Goal: Transaction & Acquisition: Purchase product/service

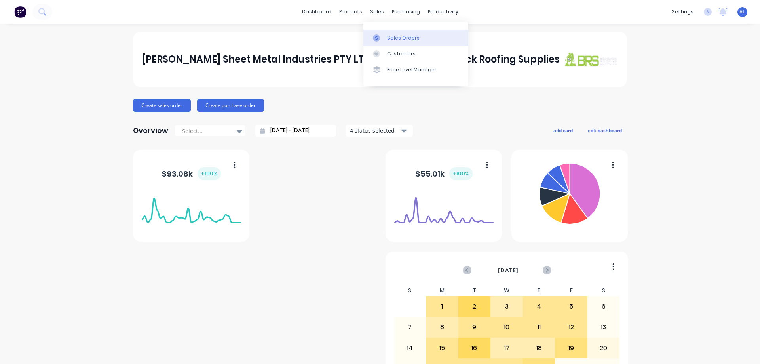
click at [399, 38] on div "Sales Orders" at bounding box center [403, 37] width 32 height 7
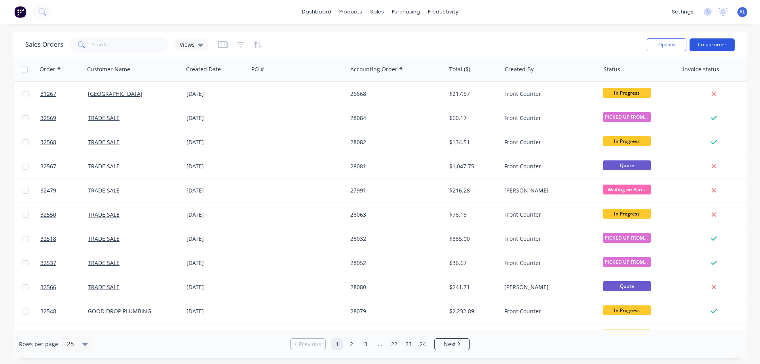
click at [707, 44] on button "Create order" at bounding box center [712, 44] width 45 height 13
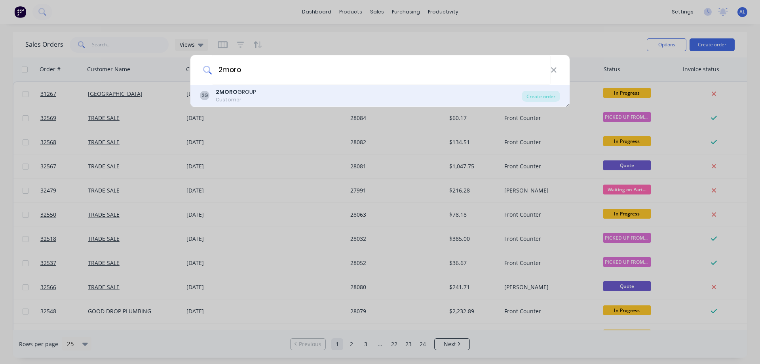
type input "2moro"
click at [266, 100] on div "2G 2MORO GROUP Customer" at bounding box center [361, 95] width 322 height 15
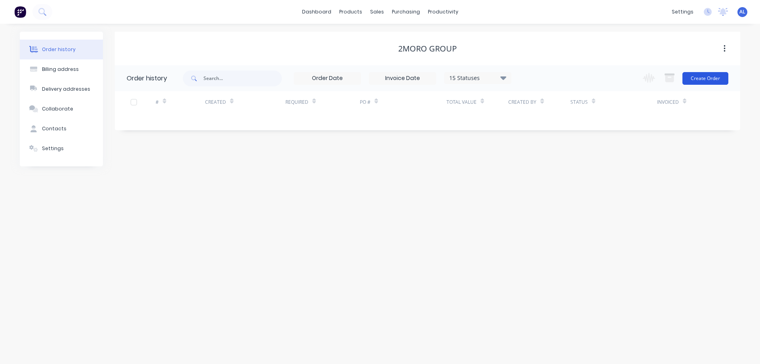
click at [705, 79] on button "Create Order" at bounding box center [706, 78] width 46 height 13
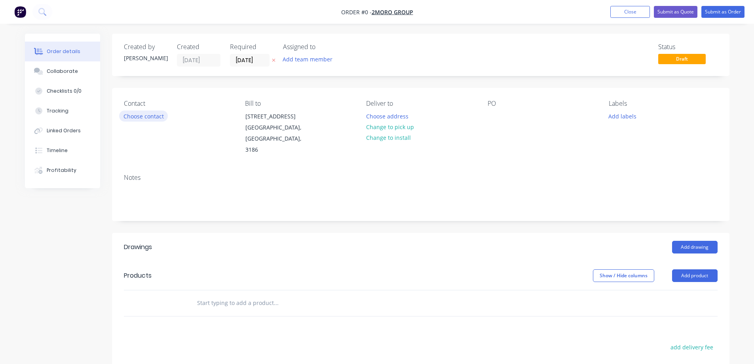
click at [144, 115] on button "Choose contact" at bounding box center [143, 115] width 49 height 11
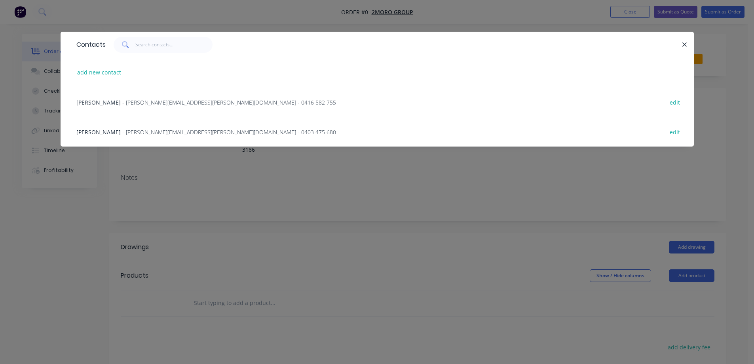
click at [140, 133] on span "- lee.bickle@2morogroup.com.au - 0403 475 680" at bounding box center [229, 132] width 214 height 8
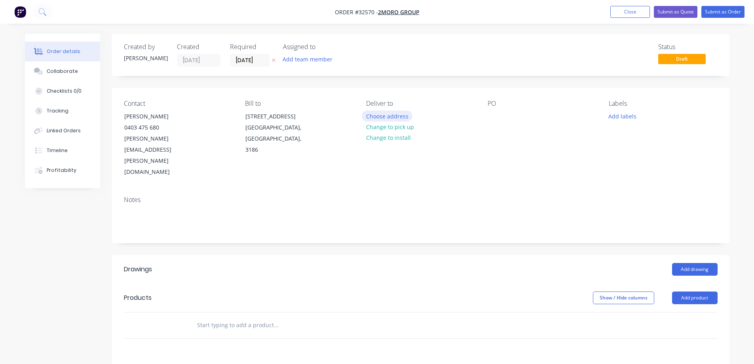
click at [392, 118] on button "Choose address" at bounding box center [387, 115] width 51 height 11
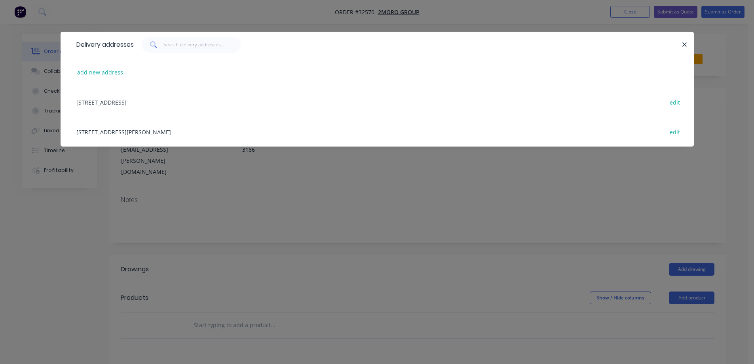
click at [146, 133] on div "8 FLORENCE STREET, Brunswick, 3056 edit" at bounding box center [377, 132] width 610 height 30
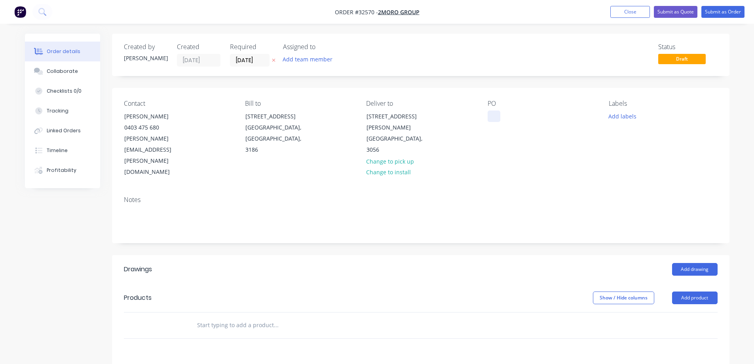
drag, startPoint x: 491, startPoint y: 117, endPoint x: 496, endPoint y: 139, distance: 22.2
click at [492, 118] on div at bounding box center [494, 115] width 13 height 11
click at [494, 116] on div at bounding box center [494, 115] width 13 height 11
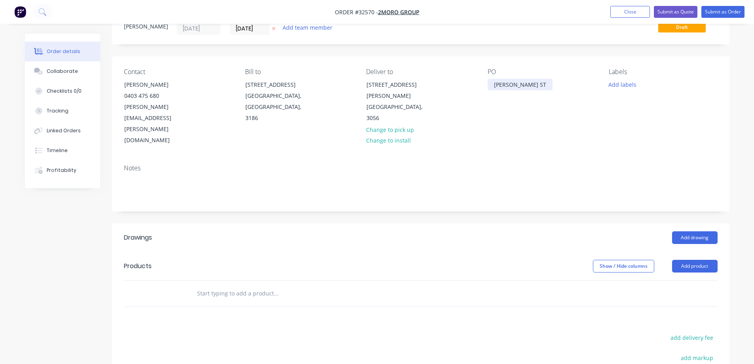
scroll to position [79, 0]
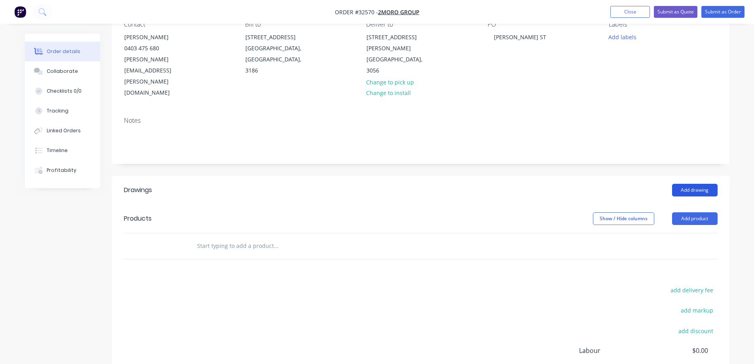
click at [690, 184] on button "Add drawing" at bounding box center [695, 190] width 46 height 13
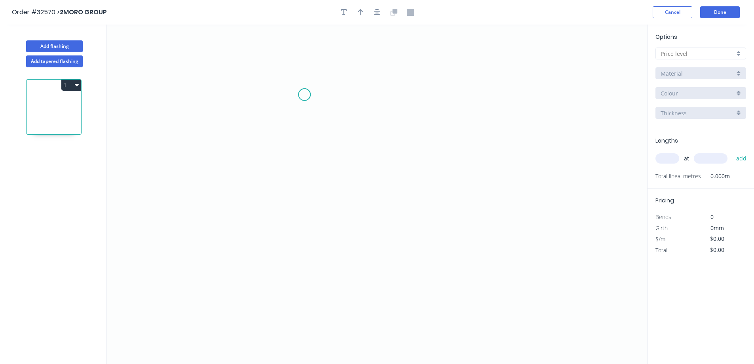
click at [304, 95] on icon "0" at bounding box center [377, 194] width 540 height 339
click at [303, 210] on icon "0" at bounding box center [377, 194] width 540 height 339
click at [434, 244] on icon "0 ?" at bounding box center [377, 194] width 540 height 339
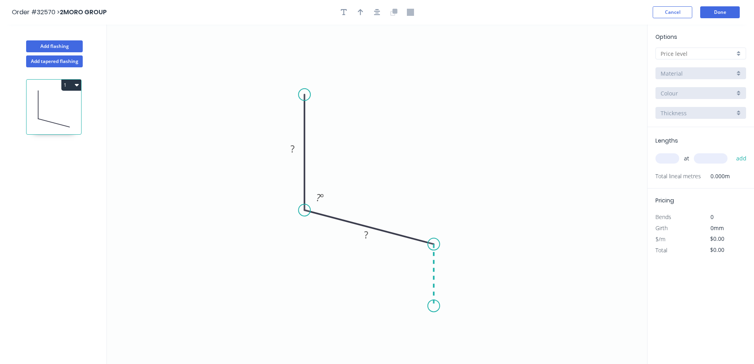
click at [436, 304] on icon "0 ? ? ? º" at bounding box center [377, 194] width 540 height 339
drag, startPoint x: 740, startPoint y: 57, endPoint x: 736, endPoint y: 57, distance: 4.4
click at [739, 57] on div at bounding box center [701, 54] width 91 height 12
click at [708, 69] on div "A" at bounding box center [701, 69] width 90 height 14
type input "A"
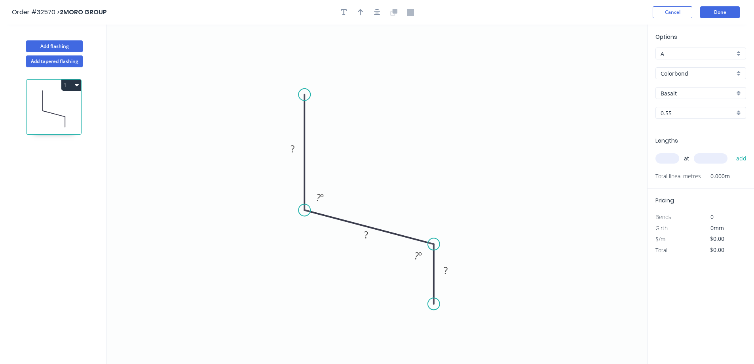
click at [740, 90] on div "Basalt" at bounding box center [701, 93] width 91 height 12
click at [684, 122] on div "Surfmist" at bounding box center [701, 122] width 90 height 14
type input "Surfmist"
click at [666, 155] on input "text" at bounding box center [668, 158] width 24 height 10
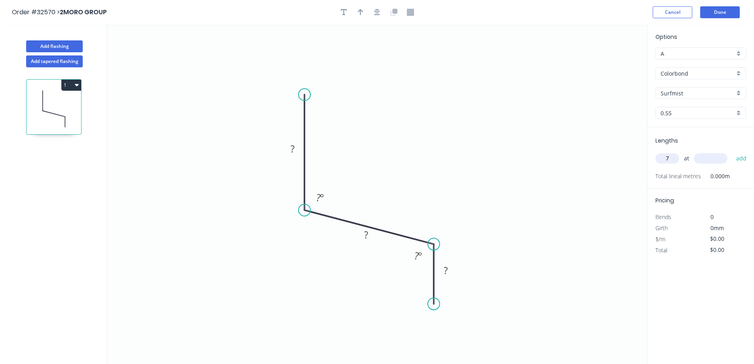
type input "7"
type input "5000"
click at [732, 152] on button "add" at bounding box center [741, 158] width 19 height 13
drag, startPoint x: 296, startPoint y: 148, endPoint x: 479, endPoint y: 167, distance: 183.9
click at [298, 146] on rect at bounding box center [293, 149] width 16 height 11
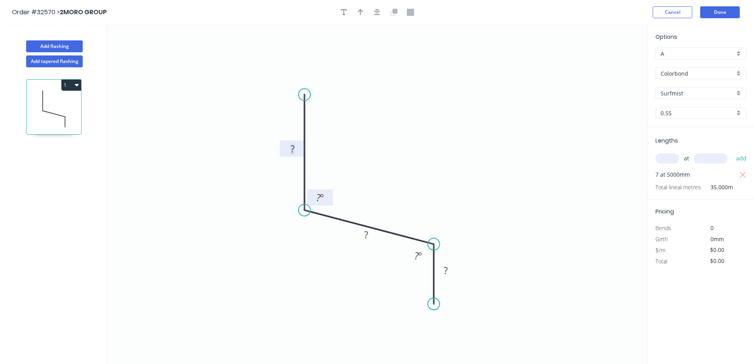
drag, startPoint x: 321, startPoint y: 196, endPoint x: 367, endPoint y: 157, distance: 60.4
click at [324, 195] on tspan "º" at bounding box center [322, 197] width 4 height 13
type input "$18.96"
type input "$663.60"
click at [376, 12] on icon "button" at bounding box center [377, 12] width 6 height 7
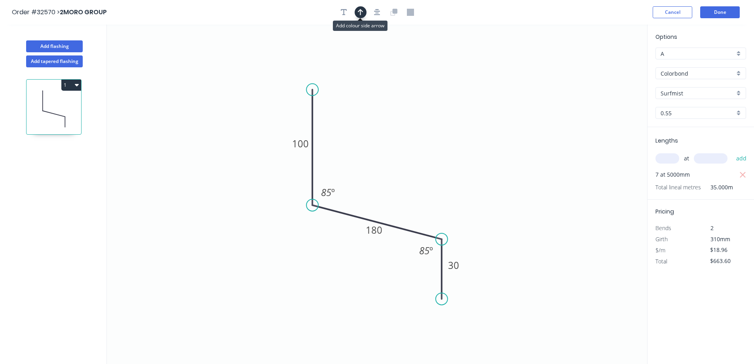
click at [360, 12] on icon "button" at bounding box center [361, 12] width 6 height 7
drag, startPoint x: 607, startPoint y: 62, endPoint x: 388, endPoint y: 175, distance: 246.8
click at [388, 175] on icon at bounding box center [387, 165] width 7 height 25
click at [716, 9] on button "Done" at bounding box center [720, 12] width 40 height 12
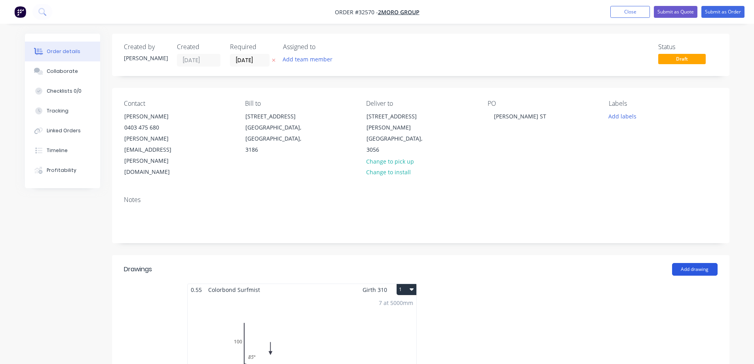
click at [683, 263] on button "Add drawing" at bounding box center [695, 269] width 46 height 13
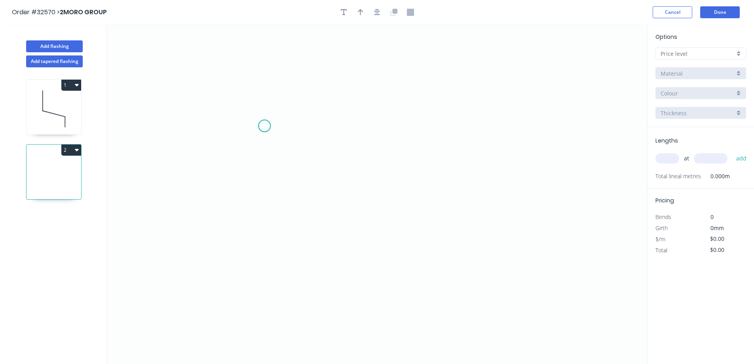
click at [264, 125] on icon "0" at bounding box center [377, 194] width 540 height 339
click at [395, 131] on icon "0" at bounding box center [377, 194] width 540 height 339
click at [438, 179] on icon "0 ?" at bounding box center [377, 194] width 540 height 339
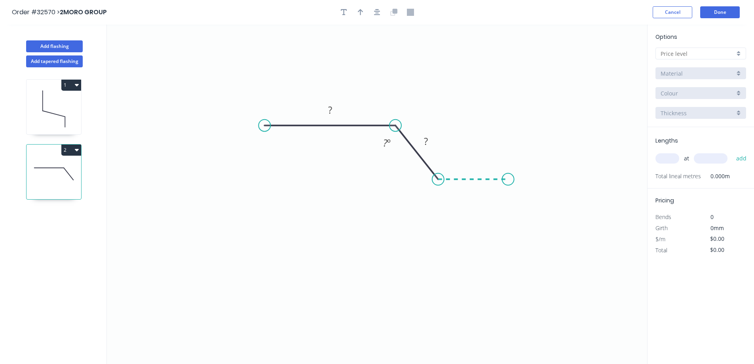
click at [508, 180] on icon "0 ? ? ? º" at bounding box center [377, 194] width 540 height 339
click at [510, 225] on icon "0 ? ? ? ? º ? º" at bounding box center [377, 194] width 540 height 339
drag, startPoint x: 329, startPoint y: 108, endPoint x: 417, endPoint y: 93, distance: 89.2
click at [330, 106] on tspan "?" at bounding box center [330, 109] width 4 height 13
click at [339, 112] on rect at bounding box center [330, 110] width 26 height 16
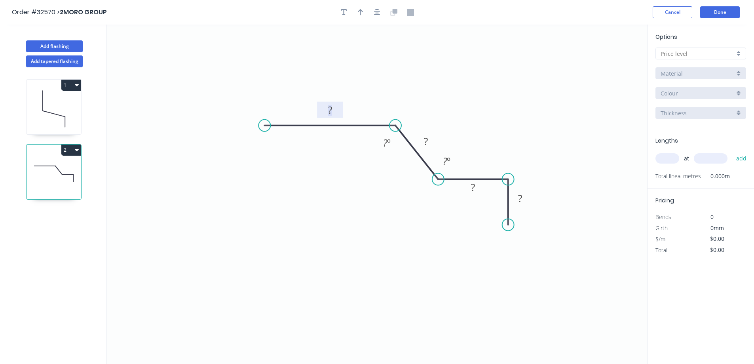
drag, startPoint x: 334, startPoint y: 108, endPoint x: 394, endPoint y: 100, distance: 61.2
click at [335, 108] on rect at bounding box center [330, 110] width 16 height 11
type input "$12.73"
click at [376, 12] on icon "button" at bounding box center [377, 12] width 6 height 7
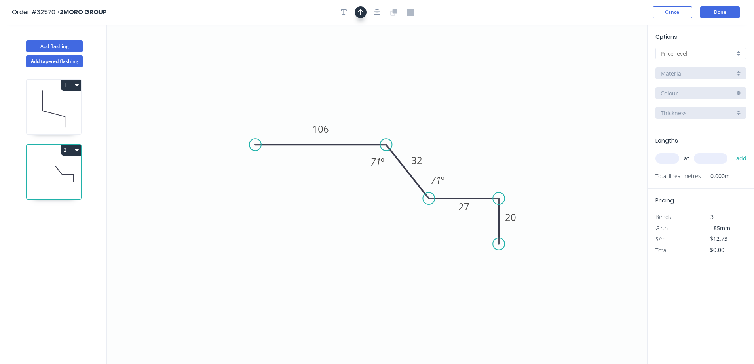
click at [361, 15] on icon "button" at bounding box center [361, 12] width 6 height 7
drag, startPoint x: 606, startPoint y: 63, endPoint x: 375, endPoint y: 114, distance: 237.1
click at [375, 114] on icon at bounding box center [374, 104] width 7 height 25
click at [740, 53] on div at bounding box center [701, 54] width 91 height 12
click at [698, 66] on div "A" at bounding box center [701, 69] width 90 height 14
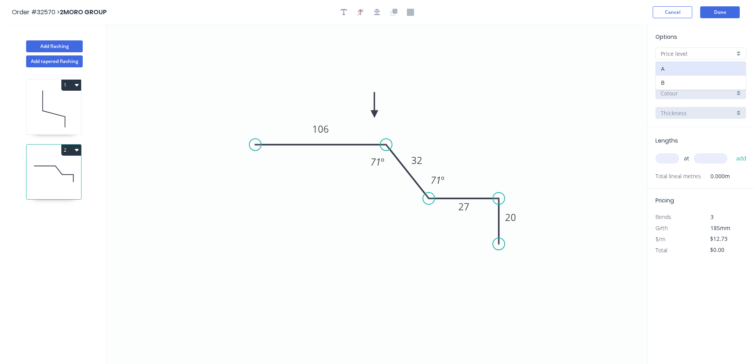
type input "A"
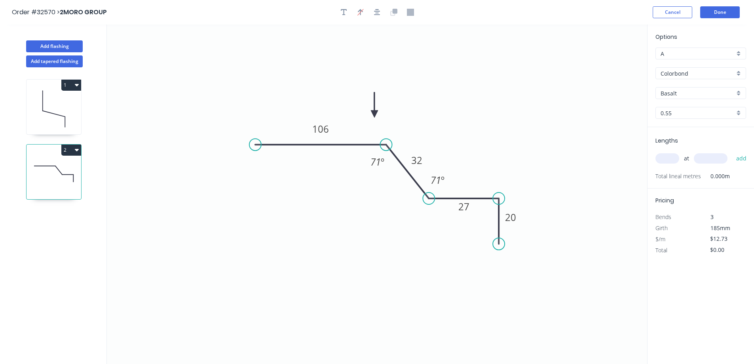
click at [736, 95] on div "Basalt" at bounding box center [701, 93] width 91 height 12
click at [698, 157] on div "Surfmist" at bounding box center [701, 162] width 90 height 14
type input "Surfmist"
drag, startPoint x: 666, startPoint y: 161, endPoint x: 632, endPoint y: 168, distance: 35.3
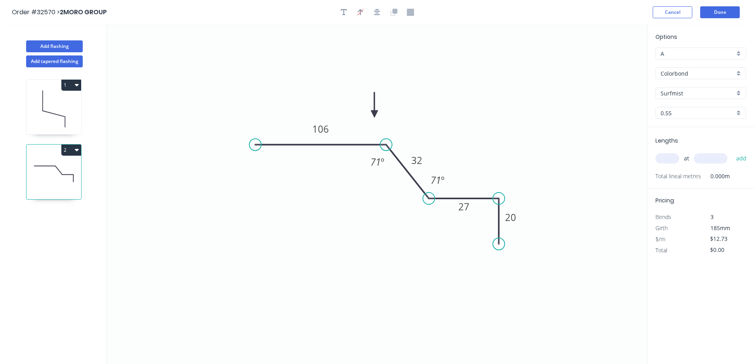
click at [666, 161] on input "text" at bounding box center [668, 158] width 24 height 10
type input "1"
type input "2195"
click at [732, 152] on button "add" at bounding box center [741, 158] width 19 height 13
type input "$27.94"
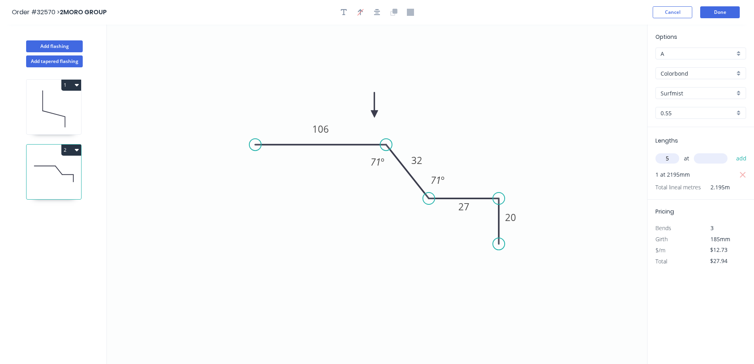
type input "5"
type input "1195"
click at [732, 152] on button "add" at bounding box center [741, 158] width 19 height 13
type input "$104.00"
type input "2"
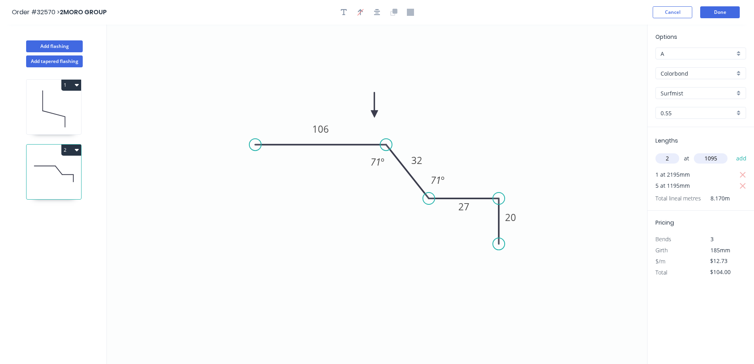
type input "1095"
click at [732, 152] on button "add" at bounding box center [741, 158] width 19 height 13
type input "$131.88"
type input "2"
type input "995"
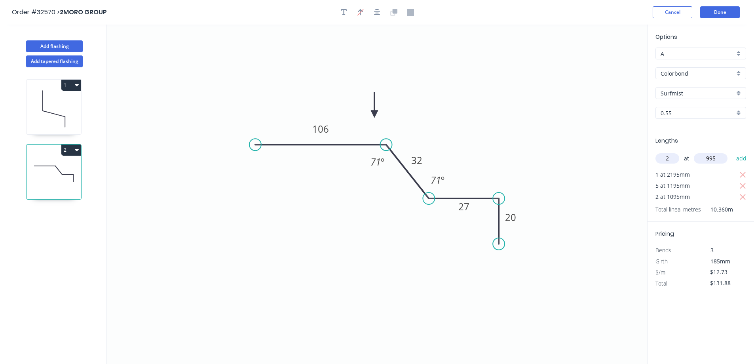
click at [732, 152] on button "add" at bounding box center [741, 158] width 19 height 13
type input "$157.34"
type input "4"
type input "595"
click at [732, 152] on button "add" at bounding box center [741, 158] width 19 height 13
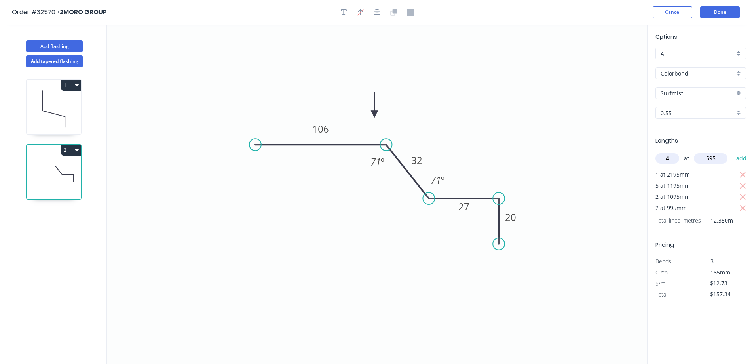
type input "$208.26"
click at [726, 15] on button "Done" at bounding box center [720, 12] width 40 height 12
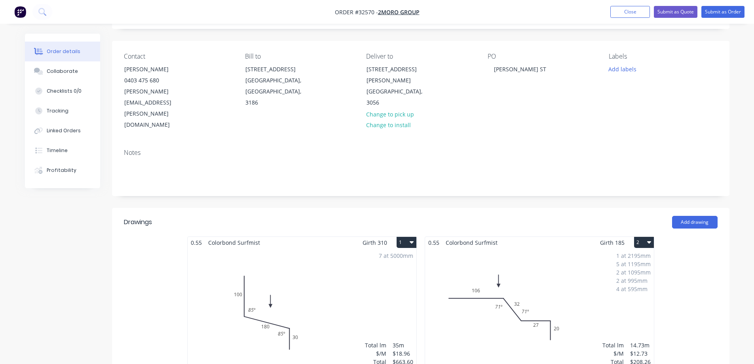
scroll to position [119, 0]
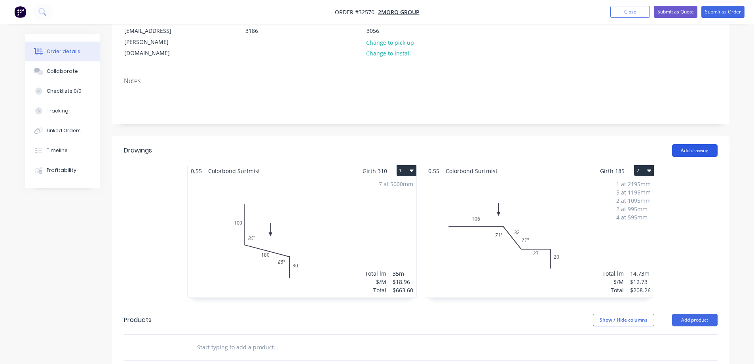
click at [689, 144] on button "Add drawing" at bounding box center [695, 150] width 46 height 13
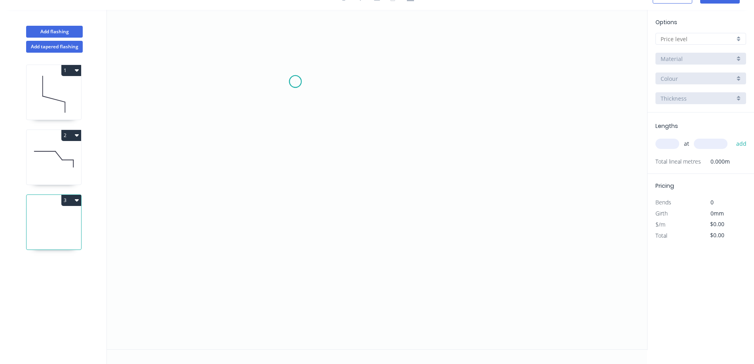
drag, startPoint x: 295, startPoint y: 82, endPoint x: 305, endPoint y: 182, distance: 100.6
click at [296, 83] on icon "0" at bounding box center [377, 179] width 540 height 339
click at [303, 215] on icon "0" at bounding box center [377, 179] width 540 height 339
click at [424, 254] on icon "0 ?" at bounding box center [377, 179] width 540 height 339
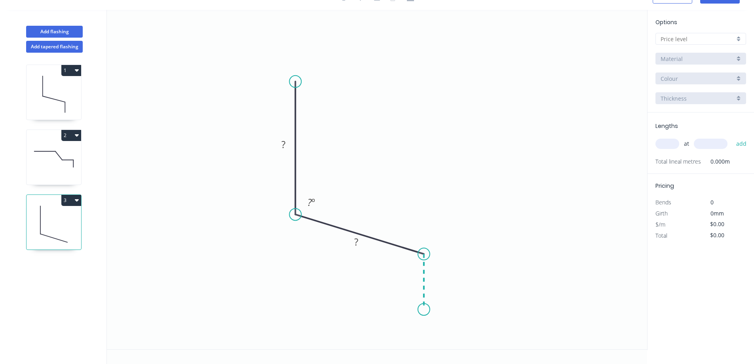
click at [424, 310] on icon "0 ? ? ? º" at bounding box center [377, 179] width 540 height 339
click at [288, 140] on rect at bounding box center [284, 144] width 16 height 11
type input "$9.56"
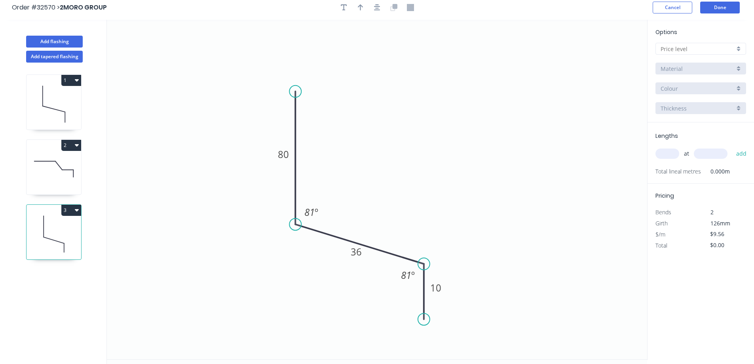
scroll to position [0, 0]
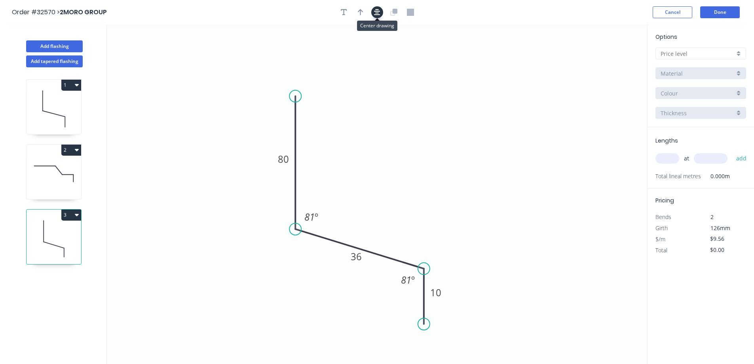
click at [376, 12] on icon "button" at bounding box center [377, 12] width 6 height 7
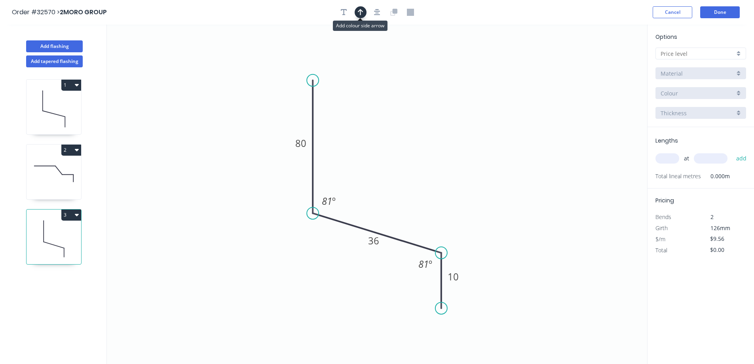
click at [362, 13] on icon "button" at bounding box center [361, 12] width 6 height 7
drag, startPoint x: 606, startPoint y: 62, endPoint x: 413, endPoint y: 189, distance: 231.6
click at [406, 193] on icon at bounding box center [406, 183] width 7 height 25
click at [741, 55] on div at bounding box center [701, 54] width 91 height 12
click at [679, 69] on div "A" at bounding box center [701, 69] width 90 height 14
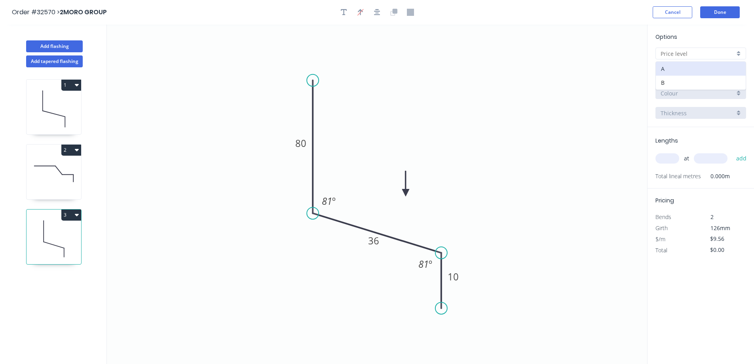
type input "A"
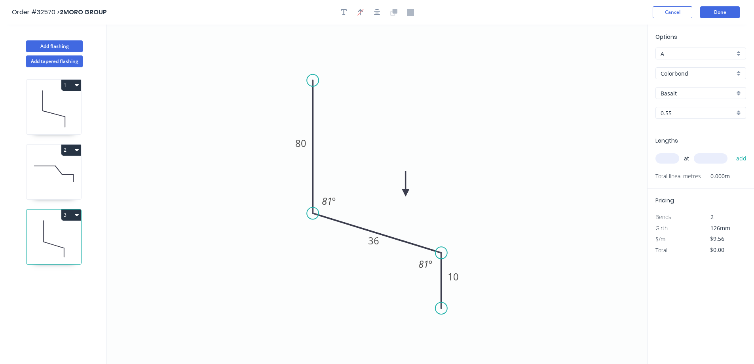
click at [738, 95] on div "Basalt" at bounding box center [701, 93] width 91 height 12
click at [702, 161] on div "Surfmist" at bounding box center [701, 162] width 90 height 14
type input "Surfmist"
click at [665, 158] on input "text" at bounding box center [668, 158] width 24 height 10
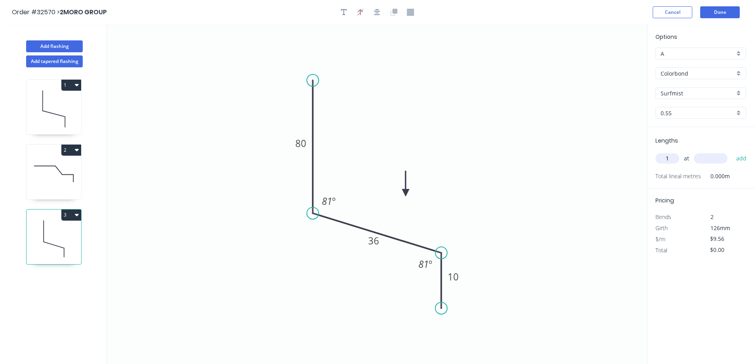
type input "1"
type input "2195"
click at [732, 152] on button "add" at bounding box center [741, 158] width 19 height 13
type input "$20.98"
type input "5"
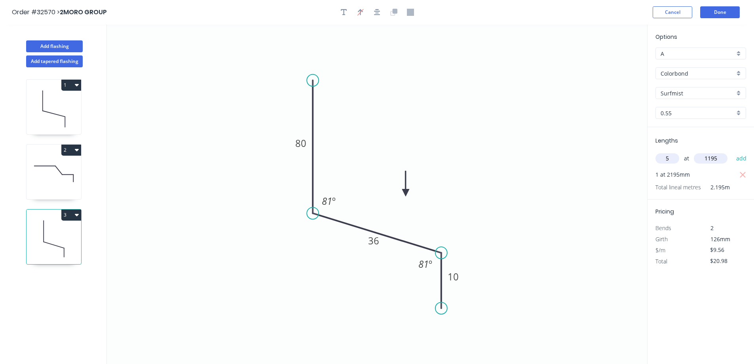
type input "1195"
click at [732, 152] on button "add" at bounding box center [741, 158] width 19 height 13
type input "$78.11"
type input "2"
type input "1095"
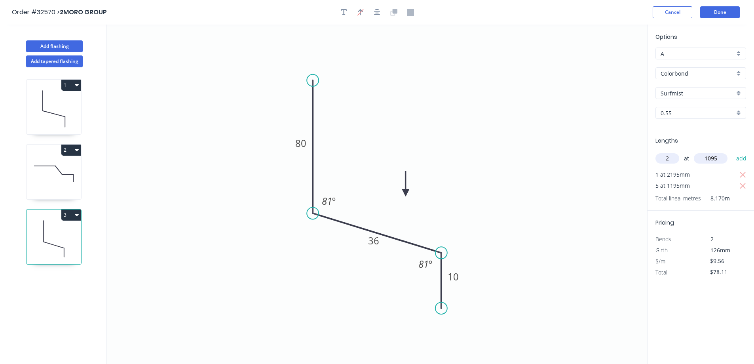
click at [732, 152] on button "add" at bounding box center [741, 158] width 19 height 13
type input "$99.04"
type input "2"
type input "995"
click at [732, 152] on button "add" at bounding box center [741, 158] width 19 height 13
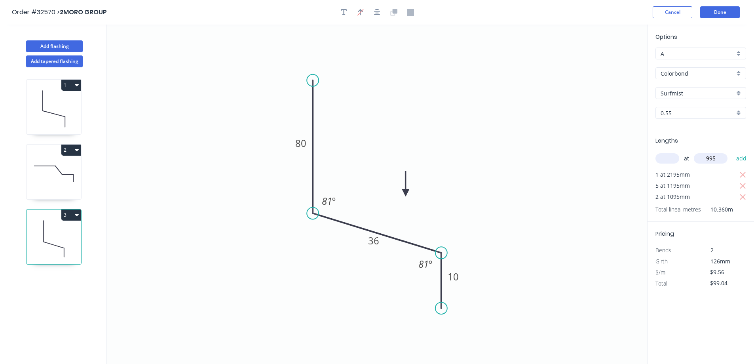
type input "$118.16"
type input "4"
type input "595"
click at [732, 152] on button "add" at bounding box center [741, 158] width 19 height 13
type input "$156.40"
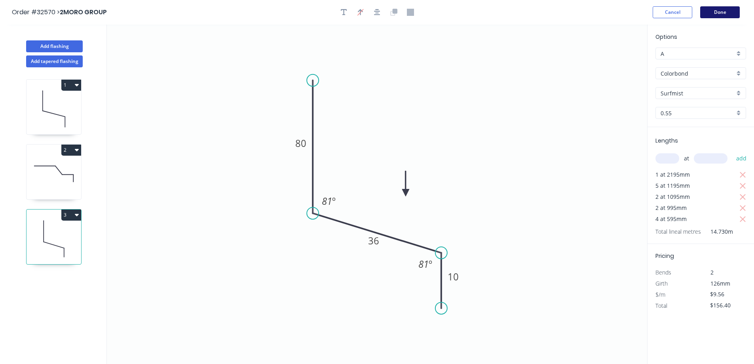
click at [719, 15] on button "Done" at bounding box center [720, 12] width 40 height 12
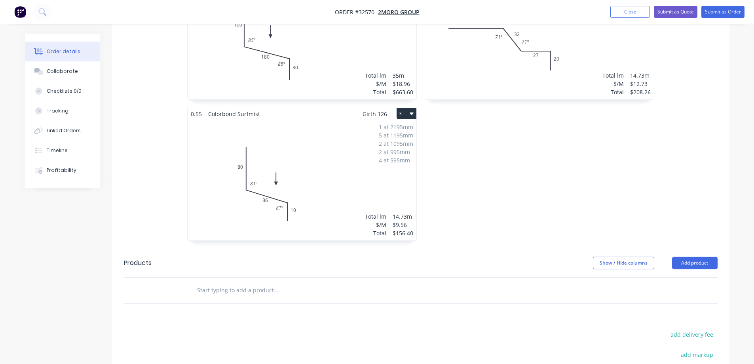
scroll to position [425, 0]
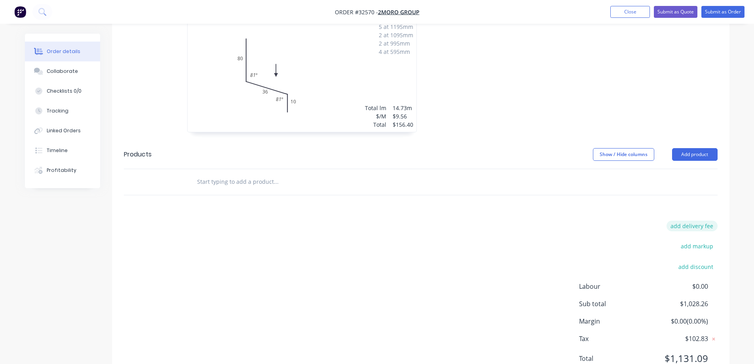
click at [702, 221] on button "add delivery fee" at bounding box center [692, 226] width 51 height 11
type input "50"
click input "submit" at bounding box center [0, 0] width 0 height 0
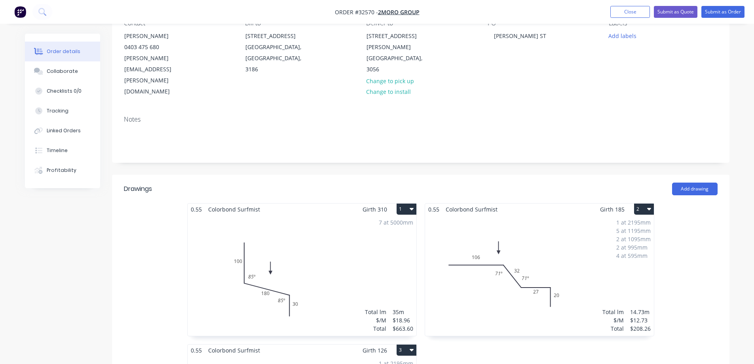
scroll to position [0, 0]
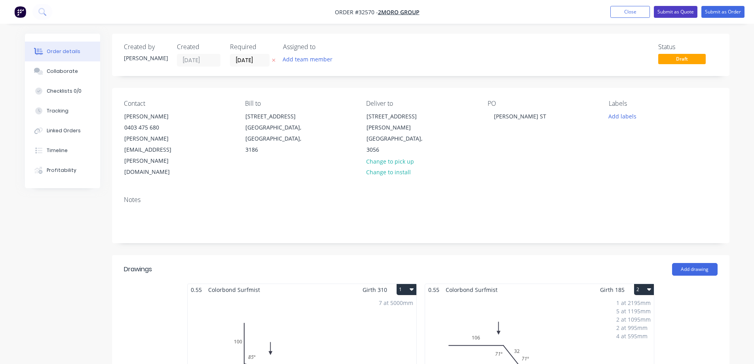
click at [683, 10] on button "Submit as Quote" at bounding box center [676, 12] width 44 height 12
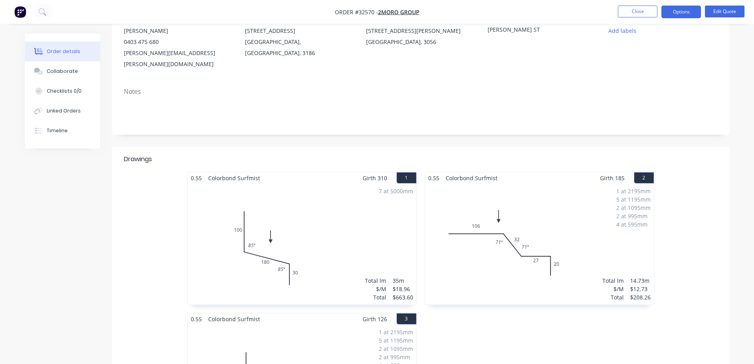
scroll to position [84, 0]
click at [674, 12] on button "Options" at bounding box center [682, 12] width 40 height 13
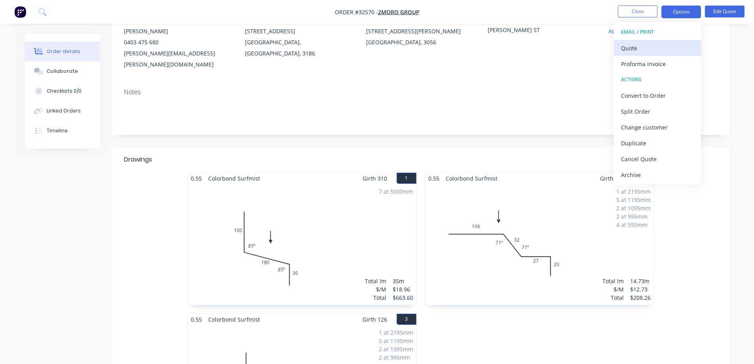
click at [643, 51] on div "Quote" at bounding box center [657, 47] width 73 height 11
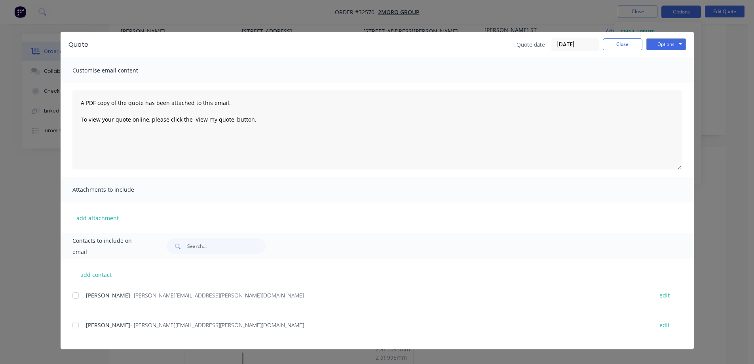
click at [75, 325] on div at bounding box center [76, 325] width 16 height 16
click at [660, 41] on button "Options" at bounding box center [666, 44] width 40 height 12
click at [673, 85] on button "Email" at bounding box center [671, 84] width 51 height 13
click at [621, 47] on button "Close" at bounding box center [623, 44] width 40 height 12
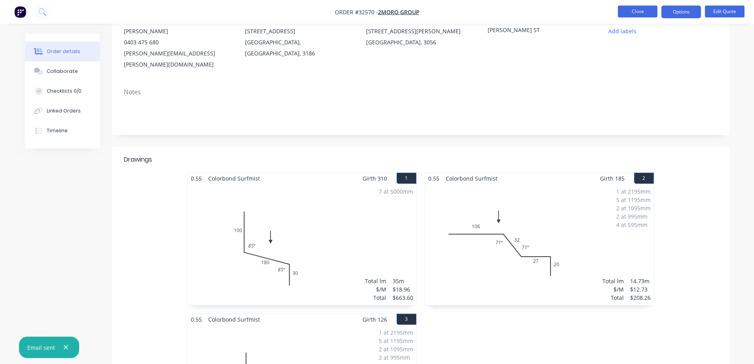
click at [648, 13] on button "Close" at bounding box center [638, 12] width 40 height 12
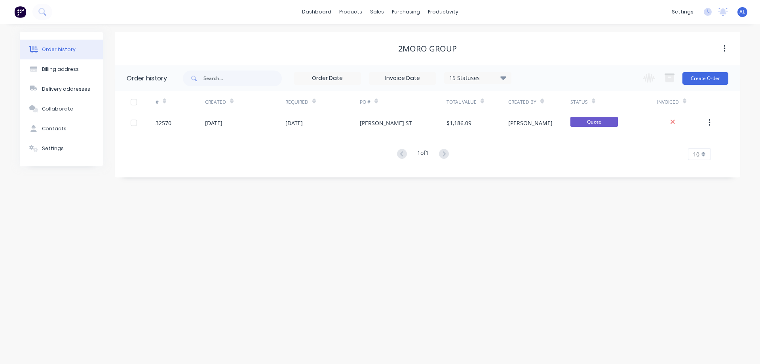
click at [23, 11] on img at bounding box center [20, 12] width 12 height 12
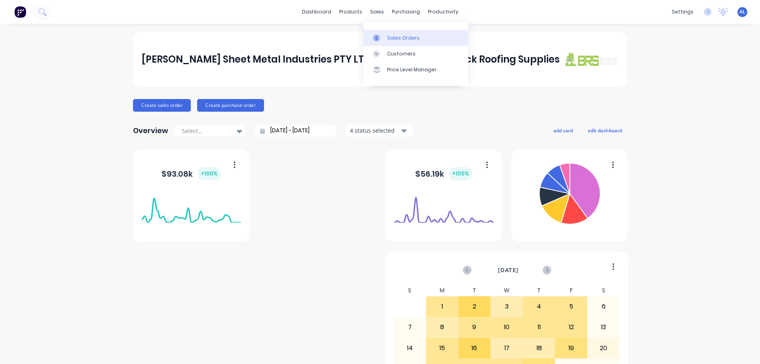
click at [391, 36] on div "Sales Orders" at bounding box center [403, 37] width 32 height 7
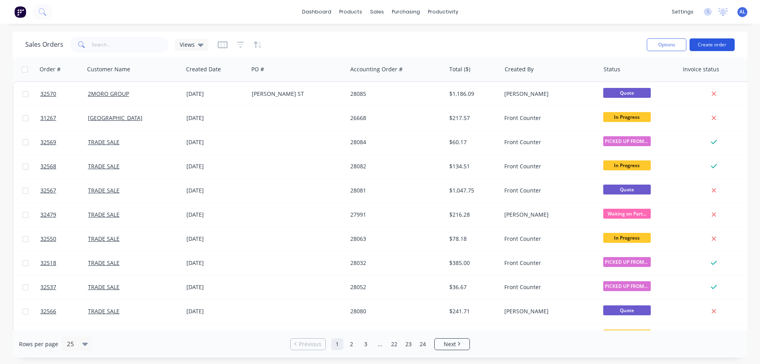
click at [721, 46] on button "Create order" at bounding box center [712, 44] width 45 height 13
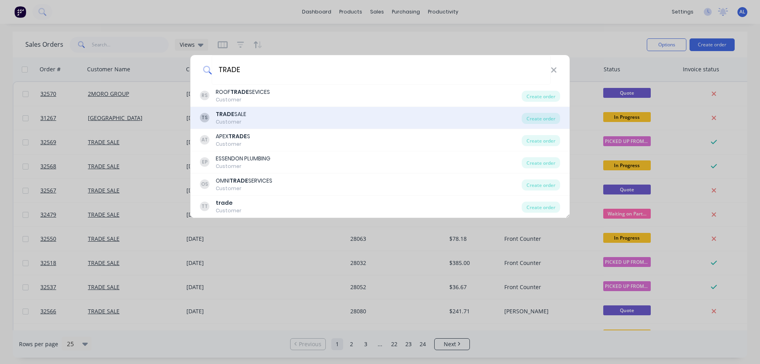
type input "TRADE"
click at [266, 120] on div "TS TRADE SALE Customer" at bounding box center [361, 117] width 322 height 15
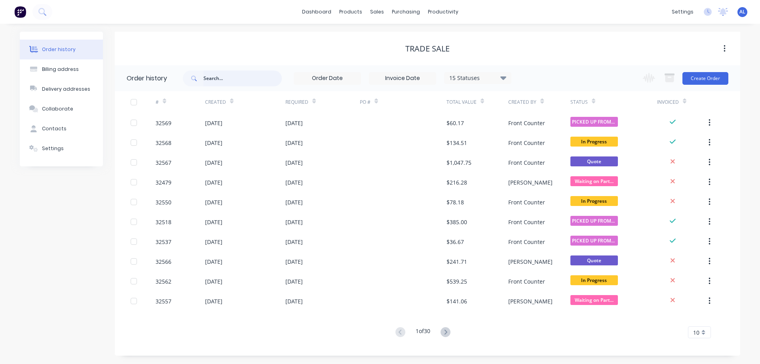
click at [227, 78] on input "text" at bounding box center [242, 78] width 78 height 16
type input "32"
click at [226, 75] on input "32" at bounding box center [242, 78] width 78 height 16
type input "32567"
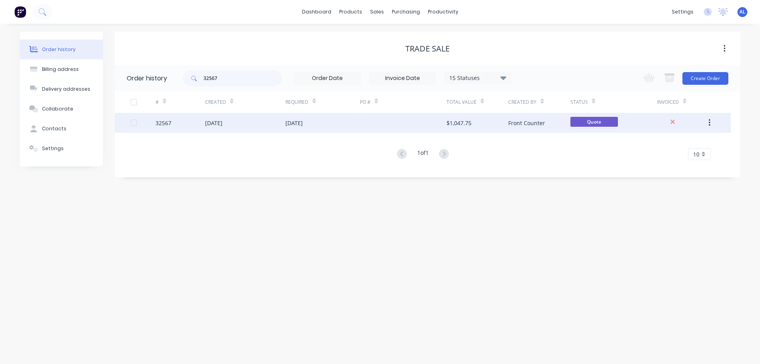
click at [361, 124] on div at bounding box center [403, 123] width 87 height 20
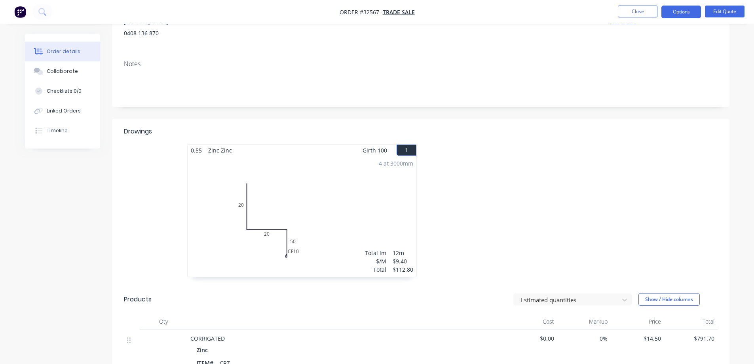
scroll to position [11, 0]
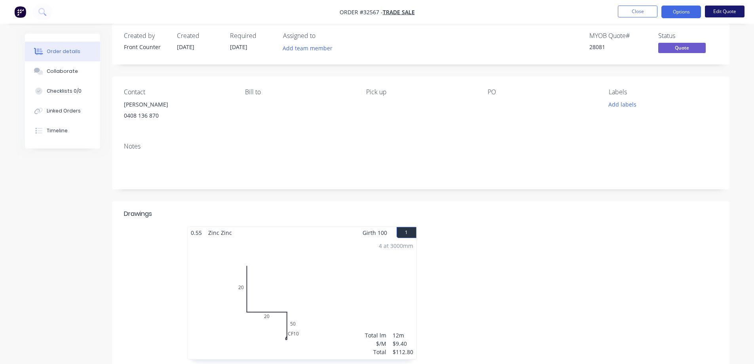
click at [724, 13] on button "Edit Quote" at bounding box center [725, 12] width 40 height 12
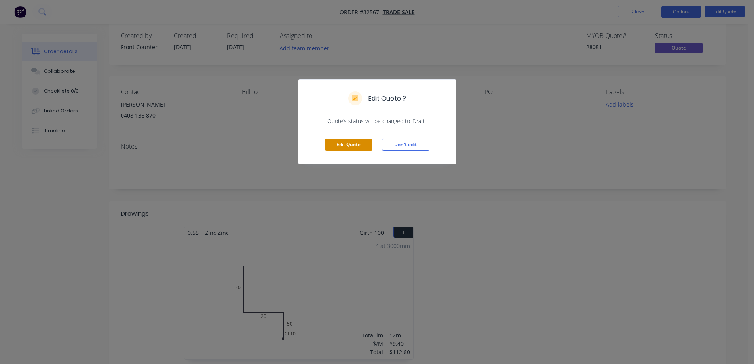
click at [353, 141] on button "Edit Quote" at bounding box center [349, 145] width 48 height 12
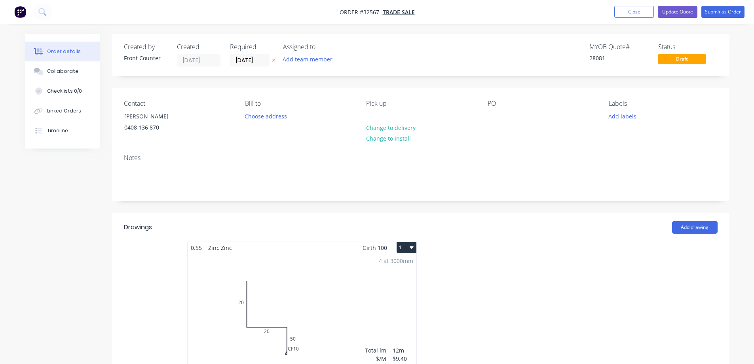
scroll to position [158, 0]
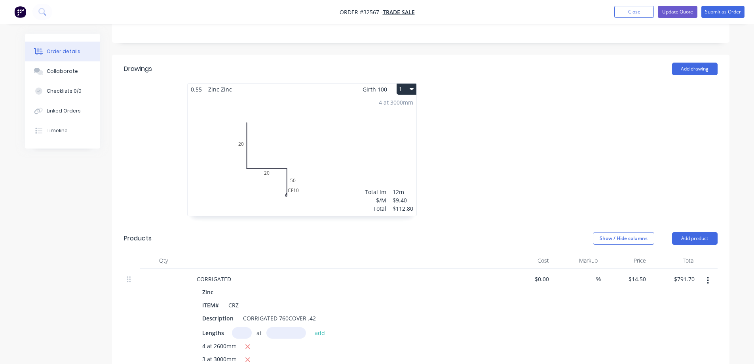
click at [324, 131] on div "4 at 3000mm Total lm $/M Total 12m $9.40 $112.80" at bounding box center [302, 155] width 229 height 121
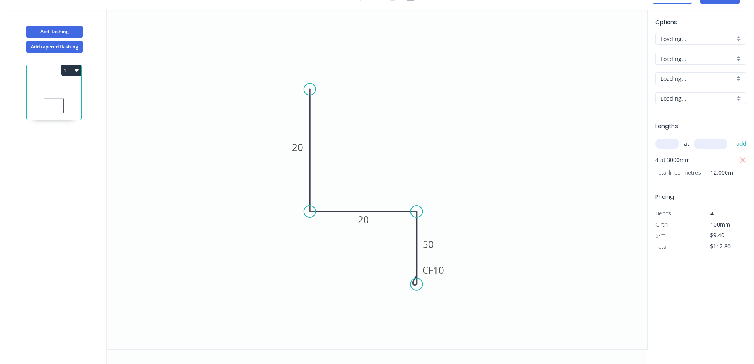
scroll to position [15, 0]
click at [368, 222] on tspan "20" at bounding box center [363, 219] width 11 height 13
type input "$10.98"
type input "$131.76"
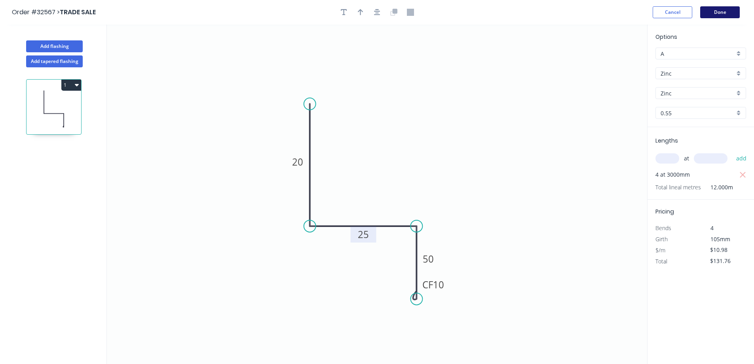
drag, startPoint x: 724, startPoint y: 10, endPoint x: 721, endPoint y: 12, distance: 4.2
click at [721, 12] on button "Done" at bounding box center [720, 12] width 40 height 12
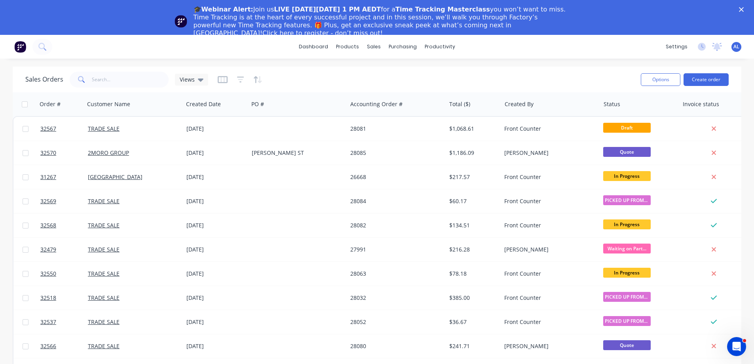
click at [744, 8] on polygon "Close" at bounding box center [741, 9] width 5 height 5
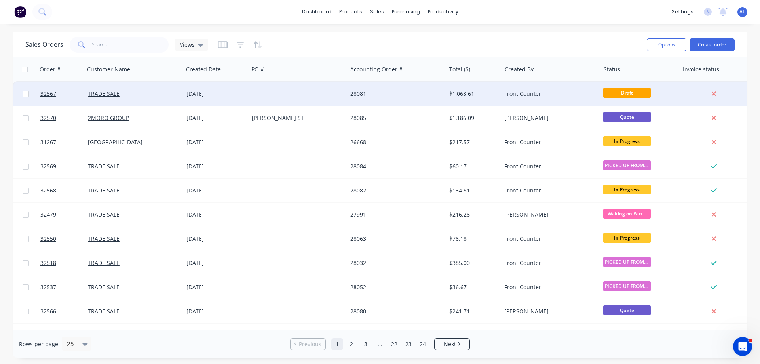
click at [331, 89] on div at bounding box center [298, 94] width 99 height 24
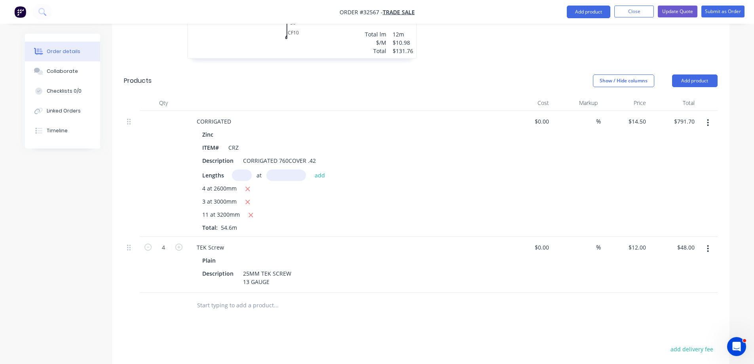
scroll to position [198, 0]
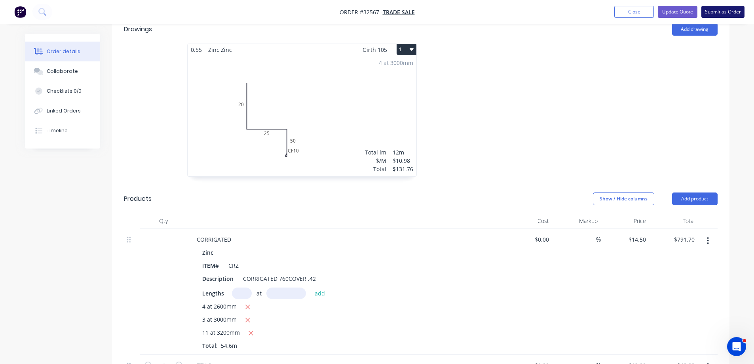
click at [721, 12] on button "Submit as Order" at bounding box center [723, 12] width 43 height 12
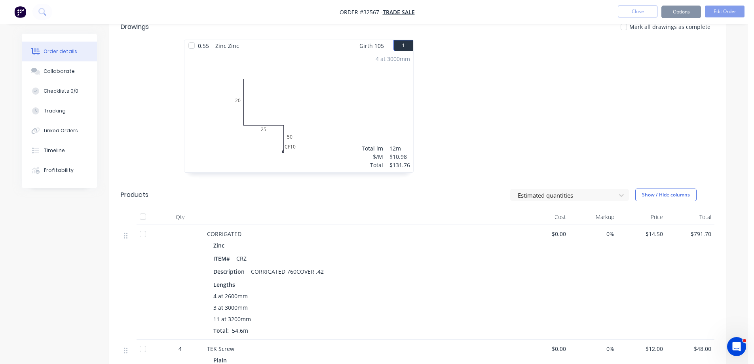
scroll to position [0, 0]
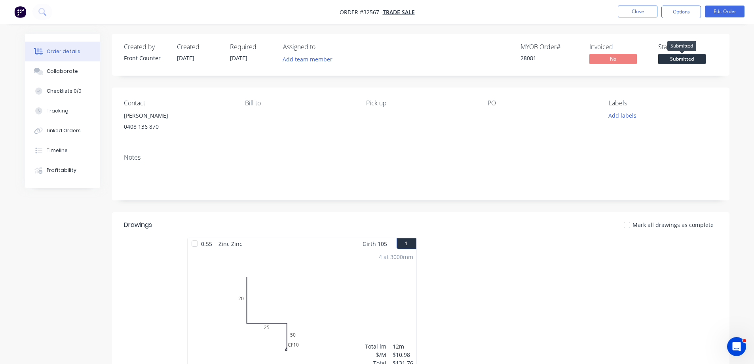
click at [698, 58] on span "Submitted" at bounding box center [682, 59] width 48 height 10
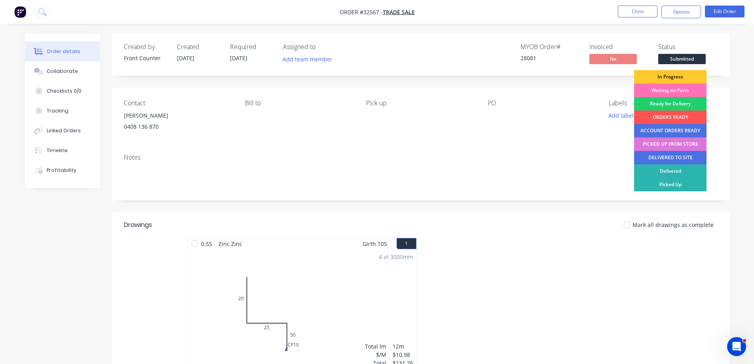
click at [677, 77] on div "In Progress" at bounding box center [670, 76] width 72 height 13
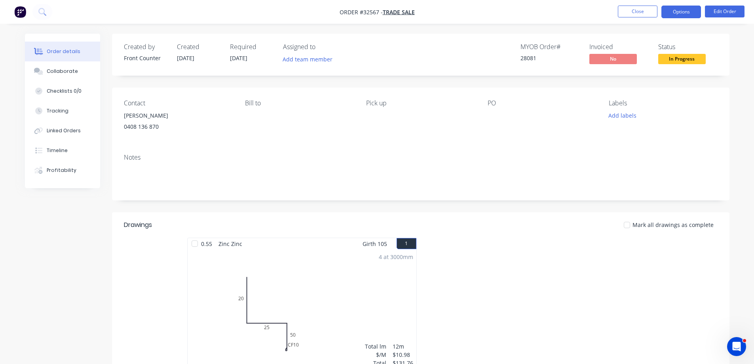
click at [686, 10] on button "Options" at bounding box center [682, 12] width 40 height 13
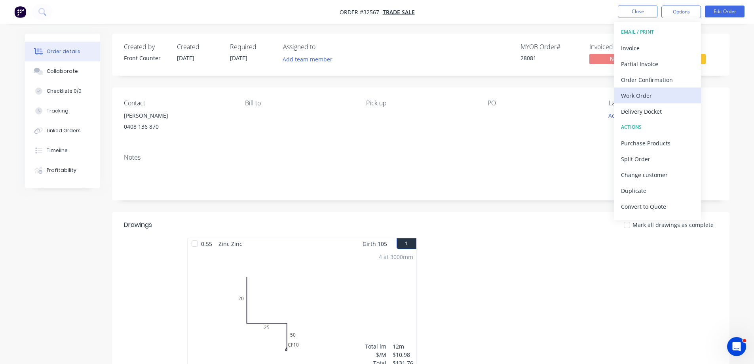
click at [650, 96] on div "Work Order" at bounding box center [657, 95] width 73 height 11
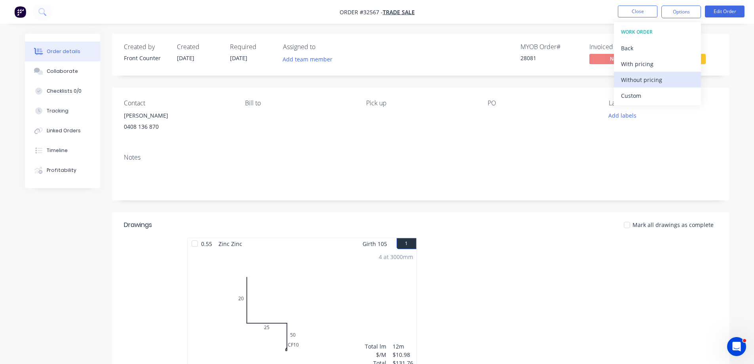
click at [653, 82] on div "Without pricing" at bounding box center [657, 79] width 73 height 11
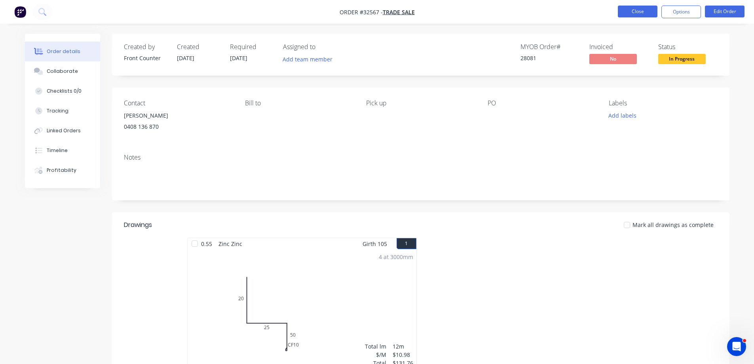
click at [639, 14] on button "Close" at bounding box center [638, 12] width 40 height 12
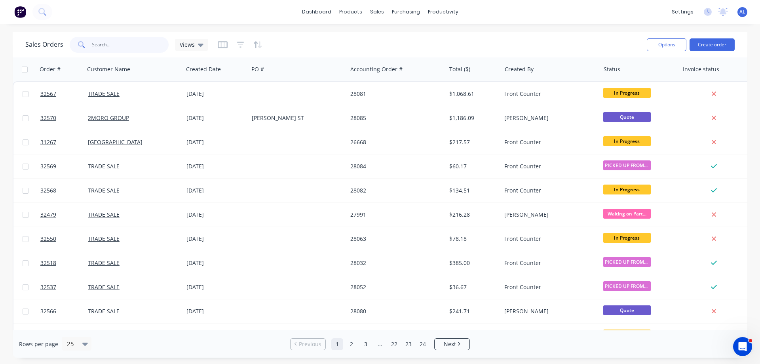
click at [128, 44] on input "text" at bounding box center [130, 45] width 77 height 16
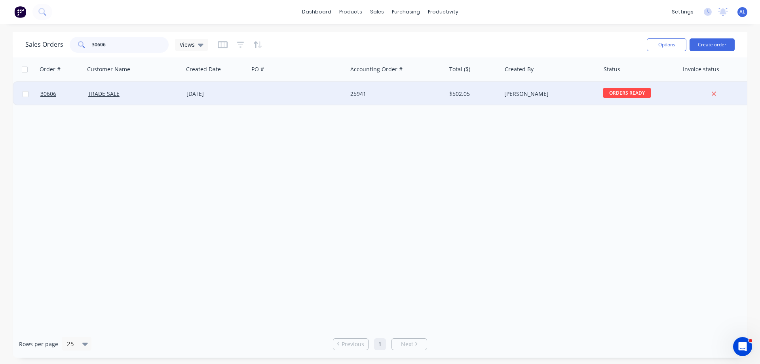
type input "30606"
click at [318, 90] on div at bounding box center [298, 94] width 99 height 24
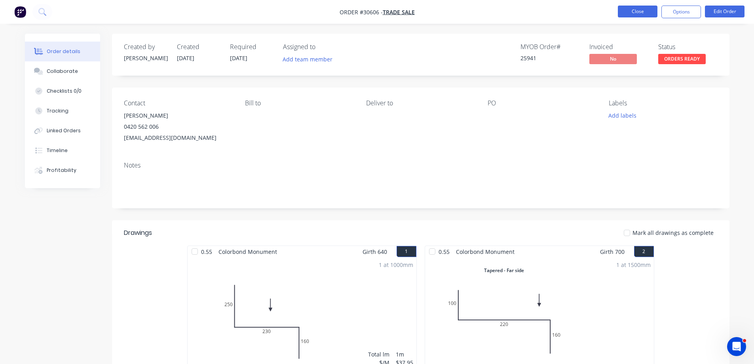
click at [644, 12] on button "Close" at bounding box center [638, 12] width 40 height 12
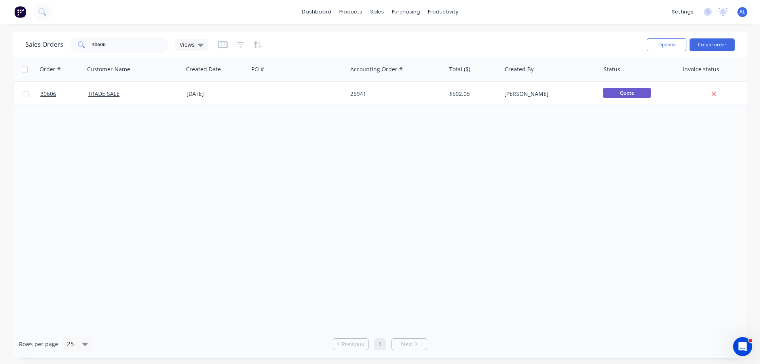
click at [19, 13] on img at bounding box center [20, 12] width 12 height 12
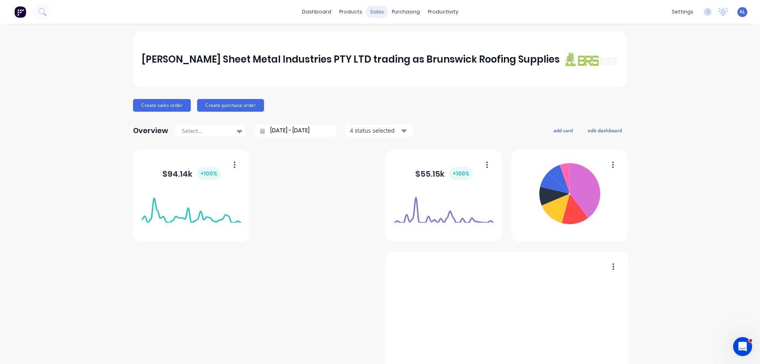
click at [377, 12] on div "sales" at bounding box center [377, 12] width 22 height 12
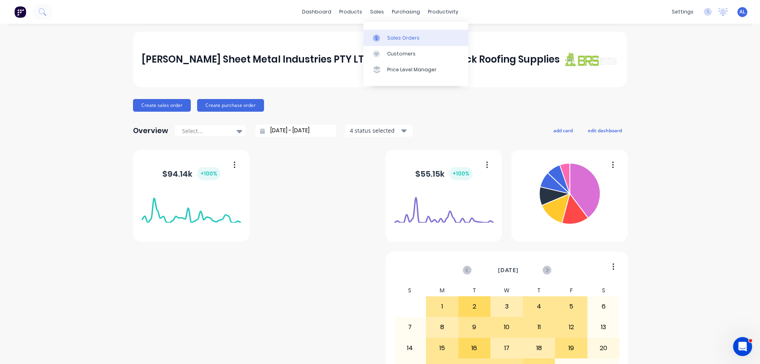
click at [403, 37] on div "Sales Orders" at bounding box center [403, 37] width 32 height 7
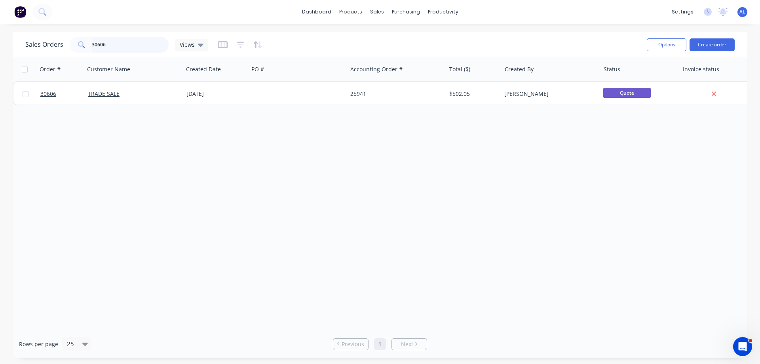
click at [133, 49] on input "30606" at bounding box center [130, 45] width 77 height 16
type input "3"
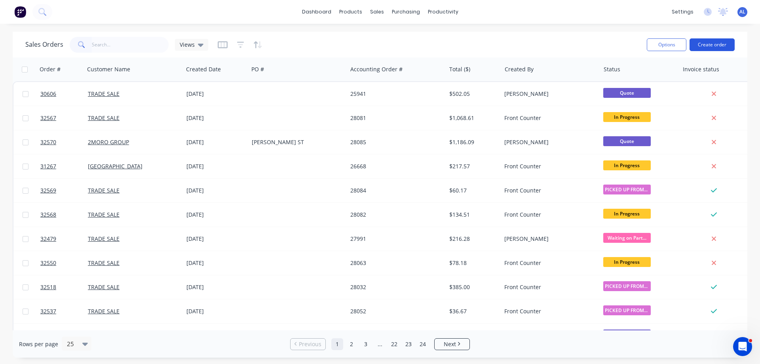
click at [710, 44] on button "Create order" at bounding box center [712, 44] width 45 height 13
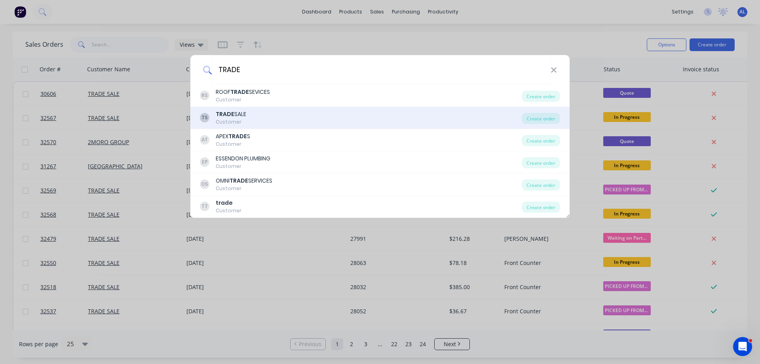
type input "TRADE"
click at [301, 120] on div "TS TRADE SALE Customer" at bounding box center [361, 117] width 322 height 15
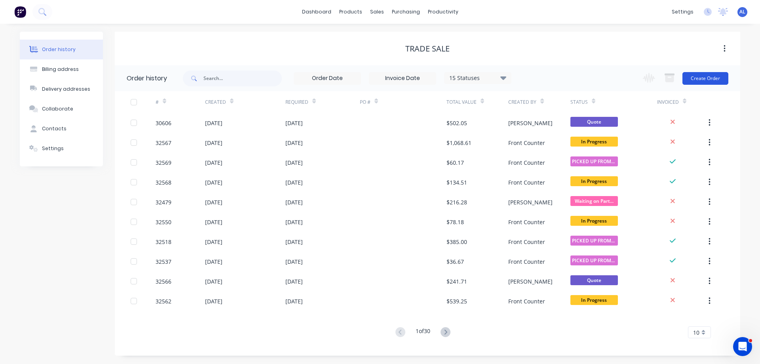
click at [711, 78] on button "Create Order" at bounding box center [706, 78] width 46 height 13
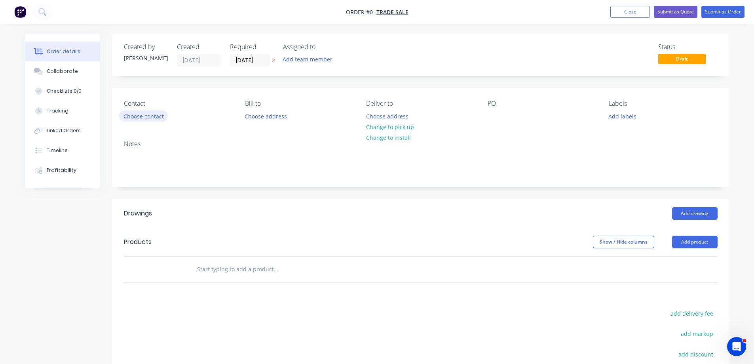
click at [149, 115] on button "Choose contact" at bounding box center [143, 115] width 49 height 11
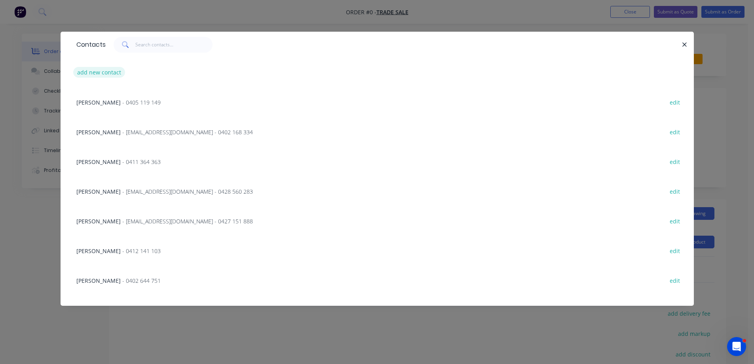
click at [95, 71] on button "add new contact" at bounding box center [99, 72] width 52 height 11
select select "AU"
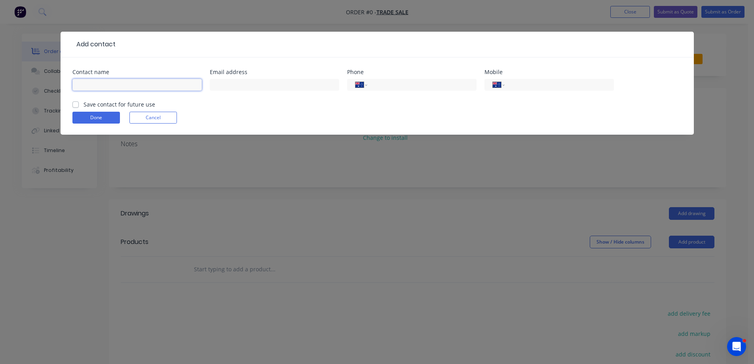
drag, startPoint x: 148, startPoint y: 83, endPoint x: 154, endPoint y: 76, distance: 9.1
click at [148, 83] on input "text" at bounding box center [136, 85] width 129 height 12
type input "[PERSON_NAME]"
click at [529, 81] on input "tel" at bounding box center [557, 84] width 95 height 9
type input "0400 225 064"
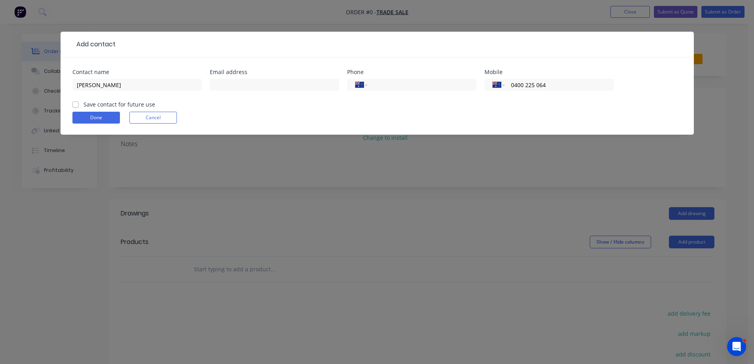
drag, startPoint x: 75, startPoint y: 103, endPoint x: 80, endPoint y: 102, distance: 5.3
click at [84, 104] on label "Save contact for future use" at bounding box center [120, 104] width 72 height 8
click at [75, 104] on input "Save contact for future use" at bounding box center [75, 104] width 6 height 8
checkbox input "true"
click at [95, 118] on button "Done" at bounding box center [96, 118] width 48 height 12
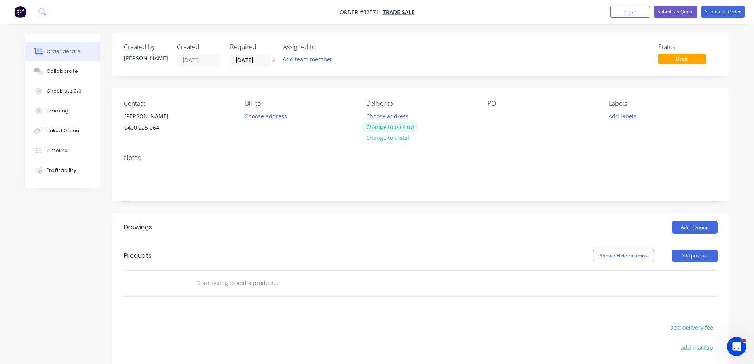
click at [408, 128] on button "Change to pick up" at bounding box center [390, 127] width 56 height 11
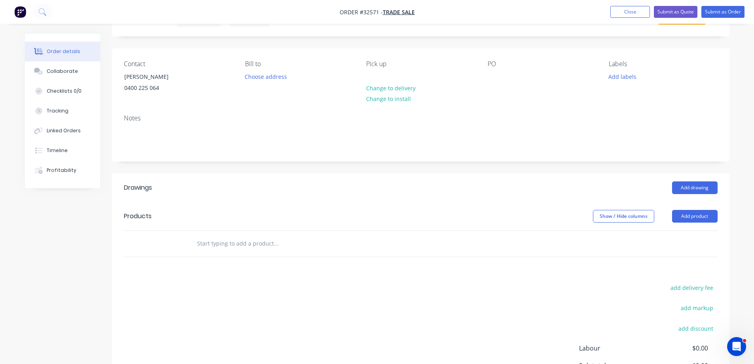
scroll to position [119, 0]
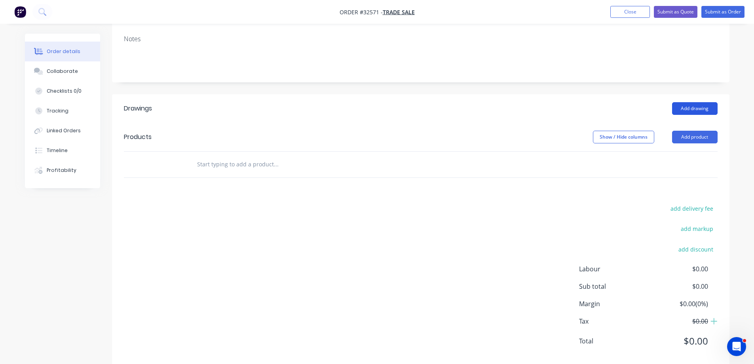
click at [692, 111] on button "Add drawing" at bounding box center [695, 108] width 46 height 13
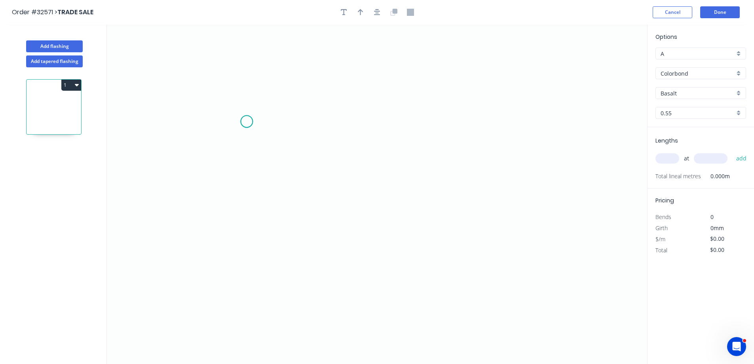
click at [247, 122] on icon "0" at bounding box center [377, 194] width 540 height 339
drag, startPoint x: 329, startPoint y: 124, endPoint x: 329, endPoint y: 145, distance: 21.4
click at [329, 124] on icon "0" at bounding box center [377, 194] width 540 height 339
click at [325, 217] on icon "0 ?" at bounding box center [377, 194] width 540 height 339
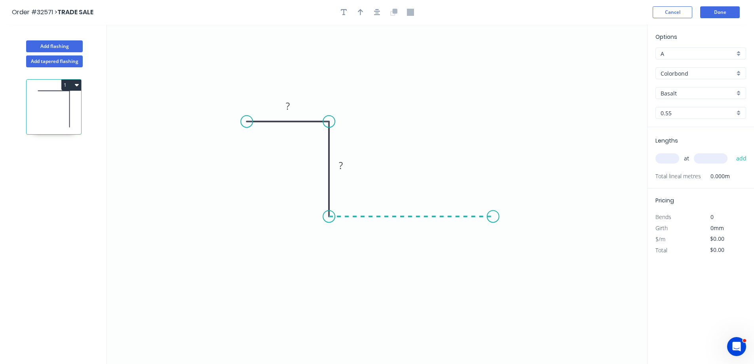
click at [493, 208] on icon "0 ? ?" at bounding box center [377, 194] width 540 height 339
click at [497, 115] on icon "0 ? ? ?" at bounding box center [377, 194] width 540 height 339
drag, startPoint x: 289, startPoint y: 104, endPoint x: 488, endPoint y: 118, distance: 198.9
click at [298, 102] on g "?" at bounding box center [288, 106] width 26 height 16
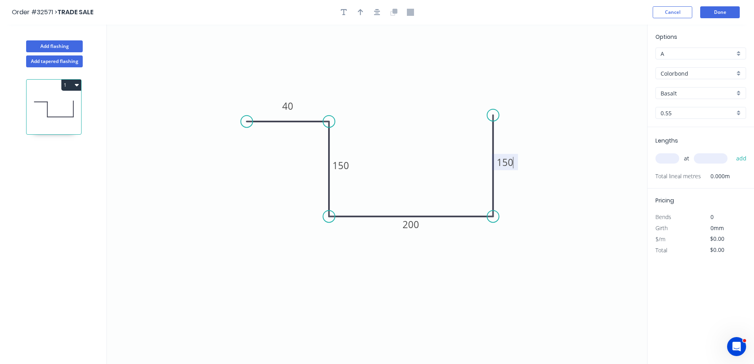
type input "$27.85"
drag, startPoint x: 494, startPoint y: 115, endPoint x: 495, endPoint y: 123, distance: 8.4
click at [494, 126] on circle at bounding box center [493, 126] width 12 height 12
click at [374, 11] on icon "button" at bounding box center [377, 12] width 6 height 7
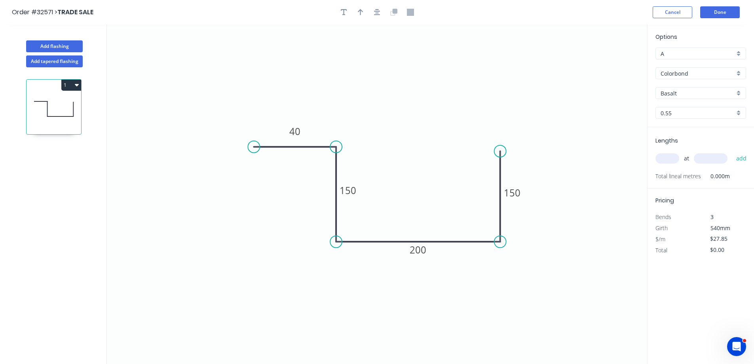
click at [740, 93] on div "Basalt" at bounding box center [701, 93] width 91 height 12
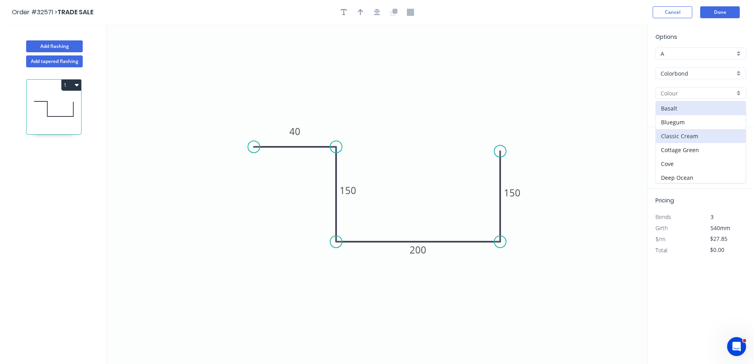
scroll to position [158, 0]
click at [737, 76] on div "Colorbond" at bounding box center [701, 73] width 91 height 12
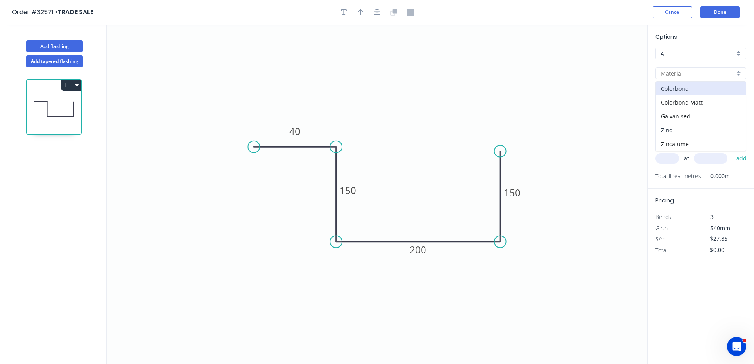
click at [683, 127] on div "Zinc" at bounding box center [701, 130] width 90 height 14
type input "Zinc"
type input "$24.44"
click at [667, 156] on input "text" at bounding box center [668, 158] width 24 height 10
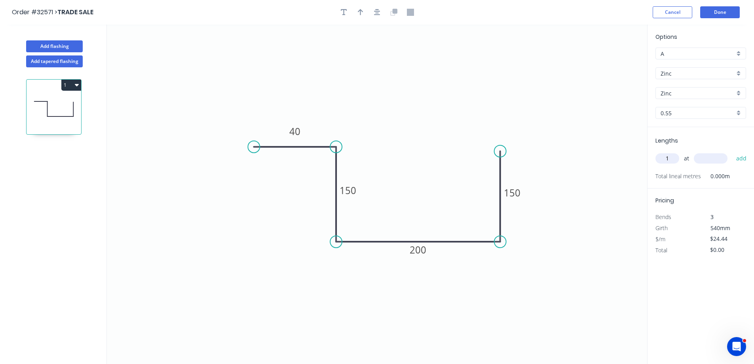
type input "1"
type input "7000"
click at [732, 152] on button "add" at bounding box center [741, 158] width 19 height 13
type input "$171.08"
click at [717, 11] on button "Done" at bounding box center [720, 12] width 40 height 12
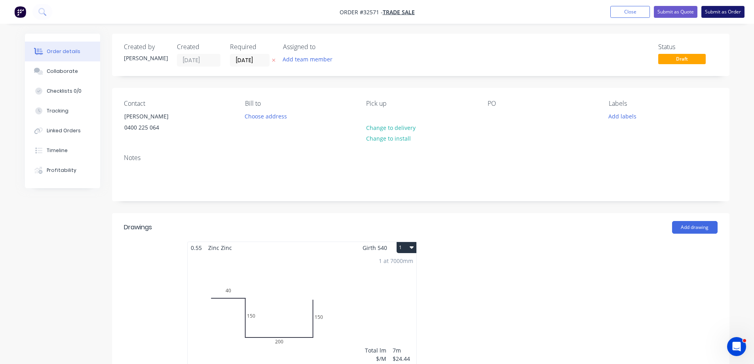
click at [719, 12] on button "Submit as Order" at bounding box center [723, 12] width 43 height 12
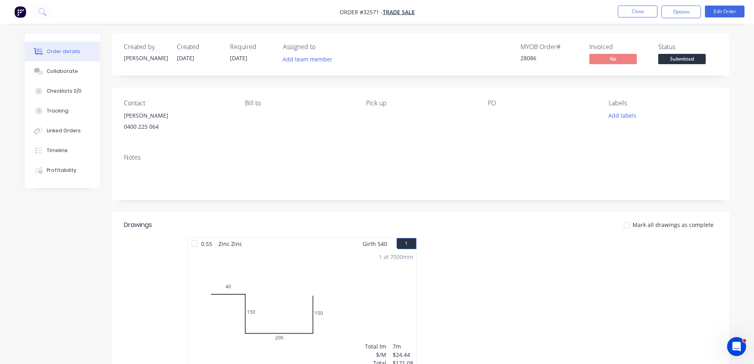
click at [694, 61] on span "Submitted" at bounding box center [682, 59] width 48 height 10
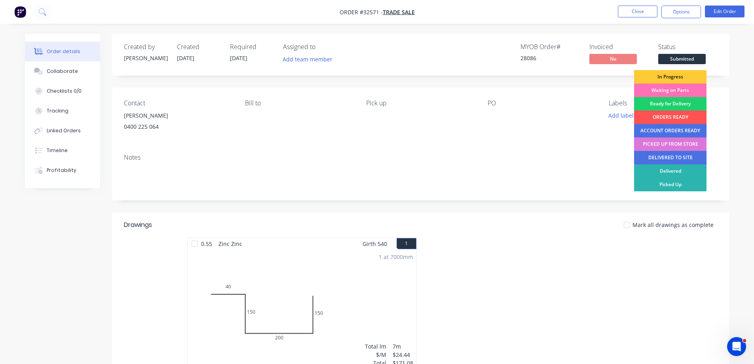
click at [675, 76] on div "In Progress" at bounding box center [670, 76] width 72 height 13
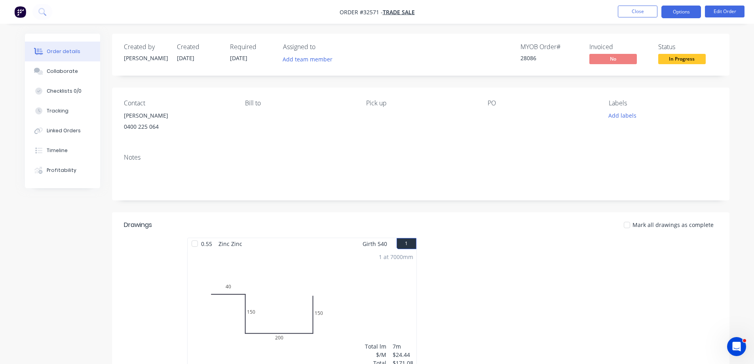
click at [688, 13] on button "Options" at bounding box center [682, 12] width 40 height 13
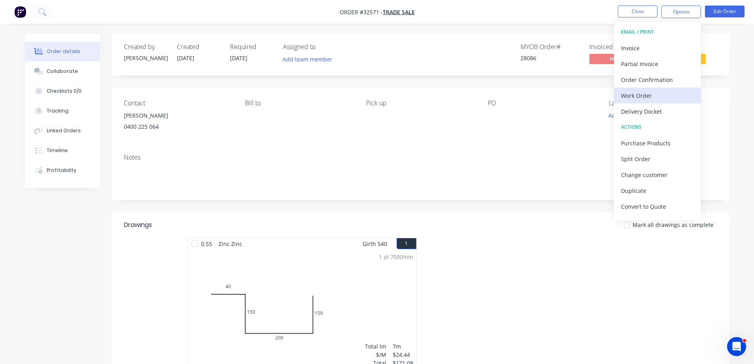
click at [657, 98] on div "Work Order" at bounding box center [657, 95] width 73 height 11
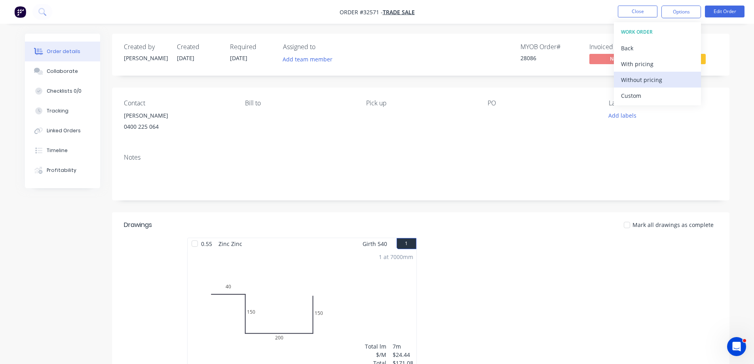
click at [653, 81] on div "Without pricing" at bounding box center [657, 79] width 73 height 11
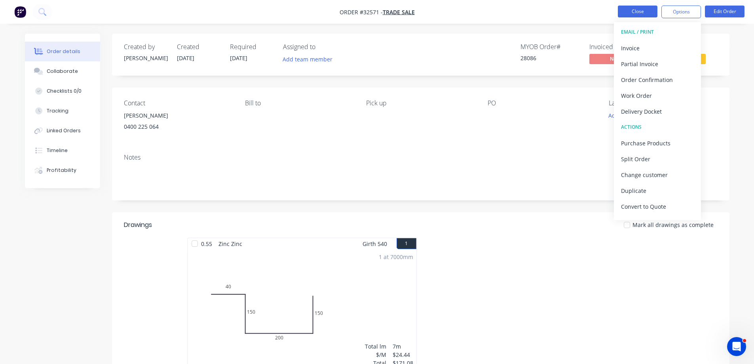
click at [647, 14] on button "Close" at bounding box center [638, 12] width 40 height 12
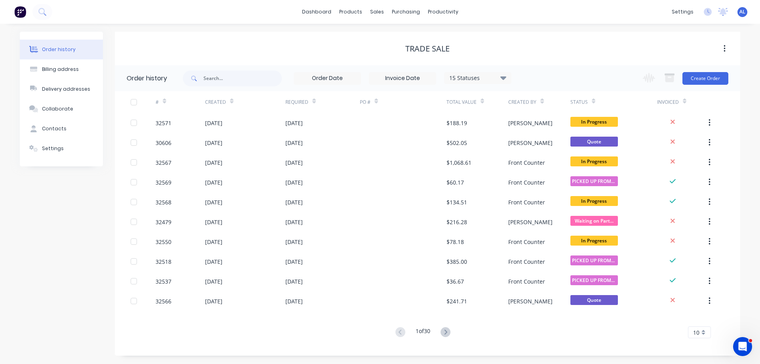
click at [24, 10] on img at bounding box center [20, 12] width 12 height 12
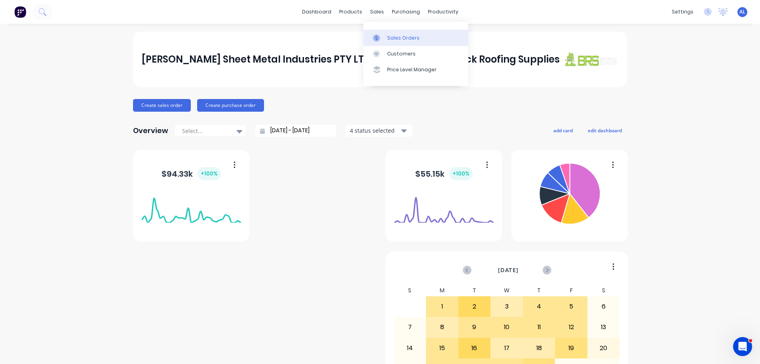
click at [400, 41] on link "Sales Orders" at bounding box center [415, 38] width 105 height 16
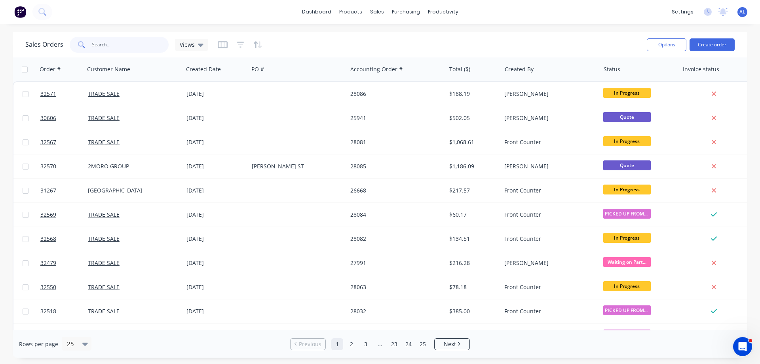
click at [105, 42] on input "text" at bounding box center [130, 45] width 77 height 16
click at [706, 44] on button "Create order" at bounding box center [712, 44] width 45 height 13
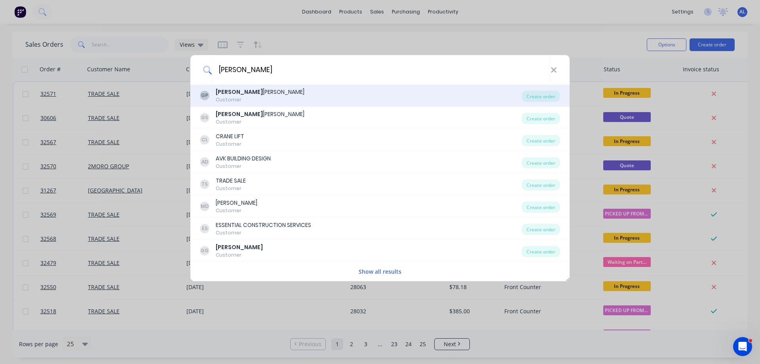
type input "[PERSON_NAME]"
click at [282, 97] on div "GP [PERSON_NAME] Customer" at bounding box center [361, 95] width 322 height 15
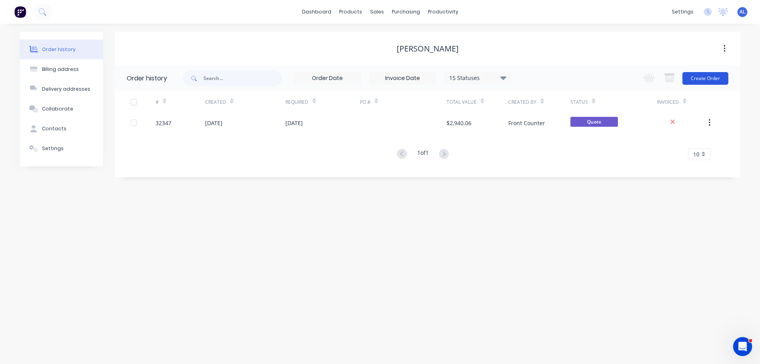
click at [706, 76] on button "Create Order" at bounding box center [706, 78] width 46 height 13
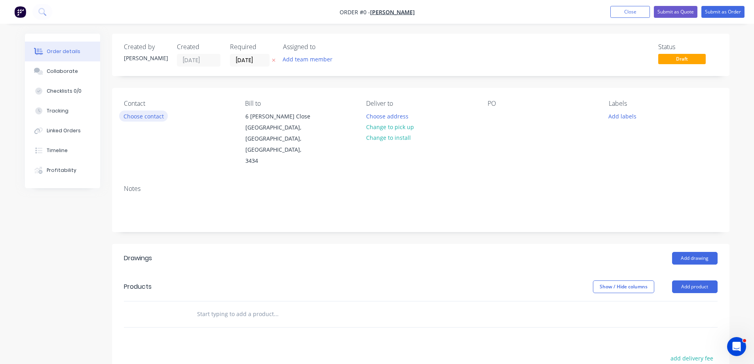
click at [144, 113] on button "Choose contact" at bounding box center [143, 115] width 49 height 11
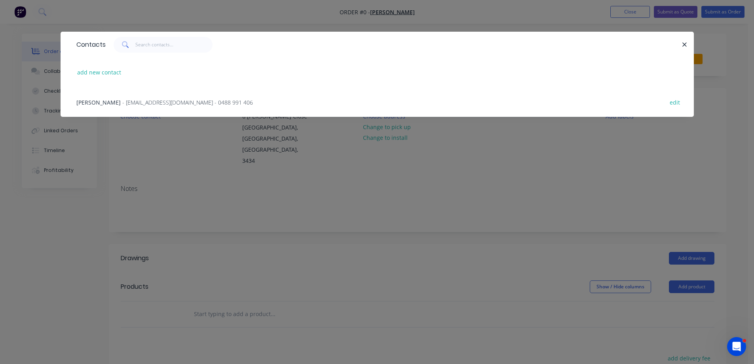
click at [128, 104] on span "- [EMAIL_ADDRESS][DOMAIN_NAME] - 0488 991 406" at bounding box center [187, 103] width 131 height 8
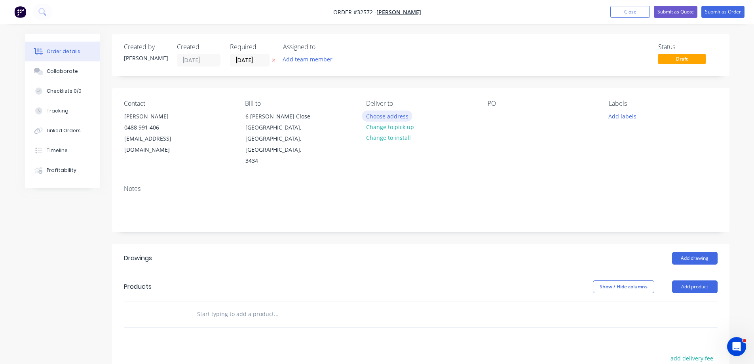
click at [395, 117] on button "Choose address" at bounding box center [387, 115] width 51 height 11
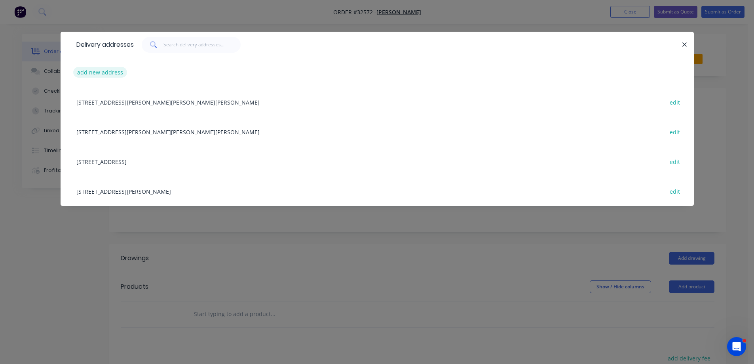
click at [102, 70] on button "add new address" at bounding box center [100, 72] width 54 height 11
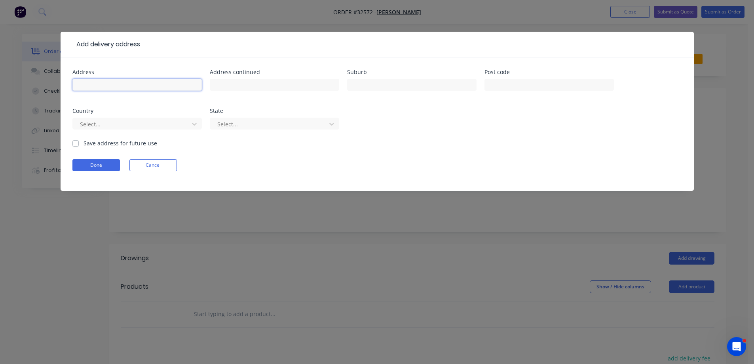
drag, startPoint x: 110, startPoint y: 85, endPoint x: 117, endPoint y: 78, distance: 9.5
click at [110, 85] on input "text" at bounding box center [136, 85] width 129 height 12
click at [143, 166] on button "Cancel" at bounding box center [153, 165] width 48 height 12
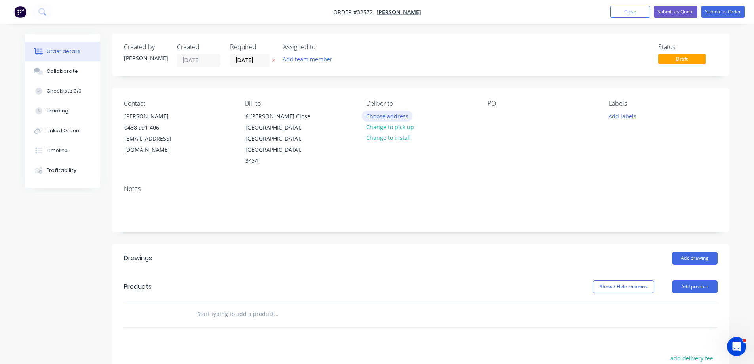
click at [396, 115] on button "Choose address" at bounding box center [387, 115] width 51 height 11
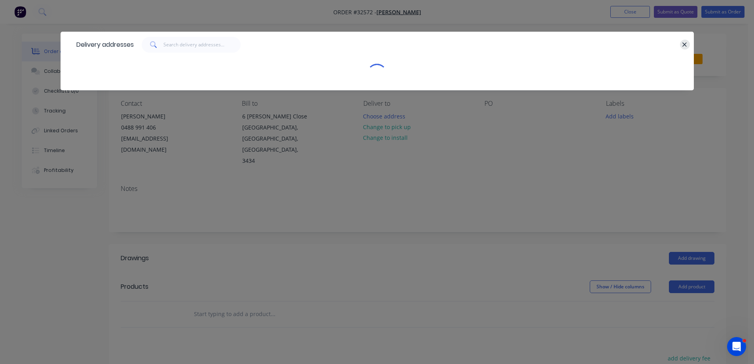
click at [686, 46] on icon "button" at bounding box center [685, 44] width 4 height 4
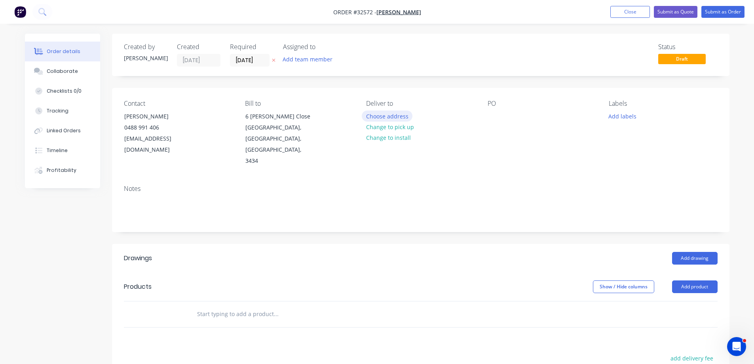
click at [385, 117] on button "Choose address" at bounding box center [387, 115] width 51 height 11
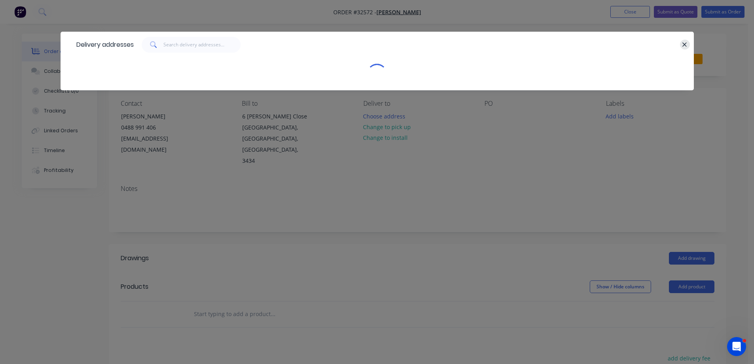
click at [686, 43] on icon "button" at bounding box center [685, 44] width 4 height 4
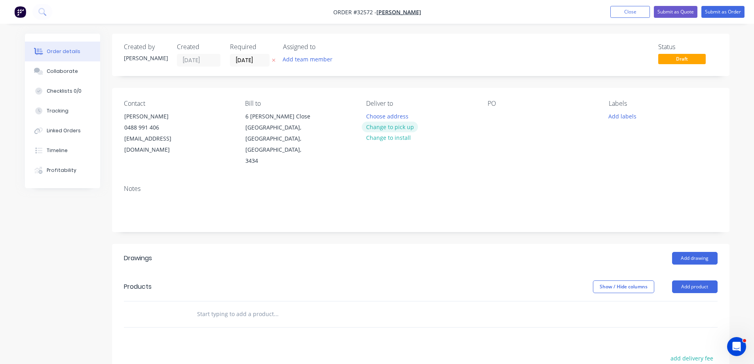
click at [398, 131] on button "Change to pick up" at bounding box center [390, 127] width 56 height 11
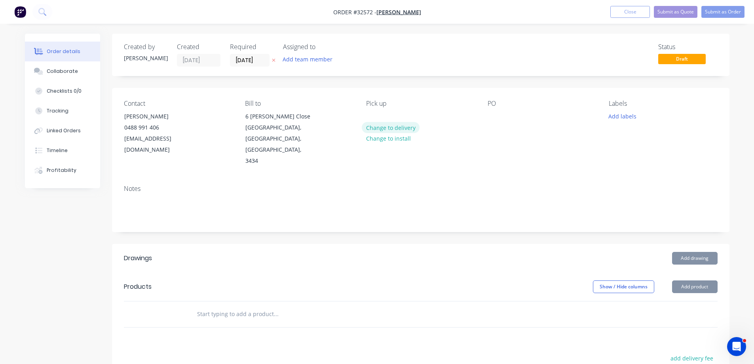
drag, startPoint x: 402, startPoint y: 121, endPoint x: 402, endPoint y: 130, distance: 9.5
click at [403, 125] on div "Pick up Change to delivery Change to install" at bounding box center [420, 133] width 108 height 67
click at [402, 129] on button "Change to delivery" at bounding box center [391, 127] width 58 height 11
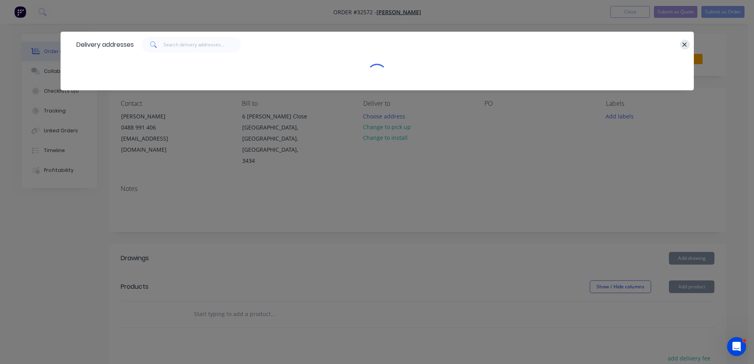
click at [683, 44] on icon "button" at bounding box center [684, 44] width 5 height 7
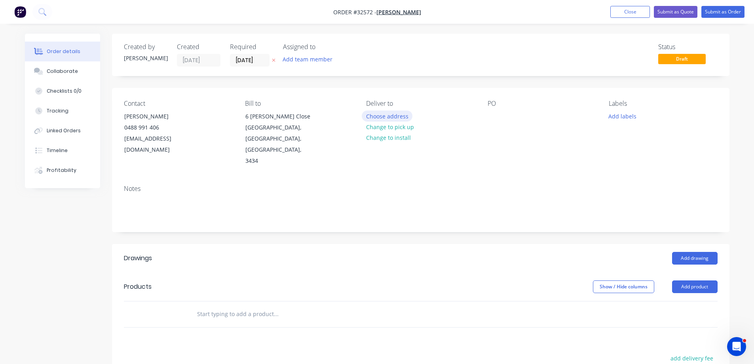
click at [397, 117] on button "Choose address" at bounding box center [387, 115] width 51 height 11
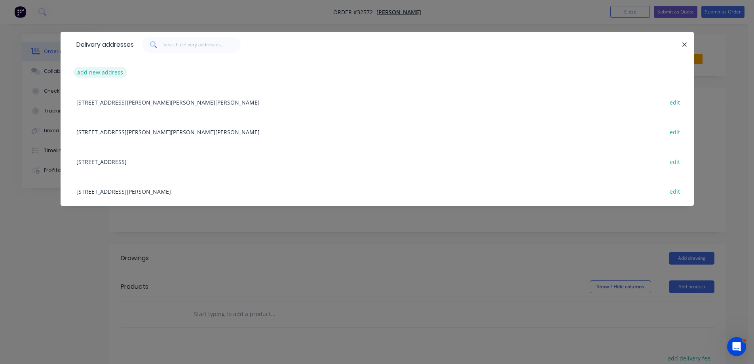
click at [98, 72] on button "add new address" at bounding box center [100, 72] width 54 height 11
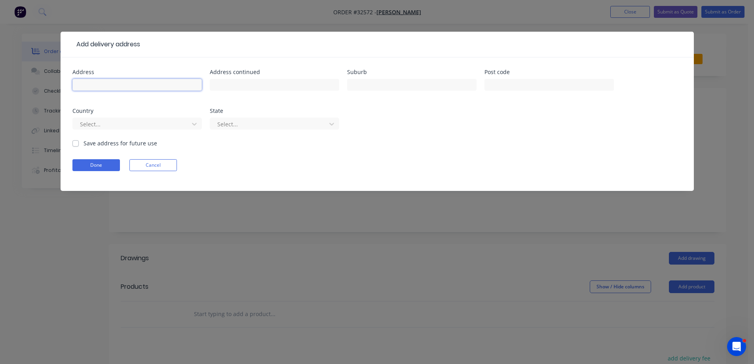
drag, startPoint x: 98, startPoint y: 81, endPoint x: 114, endPoint y: 63, distance: 24.1
click at [99, 79] on input "text" at bounding box center [136, 85] width 129 height 12
type input "28 CHARLES STREET"
type input "COBURG NORTH"
drag, startPoint x: 76, startPoint y: 143, endPoint x: 78, endPoint y: 148, distance: 6.0
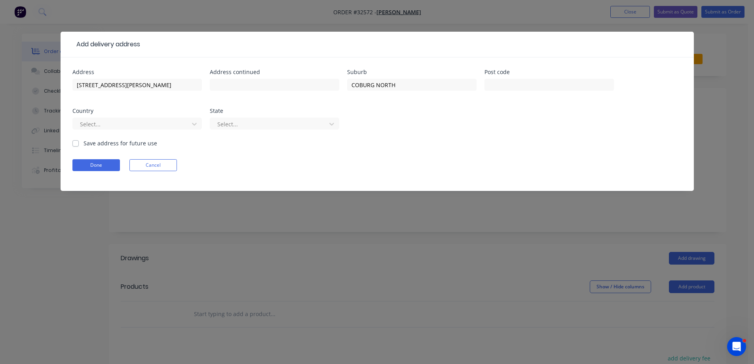
click at [84, 143] on label "Save address for future use" at bounding box center [121, 143] width 74 height 8
click at [76, 143] on input "Save address for future use" at bounding box center [75, 143] width 6 height 8
checkbox input "true"
click at [97, 162] on button "Done" at bounding box center [96, 165] width 48 height 12
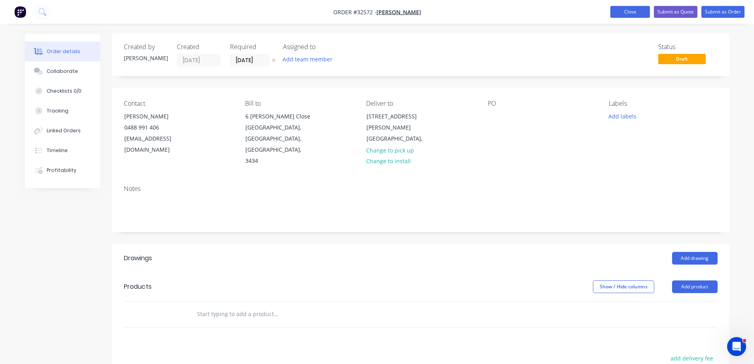
click at [622, 10] on button "Close" at bounding box center [630, 12] width 40 height 12
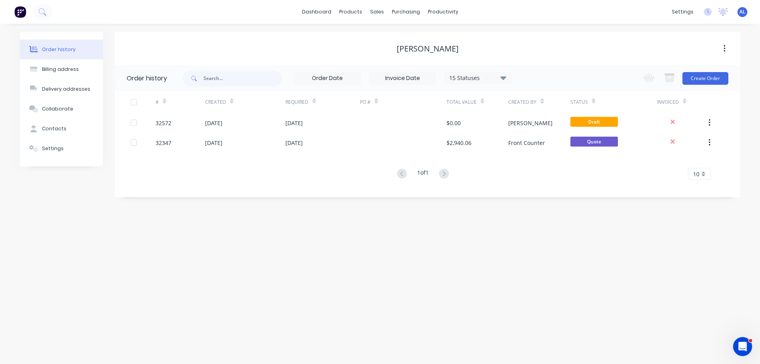
click at [21, 11] on img at bounding box center [20, 12] width 12 height 12
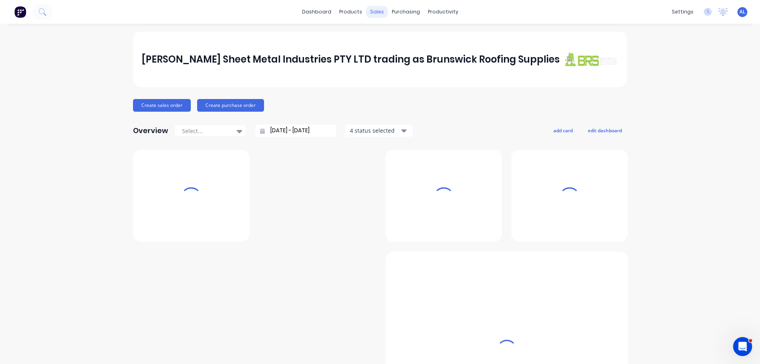
click at [378, 14] on div "sales" at bounding box center [377, 12] width 22 height 12
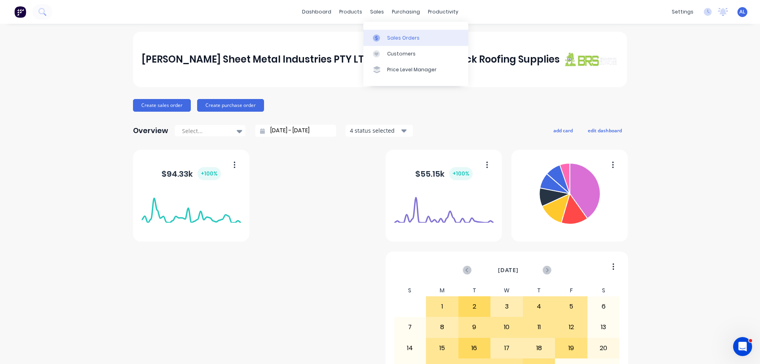
click at [402, 36] on div "Sales Orders" at bounding box center [403, 37] width 32 height 7
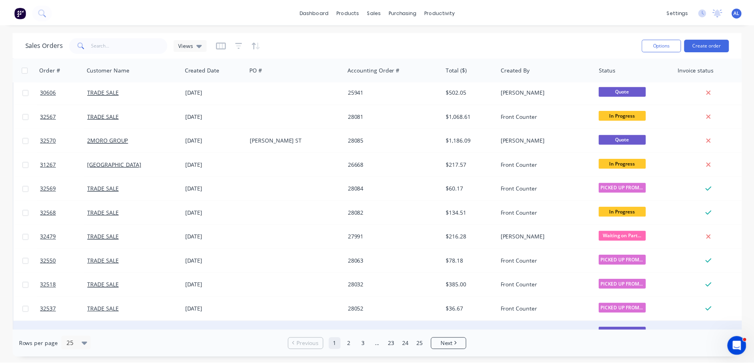
scroll to position [119, 0]
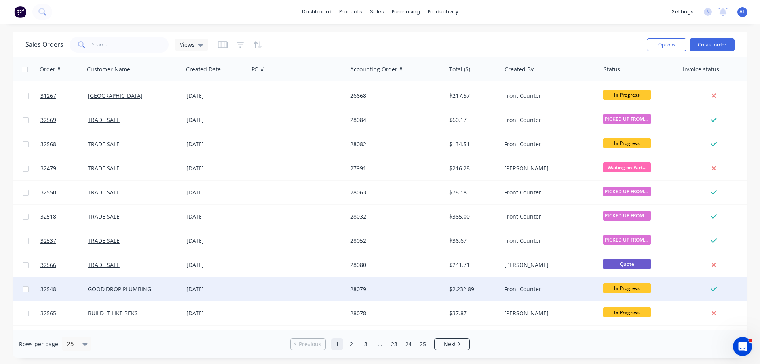
click at [316, 292] on div at bounding box center [298, 289] width 99 height 24
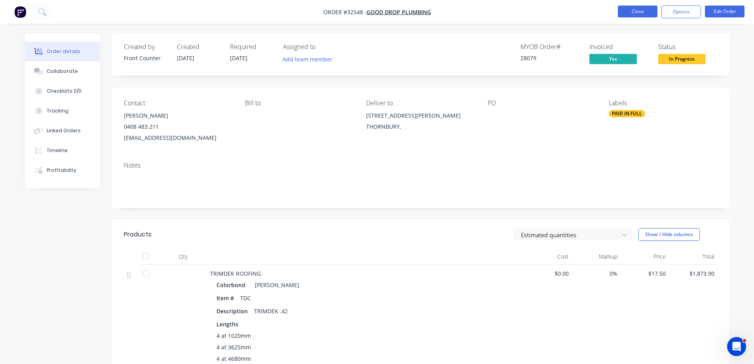
click at [620, 11] on button "Close" at bounding box center [638, 12] width 40 height 12
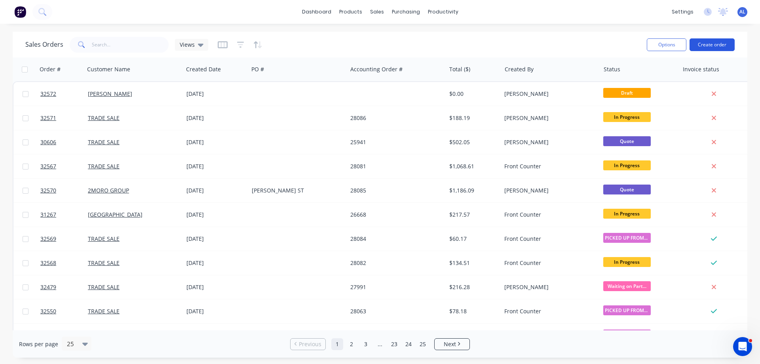
click at [714, 45] on button "Create order" at bounding box center [712, 44] width 45 height 13
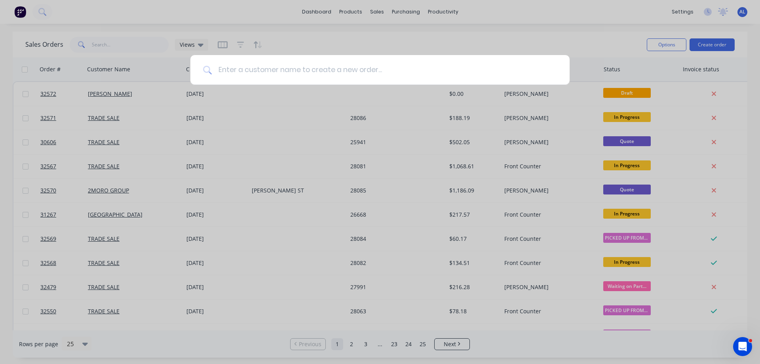
drag, startPoint x: 256, startPoint y: 55, endPoint x: 254, endPoint y: 60, distance: 5.4
click at [256, 55] on input at bounding box center [384, 70] width 345 height 30
click at [251, 73] on input at bounding box center [384, 70] width 345 height 30
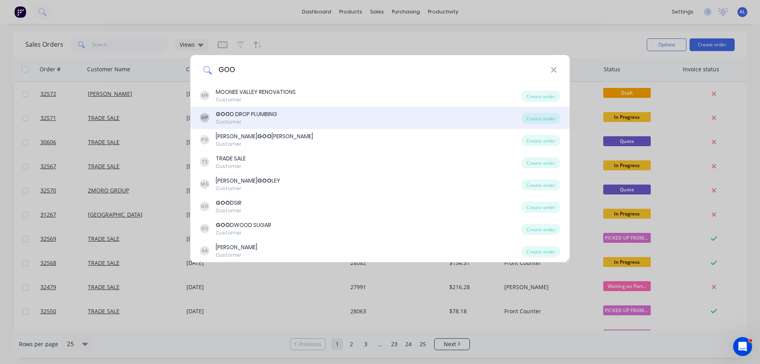
type input "GOO"
click at [272, 120] on div "Customer" at bounding box center [246, 121] width 61 height 7
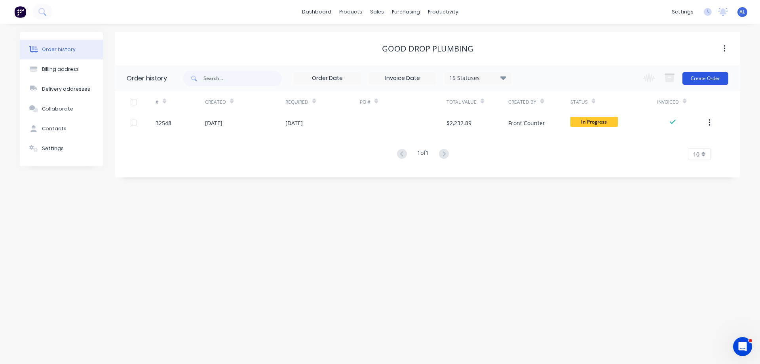
click at [705, 78] on button "Create Order" at bounding box center [706, 78] width 46 height 13
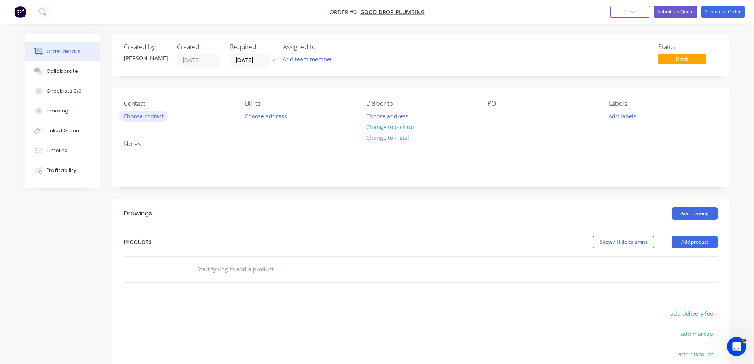
click at [131, 114] on button "Choose contact" at bounding box center [143, 115] width 49 height 11
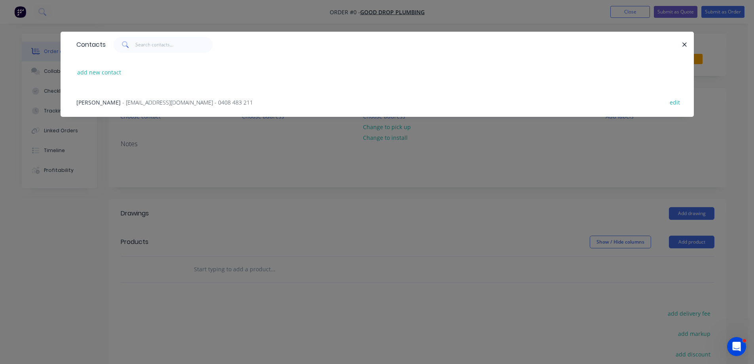
click at [204, 105] on span "- info@gooddropplumbing.com - 0408 483 211" at bounding box center [187, 103] width 131 height 8
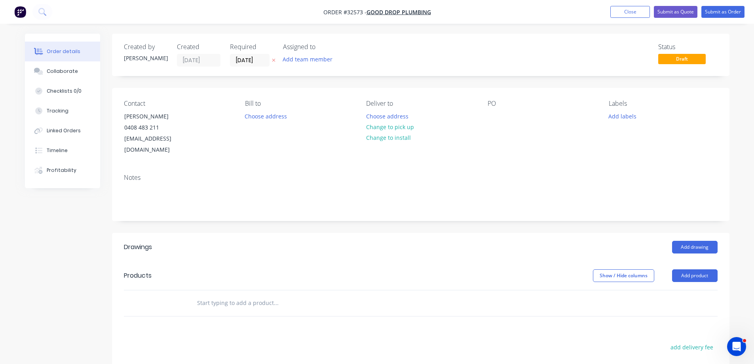
scroll to position [40, 0]
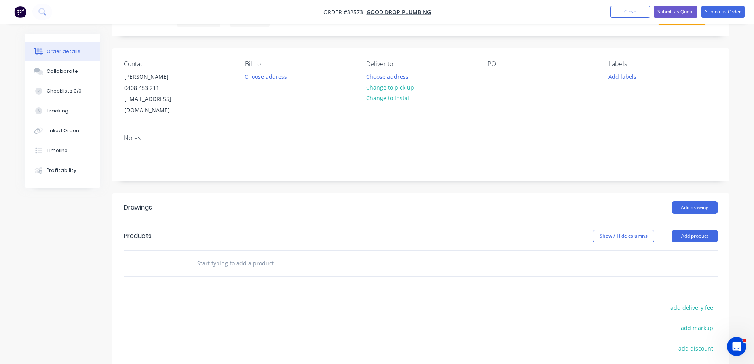
click at [232, 255] on input "text" at bounding box center [276, 263] width 158 height 16
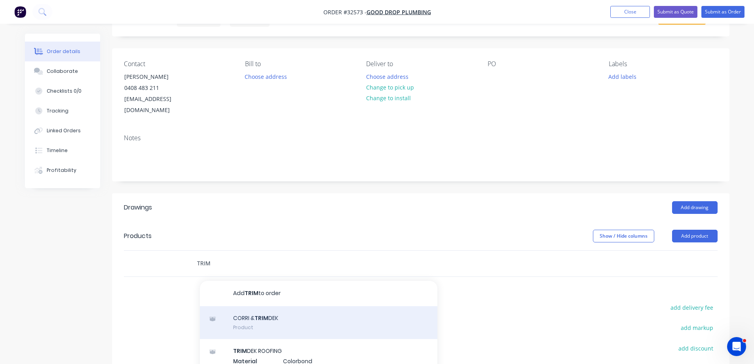
type input "TRIM"
click at [321, 306] on div "CORRI & TRIM DEK Product" at bounding box center [319, 322] width 238 height 33
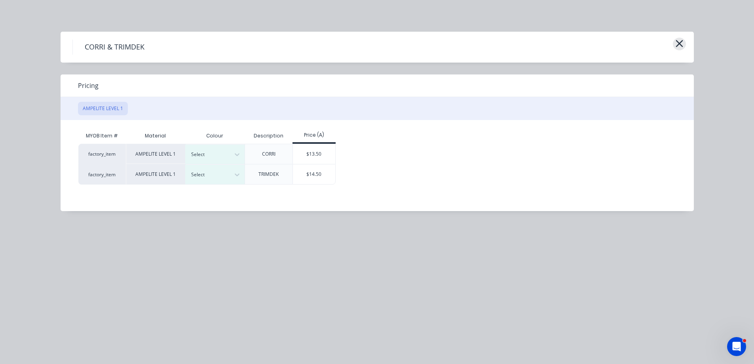
click at [681, 39] on icon "button" at bounding box center [679, 43] width 8 height 11
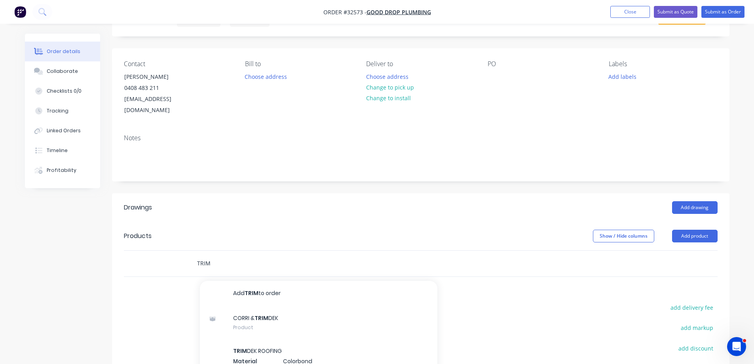
click at [213, 255] on input "TRIM" at bounding box center [276, 263] width 158 height 16
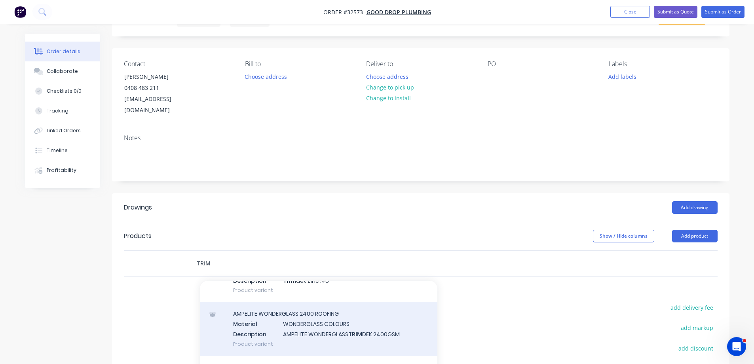
scroll to position [382, 0]
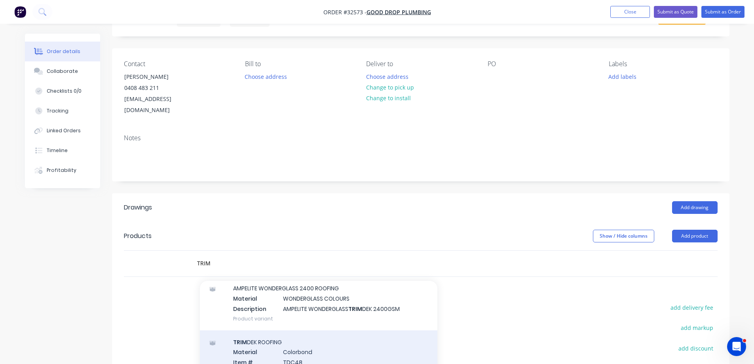
click at [339, 339] on div "TRIM DEK ROOFING Material Colorbond Item # TDC48 Description TRIM DEK .48 Produ…" at bounding box center [319, 362] width 238 height 64
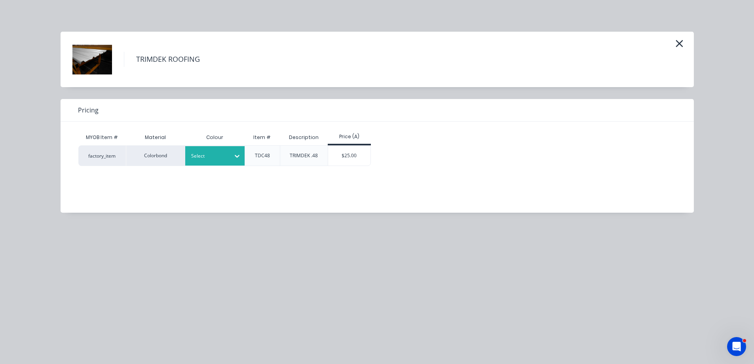
click at [239, 156] on icon at bounding box center [237, 156] width 5 height 3
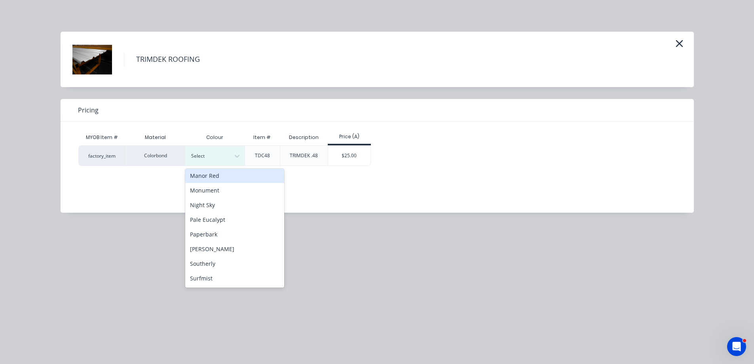
scroll to position [198, 0]
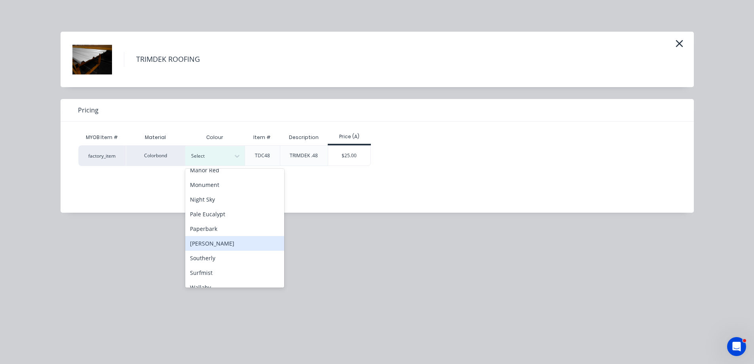
click at [230, 244] on div "[PERSON_NAME]" at bounding box center [234, 243] width 99 height 15
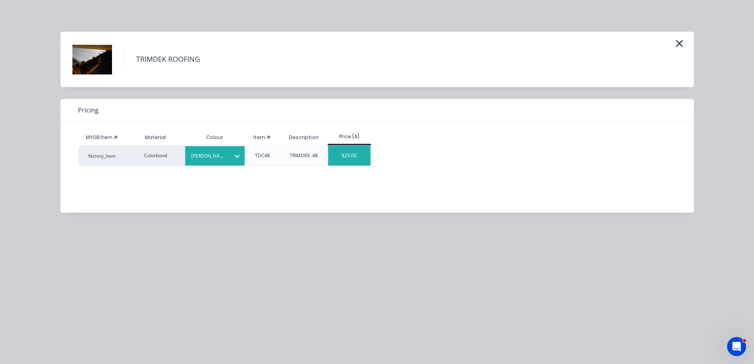
click at [343, 156] on div "$25.00" at bounding box center [349, 156] width 42 height 20
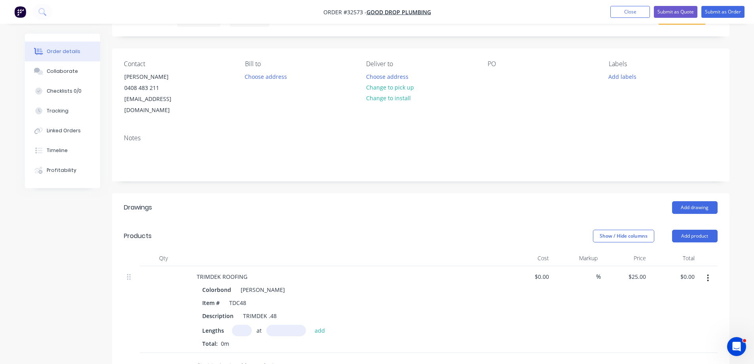
click at [709, 274] on icon "button" at bounding box center [708, 278] width 2 height 9
click at [667, 340] on div "Delete" at bounding box center [680, 345] width 61 height 11
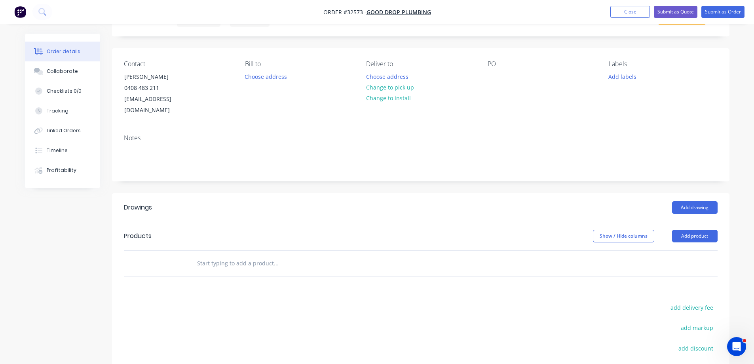
click at [228, 255] on input "text" at bounding box center [276, 263] width 158 height 16
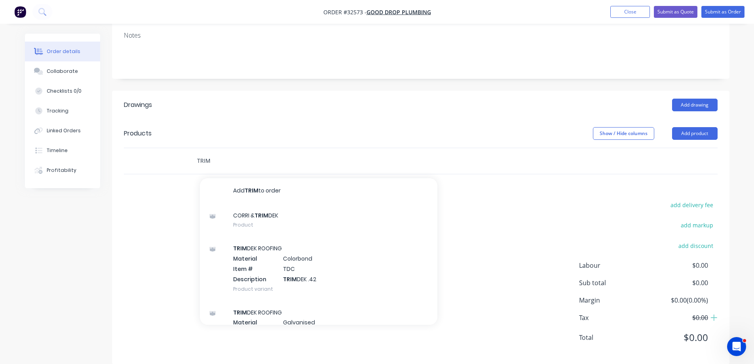
scroll to position [143, 0]
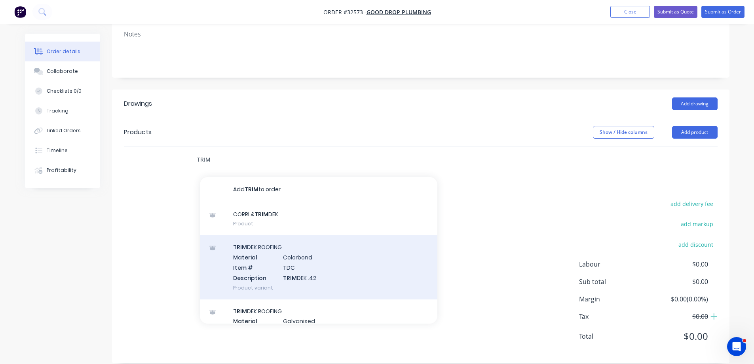
type input "TRIM"
click at [287, 260] on div "TRIM DEK ROOFING Material Colorbond Item # TDC Description TRIM DEK .42 Product…" at bounding box center [319, 267] width 238 height 64
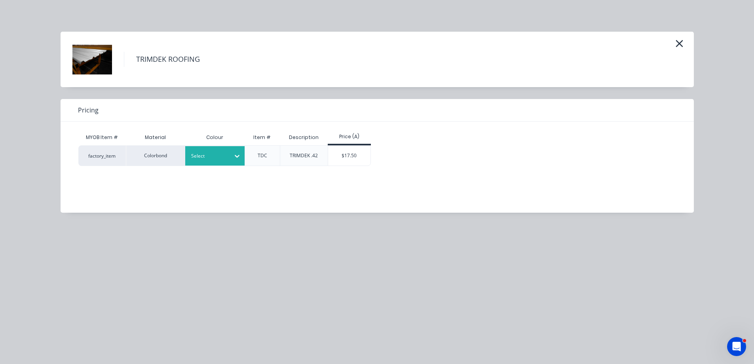
click at [235, 156] on icon at bounding box center [237, 156] width 8 height 8
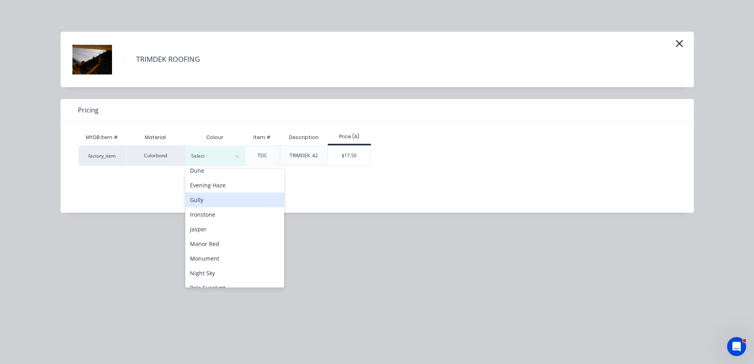
scroll to position [198, 0]
click at [216, 245] on div "[PERSON_NAME]" at bounding box center [234, 243] width 99 height 15
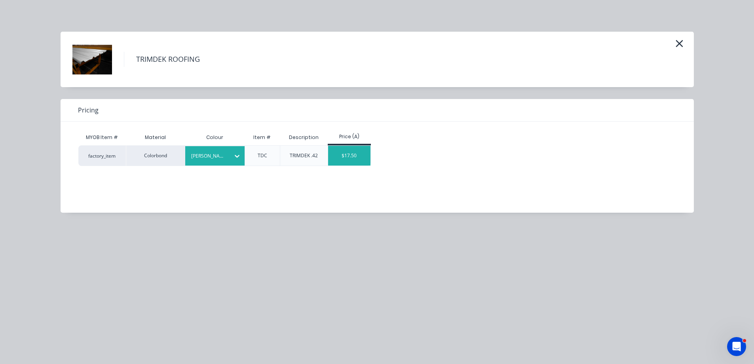
click at [351, 153] on div "$17.50" at bounding box center [349, 156] width 42 height 20
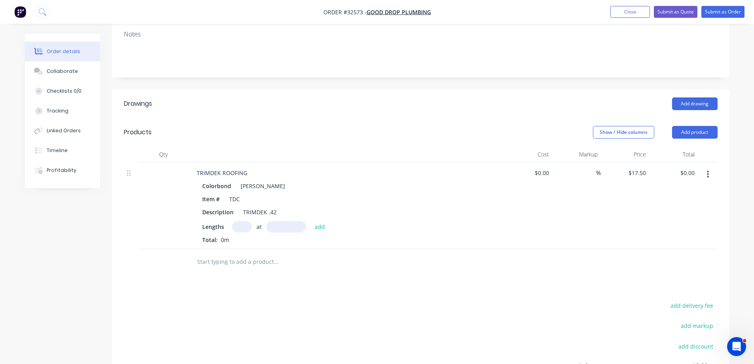
drag, startPoint x: 236, startPoint y: 217, endPoint x: 250, endPoint y: 273, distance: 58.0
click at [236, 221] on input "text" at bounding box center [242, 226] width 20 height 11
type input "4"
type input "1020"
click at [311, 221] on button "add" at bounding box center [320, 226] width 19 height 11
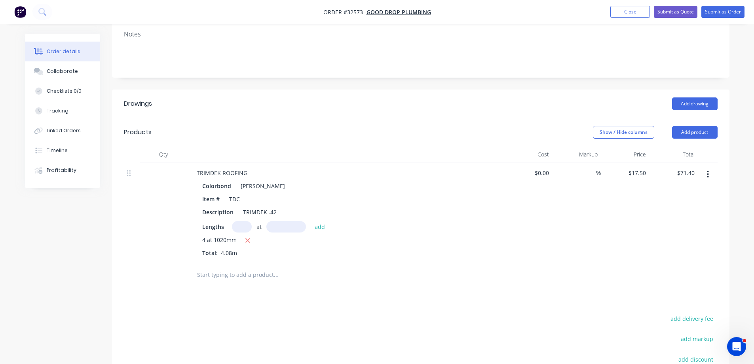
click at [249, 237] on icon "button" at bounding box center [247, 240] width 5 height 7
type input "$0.00"
click at [239, 221] on input "text" at bounding box center [242, 226] width 20 height 11
type input "2"
type input "1020"
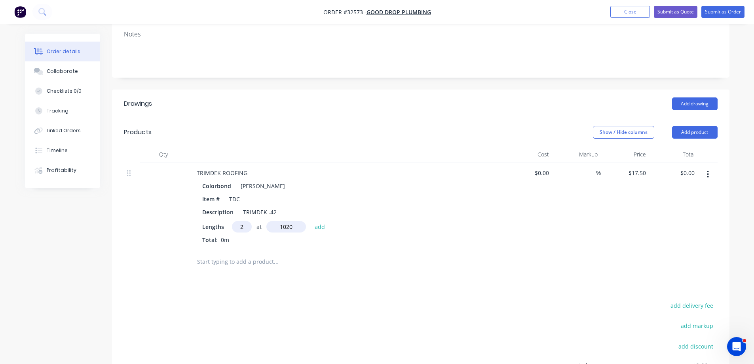
click at [311, 221] on button "add" at bounding box center [320, 226] width 19 height 11
click at [247, 238] on icon "button" at bounding box center [248, 240] width 4 height 4
type input "$0.00"
click at [244, 221] on input "text" at bounding box center [242, 226] width 20 height 11
type input "3"
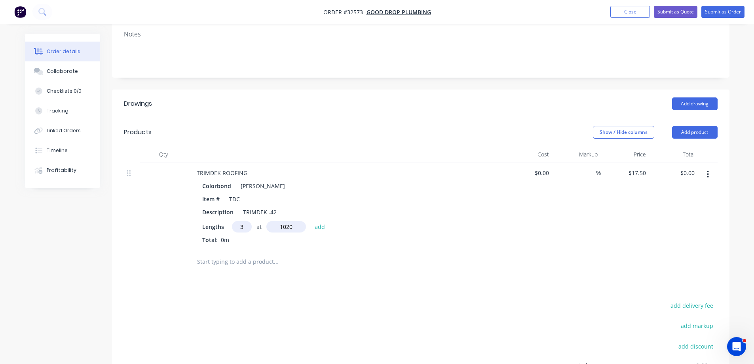
type input "1020"
click at [311, 221] on button "add" at bounding box center [320, 226] width 19 height 11
type input "$53.55"
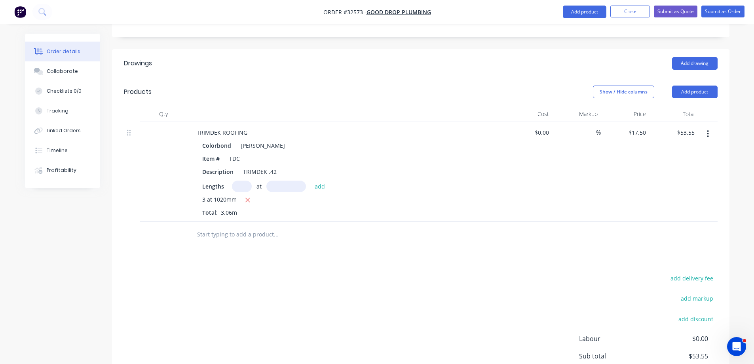
scroll to position [258, 0]
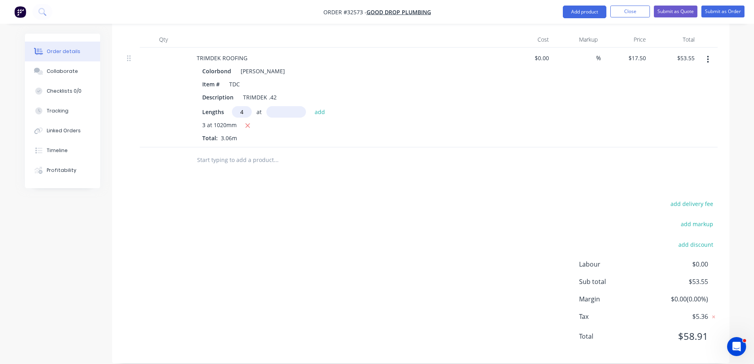
type input "4"
type input "2800"
click at [311, 106] on button "add" at bounding box center [320, 111] width 19 height 11
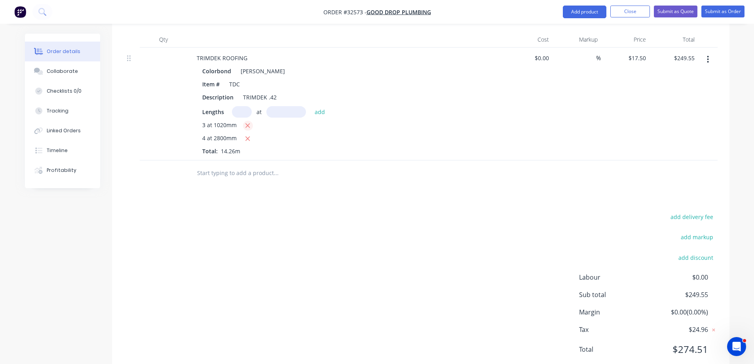
click at [247, 122] on icon "button" at bounding box center [247, 125] width 5 height 7
type input "$196.00"
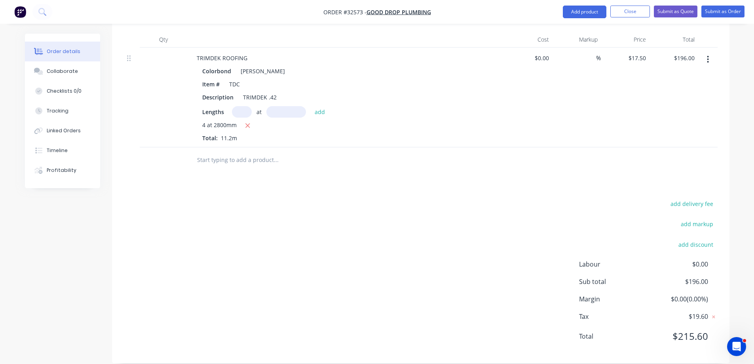
click at [242, 106] on input "text" at bounding box center [242, 111] width 20 height 11
type input "4"
type input "1020"
click at [311, 106] on button "add" at bounding box center [320, 111] width 19 height 11
type input "$267.40"
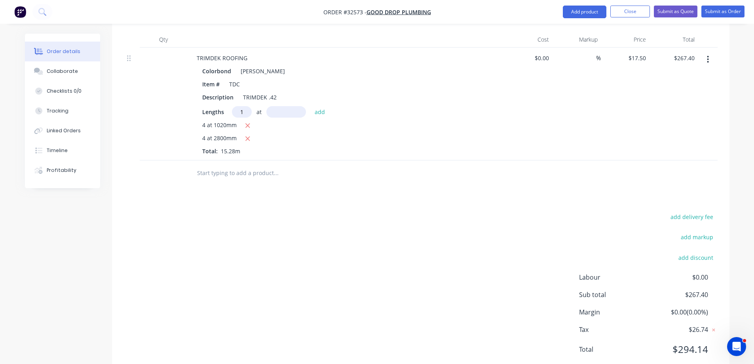
type input "1"
type input "1020"
click at [311, 106] on button "add" at bounding box center [320, 111] width 19 height 11
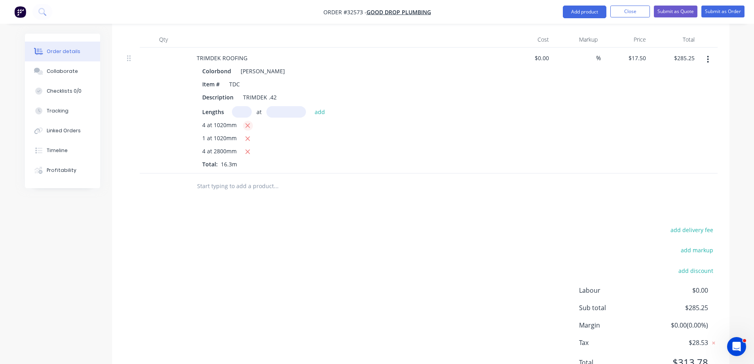
click at [249, 122] on icon "button" at bounding box center [247, 125] width 5 height 7
type input "$213.85"
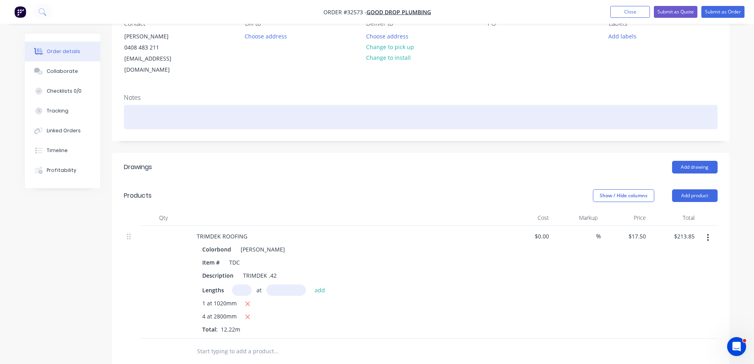
scroll to position [73, 0]
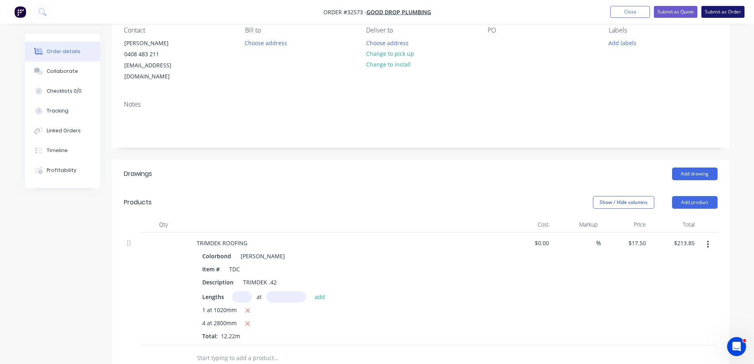
click at [712, 13] on button "Submit as Order" at bounding box center [723, 12] width 43 height 12
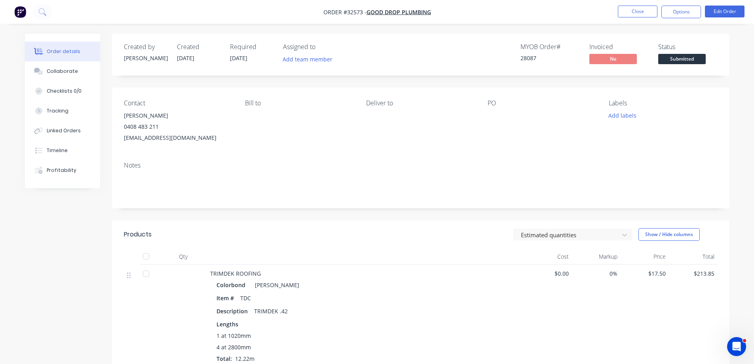
click at [675, 61] on span "Submitted" at bounding box center [682, 59] width 48 height 10
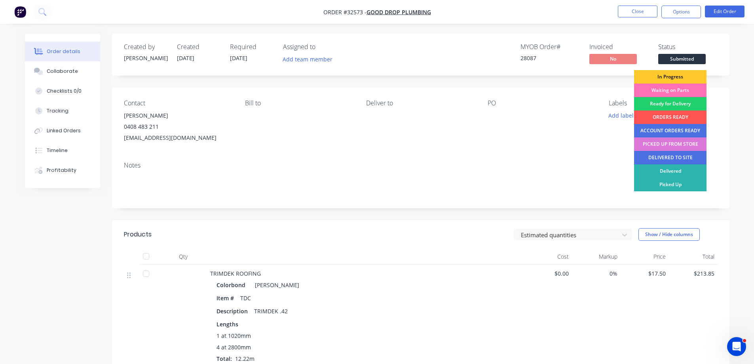
click at [663, 76] on div "In Progress" at bounding box center [670, 76] width 72 height 13
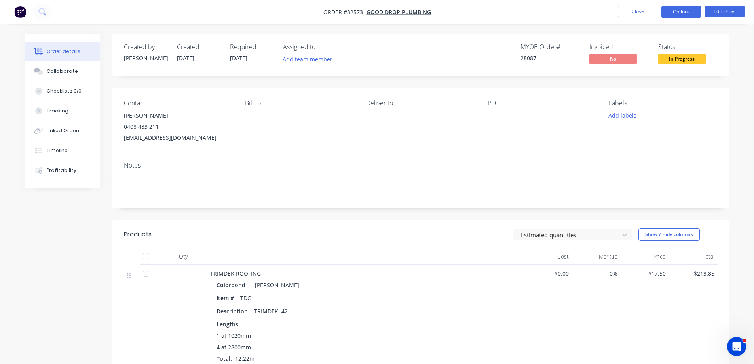
click at [683, 13] on button "Options" at bounding box center [682, 12] width 40 height 13
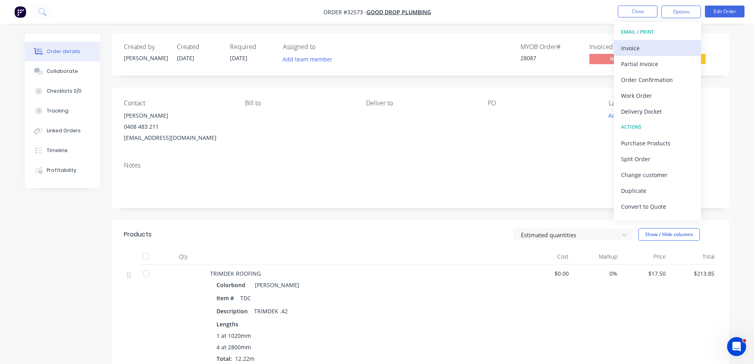
click at [653, 48] on div "Invoice" at bounding box center [657, 47] width 73 height 11
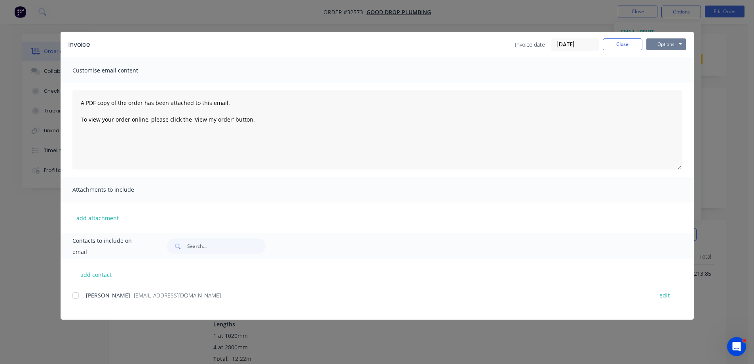
click at [660, 44] on button "Options" at bounding box center [666, 44] width 40 height 12
click at [670, 70] on button "Print" at bounding box center [671, 71] width 51 height 13
click at [635, 48] on button "Close" at bounding box center [623, 44] width 40 height 12
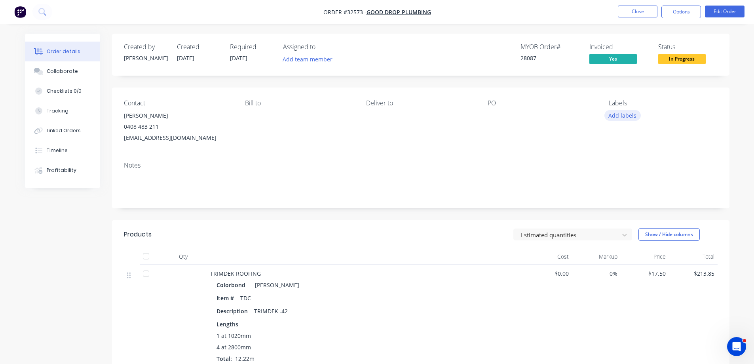
click at [624, 118] on button "Add labels" at bounding box center [623, 115] width 36 height 11
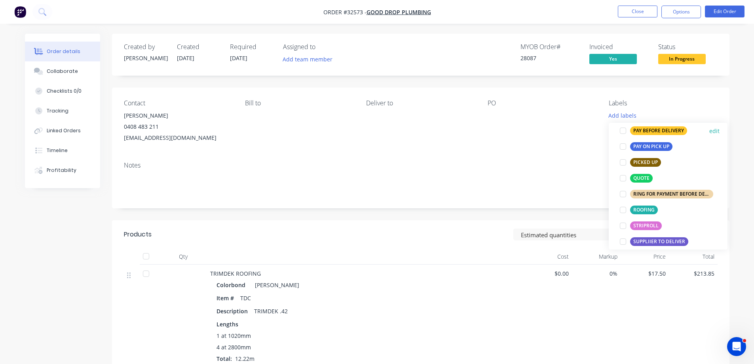
scroll to position [238, 0]
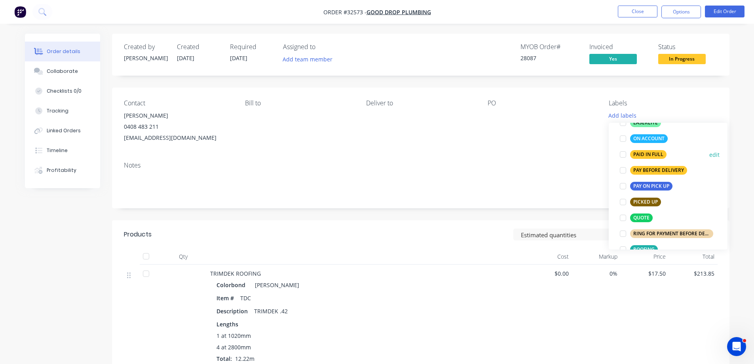
click at [659, 153] on div "PAID IN FULL" at bounding box center [648, 154] width 36 height 9
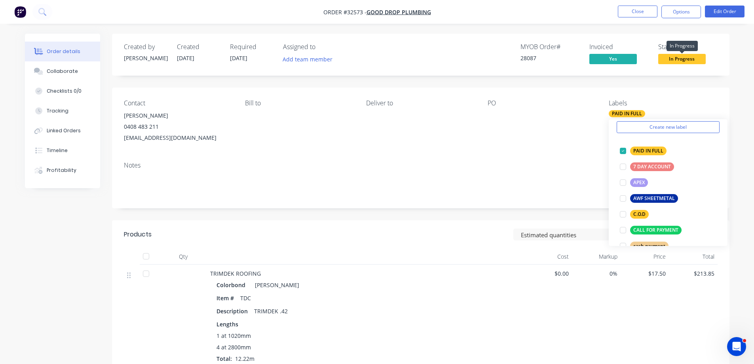
click at [676, 58] on span "In Progress" at bounding box center [682, 59] width 48 height 10
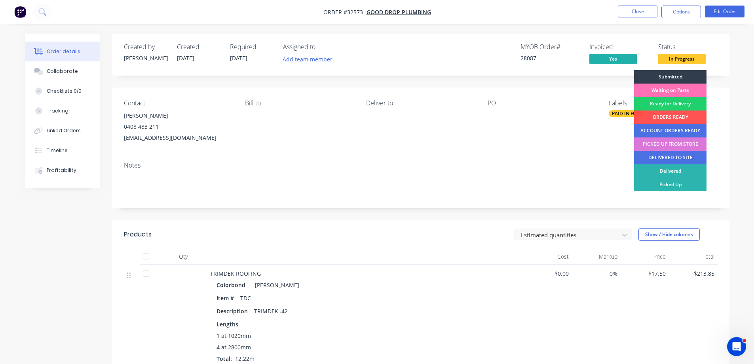
drag, startPoint x: 674, startPoint y: 103, endPoint x: 675, endPoint y: 92, distance: 11.5
click at [674, 103] on div "Ready for Delivery" at bounding box center [670, 103] width 72 height 13
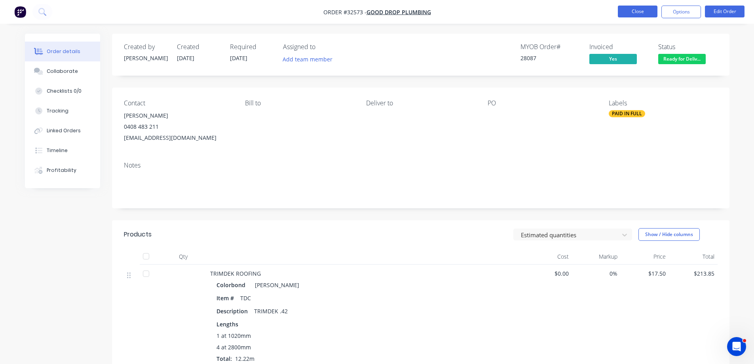
click at [639, 13] on button "Close" at bounding box center [638, 12] width 40 height 12
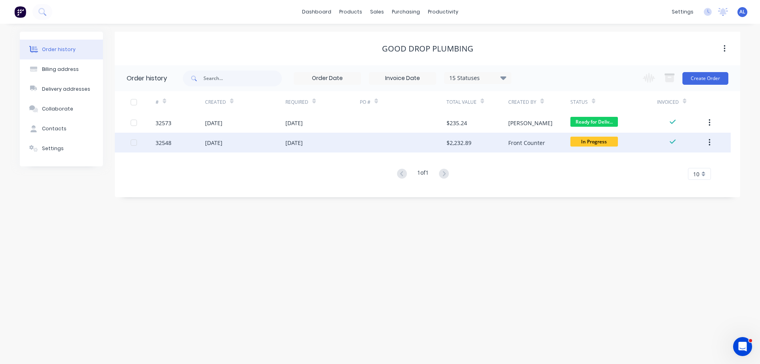
click at [558, 140] on div "Front Counter" at bounding box center [539, 143] width 62 height 20
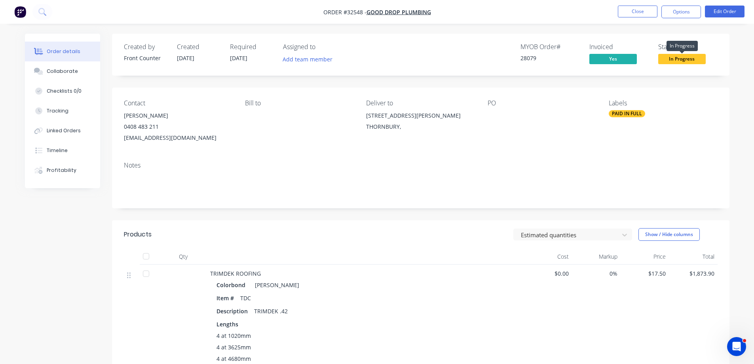
click at [688, 58] on span "In Progress" at bounding box center [682, 59] width 48 height 10
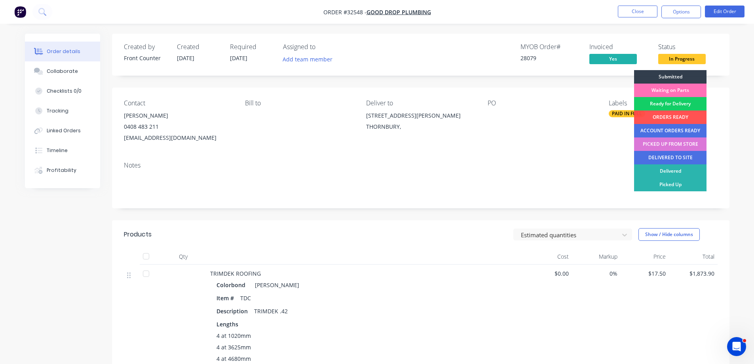
click at [679, 104] on div "Ready for Delivery" at bounding box center [670, 103] width 72 height 13
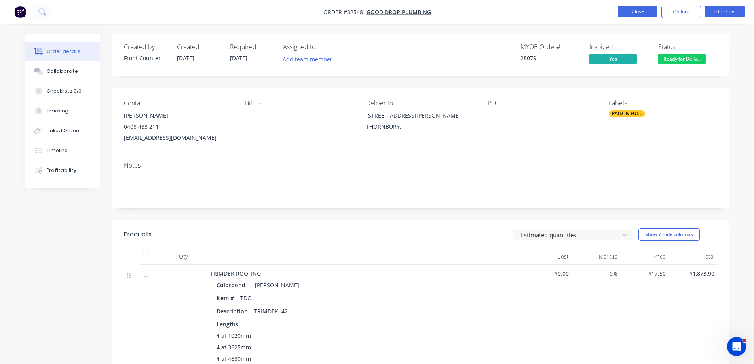
click at [641, 12] on button "Close" at bounding box center [638, 12] width 40 height 12
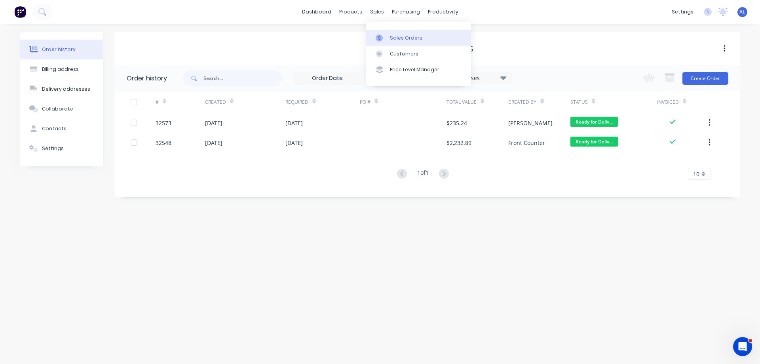
click at [411, 39] on div "Sales Orders" at bounding box center [406, 37] width 32 height 7
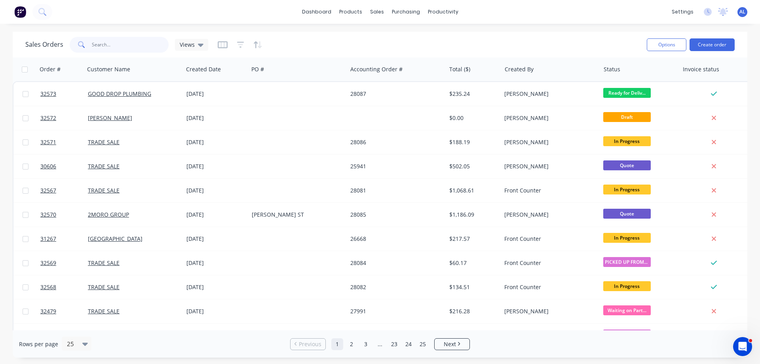
click at [137, 46] on input "text" at bounding box center [130, 45] width 77 height 16
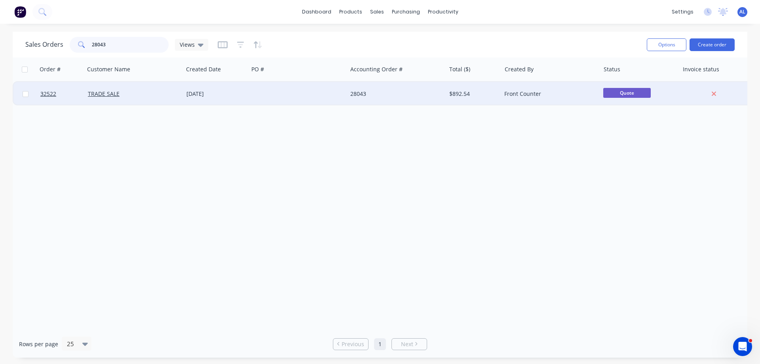
type input "28043"
click at [270, 97] on div at bounding box center [298, 94] width 99 height 24
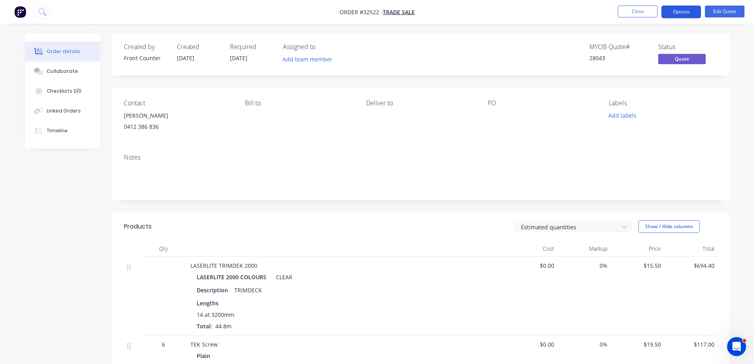
click at [688, 11] on button "Options" at bounding box center [682, 12] width 40 height 13
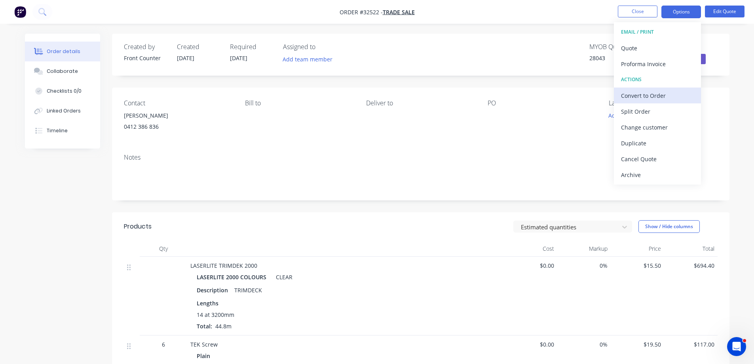
click at [646, 92] on div "Convert to Order" at bounding box center [657, 95] width 73 height 11
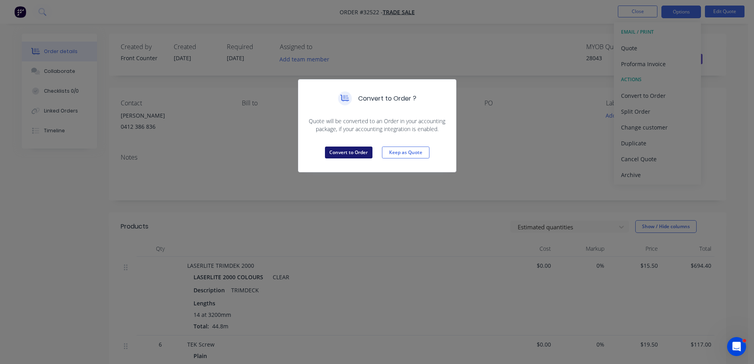
click at [351, 152] on button "Convert to Order" at bounding box center [349, 152] width 48 height 12
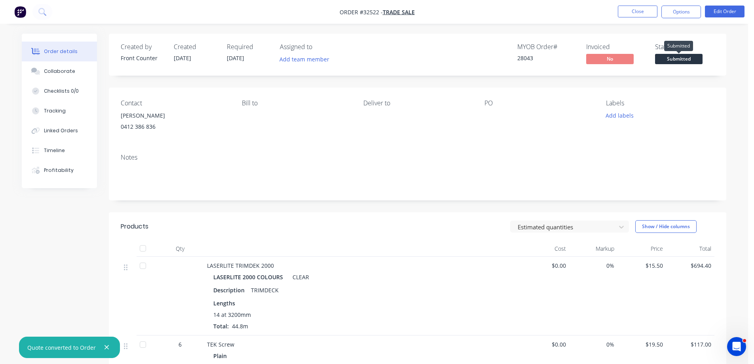
click at [677, 59] on span "Submitted" at bounding box center [679, 59] width 48 height 10
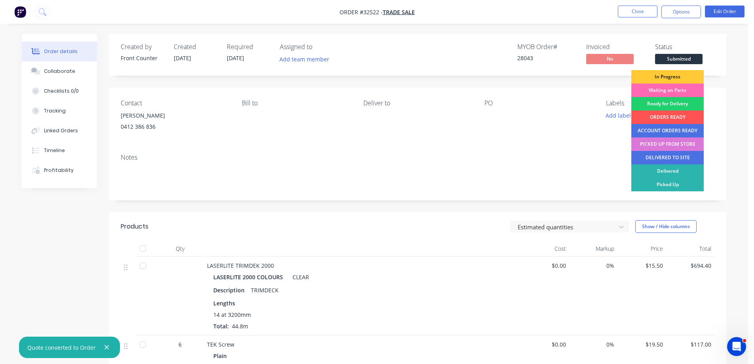
click at [672, 91] on div "Waiting on Parts" at bounding box center [667, 90] width 72 height 13
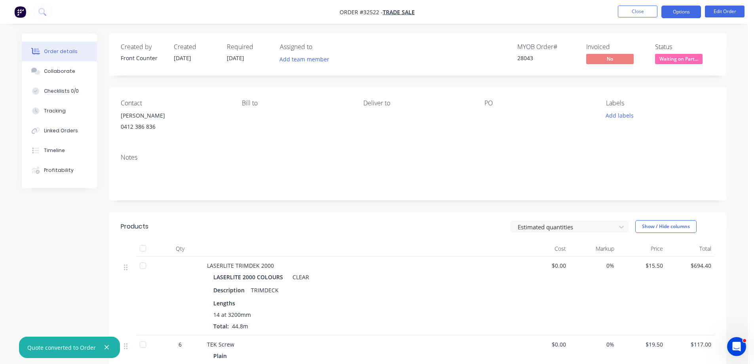
click at [668, 10] on button "Options" at bounding box center [682, 12] width 40 height 13
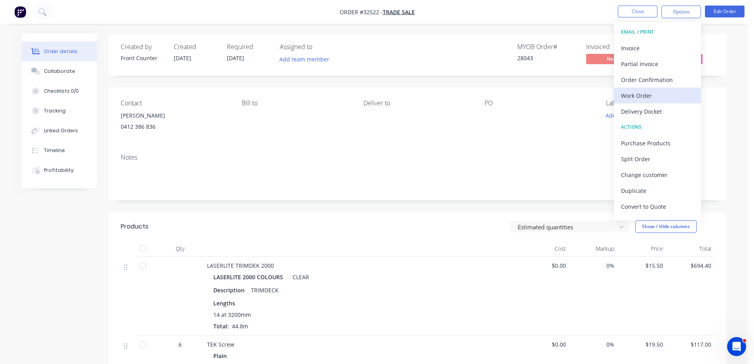
click at [657, 92] on div "Work Order" at bounding box center [657, 95] width 73 height 11
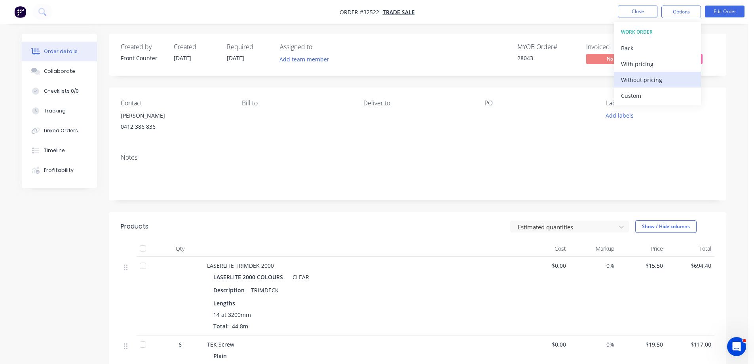
click at [663, 79] on div "Without pricing" at bounding box center [657, 79] width 73 height 11
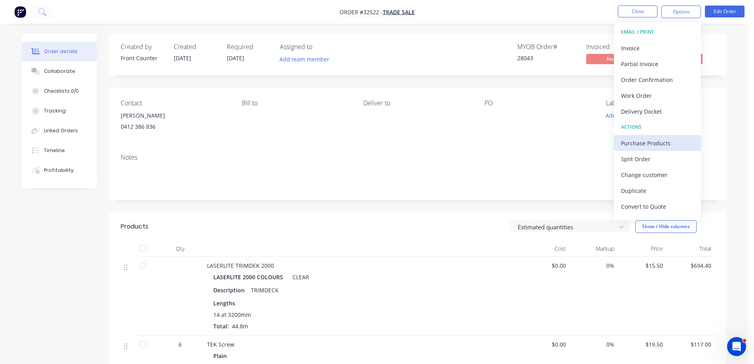
click at [643, 143] on div "Purchase Products" at bounding box center [657, 142] width 73 height 11
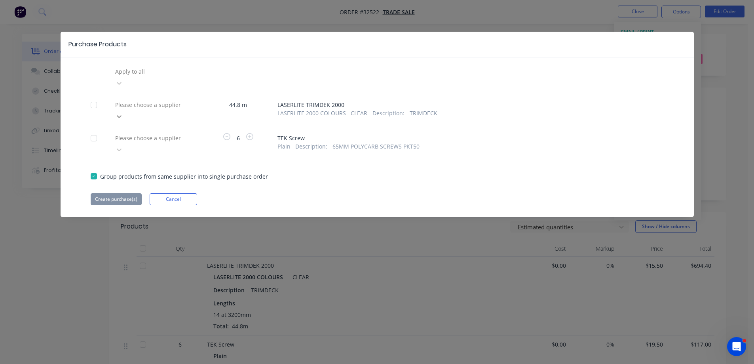
click at [123, 112] on icon at bounding box center [119, 116] width 8 height 8
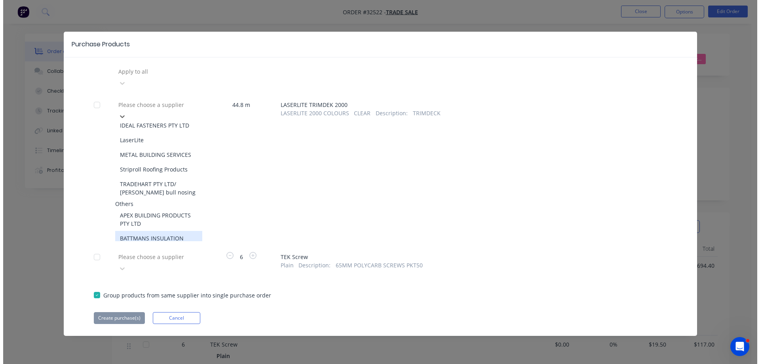
scroll to position [117, 0]
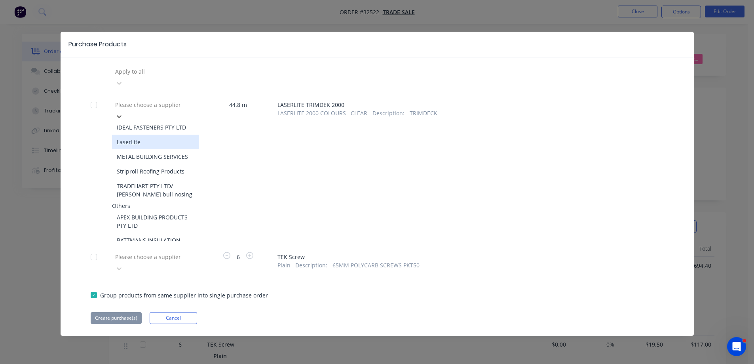
click at [186, 135] on div "LaserLite" at bounding box center [155, 142] width 87 height 15
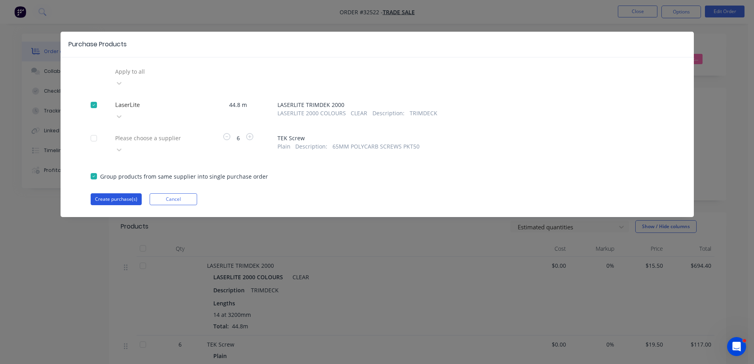
click at [132, 193] on button "Create purchase(s)" at bounding box center [116, 199] width 51 height 12
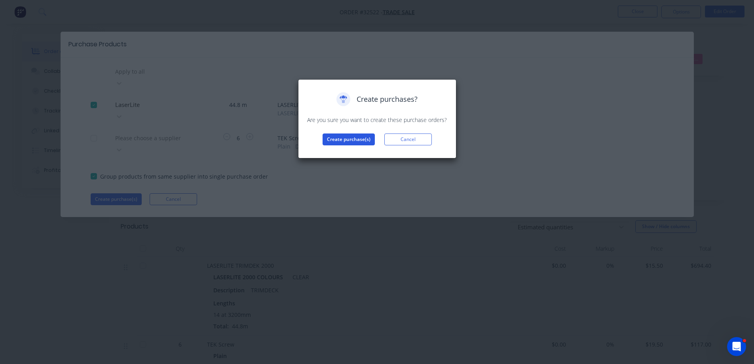
click at [344, 139] on button "Create purchase(s)" at bounding box center [349, 139] width 52 height 12
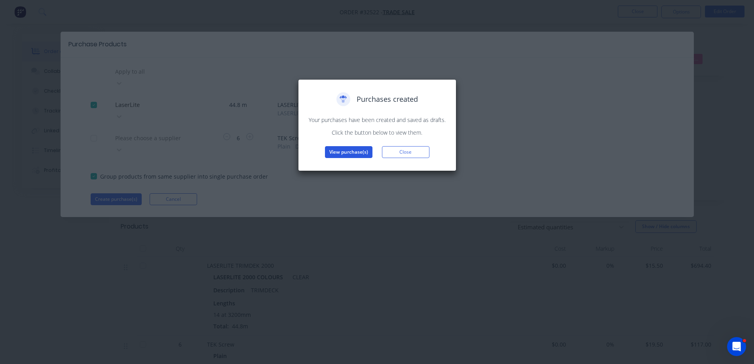
click at [340, 152] on button "View purchase(s)" at bounding box center [349, 152] width 48 height 12
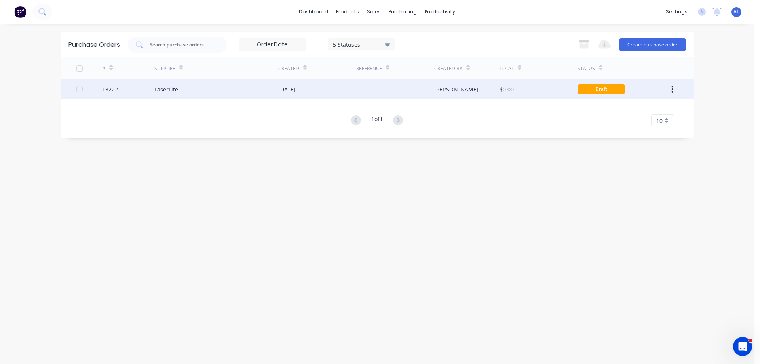
click at [394, 92] on div at bounding box center [395, 89] width 78 height 20
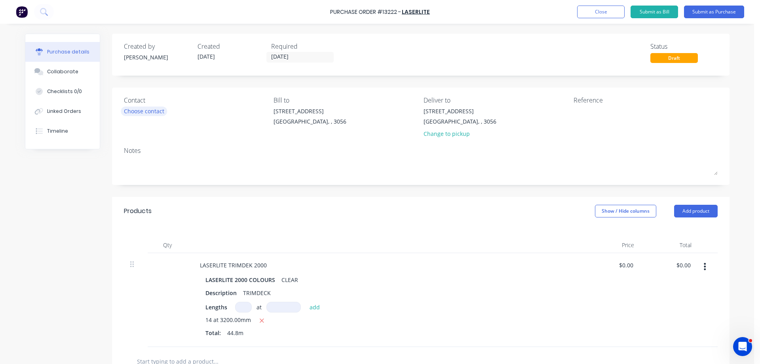
click at [160, 108] on div "Choose contact" at bounding box center [144, 111] width 40 height 8
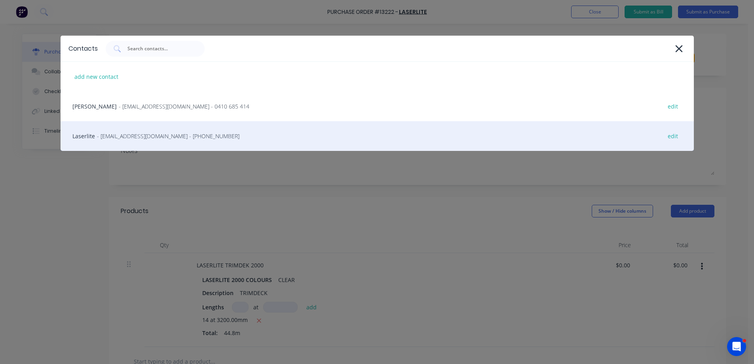
click at [161, 134] on span "- OrdersMelbourne@laserlite.com.au - (03) 8791 8000" at bounding box center [168, 136] width 143 height 8
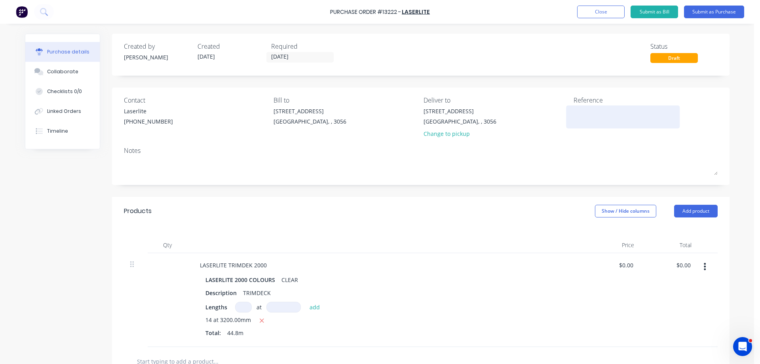
click at [587, 117] on textarea at bounding box center [623, 116] width 99 height 18
type textarea "28043"
click at [718, 14] on button "Submit as Purchase" at bounding box center [714, 12] width 60 height 13
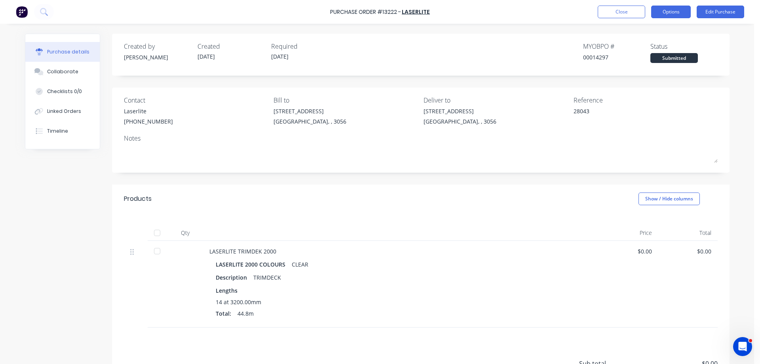
drag, startPoint x: 676, startPoint y: 11, endPoint x: 673, endPoint y: 15, distance: 4.8
click at [674, 13] on button "Options" at bounding box center [671, 12] width 40 height 13
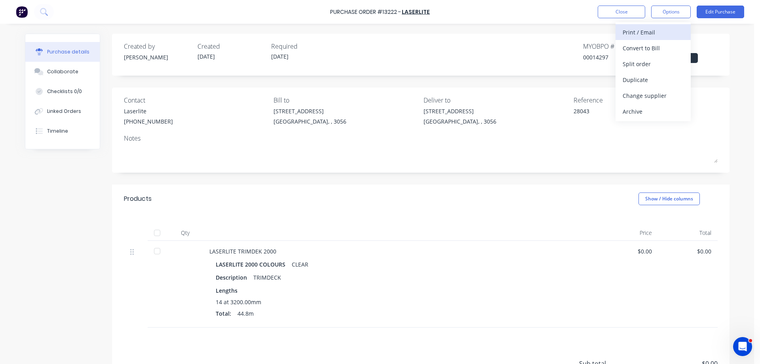
click at [652, 27] on div "Print / Email" at bounding box center [653, 32] width 61 height 11
click at [672, 67] on div "Without pricing" at bounding box center [653, 63] width 61 height 11
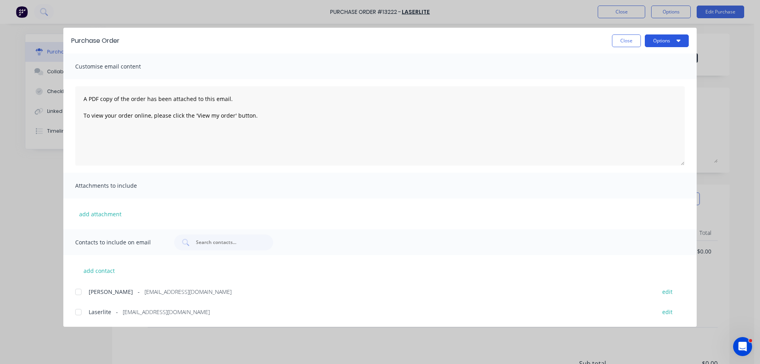
click at [675, 39] on button "Options" at bounding box center [667, 40] width 44 height 13
click at [650, 76] on div "Print" at bounding box center [651, 76] width 61 height 11
click at [78, 310] on div at bounding box center [78, 312] width 16 height 16
click at [672, 39] on button "Options" at bounding box center [667, 40] width 44 height 13
click at [644, 91] on div "Email" at bounding box center [651, 92] width 61 height 11
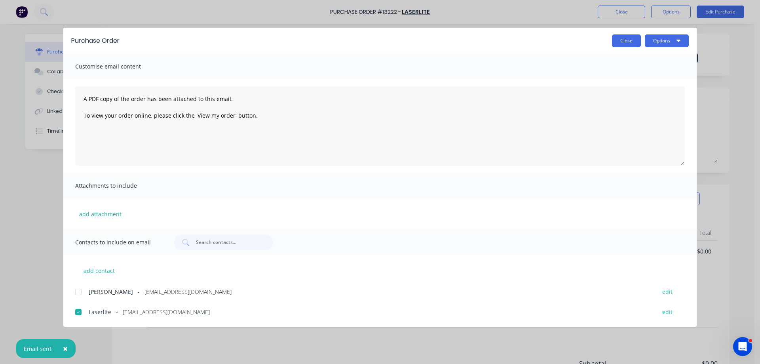
click at [627, 38] on button "Close" at bounding box center [626, 40] width 29 height 13
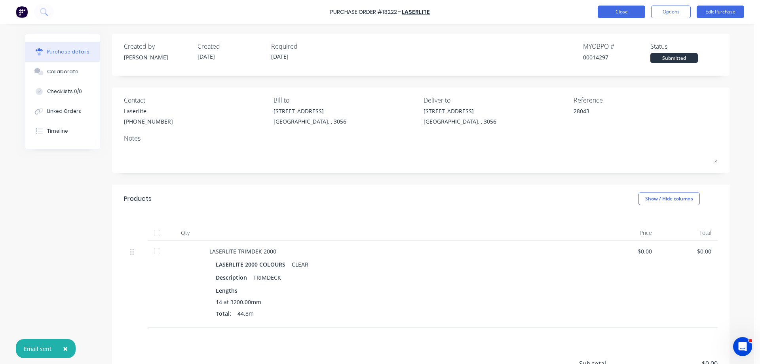
click at [618, 10] on button "Close" at bounding box center [622, 12] width 48 height 13
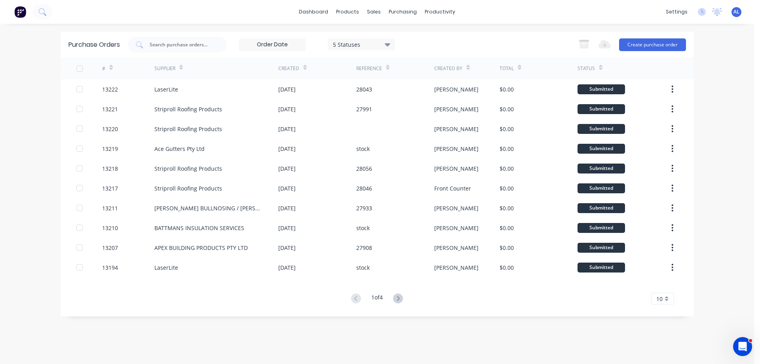
click at [19, 9] on img at bounding box center [20, 12] width 12 height 12
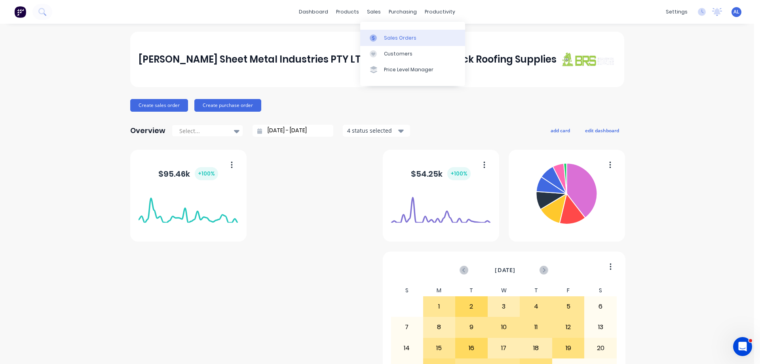
click at [386, 38] on div "Sales Orders" at bounding box center [400, 37] width 32 height 7
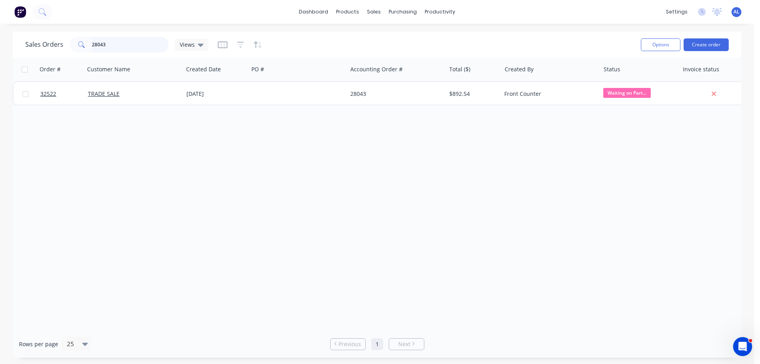
click at [116, 47] on input "28043" at bounding box center [130, 45] width 77 height 16
type input "2"
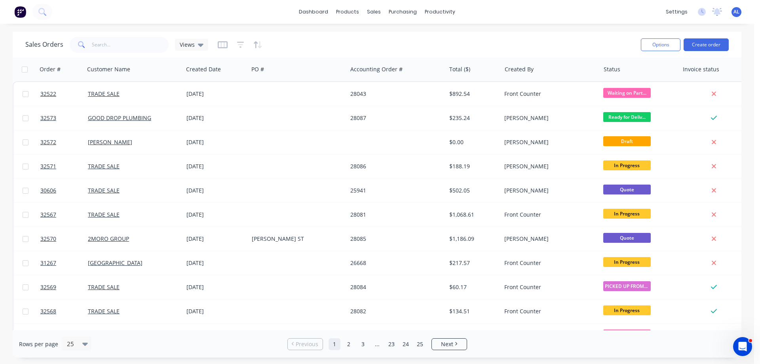
click at [560, 45] on div "Sales Orders Views" at bounding box center [329, 44] width 609 height 19
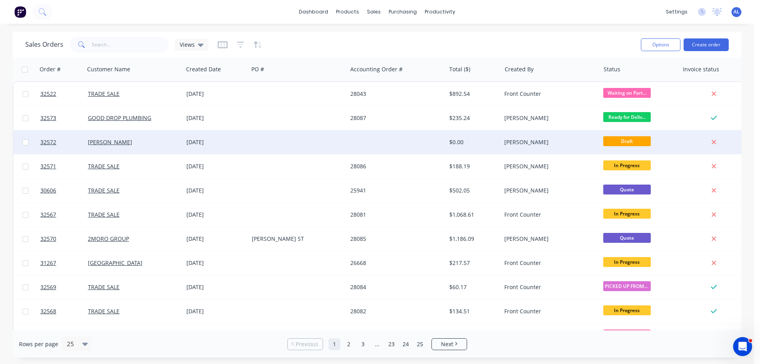
click at [375, 139] on div at bounding box center [396, 142] width 99 height 24
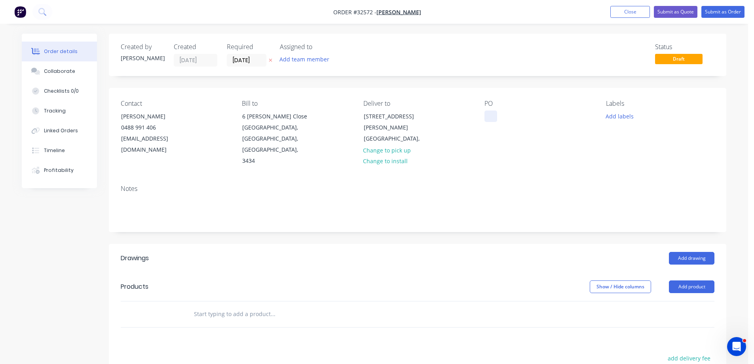
click at [490, 113] on div at bounding box center [491, 115] width 13 height 11
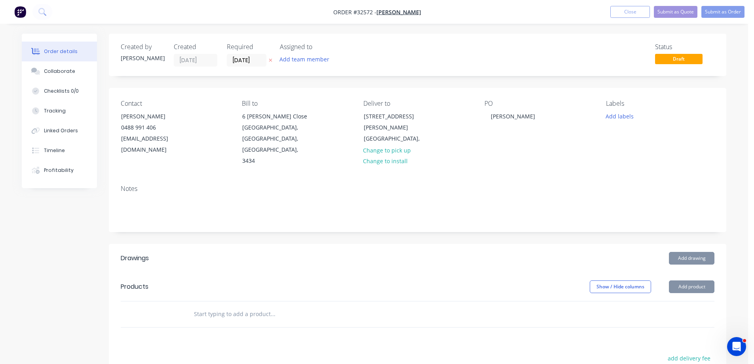
drag, startPoint x: 489, startPoint y: 113, endPoint x: 447, endPoint y: 244, distance: 137.6
click at [447, 244] on header "Drawings Add drawing" at bounding box center [418, 258] width 618 height 29
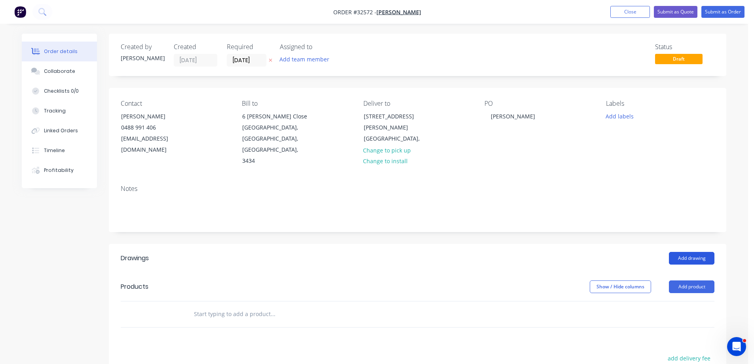
click at [691, 252] on button "Add drawing" at bounding box center [692, 258] width 46 height 13
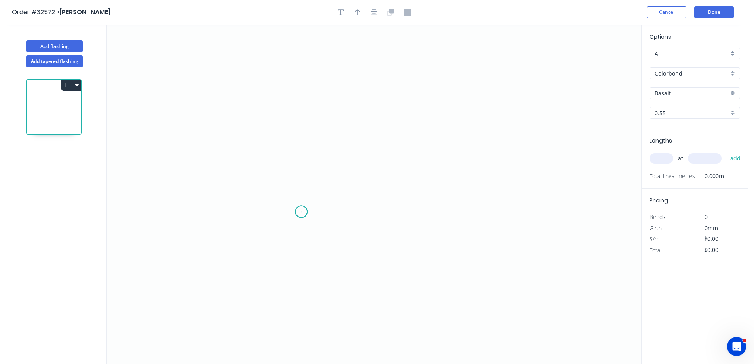
drag, startPoint x: 301, startPoint y: 212, endPoint x: 302, endPoint y: 151, distance: 60.6
click at [302, 208] on icon "0" at bounding box center [374, 194] width 534 height 339
click at [304, 87] on icon "0" at bounding box center [374, 194] width 534 height 339
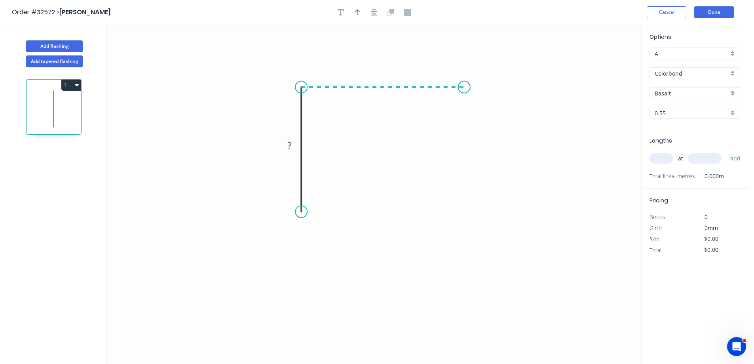
click at [464, 96] on icon "0 ?" at bounding box center [374, 194] width 534 height 339
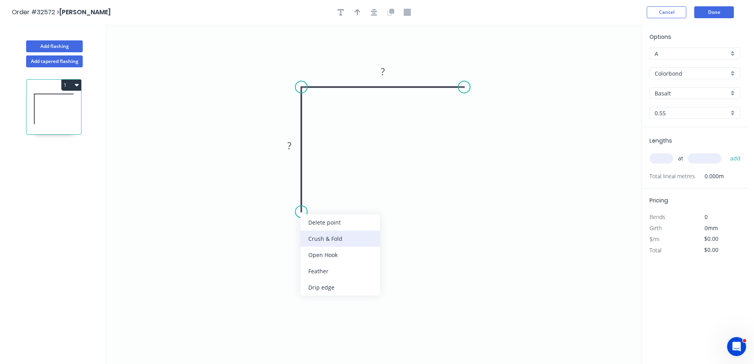
click at [339, 236] on div "Crush & Fold" at bounding box center [340, 238] width 80 height 16
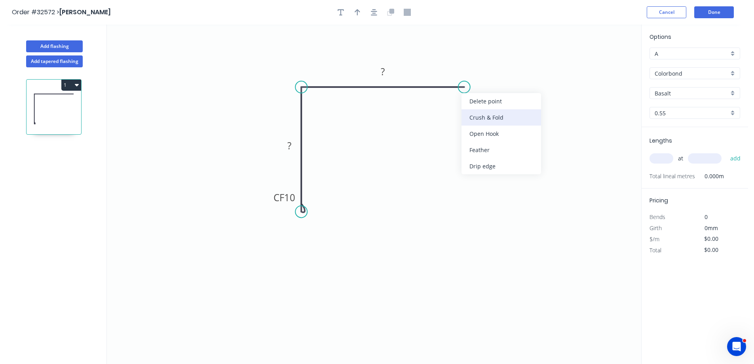
click at [499, 116] on div "Crush & Fold" at bounding box center [502, 117] width 80 height 16
click at [510, 118] on div "Flip bend" at bounding box center [505, 116] width 80 height 16
click at [297, 144] on rect at bounding box center [289, 146] width 16 height 11
type input "$18.79"
click at [733, 95] on div "Basalt" at bounding box center [695, 93] width 91 height 12
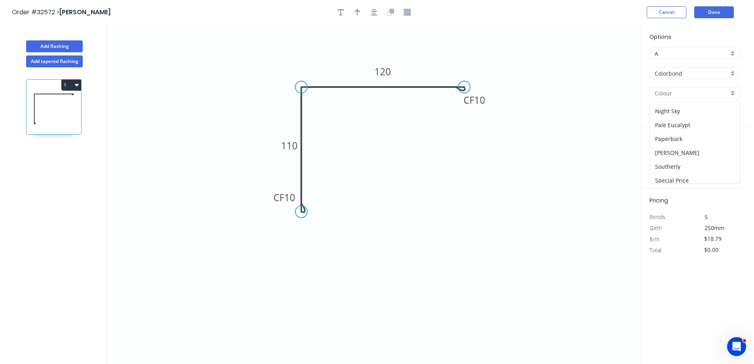
scroll to position [277, 0]
click at [696, 177] on div "Woodland Grey" at bounding box center [695, 178] width 90 height 14
type input "Woodland Grey"
click at [667, 160] on input "text" at bounding box center [662, 158] width 24 height 10
type input "4"
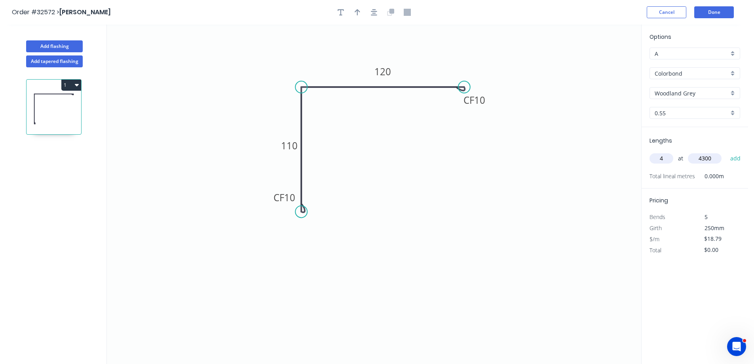
type input "4300"
click at [726, 152] on button "add" at bounding box center [735, 158] width 19 height 13
type input "$323.19"
drag, startPoint x: 376, startPoint y: 10, endPoint x: 352, endPoint y: 11, distance: 23.4
click at [374, 11] on icon "button" at bounding box center [374, 12] width 6 height 7
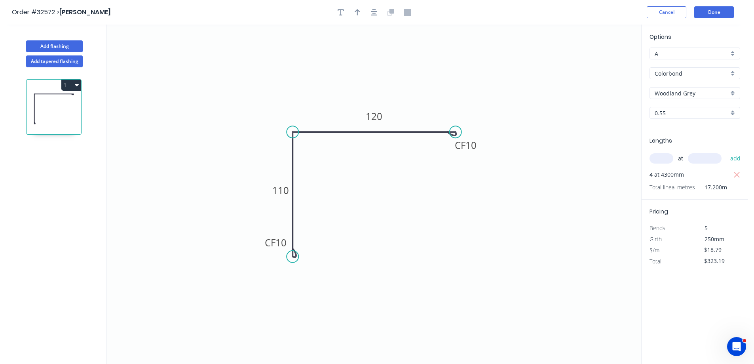
drag, startPoint x: 356, startPoint y: 17, endPoint x: 384, endPoint y: 32, distance: 31.7
click at [356, 16] on button "button" at bounding box center [358, 12] width 12 height 12
drag, startPoint x: 601, startPoint y: 63, endPoint x: 419, endPoint y: 98, distance: 185.9
click at [410, 102] on icon at bounding box center [413, 92] width 7 height 25
click at [719, 13] on button "Done" at bounding box center [714, 12] width 40 height 12
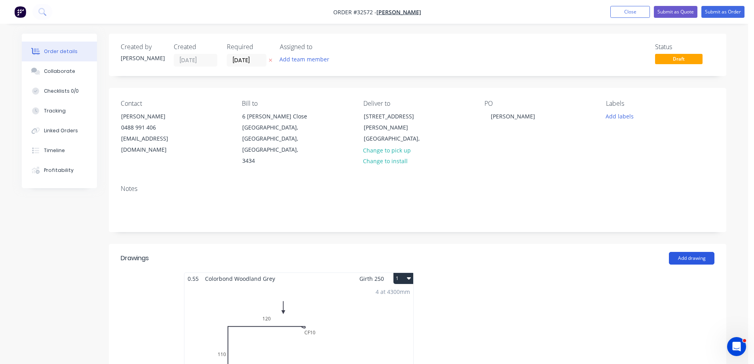
click at [692, 252] on button "Add drawing" at bounding box center [692, 258] width 46 height 13
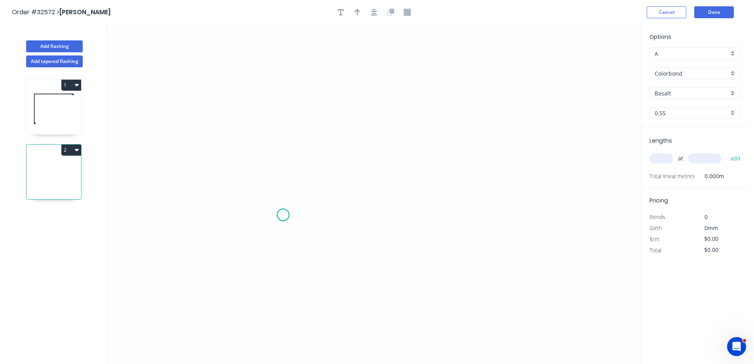
click at [284, 215] on icon "0" at bounding box center [374, 194] width 534 height 339
drag, startPoint x: 282, startPoint y: 81, endPoint x: 310, endPoint y: 79, distance: 27.8
click at [283, 82] on icon "0" at bounding box center [374, 194] width 534 height 339
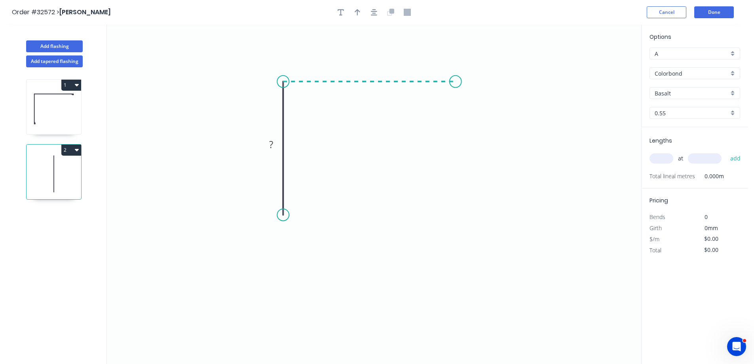
click at [456, 89] on icon "0 ?" at bounding box center [374, 194] width 534 height 339
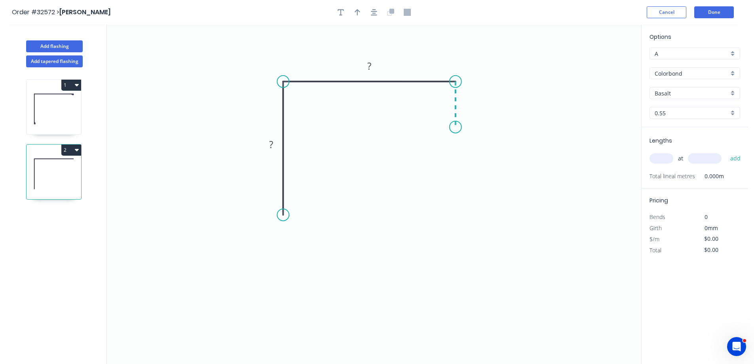
drag, startPoint x: 456, startPoint y: 127, endPoint x: 24, endPoint y: 196, distance: 437.7
click at [456, 127] on icon "0 ? ?" at bounding box center [374, 194] width 534 height 339
click at [340, 270] on div "Feather" at bounding box center [319, 272] width 80 height 16
click at [306, 238] on div "Flip bend" at bounding box center [325, 242] width 80 height 16
click at [309, 201] on tspan "15" at bounding box center [304, 200] width 11 height 13
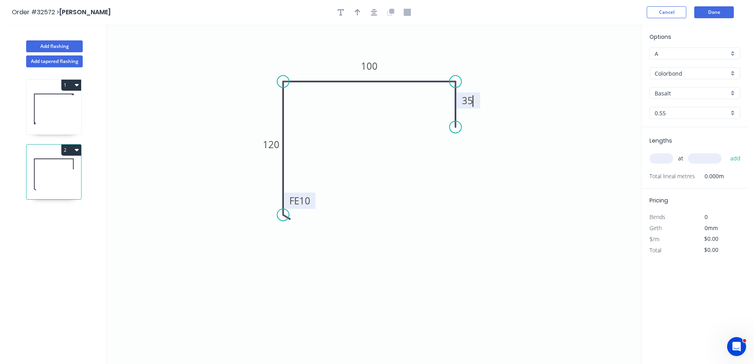
type input "$16.67"
click at [376, 13] on icon "button" at bounding box center [374, 12] width 6 height 6
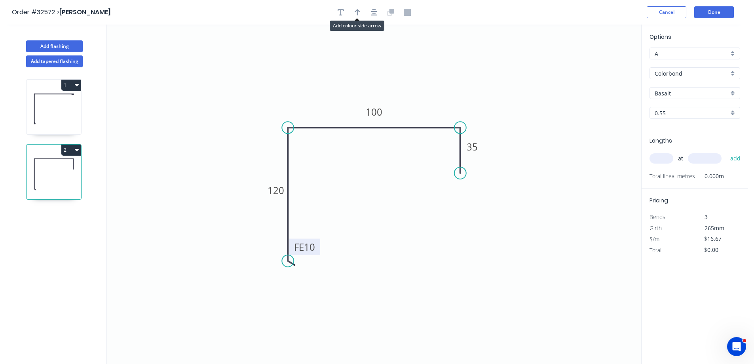
drag, startPoint x: 357, startPoint y: 12, endPoint x: 375, endPoint y: 22, distance: 20.7
click at [357, 13] on icon "button" at bounding box center [358, 12] width 6 height 6
drag, startPoint x: 601, startPoint y: 63, endPoint x: 424, endPoint y: 103, distance: 180.6
click at [424, 103] on icon at bounding box center [423, 93] width 7 height 25
click at [736, 91] on div "Basalt" at bounding box center [695, 93] width 91 height 12
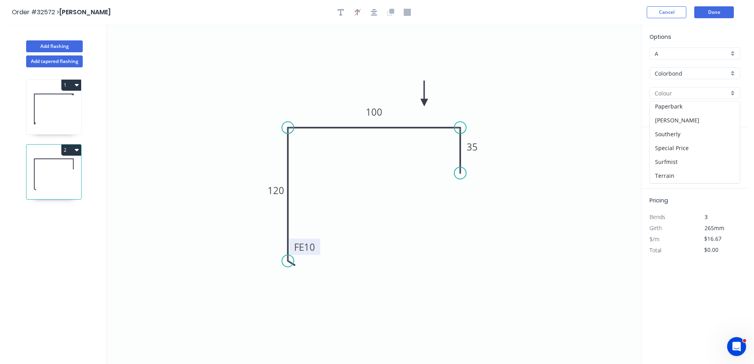
scroll to position [279, 0]
click at [698, 175] on div "Woodland Grey" at bounding box center [695, 176] width 90 height 14
type input "Woodland Grey"
click at [663, 156] on input "text" at bounding box center [662, 158] width 24 height 10
type input "2"
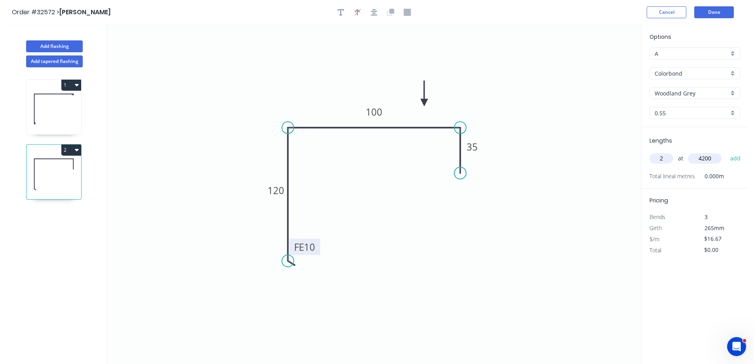
type input "4200"
click at [726, 152] on button "add" at bounding box center [735, 158] width 19 height 13
type input "$140.03"
click at [707, 13] on button "Done" at bounding box center [714, 12] width 40 height 12
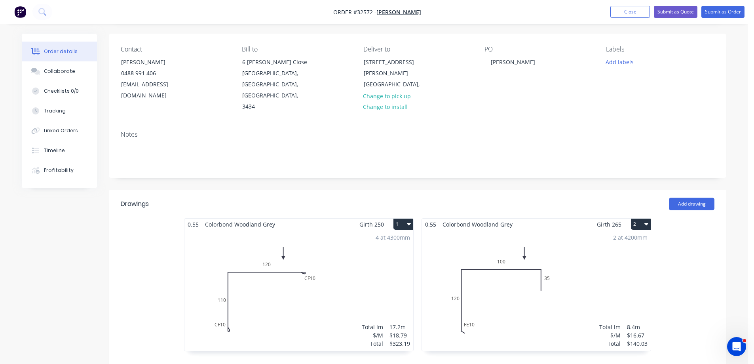
scroll to position [158, 0]
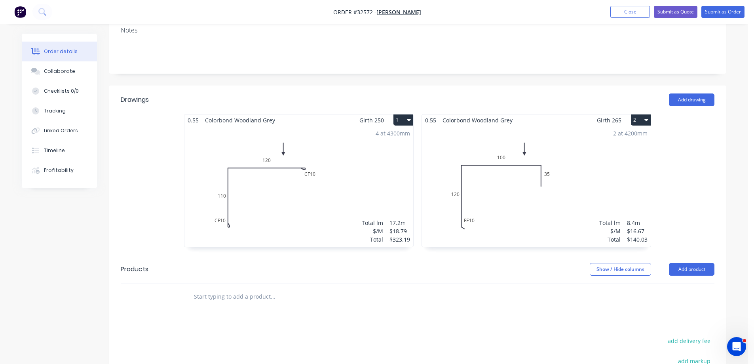
click at [255, 289] on input "text" at bounding box center [273, 297] width 158 height 16
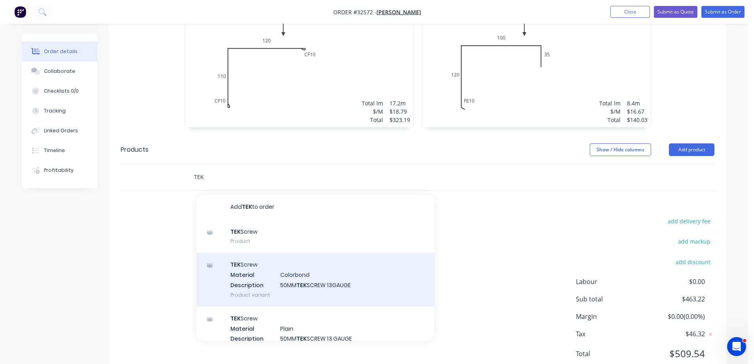
scroll to position [284, 0]
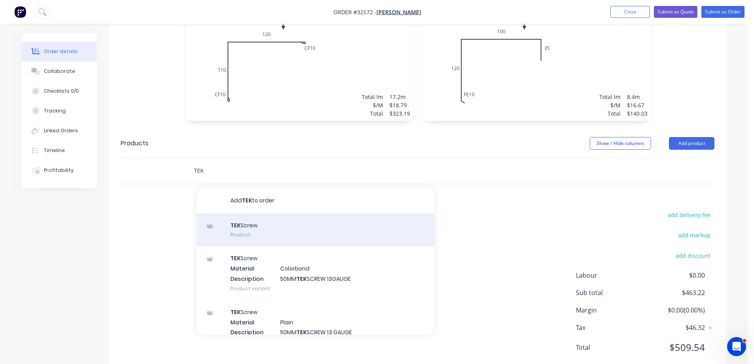
type input "TEK"
click at [260, 213] on div "TEK Screw Product" at bounding box center [316, 229] width 238 height 33
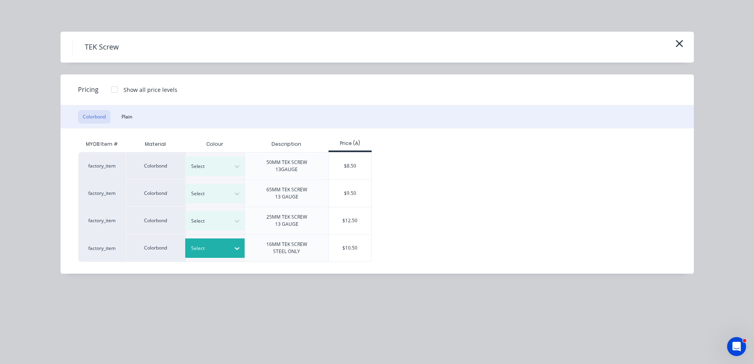
click at [231, 249] on div at bounding box center [237, 248] width 14 height 13
click at [353, 245] on div "$10.50" at bounding box center [350, 247] width 42 height 27
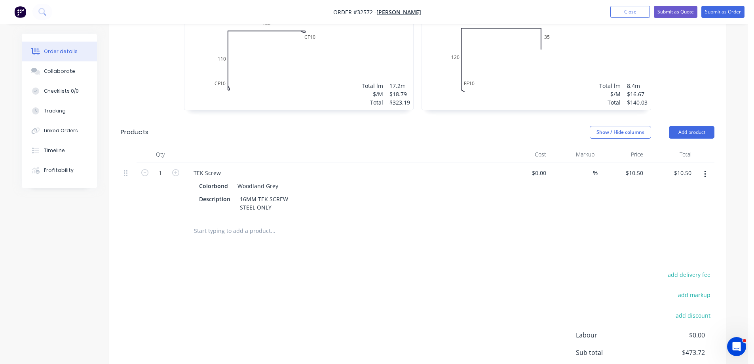
click at [234, 223] on input "text" at bounding box center [273, 231] width 158 height 16
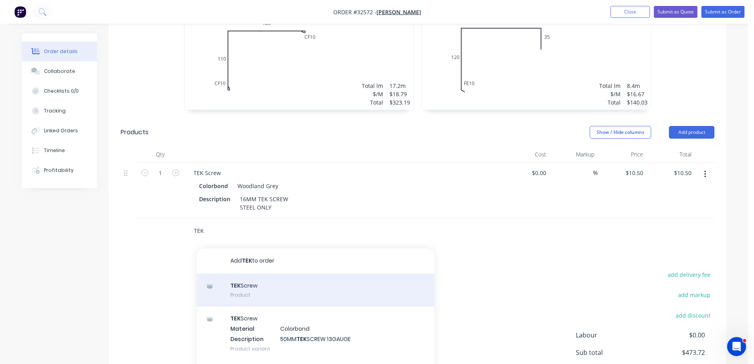
type input "TEK"
click at [319, 274] on div "TEK Screw Product" at bounding box center [316, 290] width 238 height 33
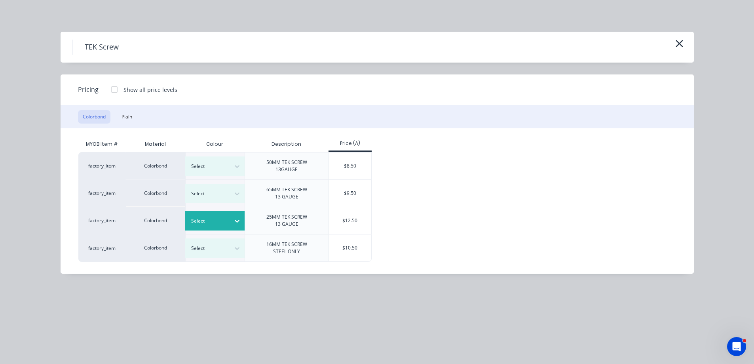
click at [237, 218] on icon at bounding box center [237, 221] width 8 height 8
drag, startPoint x: 229, startPoint y: 342, endPoint x: 240, endPoint y: 318, distance: 26.0
click at [99, 189] on div "Woodland Grey" at bounding box center [49, 181] width 99 height 15
click at [360, 221] on div "$12.50" at bounding box center [350, 220] width 42 height 27
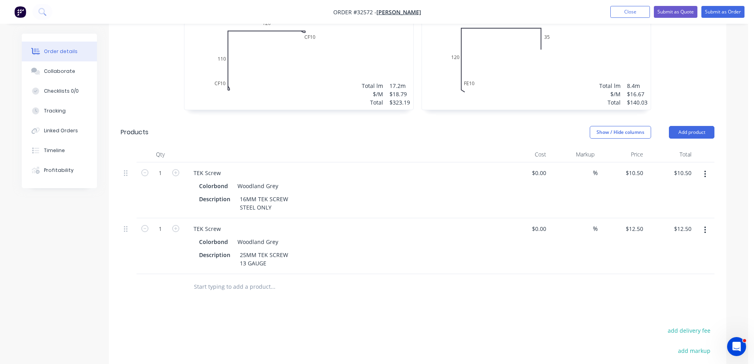
click at [232, 279] on input "text" at bounding box center [273, 287] width 158 height 16
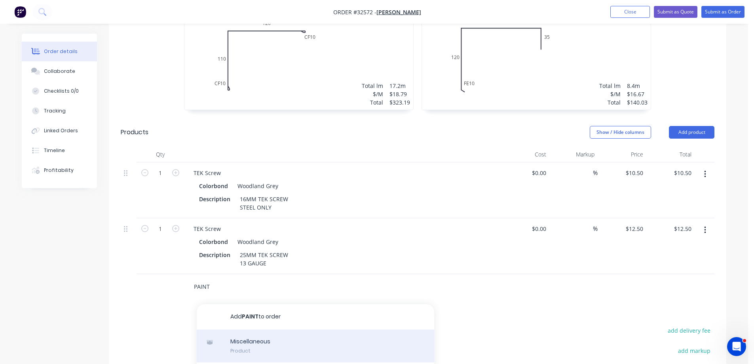
type input "PAINT"
click at [298, 329] on div "Miscellaneous Product" at bounding box center [316, 345] width 238 height 33
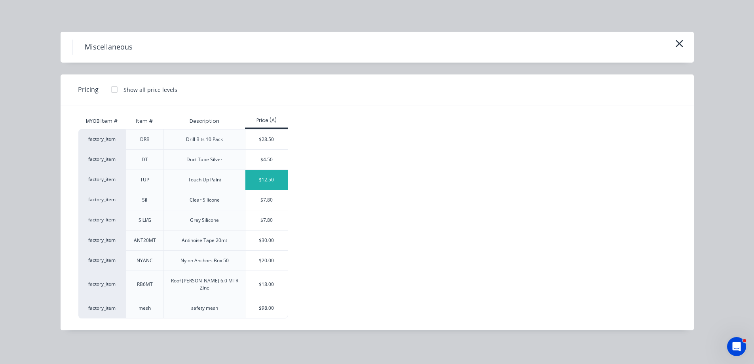
click at [259, 177] on div "$12.50" at bounding box center [266, 180] width 42 height 20
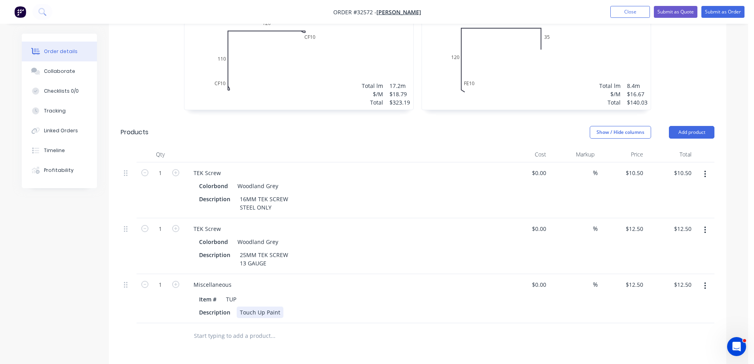
click at [278, 306] on div "Touch Up Paint" at bounding box center [260, 311] width 47 height 11
click at [272, 328] on input "text" at bounding box center [273, 336] width 158 height 16
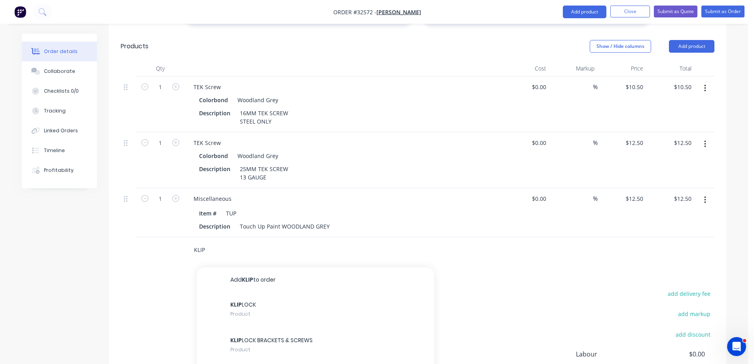
scroll to position [460, 0]
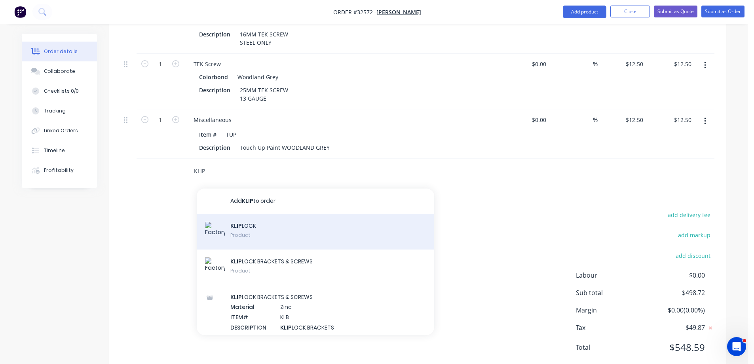
type input "KLIP"
click at [282, 214] on div "KLIP LOCK Product" at bounding box center [316, 232] width 238 height 36
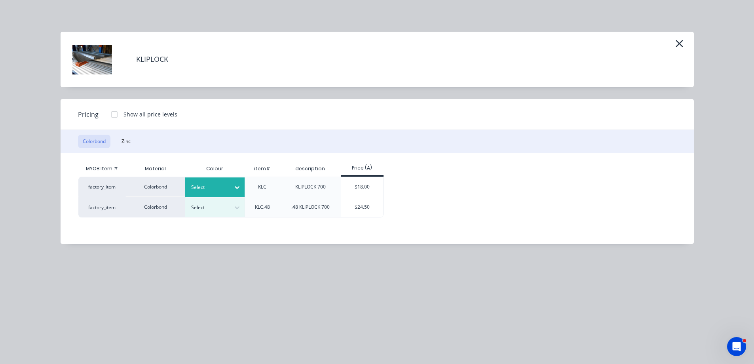
click at [239, 186] on icon at bounding box center [237, 187] width 5 height 3
click at [99, 24] on div "Woodland Grey" at bounding box center [49, 17] width 99 height 15
click at [363, 186] on div "$18.00" at bounding box center [362, 187] width 42 height 20
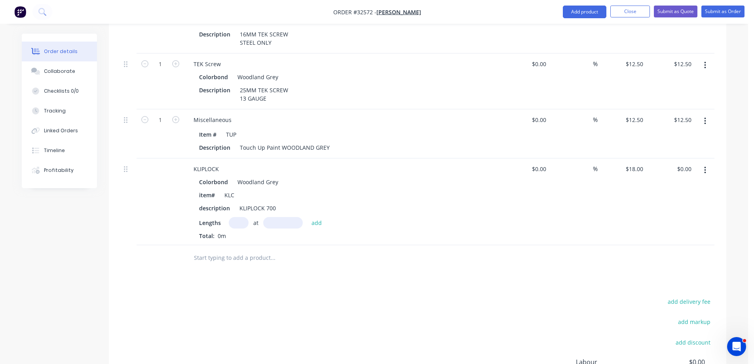
click at [239, 217] on input "text" at bounding box center [239, 222] width 20 height 11
type input "13"
type input "8070mm"
click at [260, 250] on input "text" at bounding box center [273, 258] width 158 height 16
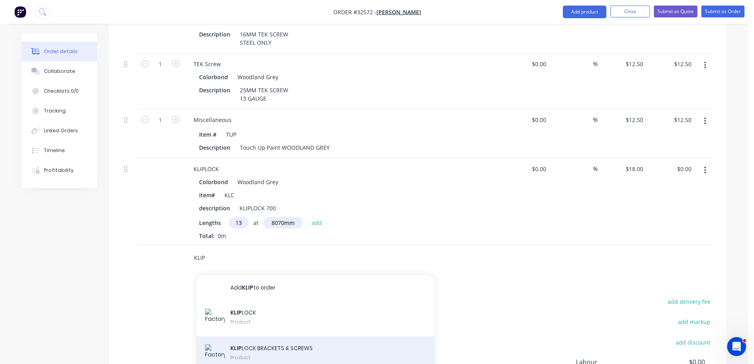
type input "KLIP"
click at [329, 336] on div "KLIP LOCK BRACKETS & SCREWS Product" at bounding box center [316, 354] width 238 height 36
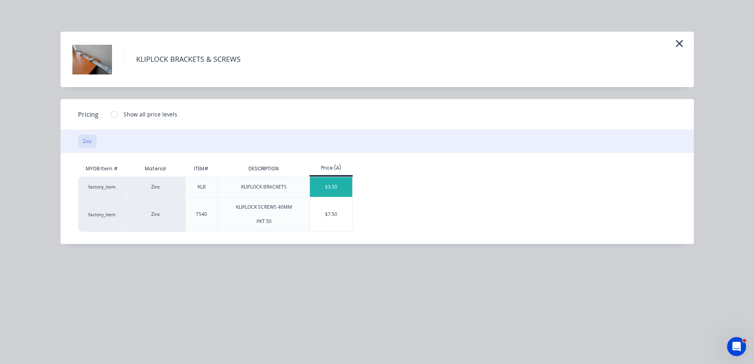
click at [325, 183] on div "$3.50" at bounding box center [331, 187] width 42 height 20
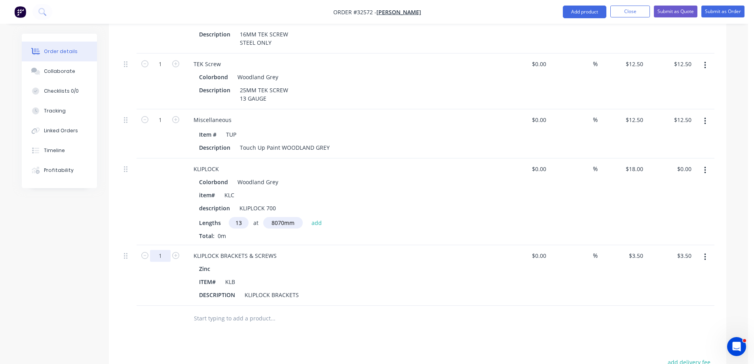
drag, startPoint x: 166, startPoint y: 234, endPoint x: 166, endPoint y: 238, distance: 4.8
click at [166, 250] on input "1" at bounding box center [160, 256] width 21 height 12
type input "130"
type input "$455.00"
click at [461, 276] on div "ITEM# KLB" at bounding box center [341, 281] width 290 height 11
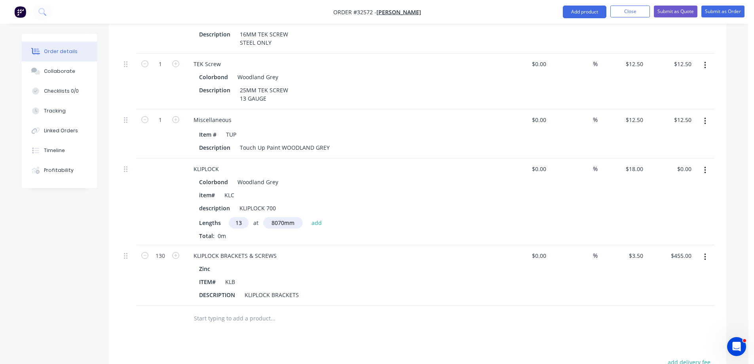
click at [21, 13] on img "button" at bounding box center [20, 12] width 12 height 12
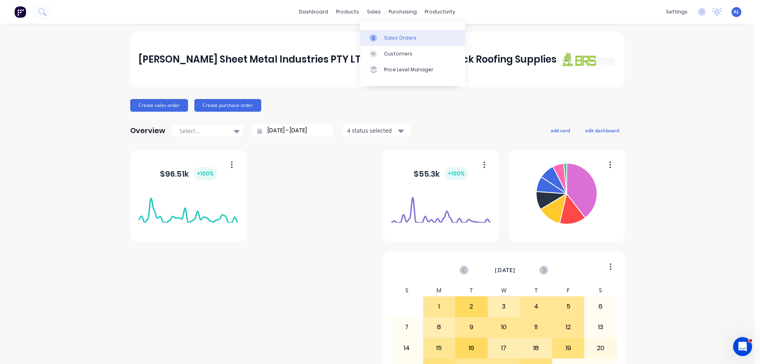
click at [406, 41] on link "Sales Orders" at bounding box center [412, 38] width 105 height 16
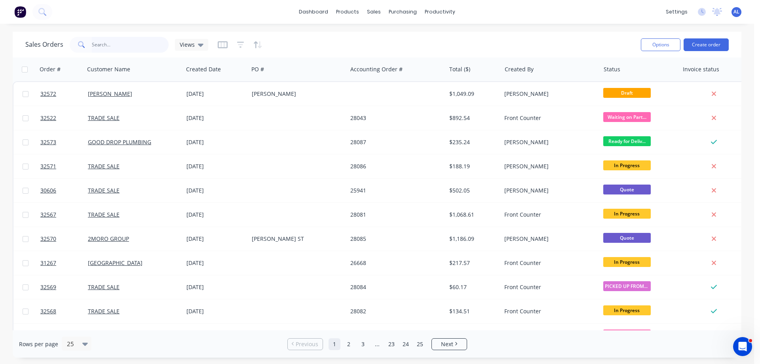
click at [114, 43] on input "text" at bounding box center [130, 45] width 77 height 16
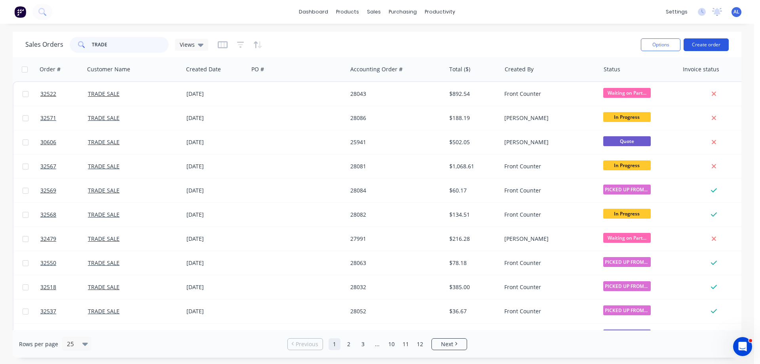
type input "TRADE"
click at [710, 45] on button "Create order" at bounding box center [706, 44] width 45 height 13
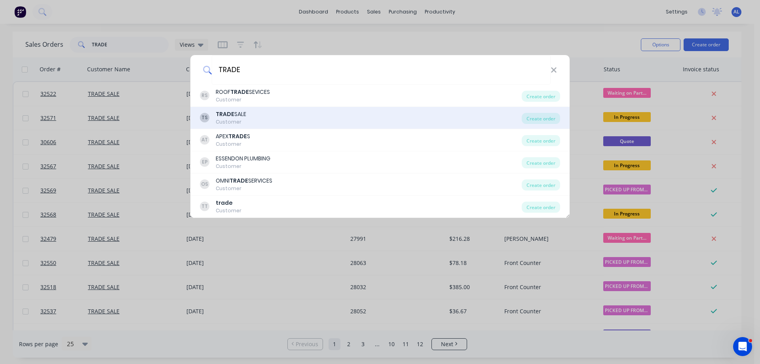
type input "TRADE"
click at [291, 116] on div "TS TRADE SALE Customer" at bounding box center [361, 117] width 322 height 15
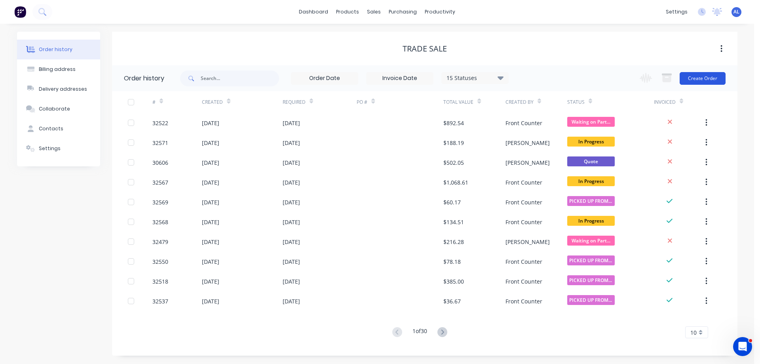
click at [700, 80] on button "Create Order" at bounding box center [703, 78] width 46 height 13
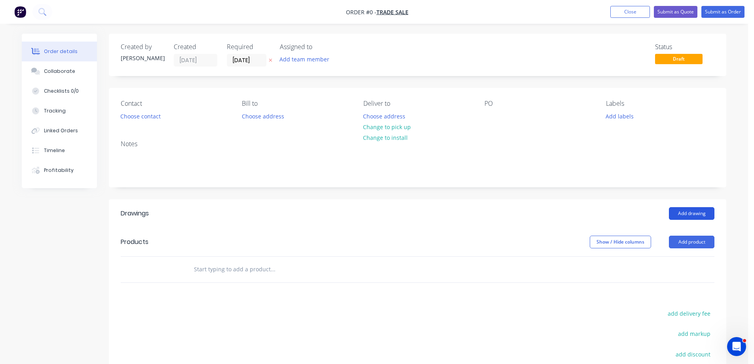
click at [691, 211] on button "Add drawing" at bounding box center [692, 213] width 46 height 13
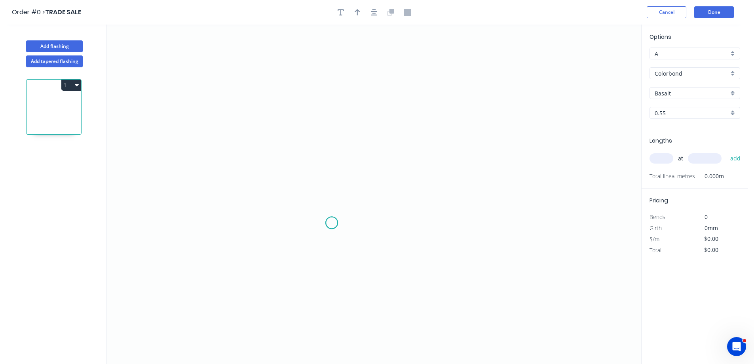
click at [332, 223] on icon "0" at bounding box center [374, 194] width 534 height 339
drag, startPoint x: 327, startPoint y: 106, endPoint x: 332, endPoint y: 105, distance: 4.9
click at [332, 105] on icon "0" at bounding box center [374, 194] width 534 height 339
click at [477, 101] on icon "0 ?" at bounding box center [374, 194] width 534 height 339
click at [325, 160] on rect at bounding box center [320, 160] width 16 height 11
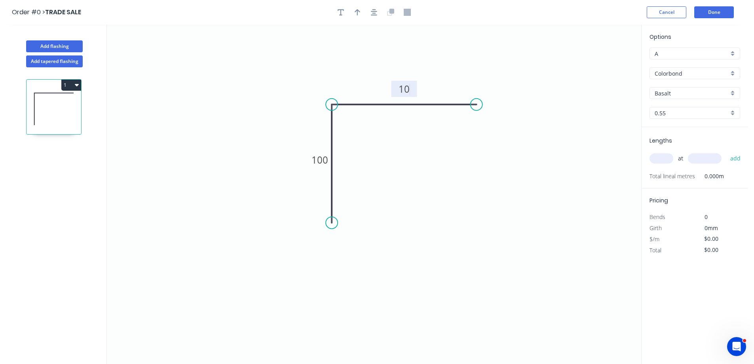
type input "$10.08"
drag, startPoint x: 377, startPoint y: 14, endPoint x: 374, endPoint y: 17, distance: 4.2
click at [377, 14] on button "button" at bounding box center [374, 12] width 12 height 12
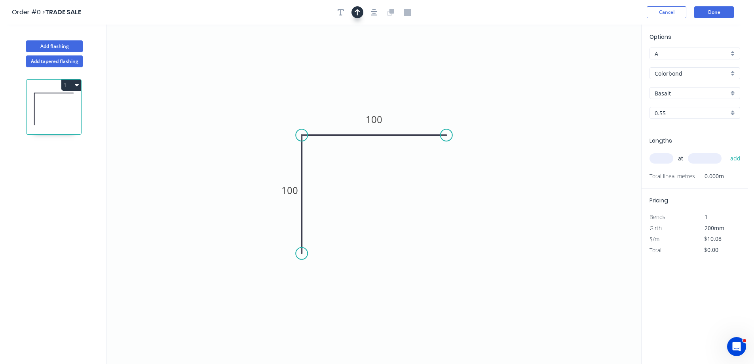
click at [362, 13] on button "button" at bounding box center [358, 12] width 12 height 12
drag, startPoint x: 599, startPoint y: 63, endPoint x: 533, endPoint y: 99, distance: 75.5
click at [323, 115] on icon at bounding box center [322, 105] width 7 height 25
click at [731, 91] on div "Basalt" at bounding box center [695, 93] width 91 height 12
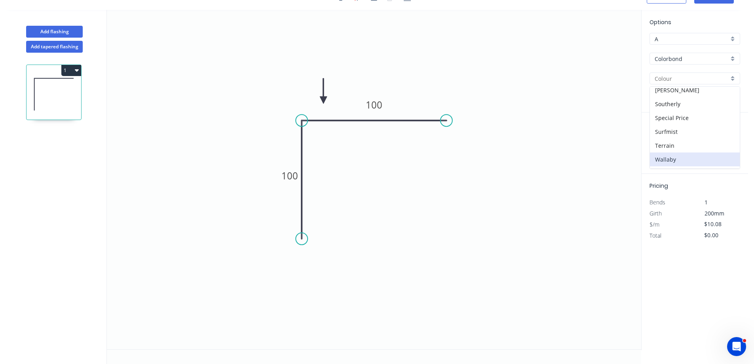
scroll to position [200, 0]
click at [681, 103] on div "Night Sky" at bounding box center [695, 102] width 90 height 14
type input "Night Sky"
drag, startPoint x: 661, startPoint y: 146, endPoint x: 650, endPoint y: 152, distance: 12.4
click at [650, 152] on div "at add" at bounding box center [696, 143] width 92 height 21
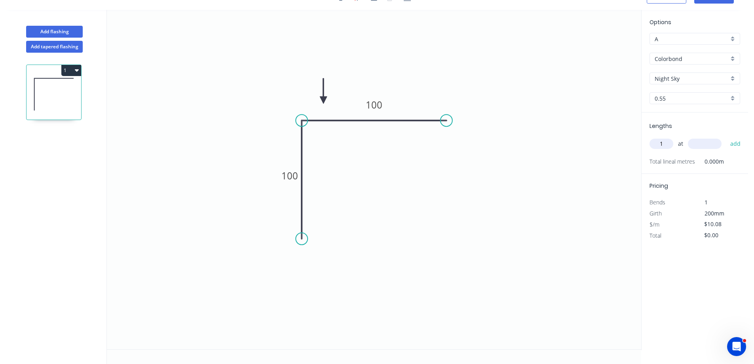
type input "1"
type input "5000"
click at [726, 137] on button "add" at bounding box center [735, 143] width 19 height 13
type input "$50.40"
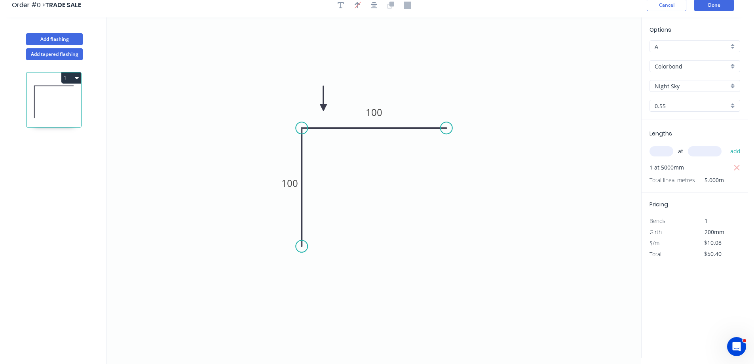
scroll to position [0, 0]
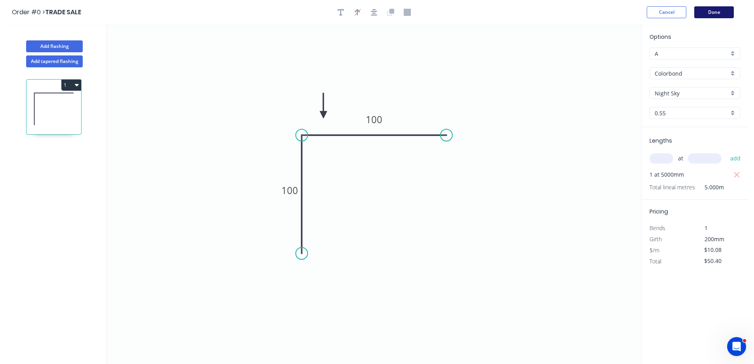
click at [707, 15] on button "Done" at bounding box center [714, 12] width 40 height 12
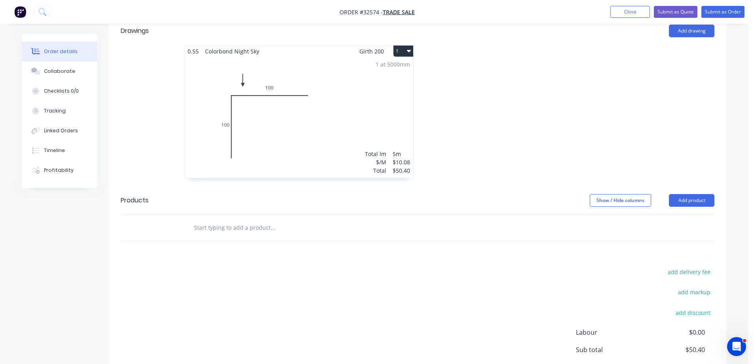
scroll to position [262, 0]
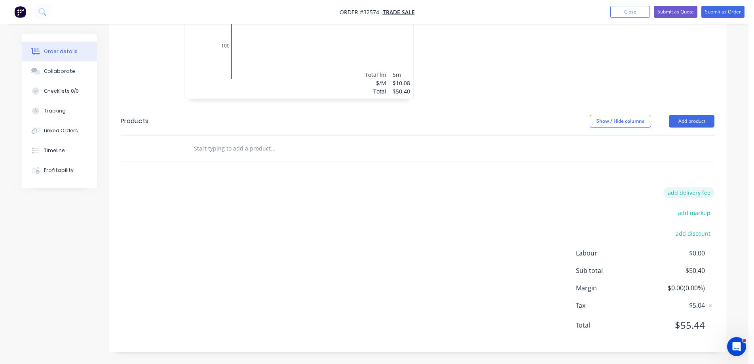
click at [694, 196] on button "add delivery fee" at bounding box center [688, 192] width 51 height 11
type input "80"
click input "submit" at bounding box center [0, 0] width 0 height 0
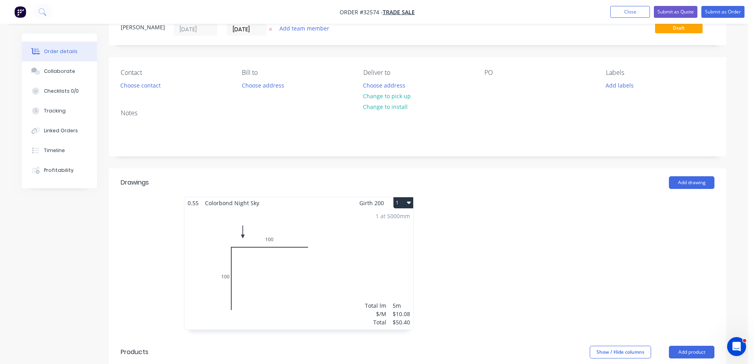
scroll to position [20, 0]
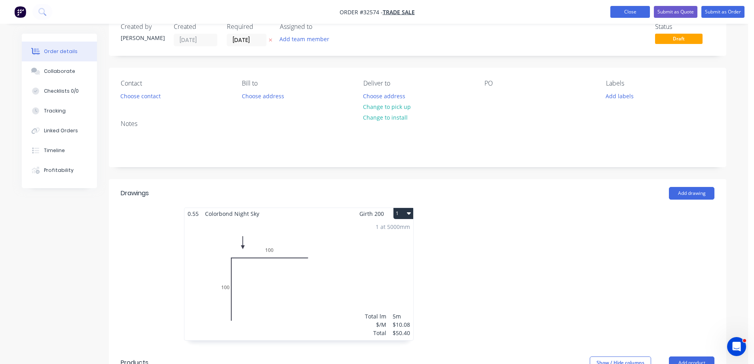
click at [636, 11] on button "Close" at bounding box center [630, 12] width 40 height 12
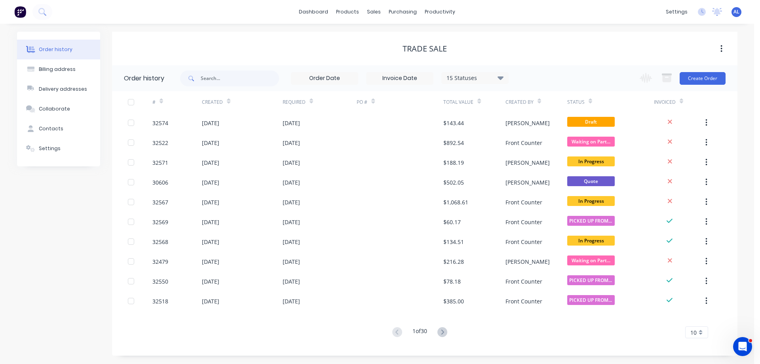
click at [21, 16] on img at bounding box center [20, 12] width 12 height 12
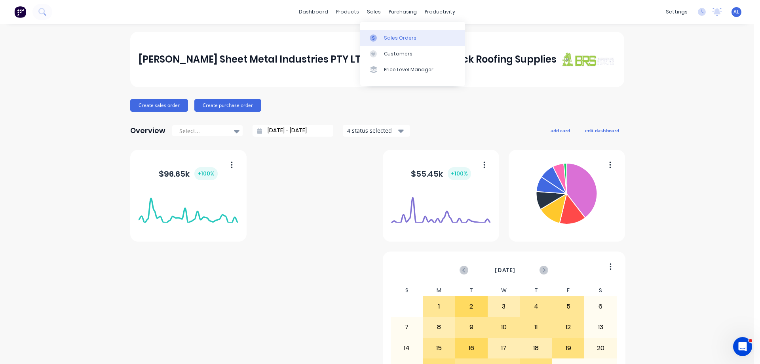
click at [407, 39] on div "Sales Orders" at bounding box center [400, 37] width 32 height 7
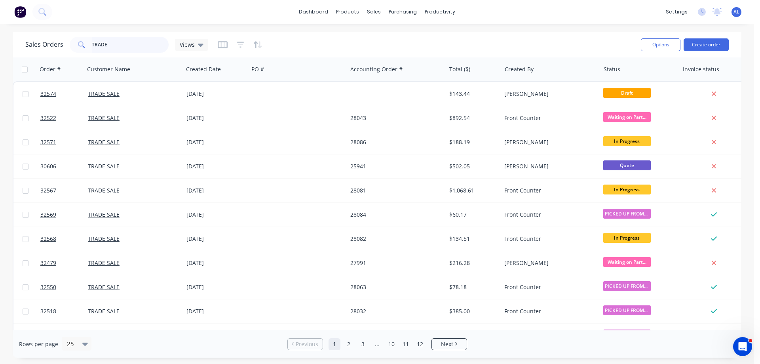
click at [137, 44] on input "TRADE" at bounding box center [130, 45] width 77 height 16
type input "T"
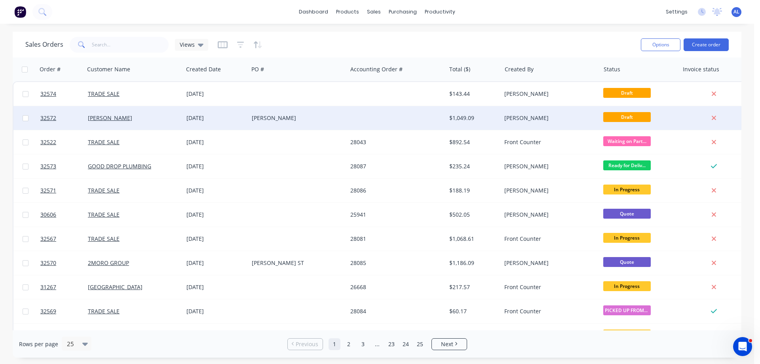
click at [335, 122] on div "CHARLES ST" at bounding box center [298, 118] width 99 height 24
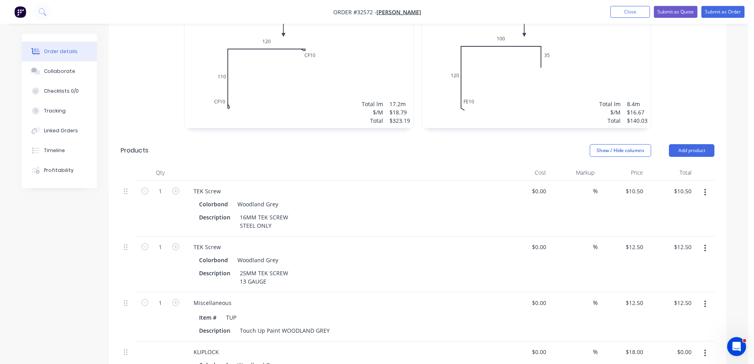
scroll to position [435, 0]
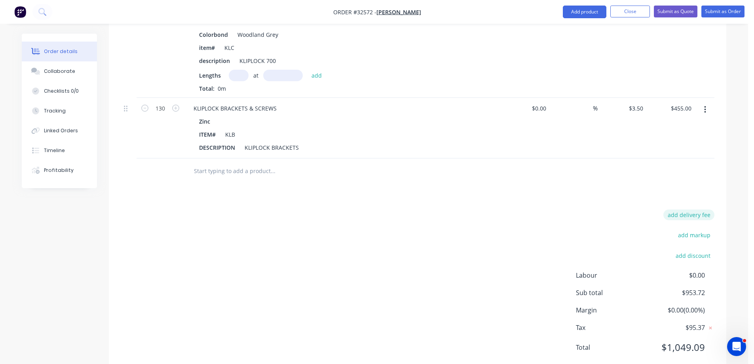
click at [691, 209] on button "add delivery fee" at bounding box center [688, 214] width 51 height 11
type input "80"
click input "submit" at bounding box center [0, 0] width 0 height 0
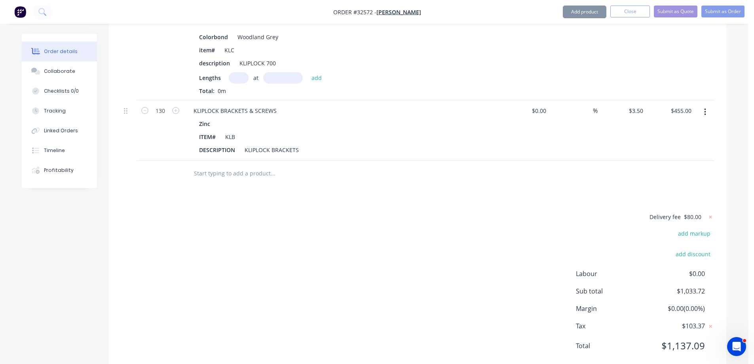
scroll to position [603, 0]
click at [693, 214] on span "$80.00" at bounding box center [692, 218] width 17 height 8
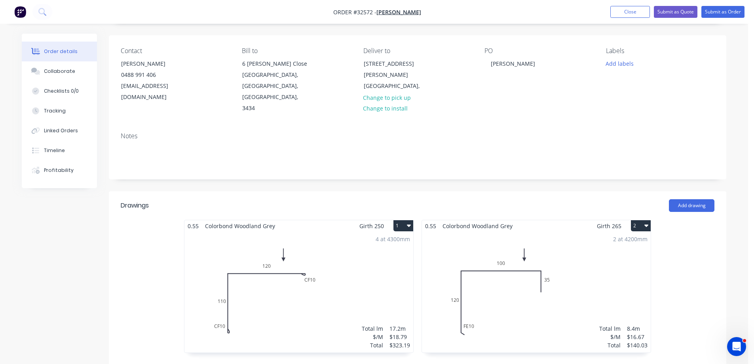
scroll to position [0, 0]
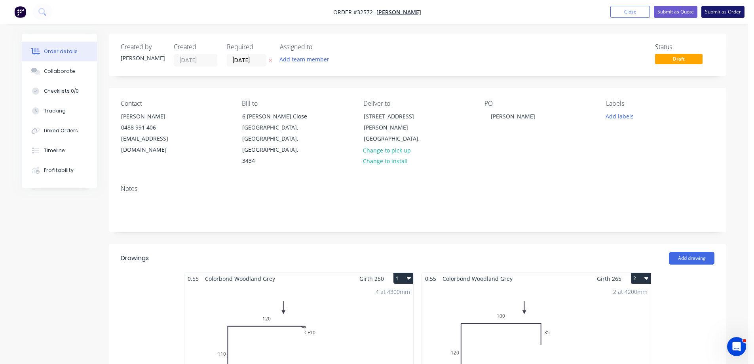
click at [723, 13] on button "Submit as Order" at bounding box center [723, 12] width 43 height 12
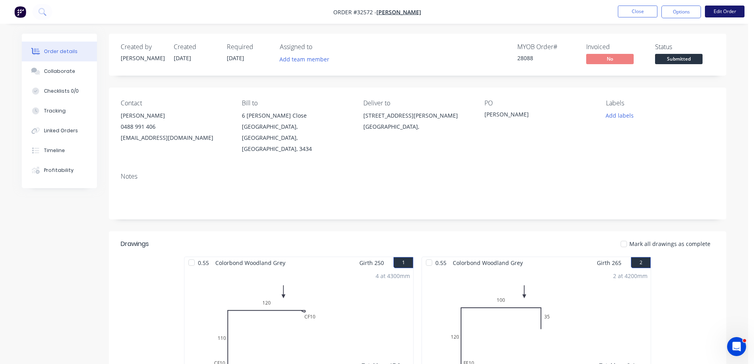
click at [722, 11] on button "Edit Order" at bounding box center [725, 12] width 40 height 12
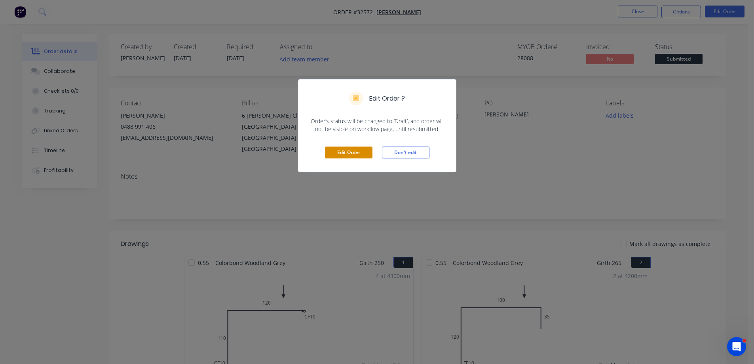
click at [359, 155] on button "Edit Order" at bounding box center [349, 152] width 48 height 12
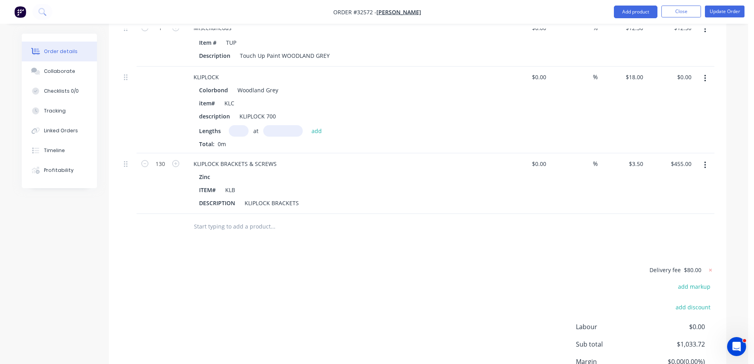
scroll to position [603, 0]
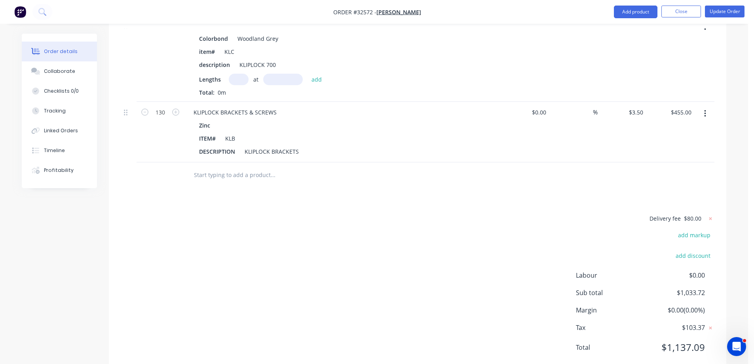
click at [238, 167] on input "text" at bounding box center [273, 175] width 158 height 16
click at [237, 167] on input "text" at bounding box center [273, 175] width 158 height 16
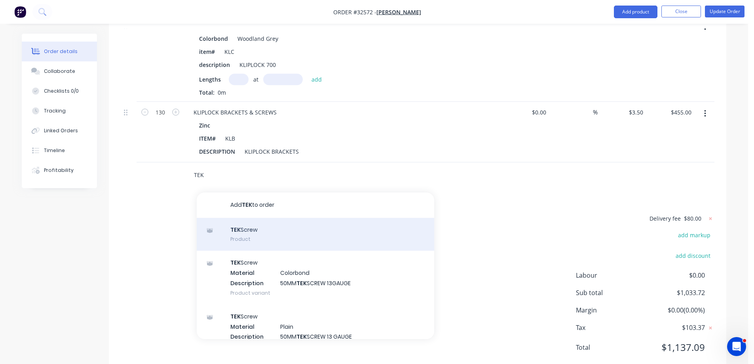
type input "TEK"
click at [278, 219] on div "TEK Screw Product" at bounding box center [316, 234] width 238 height 33
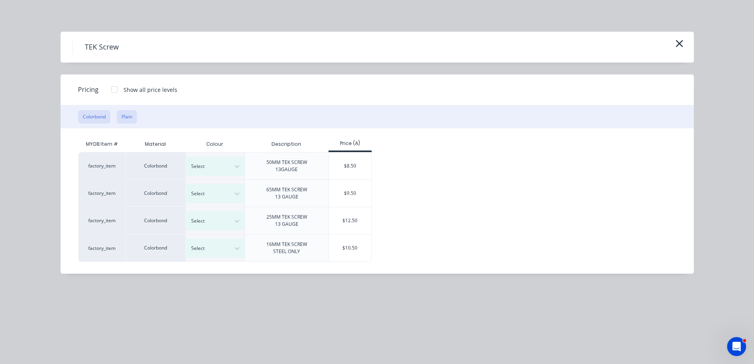
click at [131, 114] on button "Plain" at bounding box center [127, 116] width 20 height 13
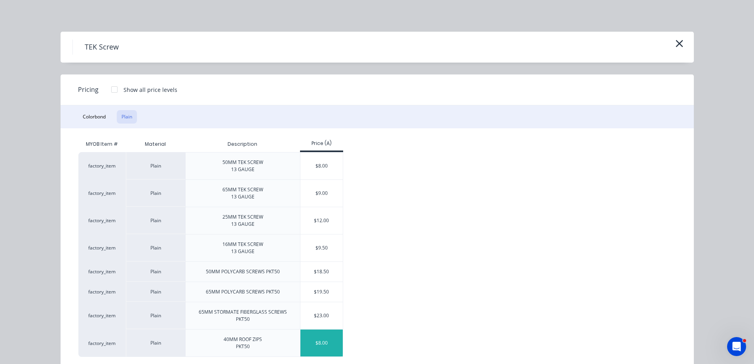
click at [331, 334] on div "$8.00" at bounding box center [321, 342] width 42 height 27
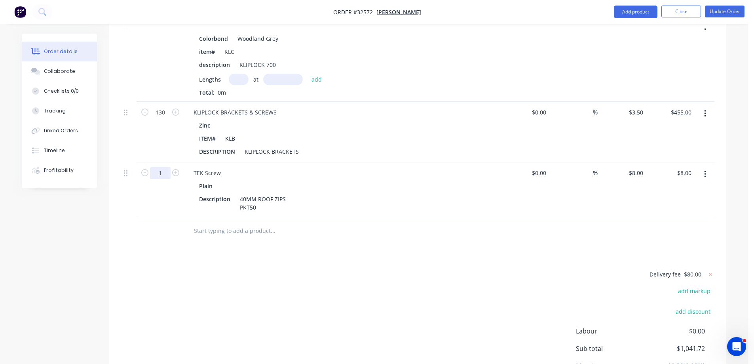
click at [166, 167] on input "1" at bounding box center [160, 173] width 21 height 12
type input "13"
click at [167, 167] on input "13" at bounding box center [160, 173] width 21 height 12
click at [373, 218] on div at bounding box center [326, 231] width 285 height 26
type input "$104.00"
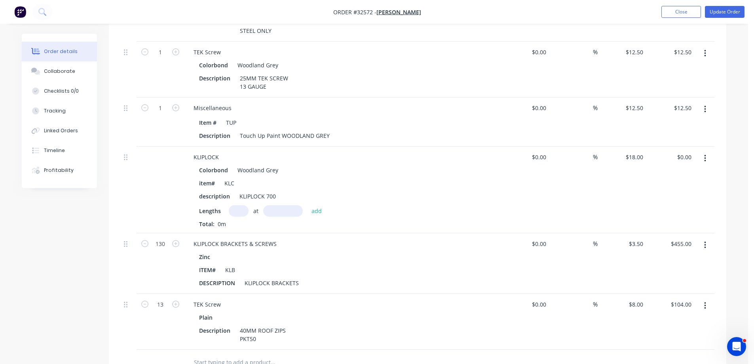
scroll to position [382, 0]
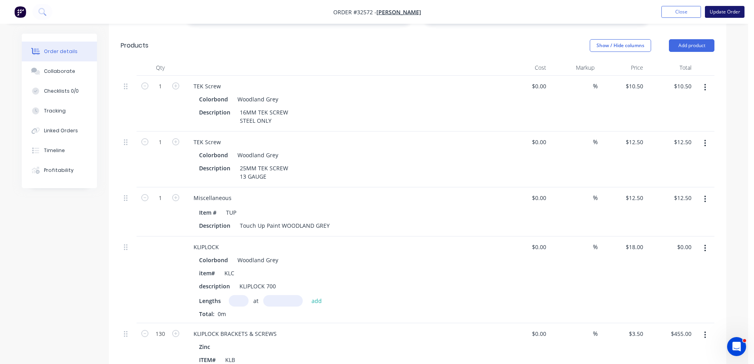
click at [729, 10] on button "Update Order" at bounding box center [725, 12] width 40 height 12
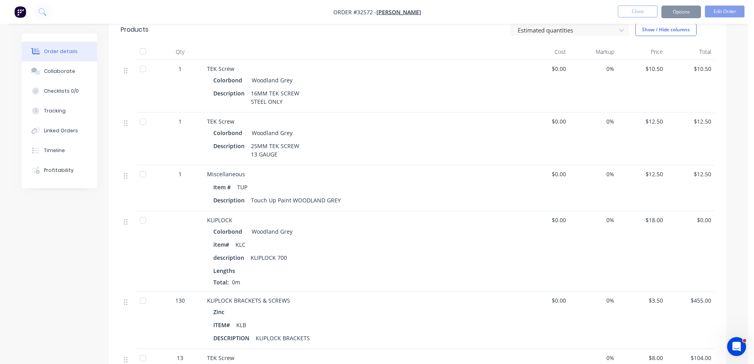
scroll to position [0, 0]
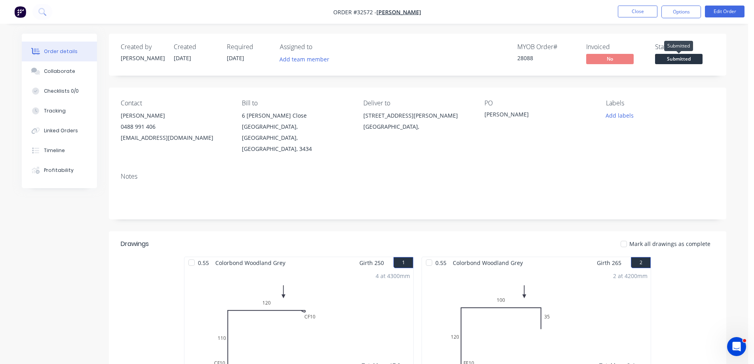
click at [664, 57] on span "Submitted" at bounding box center [679, 59] width 48 height 10
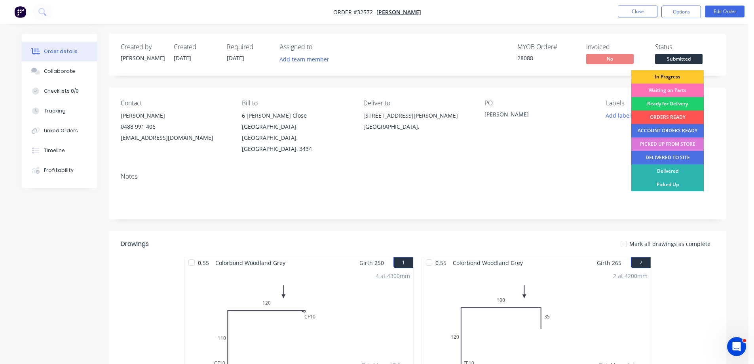
click at [673, 78] on div "In Progress" at bounding box center [667, 76] width 72 height 13
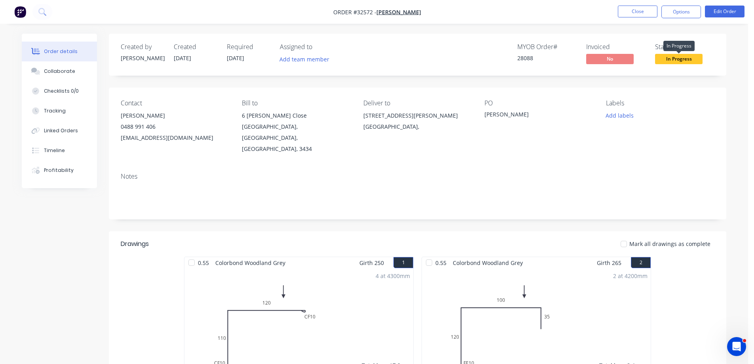
click at [682, 55] on span "In Progress" at bounding box center [679, 59] width 48 height 10
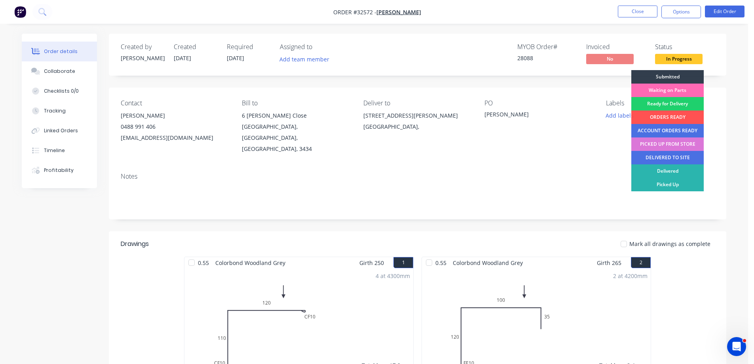
click at [674, 90] on div "Waiting on Parts" at bounding box center [667, 90] width 72 height 13
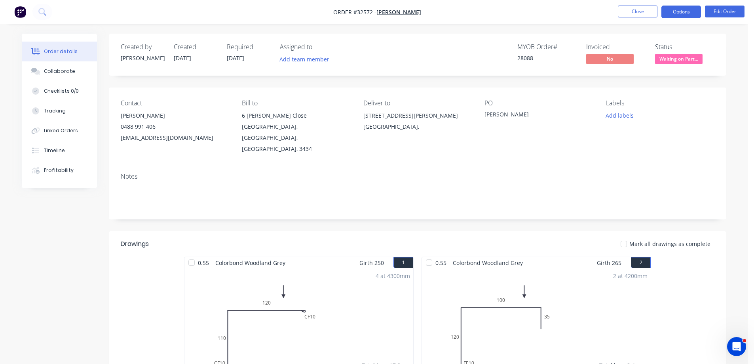
click at [672, 11] on button "Options" at bounding box center [682, 12] width 40 height 13
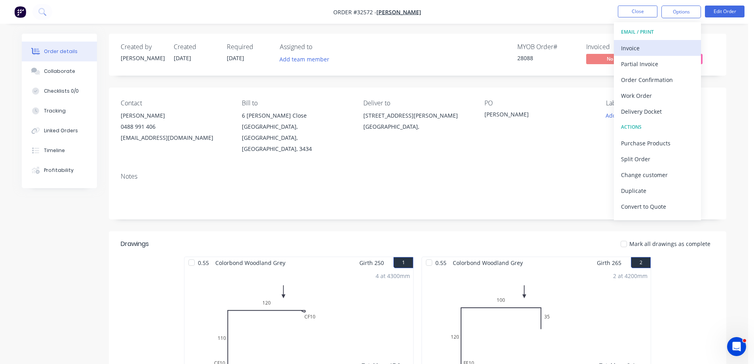
click at [647, 47] on div "Invoice" at bounding box center [657, 47] width 73 height 11
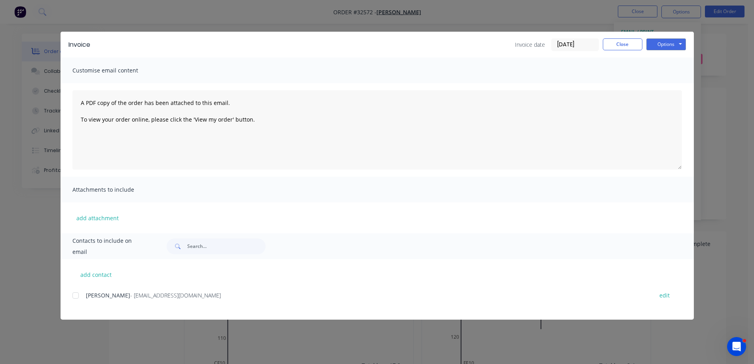
drag, startPoint x: 76, startPoint y: 294, endPoint x: 146, endPoint y: 279, distance: 71.9
click at [77, 293] on div at bounding box center [76, 295] width 16 height 16
click at [675, 44] on button "Options" at bounding box center [666, 44] width 40 height 12
click at [667, 83] on button "Email" at bounding box center [671, 84] width 51 height 13
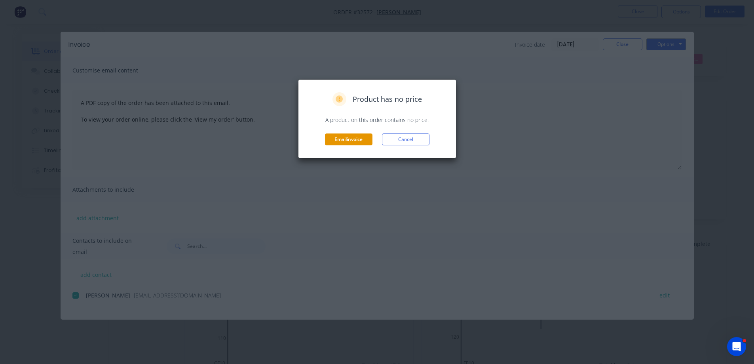
click at [352, 139] on button "Email invoice" at bounding box center [349, 139] width 48 height 12
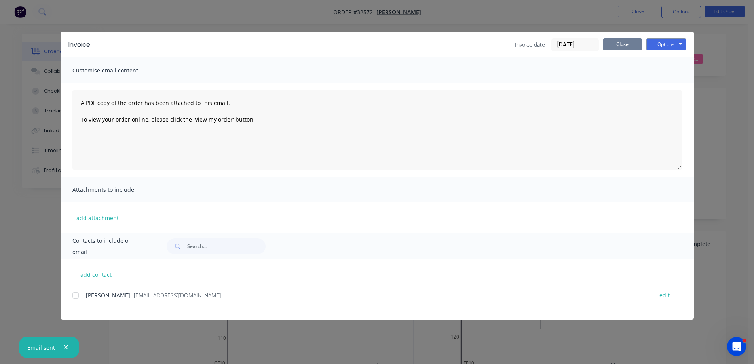
click at [620, 46] on button "Close" at bounding box center [623, 44] width 40 height 12
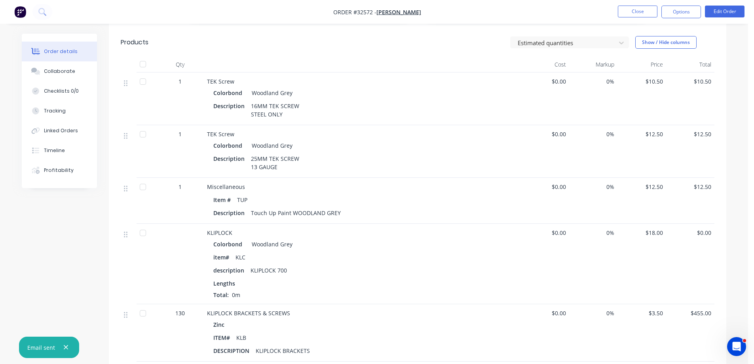
scroll to position [396, 0]
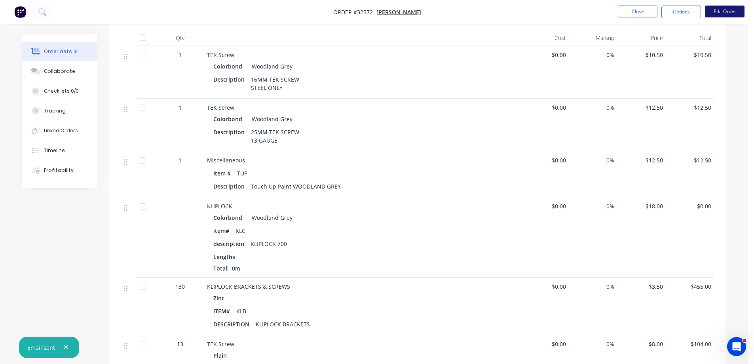
click at [717, 15] on button "Edit Order" at bounding box center [725, 12] width 40 height 12
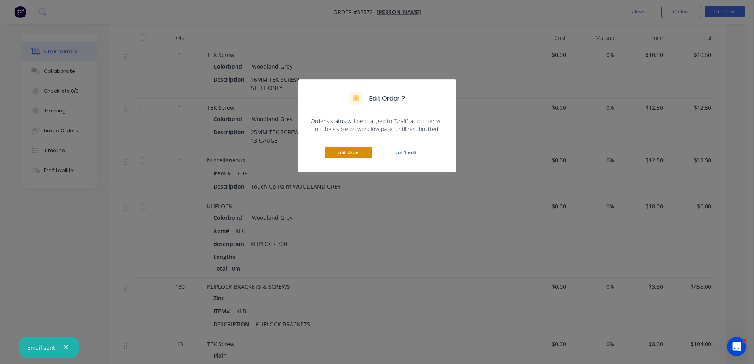
click at [337, 153] on button "Edit Order" at bounding box center [349, 152] width 48 height 12
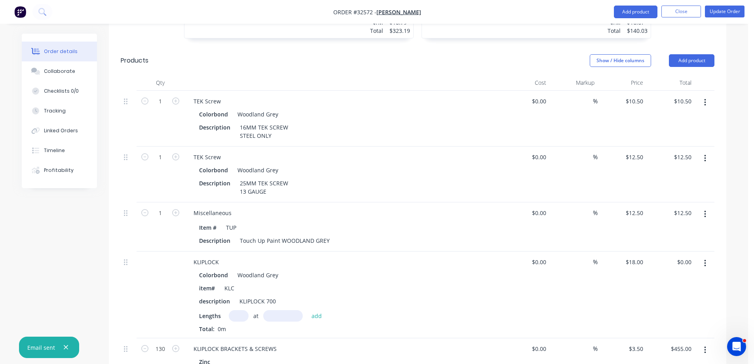
scroll to position [435, 0]
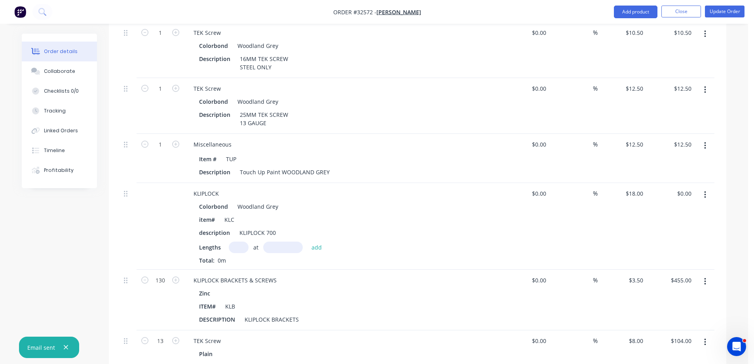
click at [240, 241] on input "text" at bounding box center [239, 246] width 20 height 11
type input "13"
type input "8070"
click at [308, 241] on button "add" at bounding box center [317, 246] width 19 height 11
type input "$1,888.38"
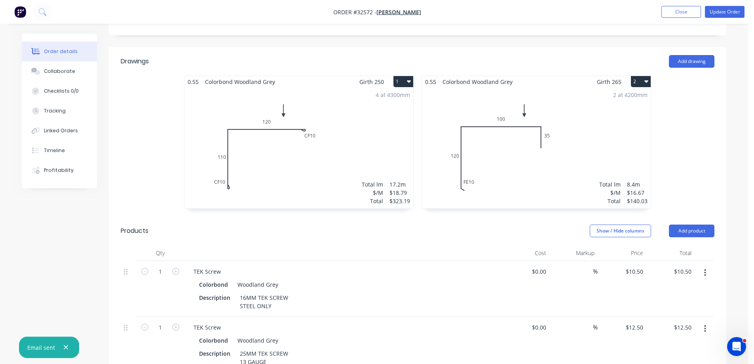
scroll to position [118, 0]
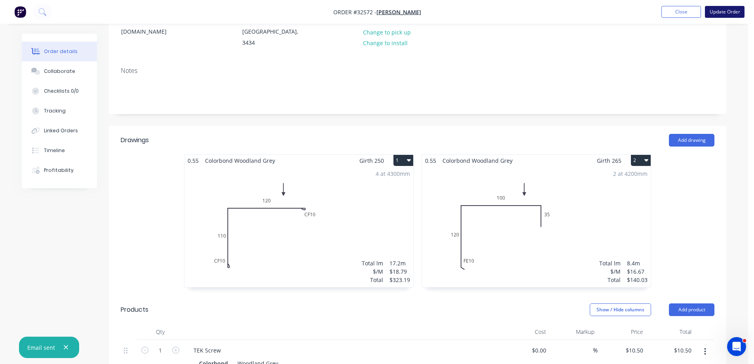
click at [721, 13] on button "Update Order" at bounding box center [725, 12] width 40 height 12
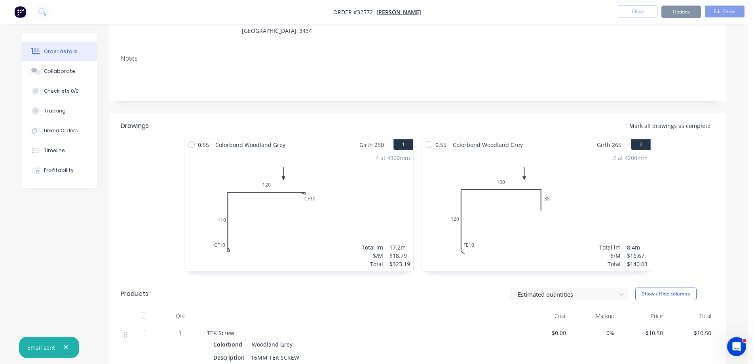
scroll to position [0, 0]
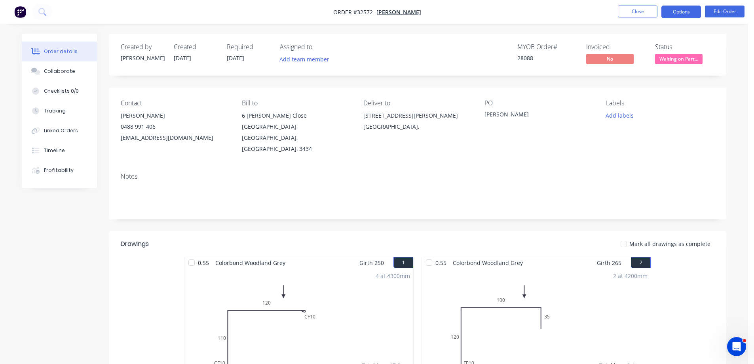
click at [685, 14] on button "Options" at bounding box center [682, 12] width 40 height 13
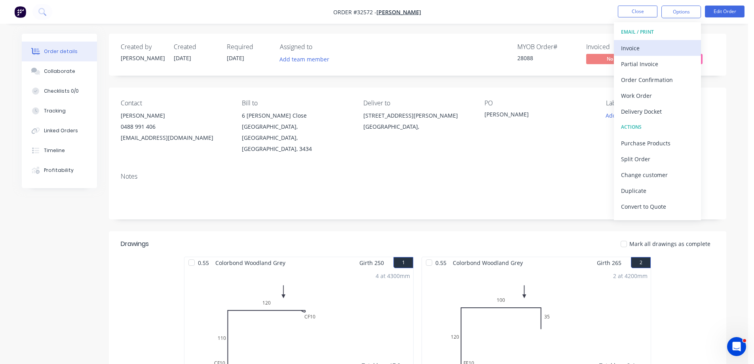
click at [652, 44] on div "Invoice" at bounding box center [657, 47] width 73 height 11
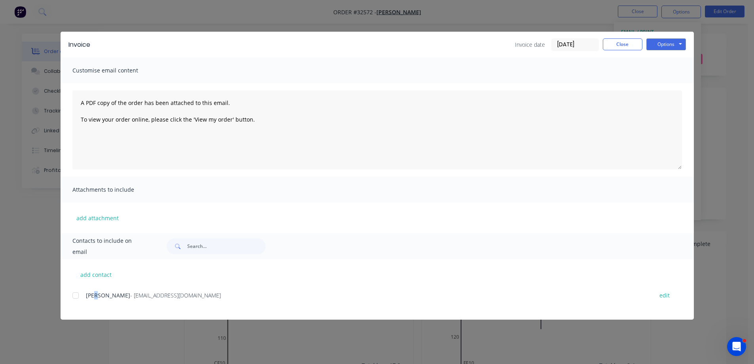
drag, startPoint x: 95, startPoint y: 305, endPoint x: 91, endPoint y: 300, distance: 6.4
click at [94, 304] on div "Greg Poucher - gregp07@bigpond.com edit" at bounding box center [383, 300] width 622 height 20
drag, startPoint x: 77, startPoint y: 292, endPoint x: 84, endPoint y: 283, distance: 11.1
click at [78, 288] on div "add contact Greg Poucher - gregp07@bigpond.com edit" at bounding box center [377, 289] width 633 height 61
click at [77, 297] on div at bounding box center [76, 295] width 16 height 16
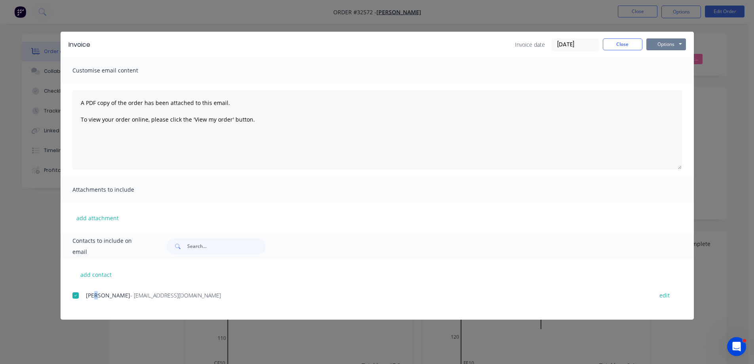
click at [679, 44] on button "Options" at bounding box center [666, 44] width 40 height 12
click at [671, 82] on button "Email" at bounding box center [671, 84] width 51 height 13
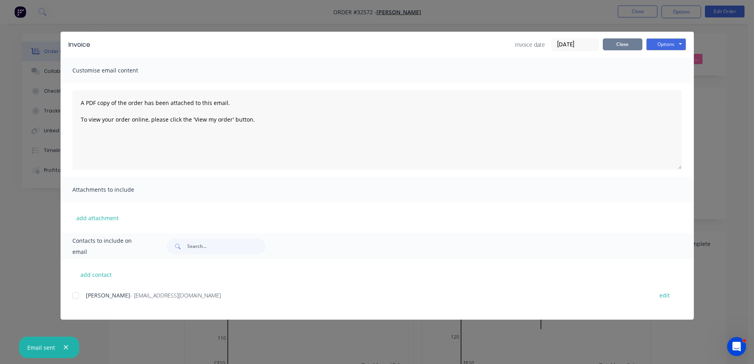
click at [615, 43] on button "Close" at bounding box center [623, 44] width 40 height 12
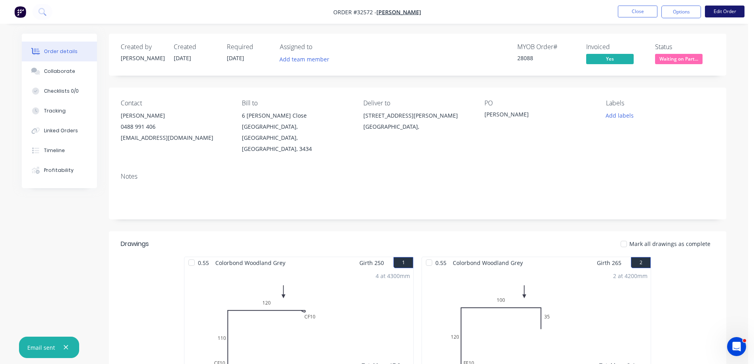
click at [722, 13] on button "Edit Order" at bounding box center [725, 12] width 40 height 12
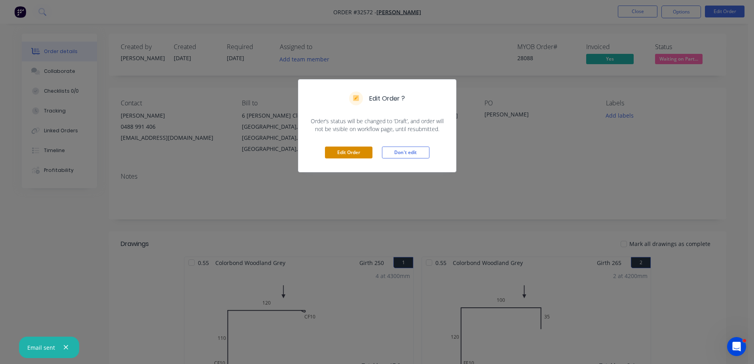
click at [348, 152] on button "Edit Order" at bounding box center [349, 152] width 48 height 12
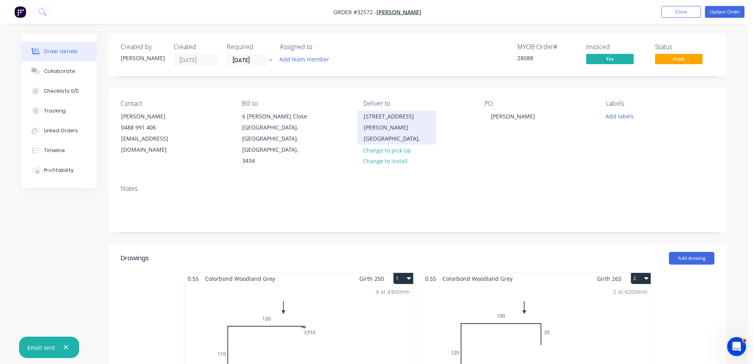
click at [370, 115] on div "28 CHARLES STREET" at bounding box center [397, 122] width 66 height 22
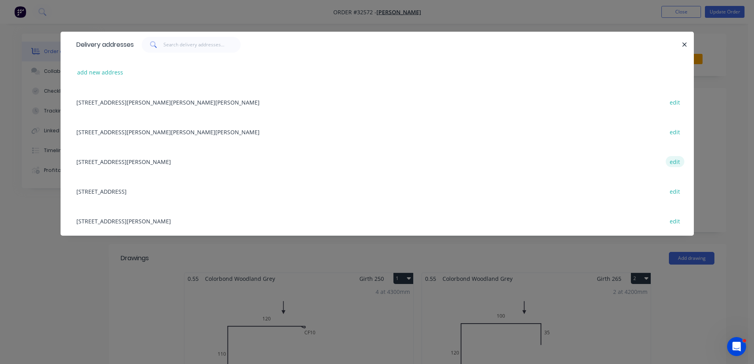
click at [675, 164] on button "edit" at bounding box center [675, 161] width 19 height 11
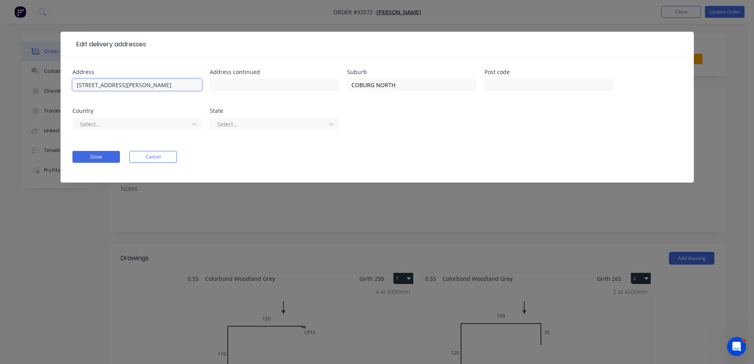
click at [82, 82] on input "28 CHARLES STREET" at bounding box center [136, 85] width 129 height 12
type input "47 CHARLES STREET"
click at [103, 157] on button "Done" at bounding box center [96, 157] width 48 height 12
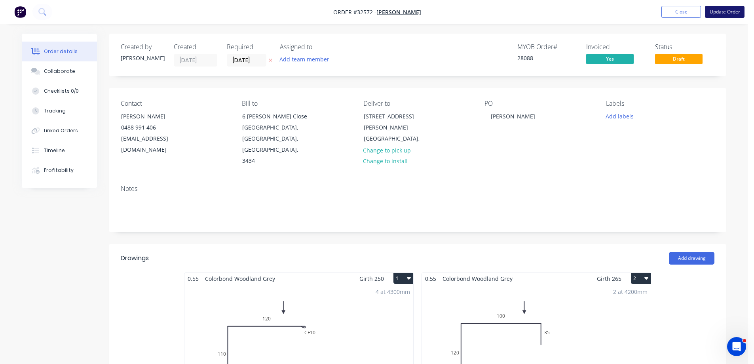
click at [713, 11] on button "Update Order" at bounding box center [725, 12] width 40 height 12
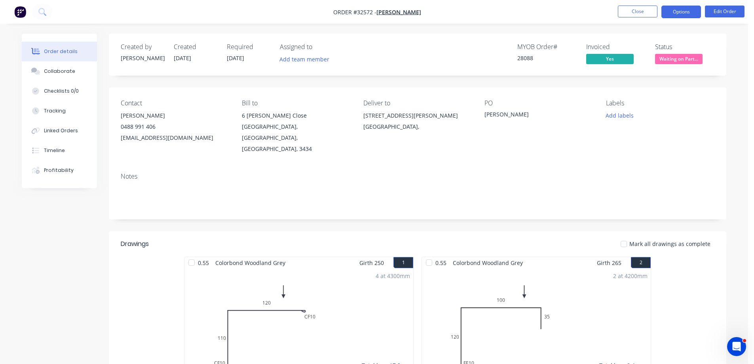
click at [688, 10] on button "Options" at bounding box center [682, 12] width 40 height 13
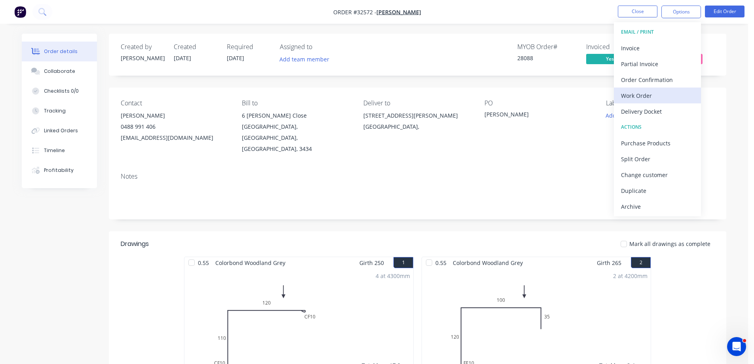
click at [650, 92] on div "Work Order" at bounding box center [657, 95] width 73 height 11
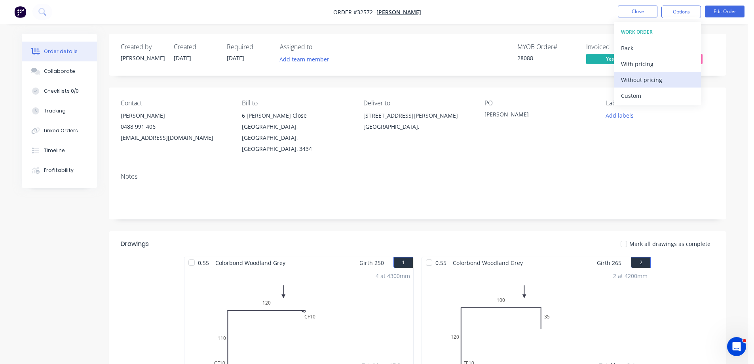
click at [658, 76] on div "Without pricing" at bounding box center [657, 79] width 73 height 11
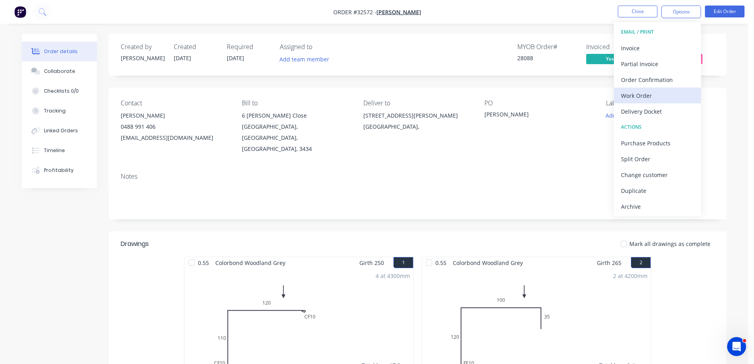
click at [642, 96] on div "Work Order" at bounding box center [657, 95] width 73 height 11
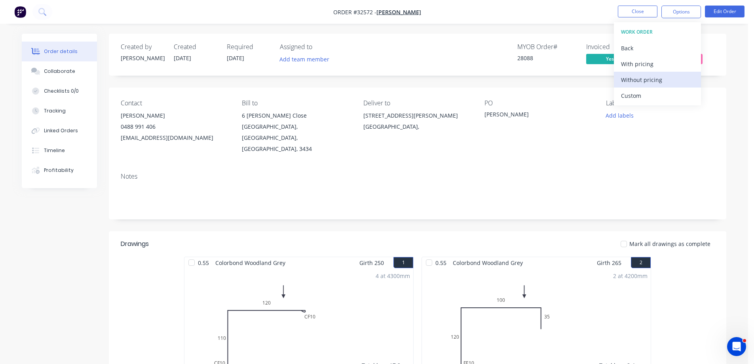
click at [652, 74] on div "Without pricing" at bounding box center [657, 79] width 73 height 11
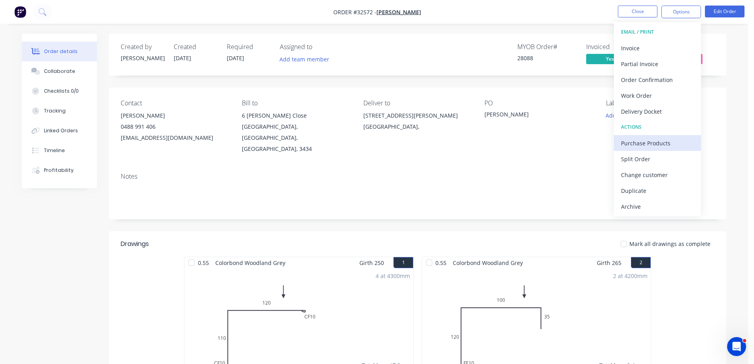
click at [655, 144] on div "Purchase Products" at bounding box center [657, 142] width 73 height 11
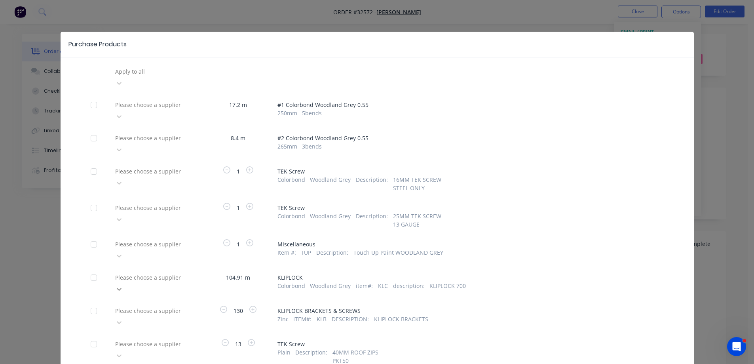
click at [197, 271] on div "Please choose a supplier" at bounding box center [155, 283] width 87 height 24
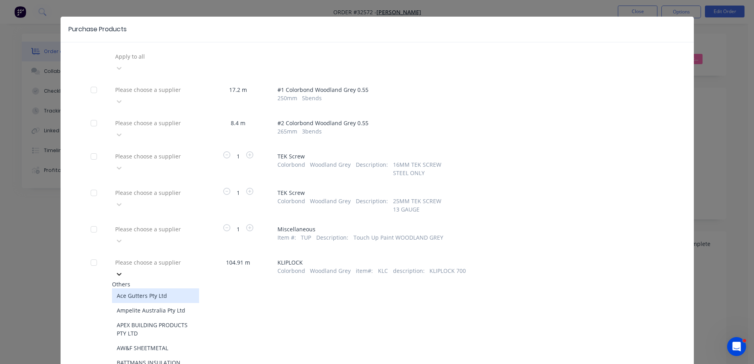
scroll to position [17, 0]
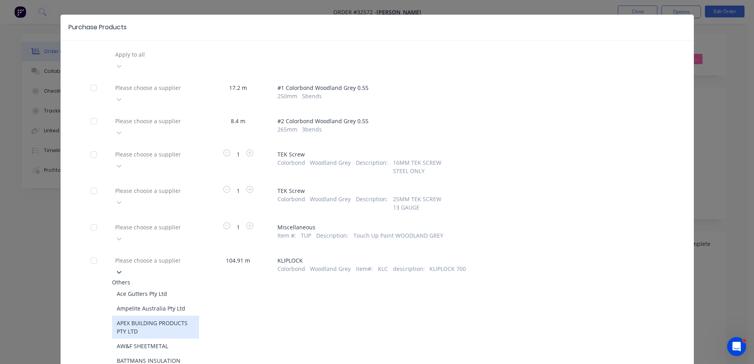
click at [177, 316] on div "APEX BUILDING PRODUCTS PTY LTD" at bounding box center [155, 327] width 87 height 23
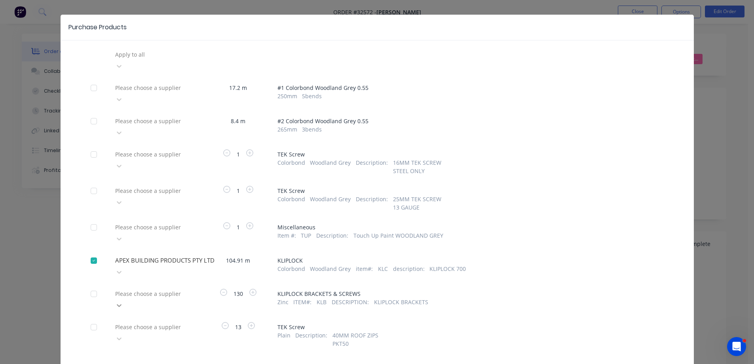
click at [193, 287] on div "Please choose a supplier" at bounding box center [155, 299] width 87 height 24
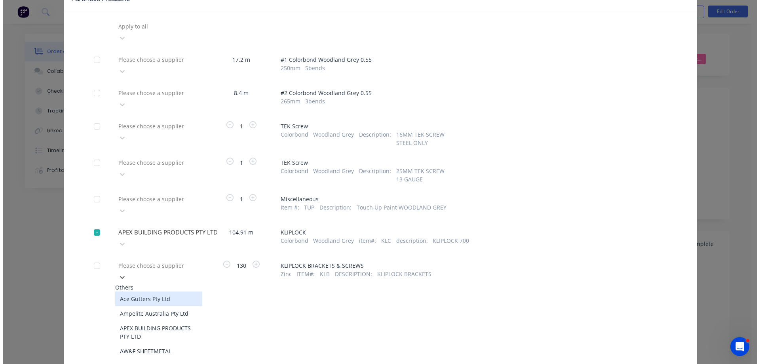
scroll to position [45, 0]
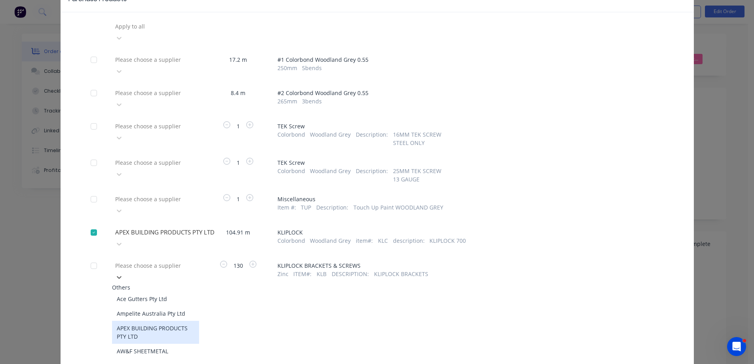
click at [160, 321] on div "APEX BUILDING PRODUCTS PTY LTD" at bounding box center [155, 332] width 87 height 23
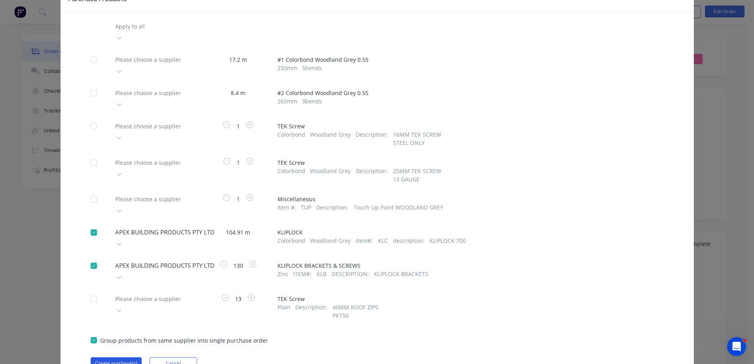
click at [123, 357] on button "Create purchase(s)" at bounding box center [116, 363] width 51 height 12
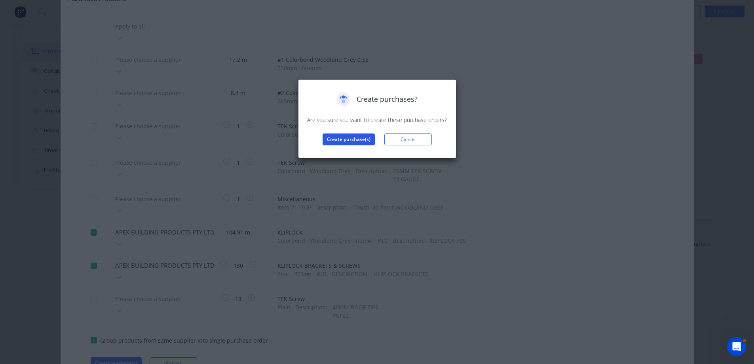
click at [336, 142] on button "Create purchase(s)" at bounding box center [349, 139] width 52 height 12
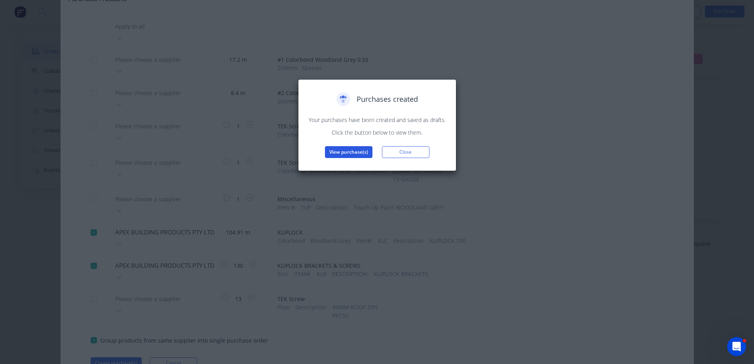
click at [346, 156] on button "View purchase(s)" at bounding box center [349, 152] width 48 height 12
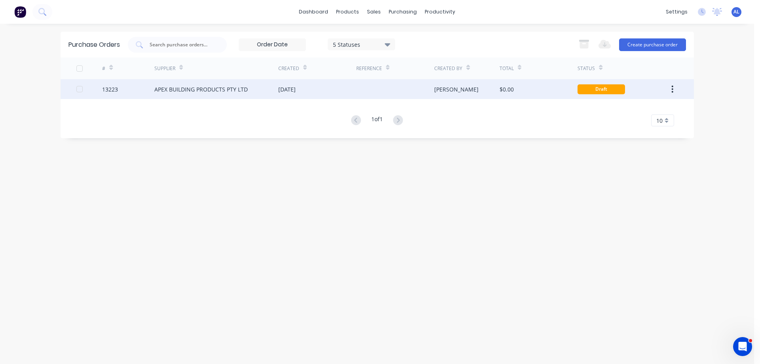
click at [292, 86] on div "[DATE]" at bounding box center [286, 89] width 17 height 8
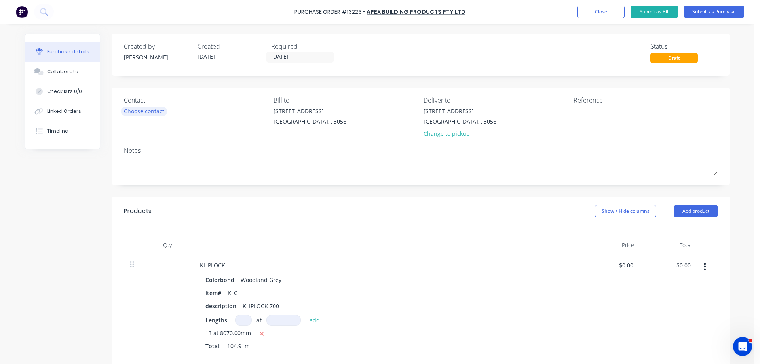
click at [142, 107] on div "Choose contact" at bounding box center [144, 111] width 40 height 8
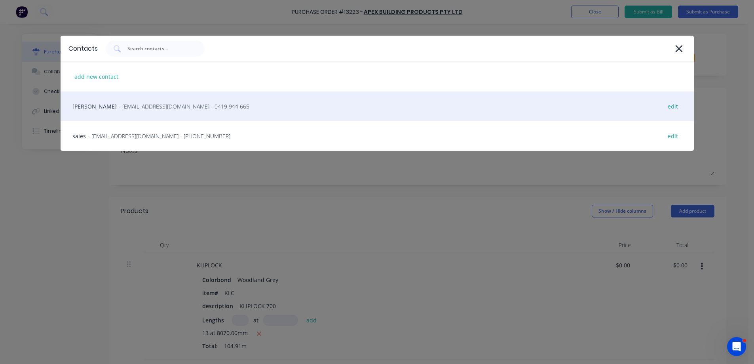
click at [142, 104] on span "- relliott@apexsteel.com.au - 0419 944 665" at bounding box center [184, 106] width 131 height 8
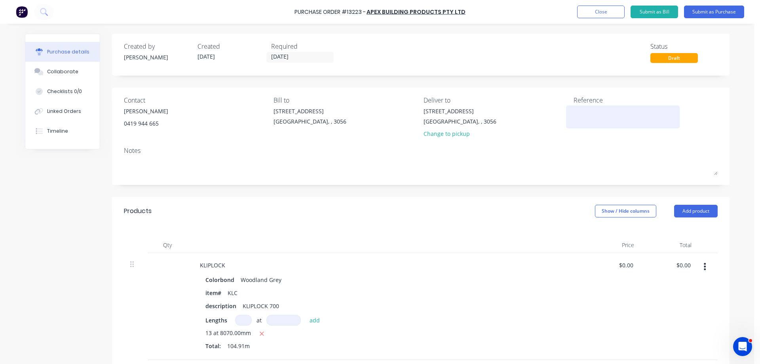
click at [591, 112] on textarea at bounding box center [623, 116] width 99 height 18
type textarea "28088"
click at [525, 154] on div "Notes" at bounding box center [421, 151] width 594 height 10
click at [711, 13] on button "Submit as Purchase" at bounding box center [714, 12] width 60 height 13
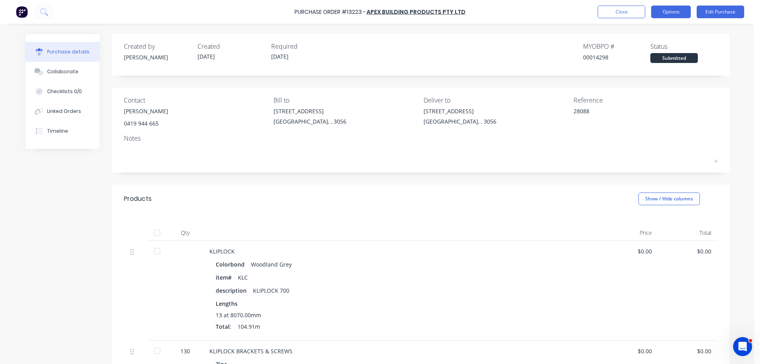
click at [678, 11] on button "Options" at bounding box center [671, 12] width 40 height 13
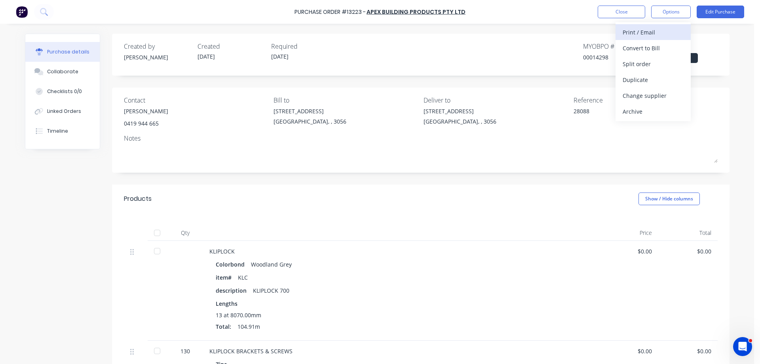
click at [641, 30] on div "Print / Email" at bounding box center [653, 32] width 61 height 11
click at [647, 64] on div "Without pricing" at bounding box center [653, 63] width 61 height 11
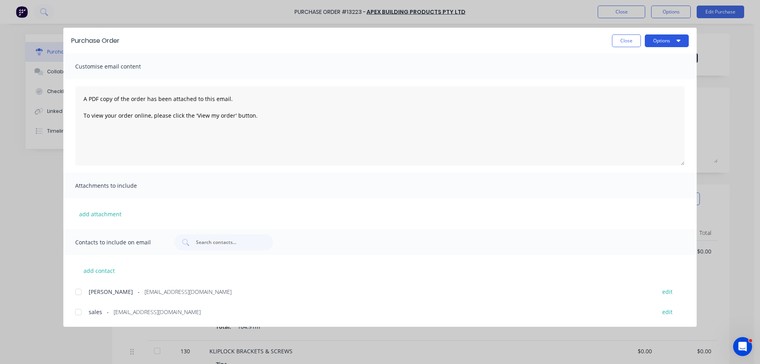
click at [657, 37] on button "Options" at bounding box center [667, 40] width 44 height 13
click at [638, 76] on div "Print" at bounding box center [651, 76] width 61 height 11
click at [76, 291] on div at bounding box center [78, 292] width 16 height 16
click at [80, 312] on div at bounding box center [78, 312] width 16 height 16
click at [675, 40] on button "Options" at bounding box center [667, 40] width 44 height 13
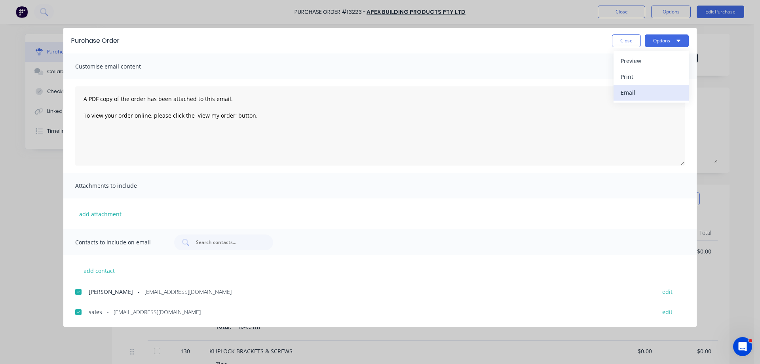
click at [648, 90] on div "Email" at bounding box center [651, 92] width 61 height 11
click at [622, 44] on button "Close" at bounding box center [626, 40] width 29 height 13
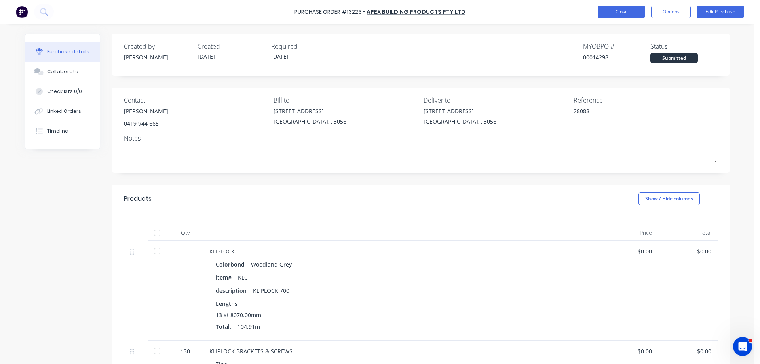
click at [631, 13] on button "Close" at bounding box center [622, 12] width 48 height 13
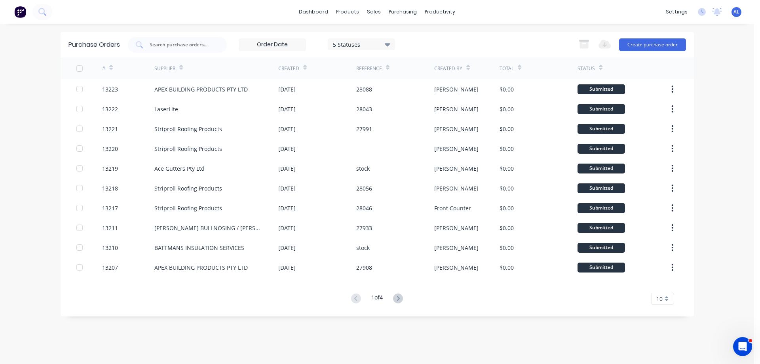
click at [22, 12] on img at bounding box center [20, 12] width 12 height 12
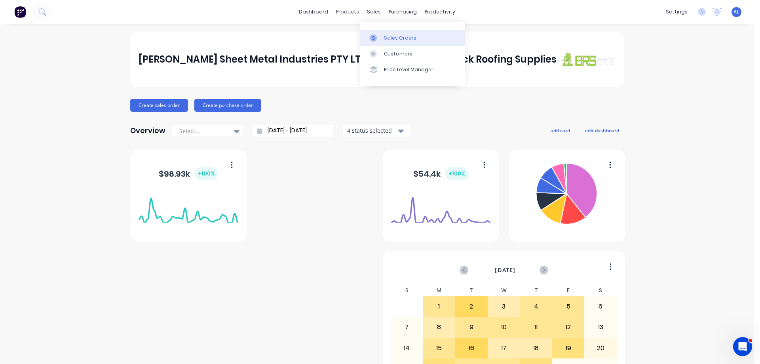
click at [410, 38] on div "Sales Orders" at bounding box center [400, 37] width 32 height 7
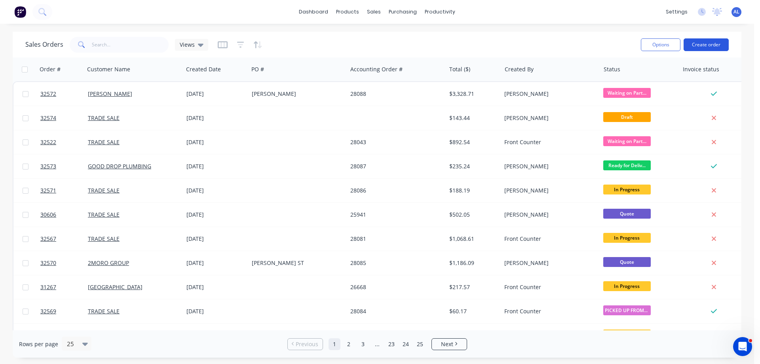
click at [705, 44] on button "Create order" at bounding box center [706, 44] width 45 height 13
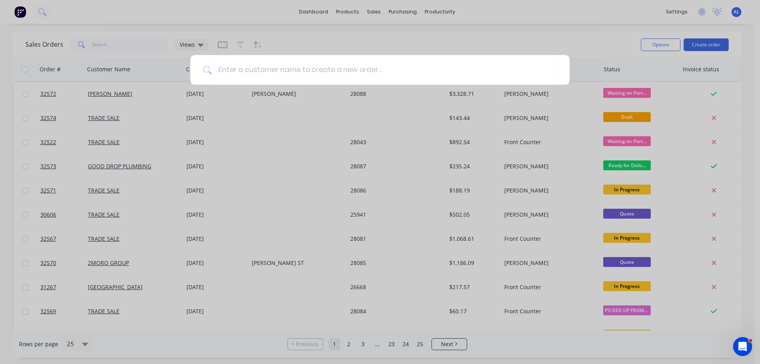
click at [511, 8] on div at bounding box center [380, 182] width 760 height 364
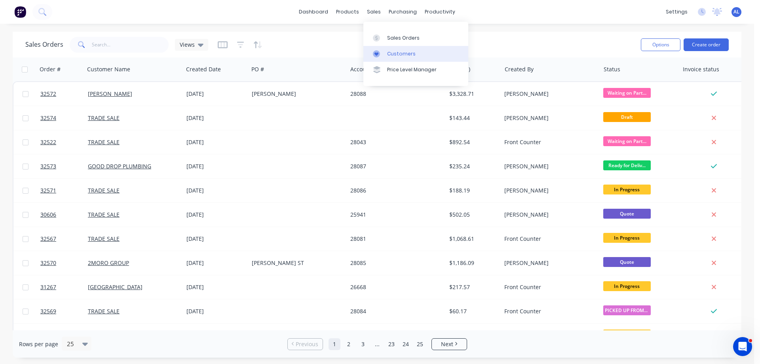
click at [386, 48] on link "Customers" at bounding box center [415, 54] width 105 height 16
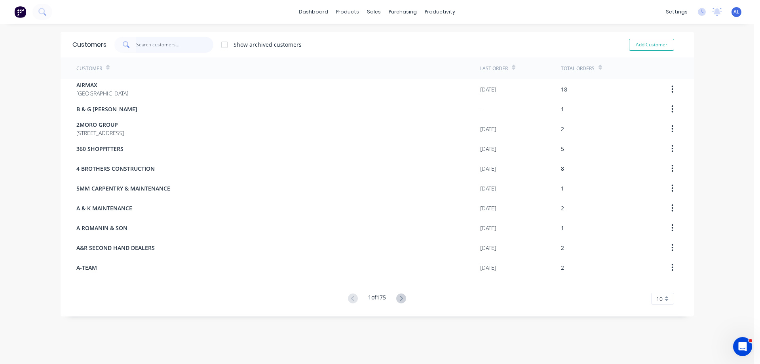
click at [158, 46] on input "text" at bounding box center [174, 45] width 77 height 16
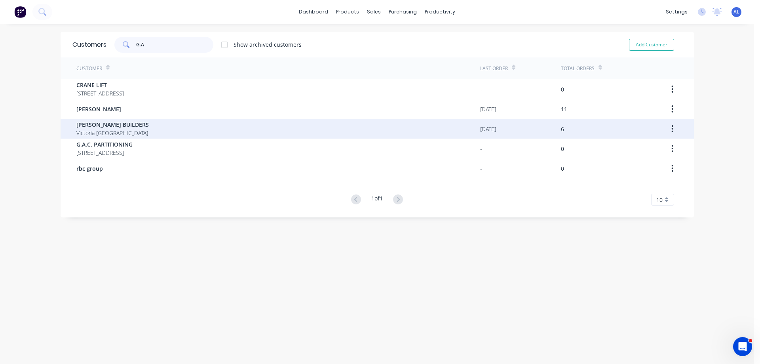
type input "G.A"
click at [123, 127] on span "G.A STEPHENS BUILDERS" at bounding box center [112, 124] width 72 height 8
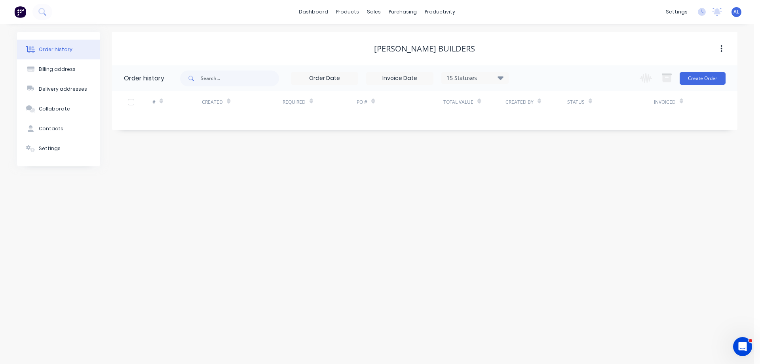
click at [500, 76] on icon at bounding box center [500, 78] width 6 height 4
click at [540, 169] on label at bounding box center [540, 169] width 0 height 0
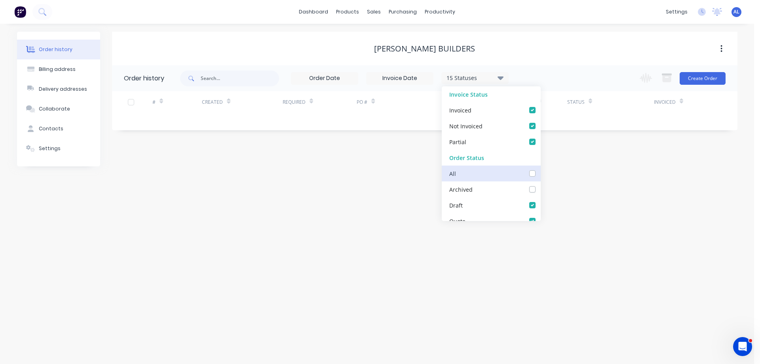
click at [540, 172] on input "checkbox" at bounding box center [543, 173] width 6 height 8
checkbox input "true"
click at [233, 187] on div "Order history Billing address Delivery addresses Collaborate Contacts Settings …" at bounding box center [377, 194] width 754 height 340
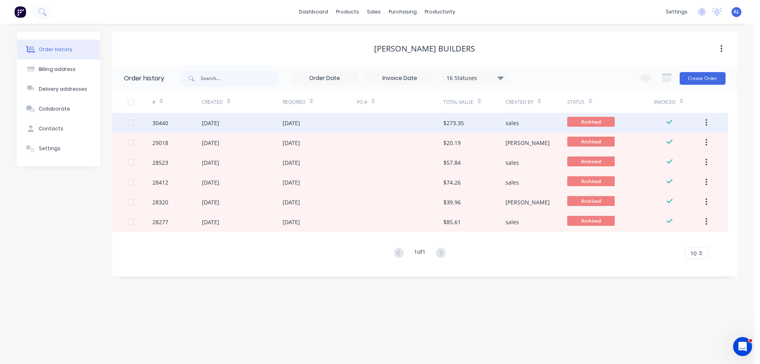
click at [429, 125] on div at bounding box center [400, 123] width 87 height 20
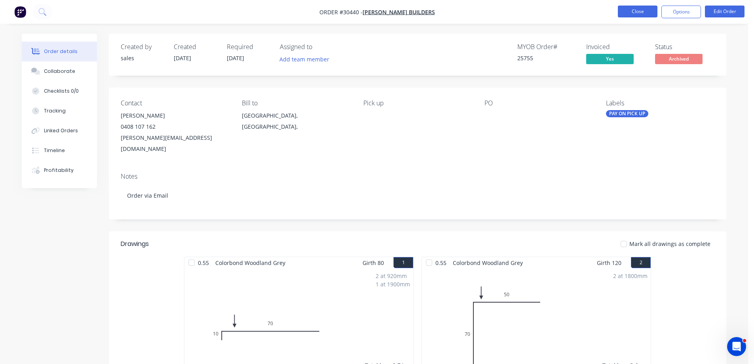
click at [647, 14] on button "Close" at bounding box center [638, 12] width 40 height 12
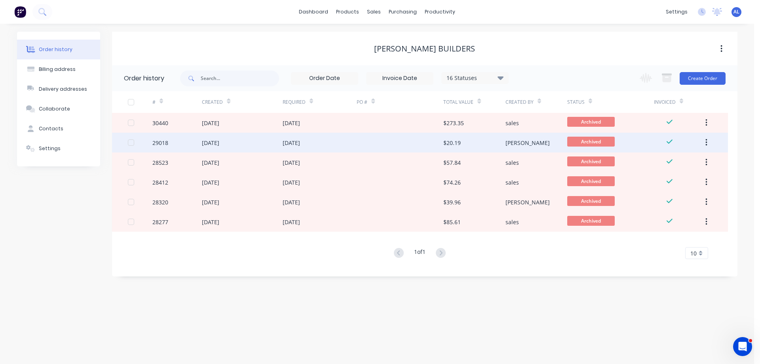
click at [420, 144] on div at bounding box center [400, 143] width 87 height 20
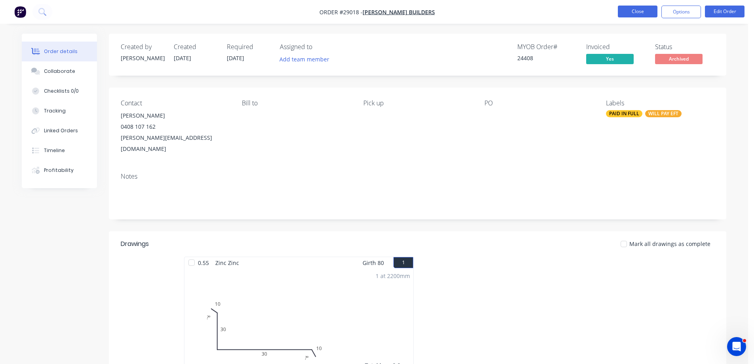
click at [637, 11] on button "Close" at bounding box center [638, 12] width 40 height 12
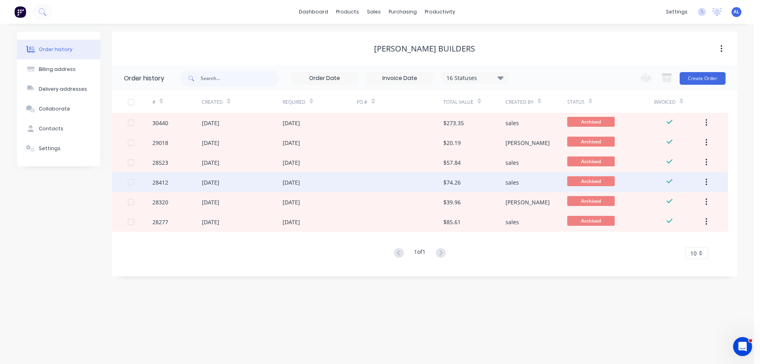
click at [394, 183] on div at bounding box center [400, 182] width 87 height 20
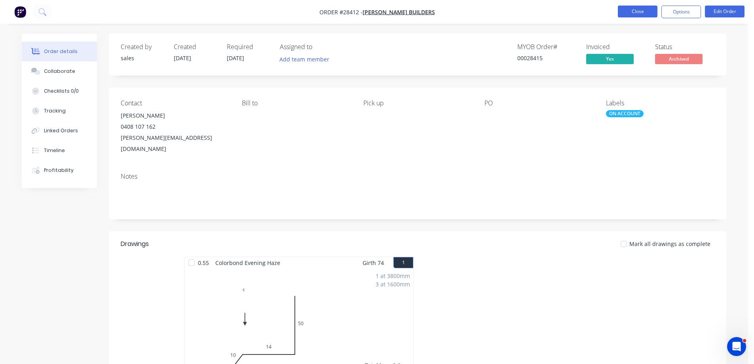
click at [629, 14] on button "Close" at bounding box center [638, 12] width 40 height 12
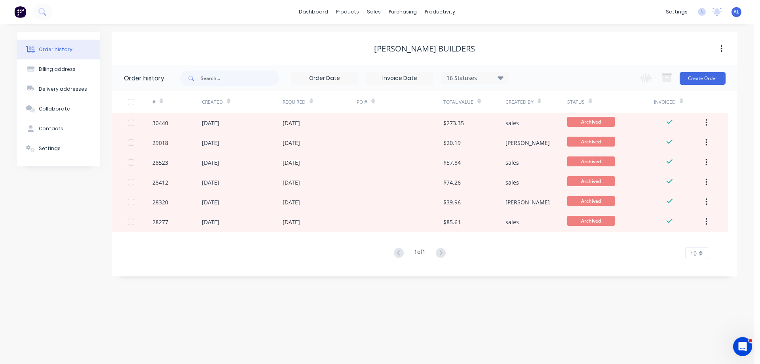
click at [19, 15] on img at bounding box center [20, 12] width 12 height 12
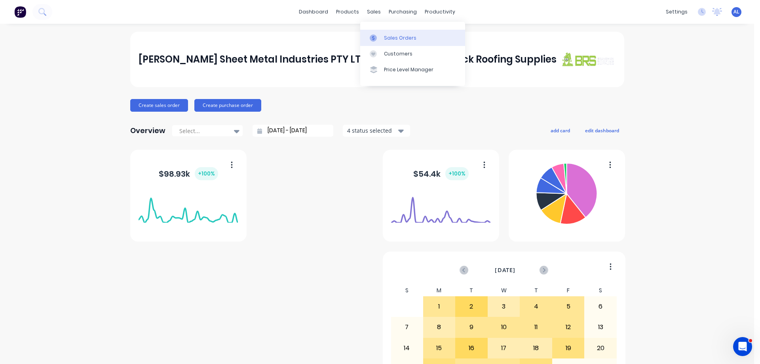
click at [390, 38] on div "Sales Orders" at bounding box center [400, 37] width 32 height 7
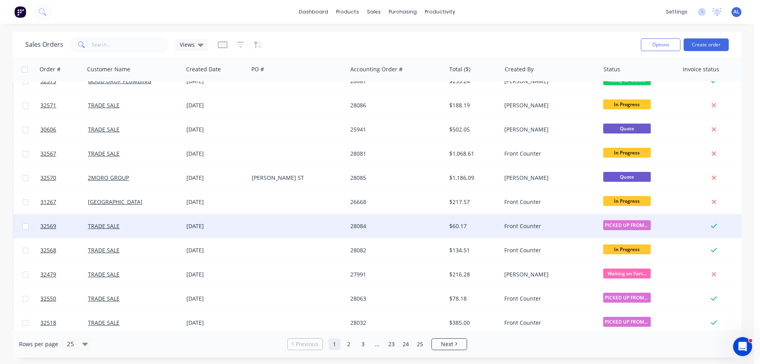
scroll to position [119, 0]
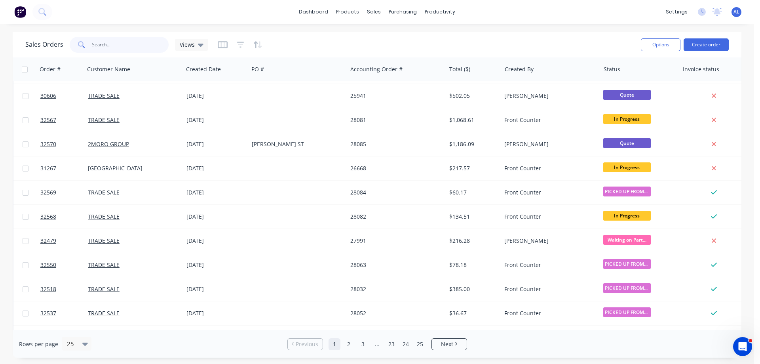
click at [93, 45] on input "text" at bounding box center [130, 45] width 77 height 16
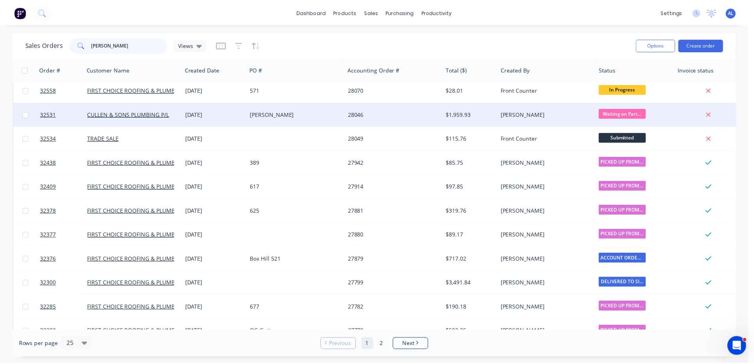
scroll to position [0, 0]
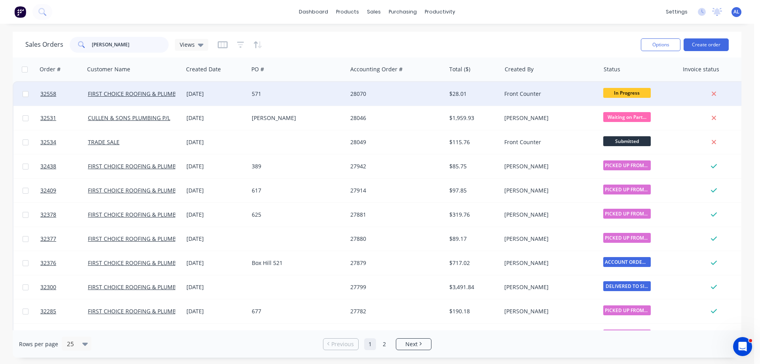
type input "ADAM"
click at [279, 93] on div "571" at bounding box center [296, 94] width 88 height 8
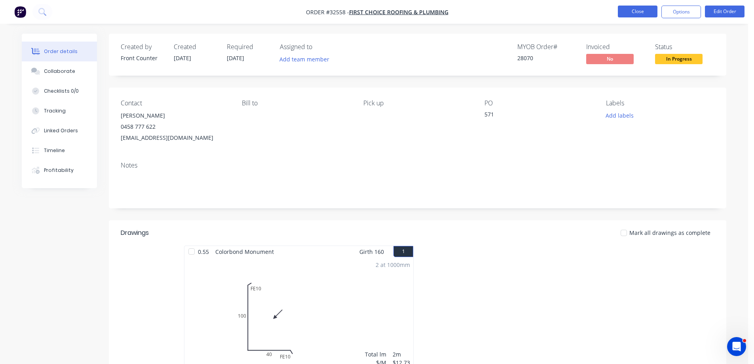
click at [641, 12] on button "Close" at bounding box center [638, 12] width 40 height 12
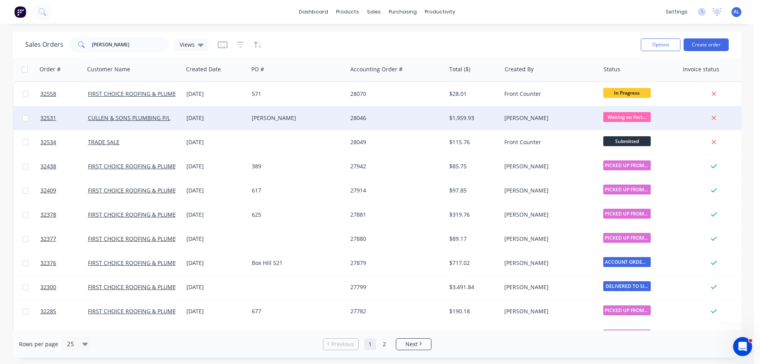
click at [320, 124] on div "[PERSON_NAME]" at bounding box center [298, 118] width 99 height 24
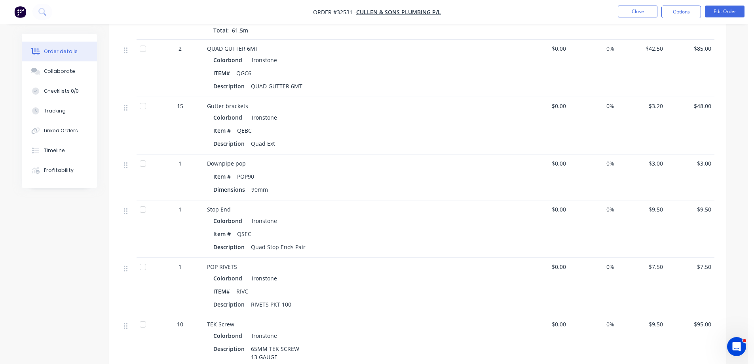
scroll to position [508, 0]
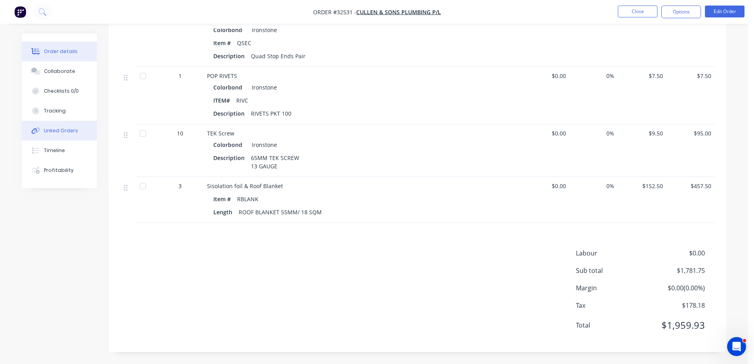
click at [69, 127] on button "Linked Orders" at bounding box center [59, 131] width 75 height 20
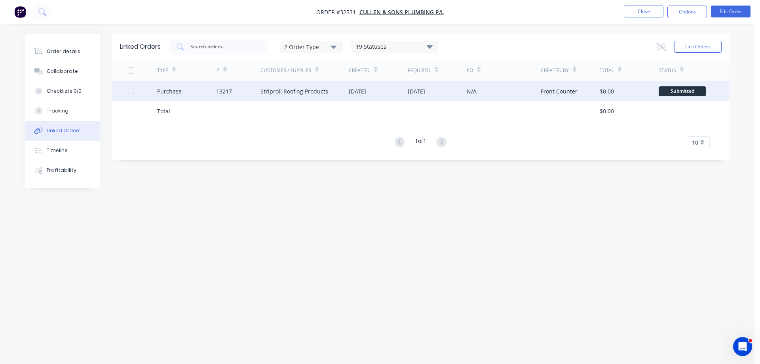
click at [425, 89] on div "[DATE]" at bounding box center [416, 91] width 17 height 8
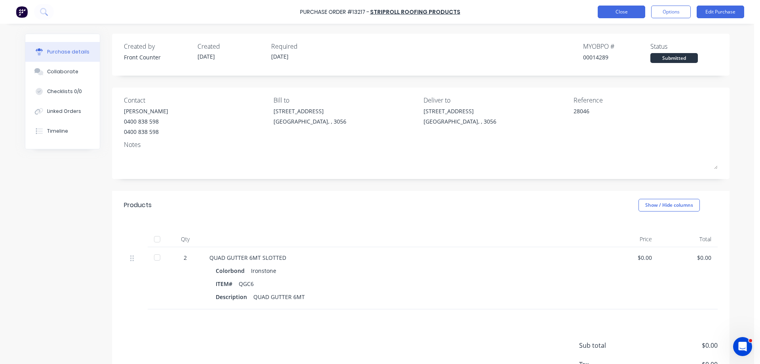
click at [629, 12] on button "Close" at bounding box center [622, 12] width 48 height 13
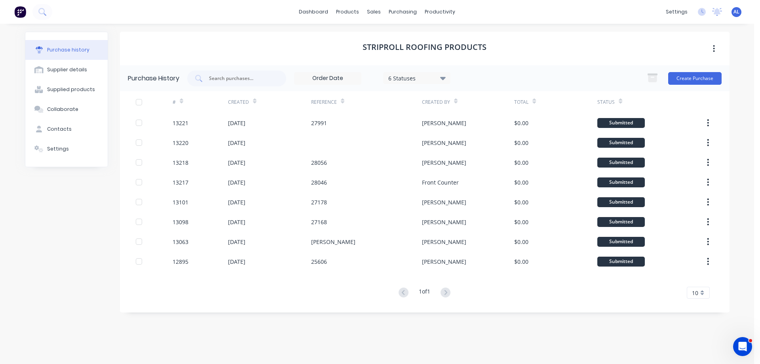
click at [20, 12] on img at bounding box center [20, 12] width 12 height 12
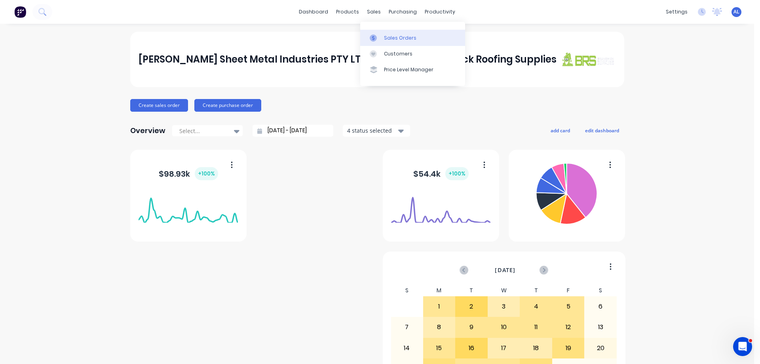
click at [393, 36] on div "Sales Orders" at bounding box center [400, 37] width 32 height 7
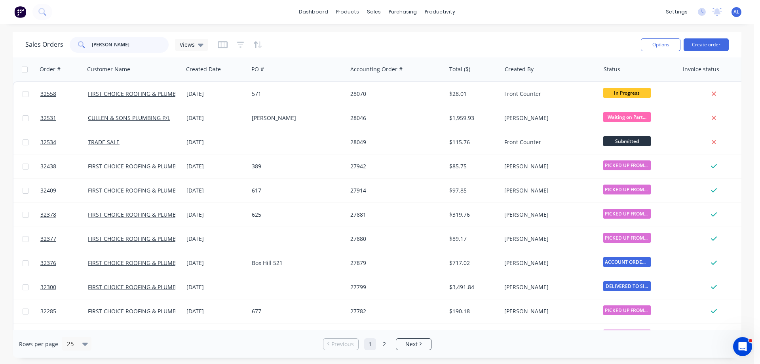
click at [118, 46] on input "ADAM" at bounding box center [130, 45] width 77 height 16
click at [121, 42] on input "ADAM" at bounding box center [130, 45] width 77 height 16
type input "A"
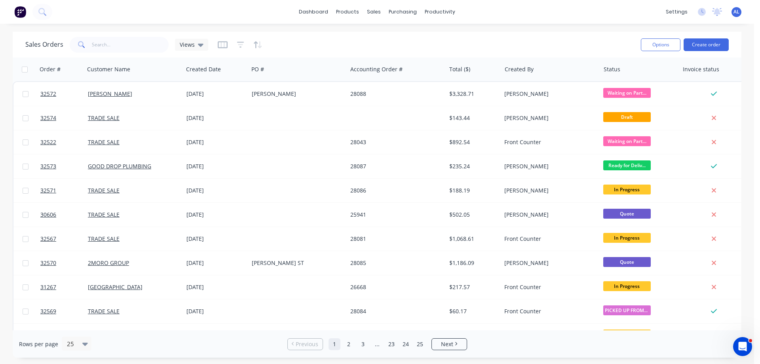
click at [293, 41] on div "Sales Orders Views" at bounding box center [329, 44] width 609 height 19
click at [392, 56] on div "Customers" at bounding box center [401, 53] width 29 height 7
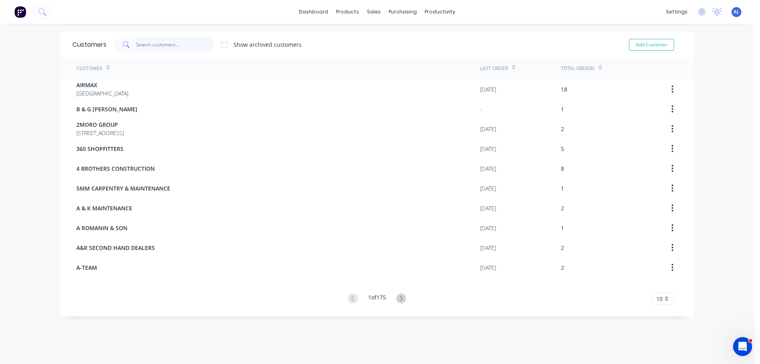
click at [172, 44] on input "text" at bounding box center [174, 45] width 77 height 16
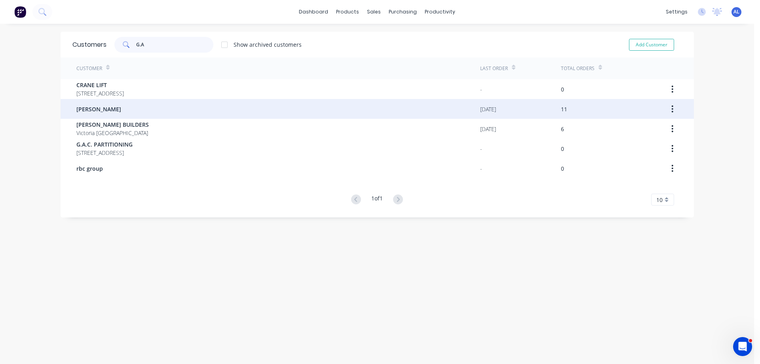
type input "G.A"
click at [179, 108] on div "G.A STEPHENS" at bounding box center [278, 109] width 404 height 20
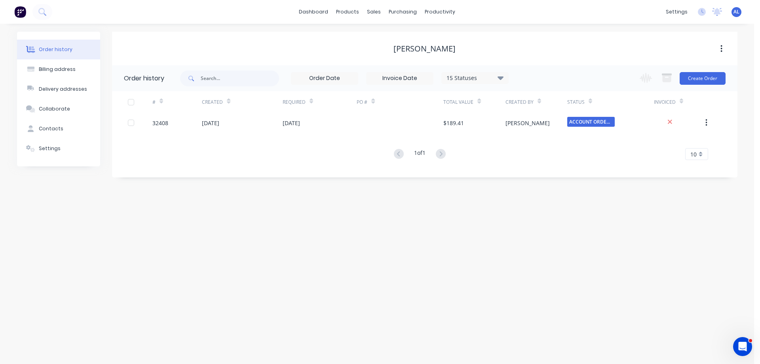
click at [502, 78] on icon at bounding box center [500, 78] width 6 height 4
click at [540, 169] on label at bounding box center [540, 169] width 0 height 0
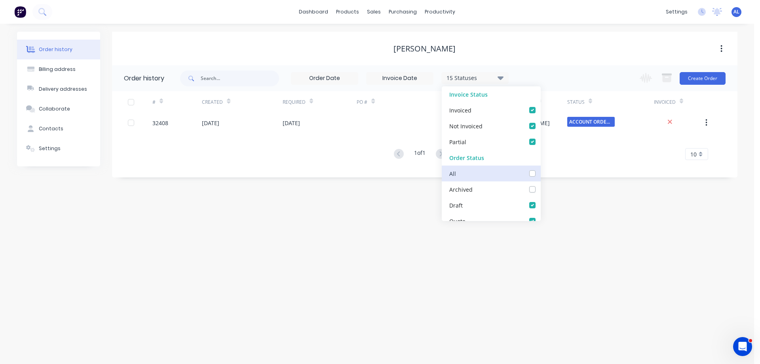
click at [540, 171] on input "checkbox" at bounding box center [543, 173] width 6 height 8
checkbox input "true"
click at [197, 253] on div "Order history Billing address Delivery addresses Collaborate Contacts Settings …" at bounding box center [377, 194] width 754 height 340
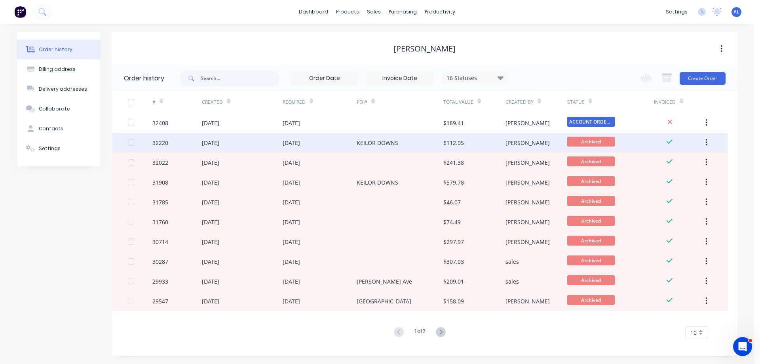
click at [376, 141] on div "KEILOR DOWNS" at bounding box center [378, 143] width 42 height 8
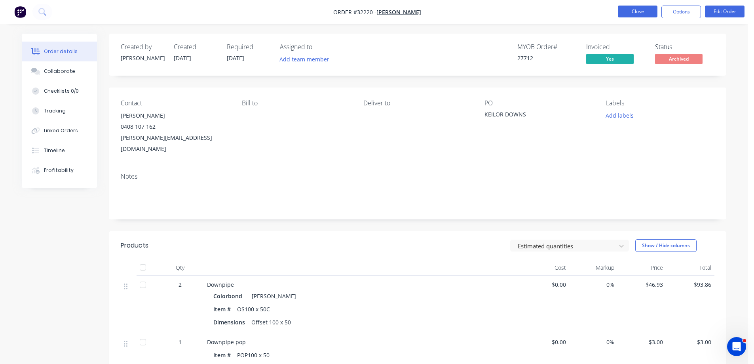
click at [636, 14] on button "Close" at bounding box center [638, 12] width 40 height 12
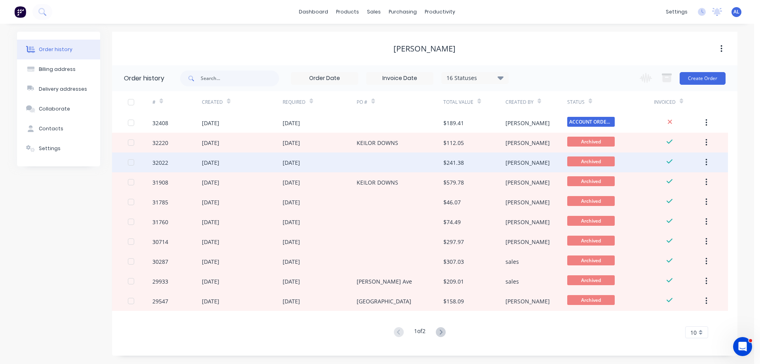
click at [373, 166] on div at bounding box center [400, 162] width 87 height 20
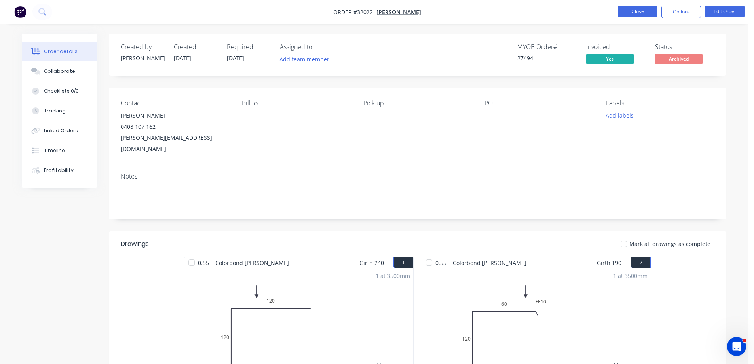
click at [636, 12] on button "Close" at bounding box center [638, 12] width 40 height 12
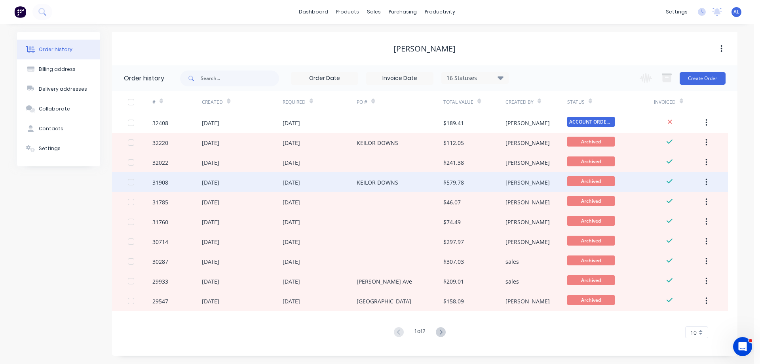
click at [388, 181] on div "KEILOR DOWNS" at bounding box center [378, 182] width 42 height 8
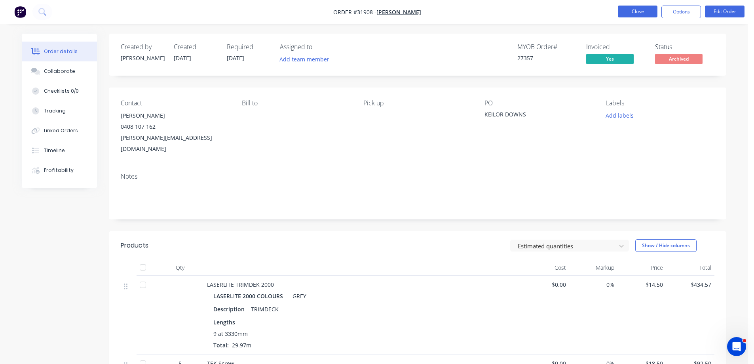
click at [646, 13] on button "Close" at bounding box center [638, 12] width 40 height 12
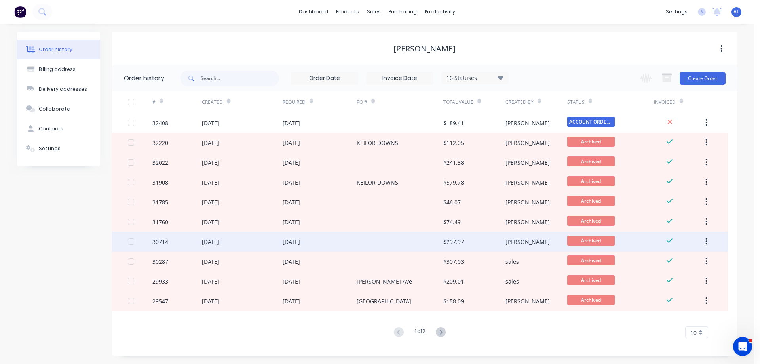
click at [367, 235] on div at bounding box center [400, 242] width 87 height 20
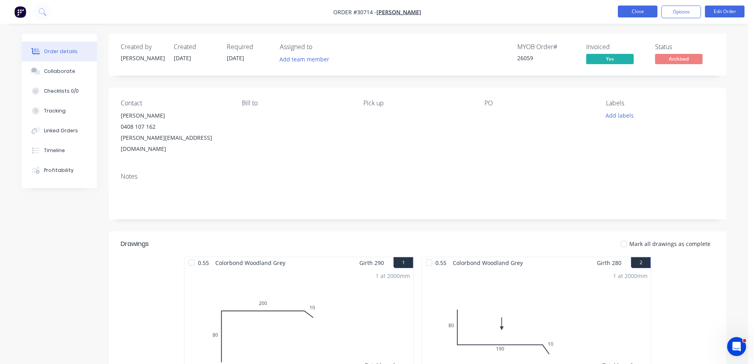
click at [634, 15] on button "Close" at bounding box center [638, 12] width 40 height 12
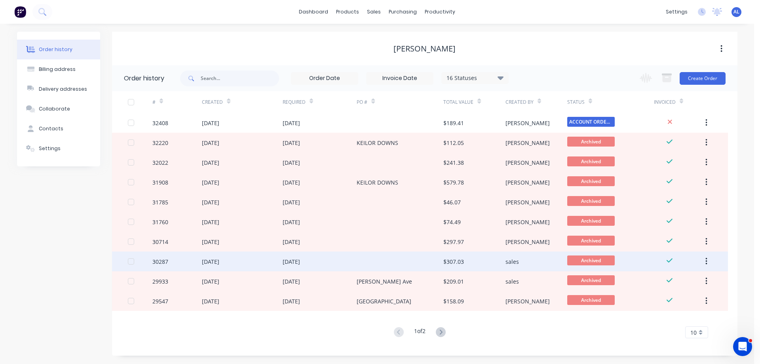
click at [392, 263] on div at bounding box center [400, 261] width 87 height 20
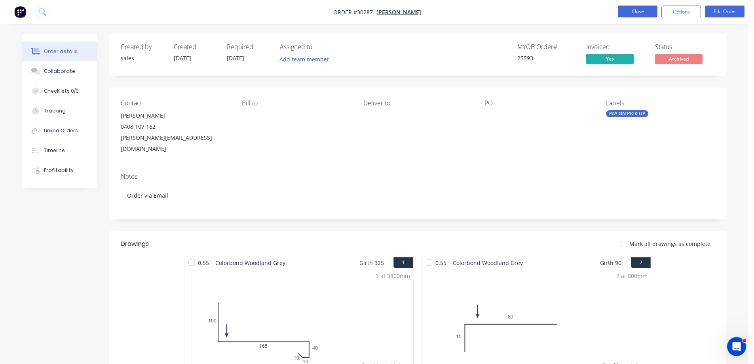
click at [632, 13] on button "Close" at bounding box center [638, 12] width 40 height 12
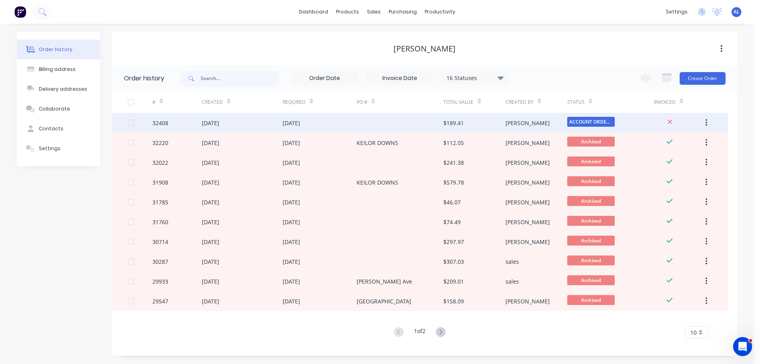
click at [416, 123] on div at bounding box center [400, 123] width 87 height 20
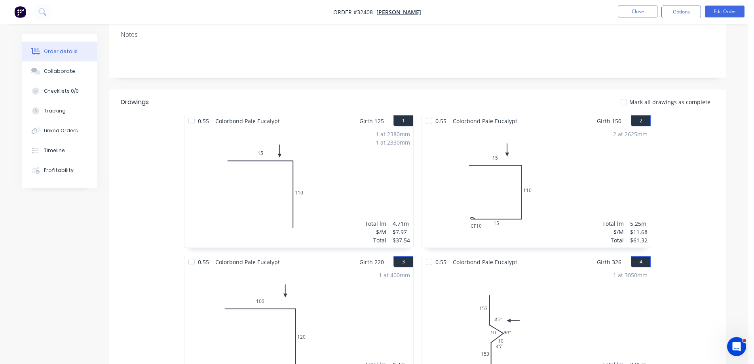
scroll to position [304, 0]
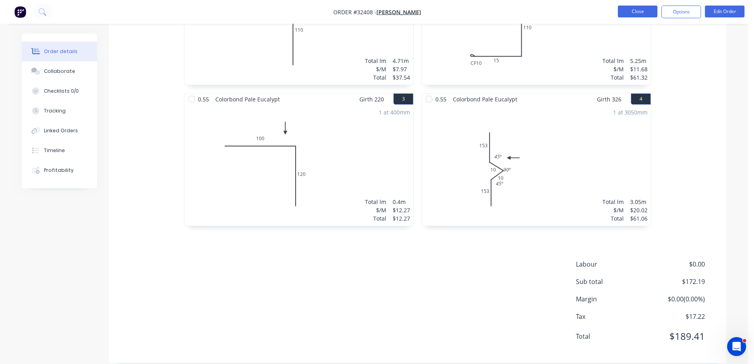
click at [629, 11] on button "Close" at bounding box center [638, 12] width 40 height 12
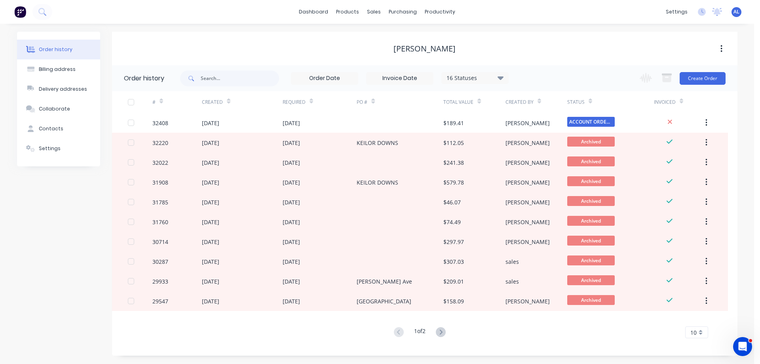
click at [23, 13] on img at bounding box center [20, 12] width 12 height 12
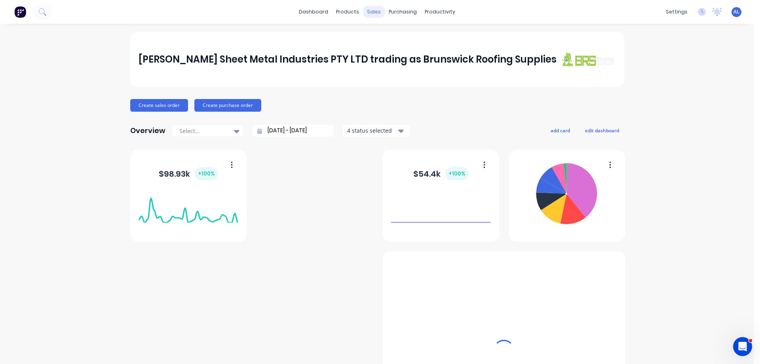
click at [371, 12] on div "sales" at bounding box center [374, 12] width 22 height 12
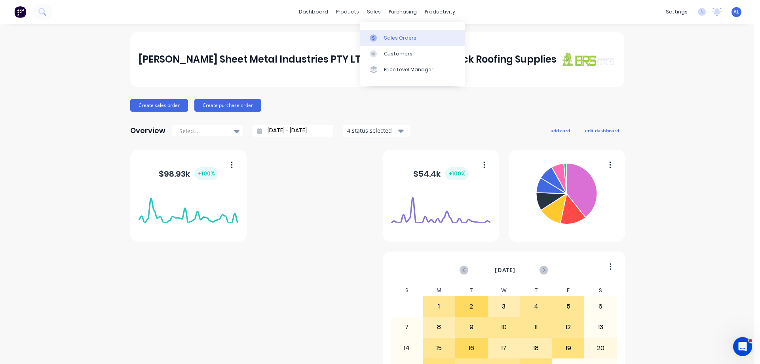
click at [414, 40] on link "Sales Orders" at bounding box center [412, 38] width 105 height 16
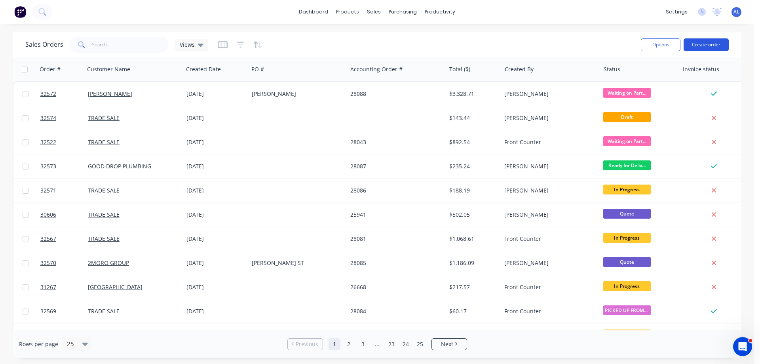
click at [710, 47] on button "Create order" at bounding box center [706, 44] width 45 height 13
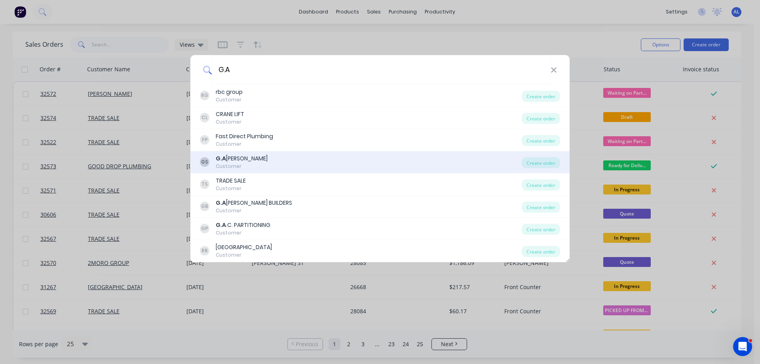
type input "G.A"
click at [314, 165] on div "GS G.A STEPHENS Customer" at bounding box center [361, 161] width 322 height 15
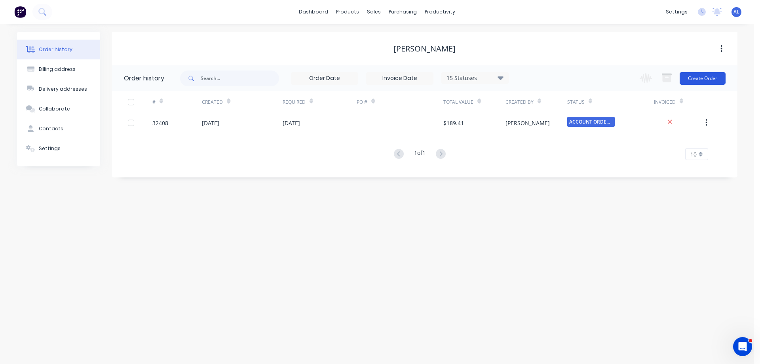
click at [695, 81] on button "Create Order" at bounding box center [703, 78] width 46 height 13
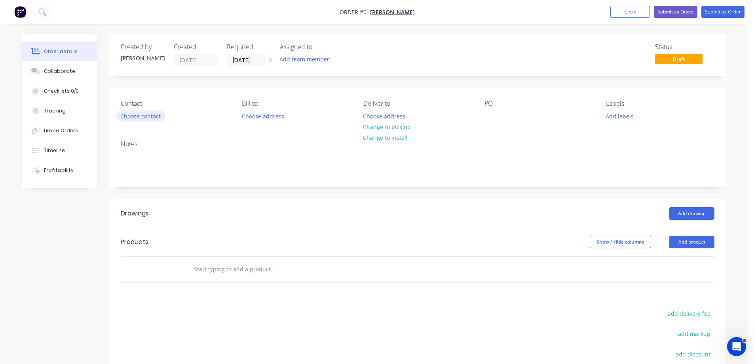
click at [144, 112] on button "Choose contact" at bounding box center [140, 115] width 49 height 11
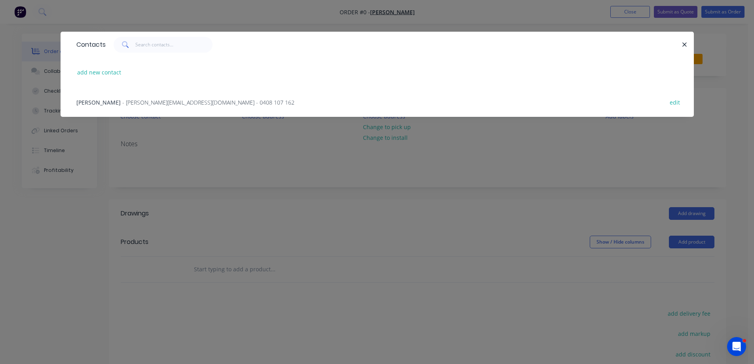
click at [171, 103] on span "- glen@gastephens.com.au - 0408 107 162" at bounding box center [208, 103] width 172 height 8
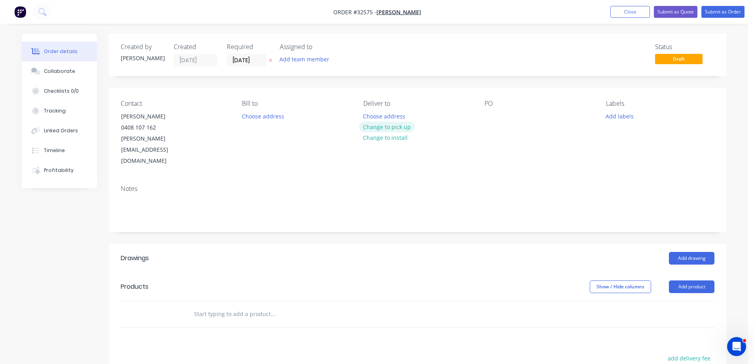
click at [386, 129] on button "Change to pick up" at bounding box center [387, 127] width 56 height 11
click at [695, 252] on button "Add drawing" at bounding box center [692, 258] width 46 height 13
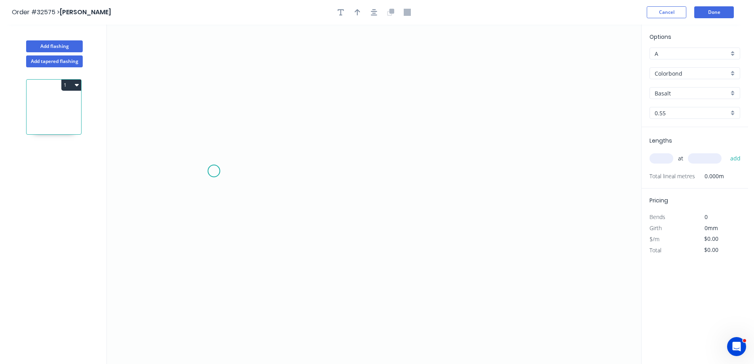
click at [214, 171] on icon "0" at bounding box center [374, 194] width 534 height 339
click at [340, 164] on icon "0" at bounding box center [374, 194] width 534 height 339
click at [358, 151] on icon "0 ?" at bounding box center [374, 194] width 534 height 339
click at [377, 169] on icon "0 ? ?" at bounding box center [374, 194] width 534 height 339
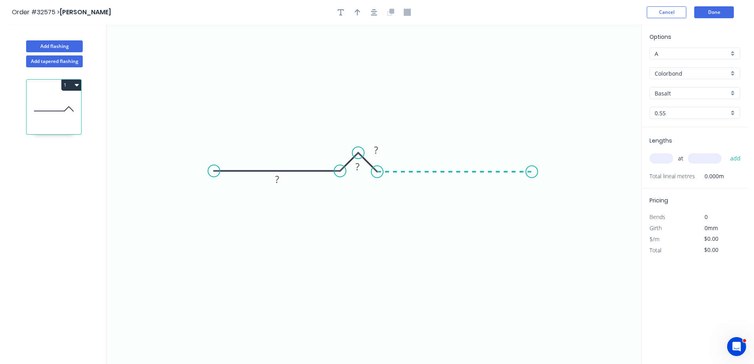
drag, startPoint x: 532, startPoint y: 181, endPoint x: 25, endPoint y: 302, distance: 521.9
click at [527, 181] on icon "0 ? ? ?" at bounding box center [374, 194] width 534 height 339
drag, startPoint x: 368, startPoint y: 174, endPoint x: 345, endPoint y: 155, distance: 29.5
click at [345, 155] on rect at bounding box center [335, 147] width 26 height 16
click at [279, 180] on rect at bounding box center [277, 179] width 16 height 11
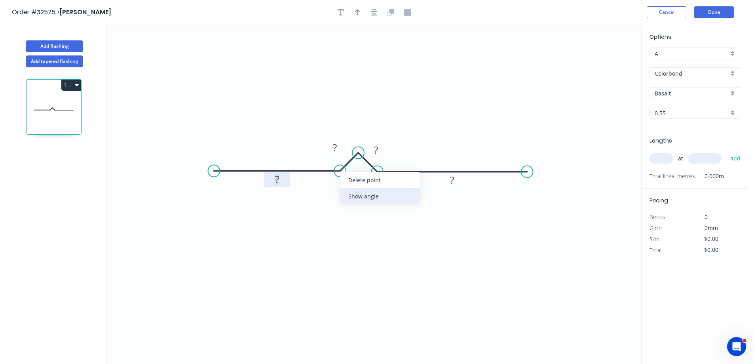
click at [361, 197] on div "Show angle" at bounding box center [380, 196] width 80 height 16
drag, startPoint x: 342, startPoint y: 158, endPoint x: 355, endPoint y: 194, distance: 38.2
click at [352, 195] on rect at bounding box center [342, 188] width 26 height 16
click at [336, 171] on circle at bounding box center [336, 171] width 12 height 12
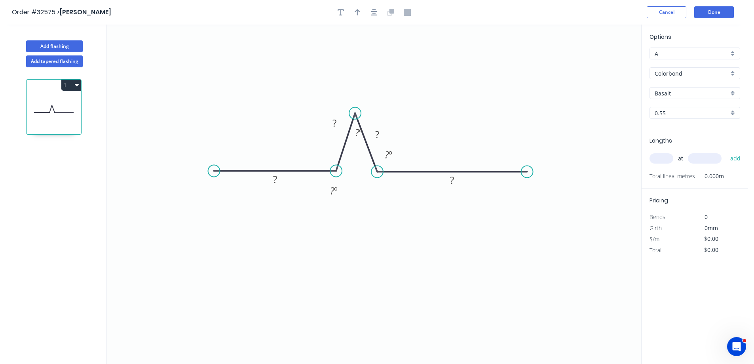
drag, startPoint x: 357, startPoint y: 143, endPoint x: 355, endPoint y: 113, distance: 29.4
click at [355, 113] on circle at bounding box center [355, 113] width 12 height 12
drag, startPoint x: 377, startPoint y: 170, endPoint x: 362, endPoint y: 173, distance: 15.4
click at [403, 171] on circle at bounding box center [404, 172] width 12 height 12
drag, startPoint x: 337, startPoint y: 168, endPoint x: 312, endPoint y: 169, distance: 24.2
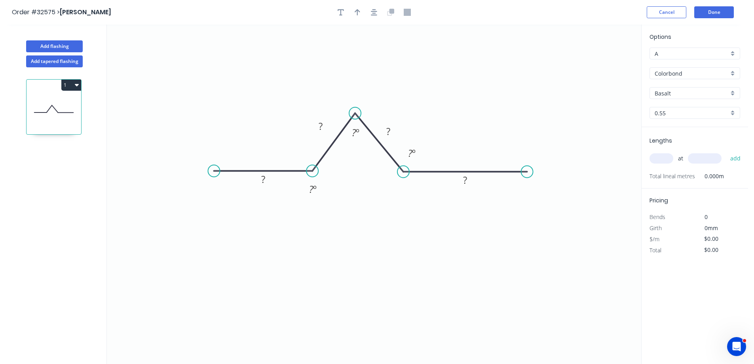
click at [312, 169] on circle at bounding box center [312, 171] width 12 height 12
drag, startPoint x: 215, startPoint y: 170, endPoint x: 206, endPoint y: 171, distance: 8.4
click at [206, 171] on circle at bounding box center [207, 171] width 12 height 12
drag, startPoint x: 423, startPoint y: 159, endPoint x: 409, endPoint y: 196, distance: 39.8
click at [409, 196] on rect at bounding box center [398, 190] width 26 height 16
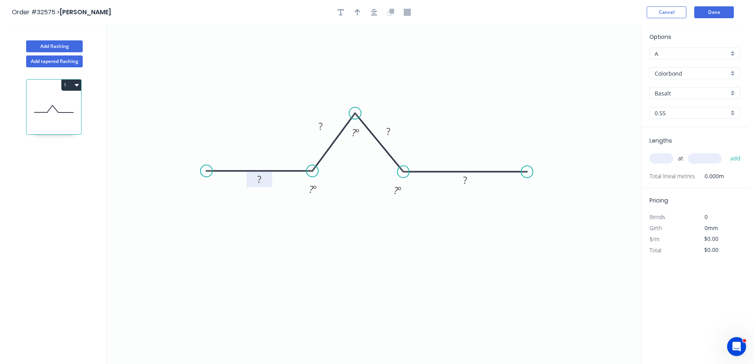
click at [266, 179] on rect at bounding box center [259, 179] width 16 height 11
click at [268, 185] on rect at bounding box center [260, 179] width 26 height 16
click at [262, 176] on rect at bounding box center [259, 179] width 16 height 11
click at [207, 172] on circle at bounding box center [207, 171] width 12 height 12
click at [257, 233] on div "Feather" at bounding box center [247, 231] width 80 height 16
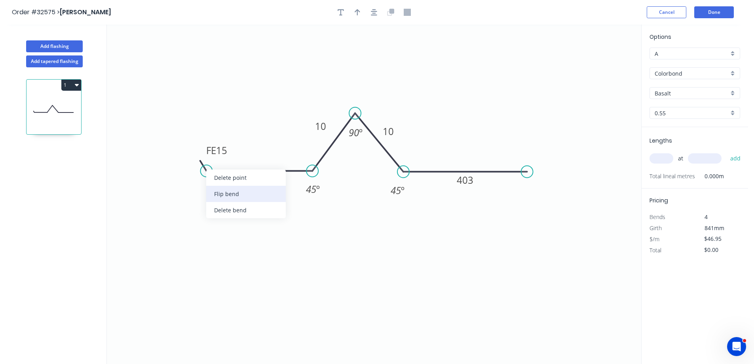
click at [246, 191] on div "Flip bend" at bounding box center [246, 194] width 80 height 16
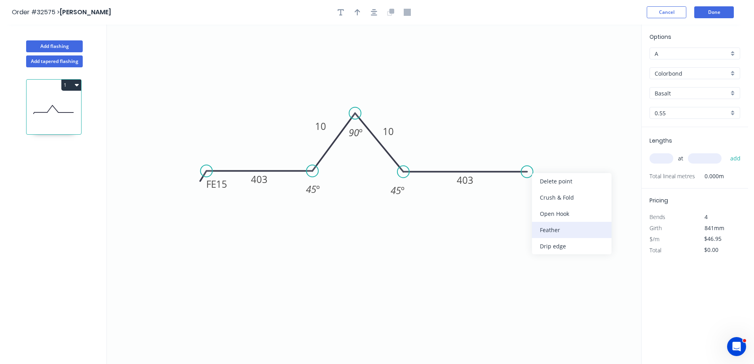
click at [572, 234] on div "Feather" at bounding box center [572, 230] width 80 height 16
click at [224, 186] on tspan "15" at bounding box center [221, 183] width 11 height 13
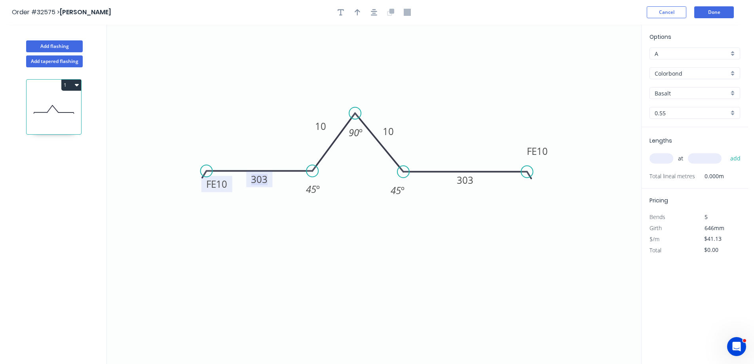
click at [266, 181] on tspan "303" at bounding box center [259, 179] width 17 height 13
type input "$48.01"
drag, startPoint x: 207, startPoint y: 172, endPoint x: 179, endPoint y: 169, distance: 29.1
click at [179, 169] on circle at bounding box center [179, 171] width 12 height 12
drag, startPoint x: 528, startPoint y: 173, endPoint x: 555, endPoint y: 176, distance: 27.9
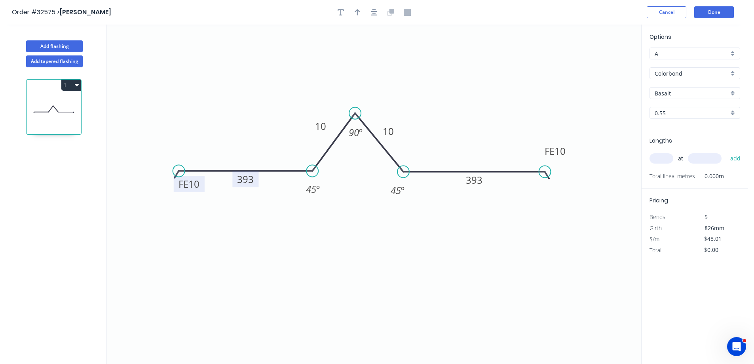
click at [551, 176] on circle at bounding box center [545, 172] width 12 height 12
click at [376, 12] on icon "button" at bounding box center [374, 12] width 6 height 7
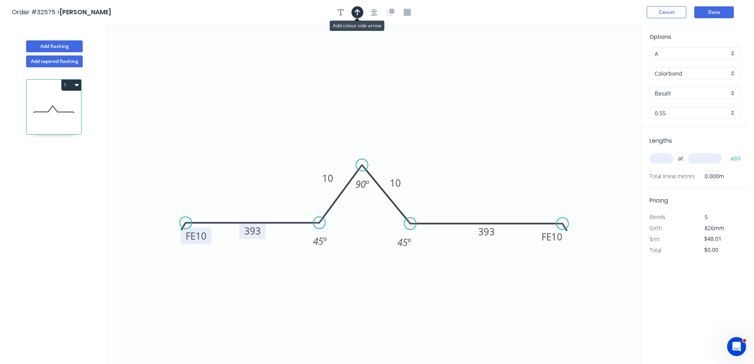
click at [356, 12] on icon "button" at bounding box center [358, 12] width 6 height 7
drag, startPoint x: 510, startPoint y: 117, endPoint x: 502, endPoint y: 200, distance: 82.7
click at [494, 197] on icon at bounding box center [495, 188] width 7 height 25
drag, startPoint x: 669, startPoint y: 159, endPoint x: 639, endPoint y: 169, distance: 31.8
click at [669, 159] on input "text" at bounding box center [662, 158] width 24 height 10
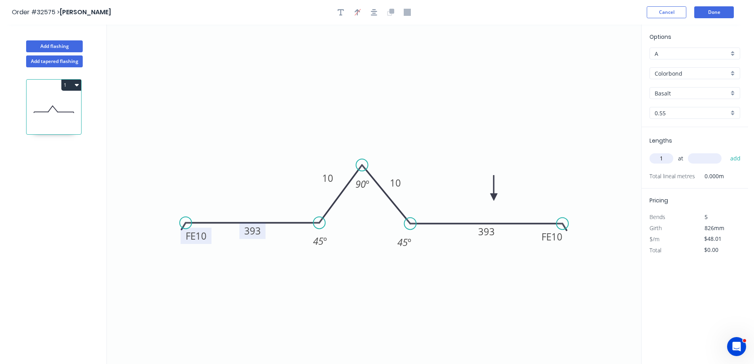
type input "1"
type input "3050"
click at [726, 152] on button "add" at bounding box center [735, 158] width 19 height 13
type input "$146.43"
click at [730, 92] on div "Basalt" at bounding box center [695, 93] width 91 height 12
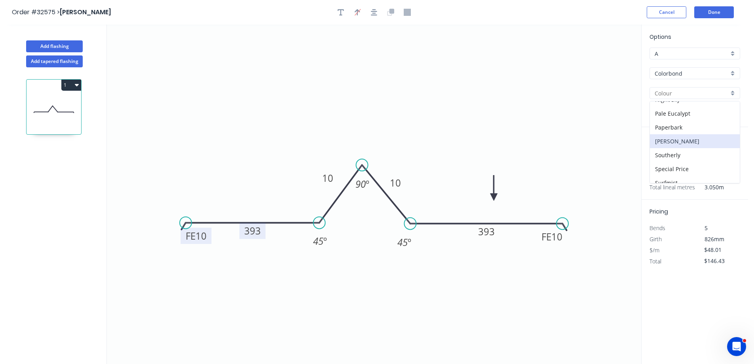
scroll to position [198, 0]
click at [676, 103] on div "Monument" at bounding box center [695, 104] width 90 height 14
type input "Monument"
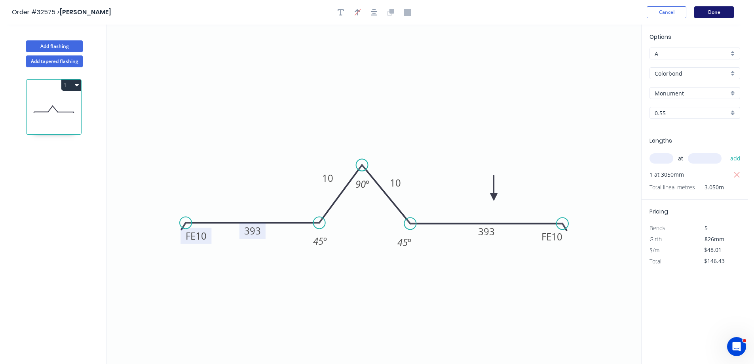
click at [704, 13] on button "Done" at bounding box center [714, 12] width 40 height 12
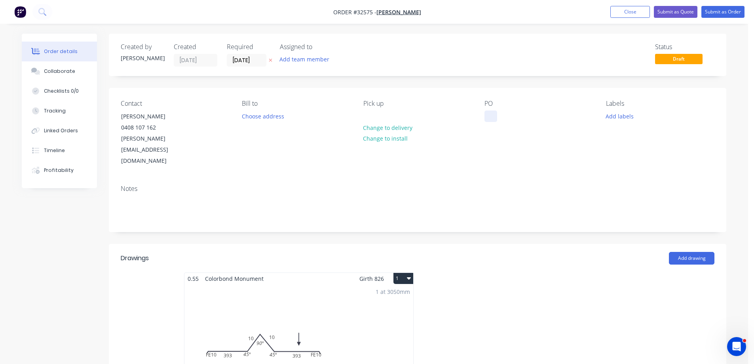
click at [488, 116] on div at bounding box center [491, 115] width 13 height 11
click at [721, 14] on button "Submit as Order" at bounding box center [723, 12] width 43 height 12
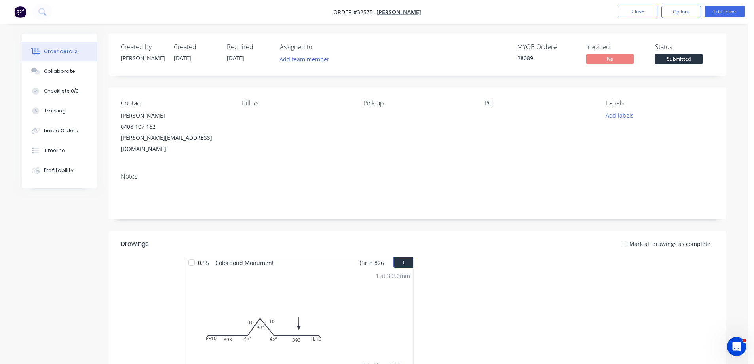
click at [670, 57] on span "Submitted" at bounding box center [679, 59] width 48 height 10
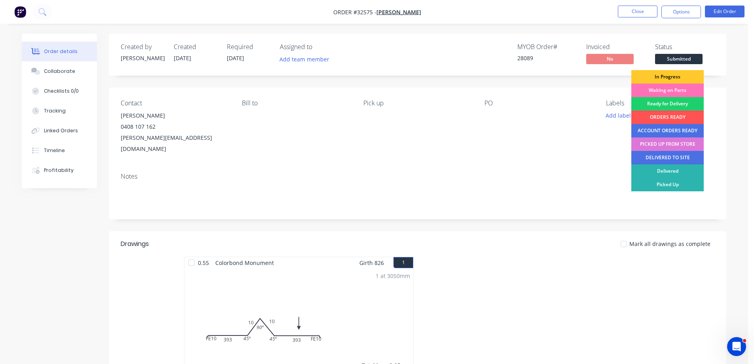
click at [681, 78] on div "In Progress" at bounding box center [667, 76] width 72 height 13
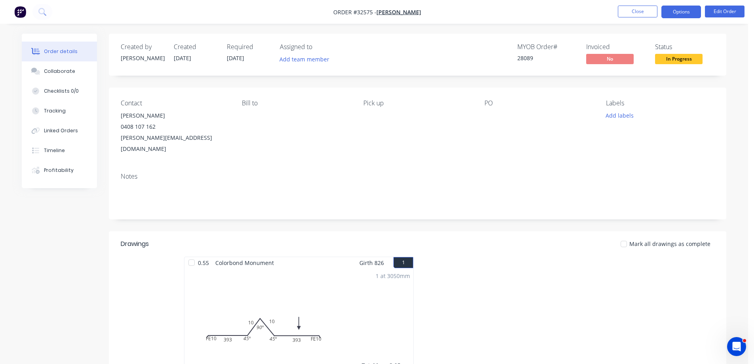
drag, startPoint x: 686, startPoint y: 13, endPoint x: 683, endPoint y: 15, distance: 4.3
click at [685, 13] on button "Options" at bounding box center [682, 12] width 40 height 13
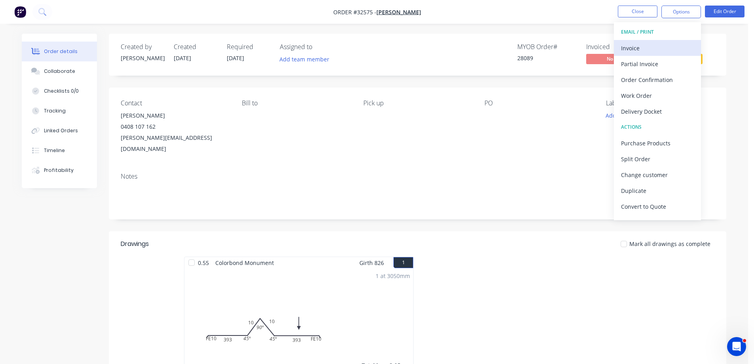
click at [647, 48] on div "Invoice" at bounding box center [657, 47] width 73 height 11
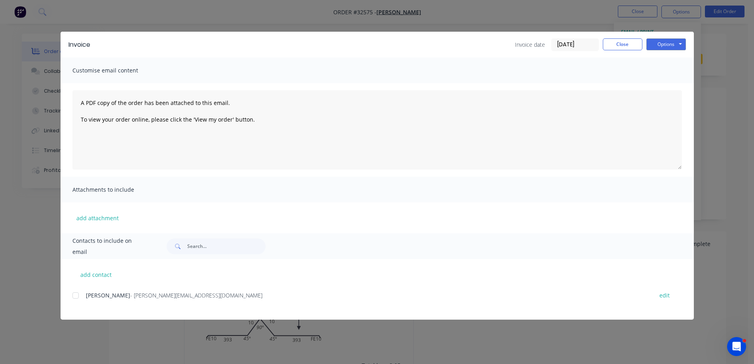
drag, startPoint x: 73, startPoint y: 295, endPoint x: 84, endPoint y: 292, distance: 11.1
click at [72, 295] on div at bounding box center [76, 295] width 16 height 16
click at [663, 44] on button "Options" at bounding box center [666, 44] width 40 height 12
click at [672, 81] on button "Email" at bounding box center [671, 84] width 51 height 13
click at [636, 44] on button "Close" at bounding box center [623, 44] width 40 height 12
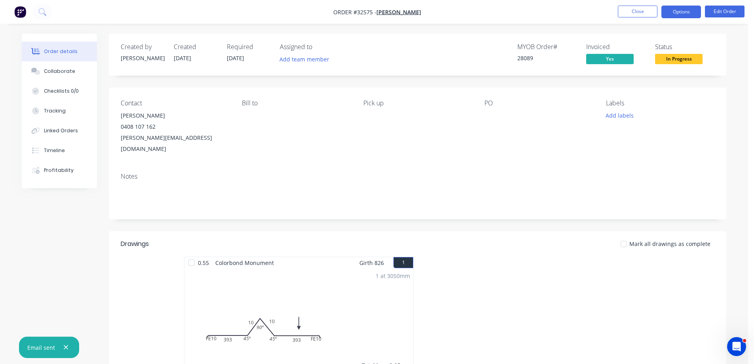
click at [682, 11] on button "Options" at bounding box center [682, 12] width 40 height 13
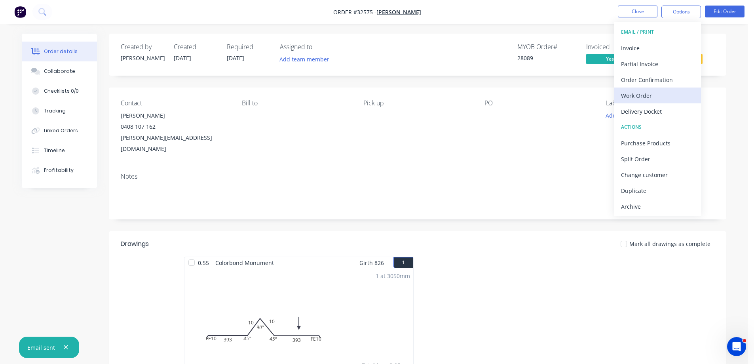
click at [645, 94] on div "Work Order" at bounding box center [657, 95] width 73 height 11
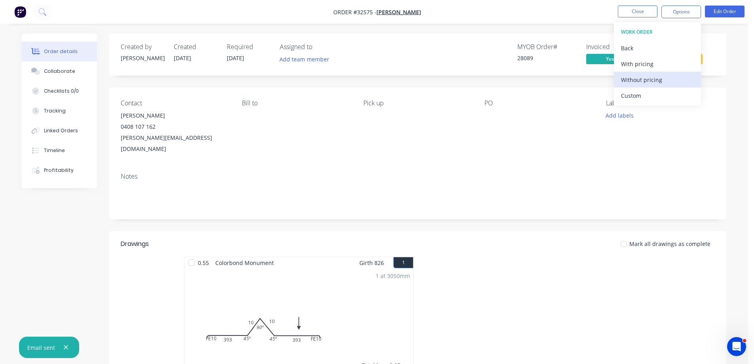
click at [662, 75] on div "Without pricing" at bounding box center [657, 79] width 73 height 11
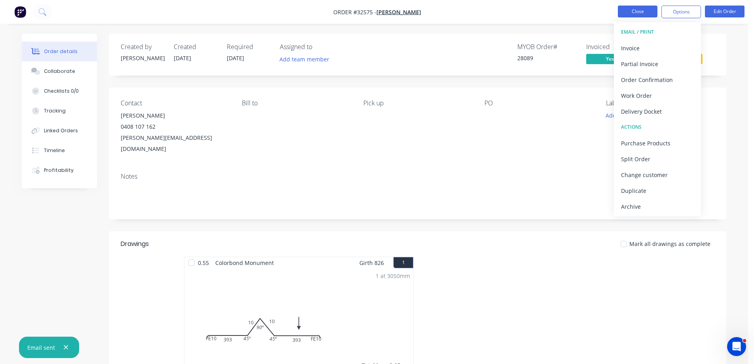
click at [642, 14] on button "Close" at bounding box center [638, 12] width 40 height 12
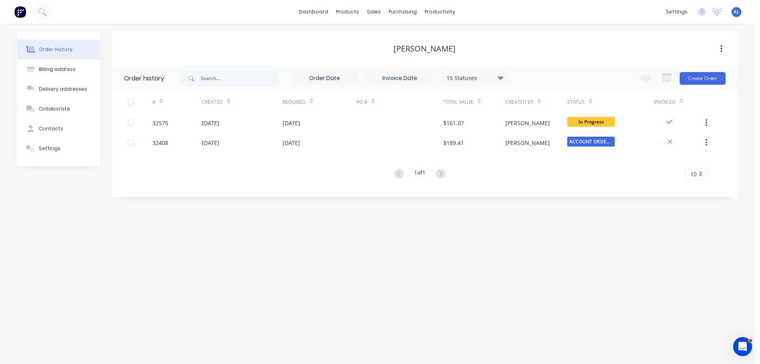
click at [19, 10] on img at bounding box center [20, 12] width 12 height 12
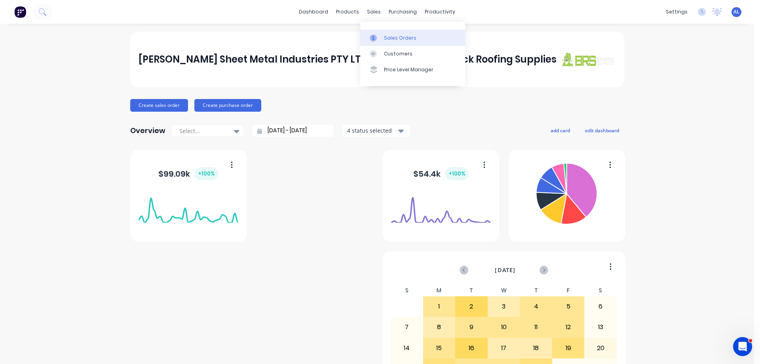
click at [391, 36] on div "Sales Orders" at bounding box center [400, 37] width 32 height 7
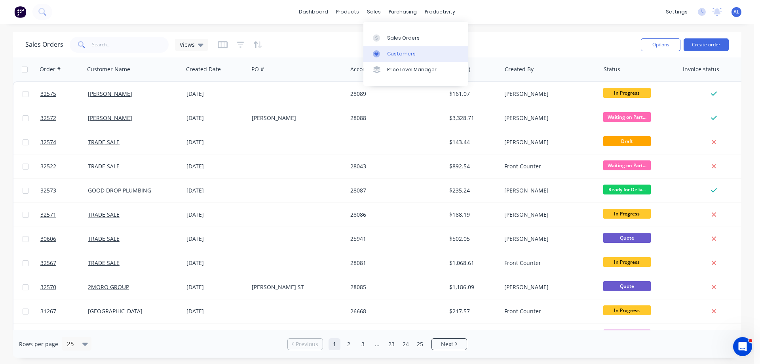
click at [401, 55] on div "Customers" at bounding box center [401, 53] width 29 height 7
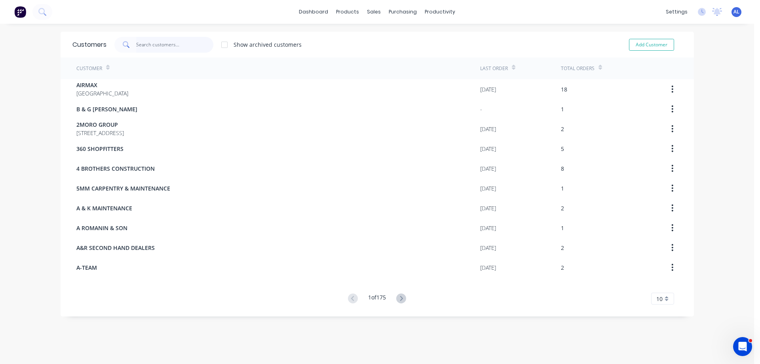
click at [153, 44] on input "text" at bounding box center [174, 45] width 77 height 16
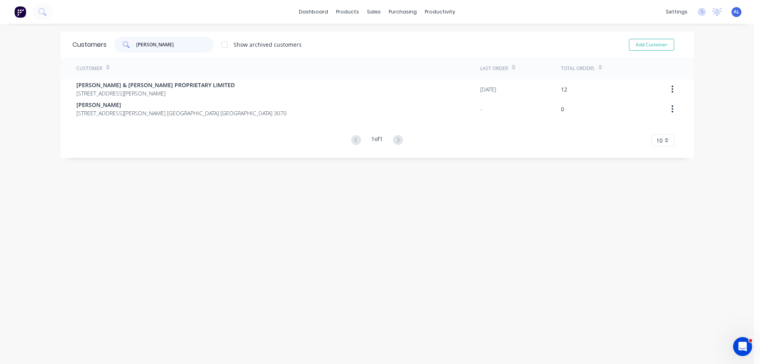
type input "BOWE"
click at [156, 79] on div "Customer" at bounding box center [278, 68] width 404 height 22
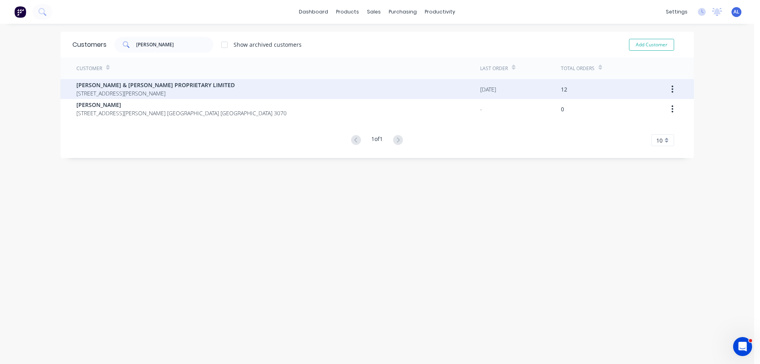
click at [156, 82] on span "BOWEN & POMEROY PROPRIETARY LIMITED" at bounding box center [155, 85] width 158 height 8
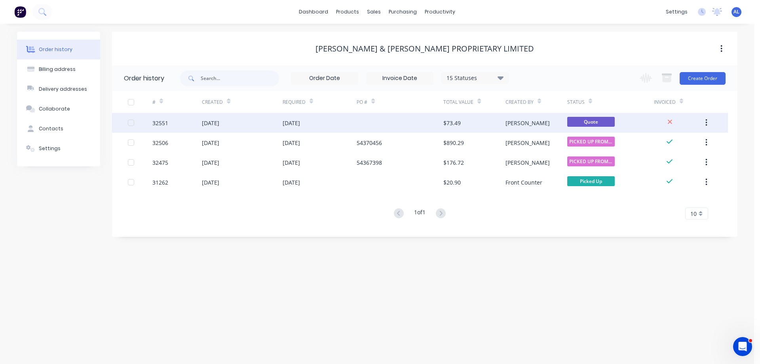
click at [438, 123] on div at bounding box center [400, 123] width 87 height 20
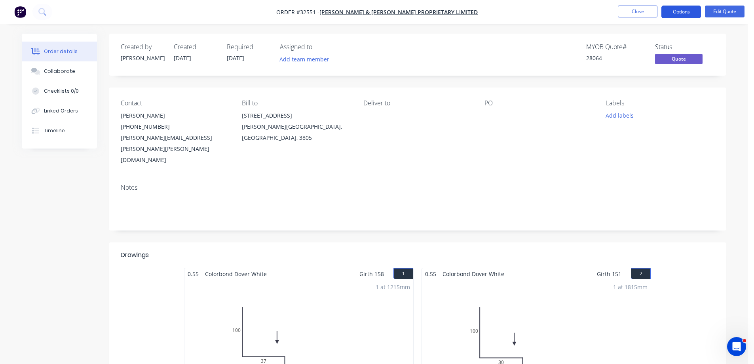
click at [692, 9] on button "Options" at bounding box center [682, 12] width 40 height 13
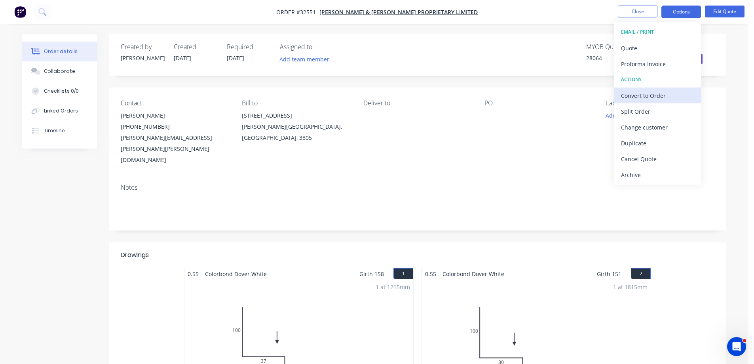
click at [651, 95] on div "Convert to Order" at bounding box center [657, 95] width 73 height 11
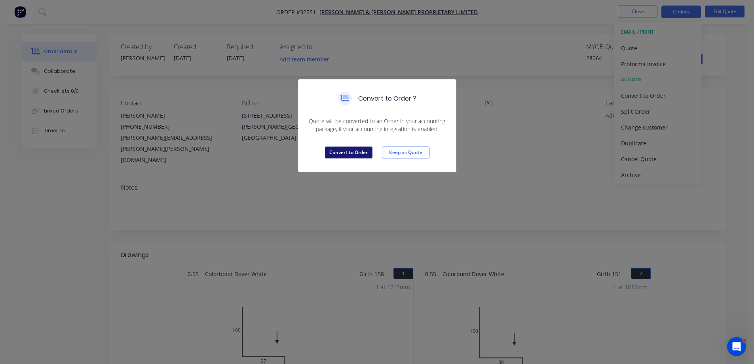
click at [348, 149] on button "Convert to Order" at bounding box center [349, 152] width 48 height 12
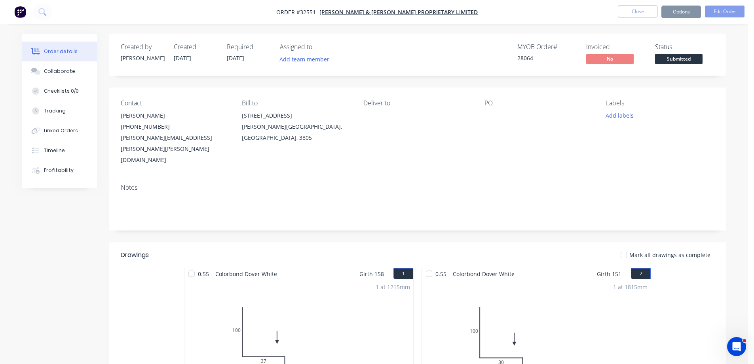
click at [671, 58] on div "Sending to your accounting package... Loading... This may take a few moments. P…" at bounding box center [377, 182] width 754 height 364
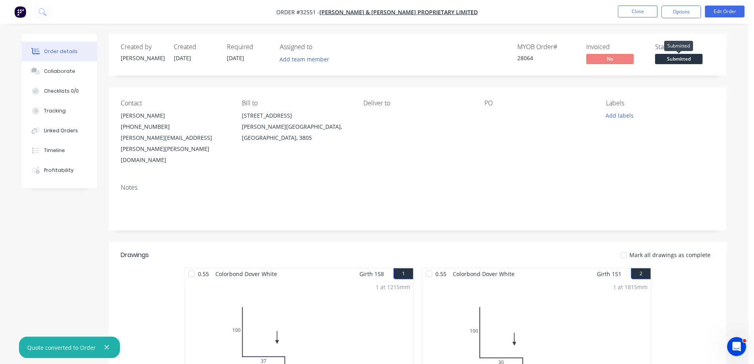
click at [671, 57] on span "Submitted" at bounding box center [679, 59] width 48 height 10
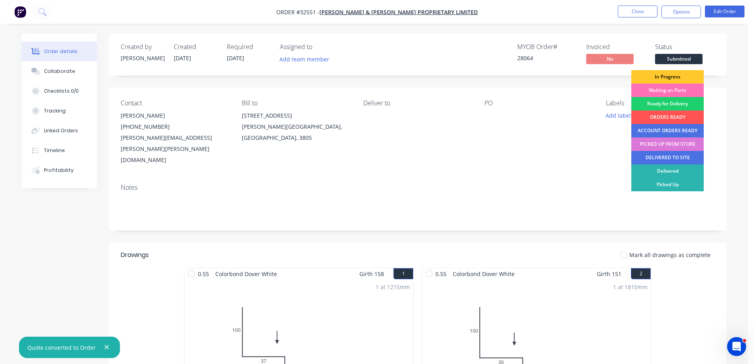
click at [678, 78] on div "In Progress" at bounding box center [667, 76] width 72 height 13
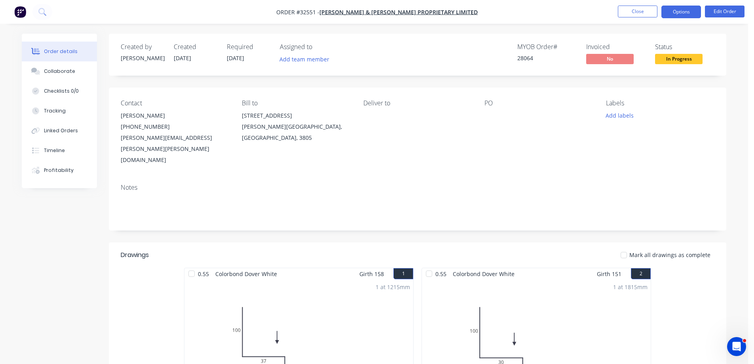
click at [677, 13] on button "Options" at bounding box center [682, 12] width 40 height 13
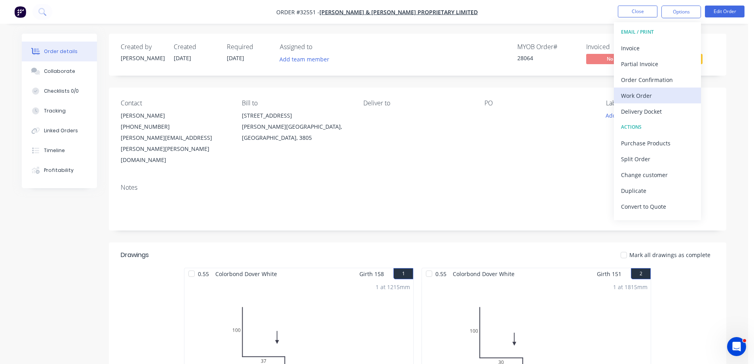
click at [654, 96] on div "Work Order" at bounding box center [657, 95] width 73 height 11
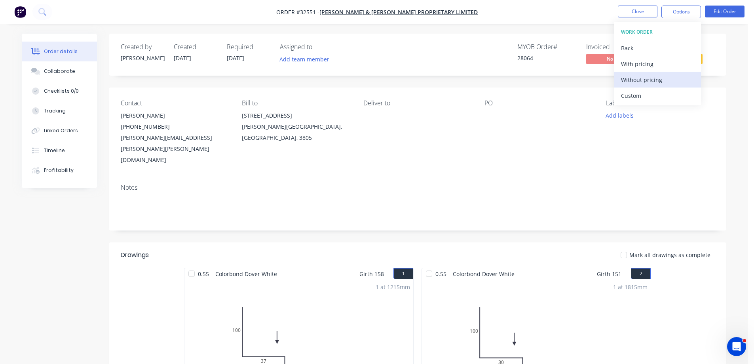
click at [655, 75] on div "Without pricing" at bounding box center [657, 79] width 73 height 11
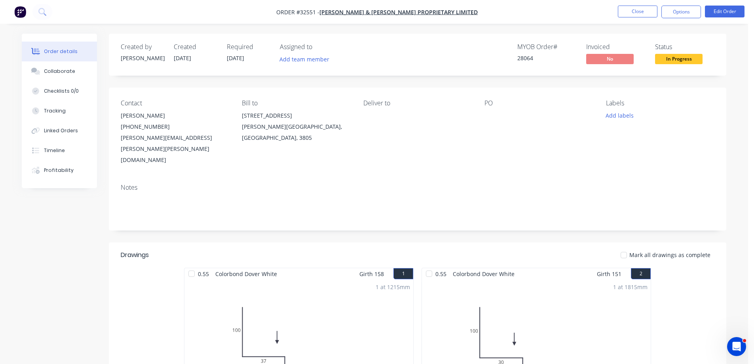
click at [735, 41] on div "Order details Collaborate Checklists 0/0 Tracking Linked Orders Timeline Profit…" at bounding box center [374, 345] width 748 height 690
click at [682, 13] on button "Options" at bounding box center [682, 12] width 40 height 13
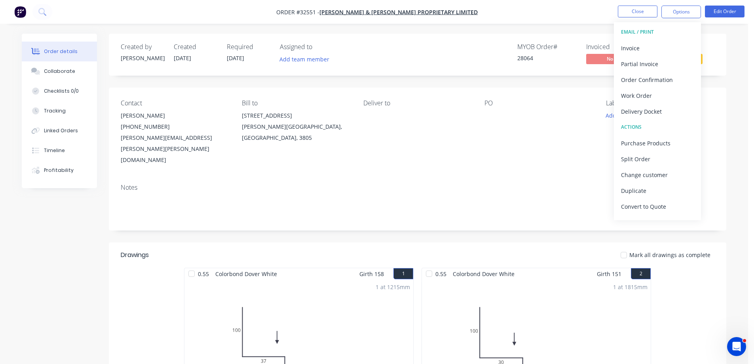
click at [735, 74] on div "Order details Collaborate Checklists 0/0 Tracking Linked Orders Timeline Profit…" at bounding box center [374, 345] width 748 height 690
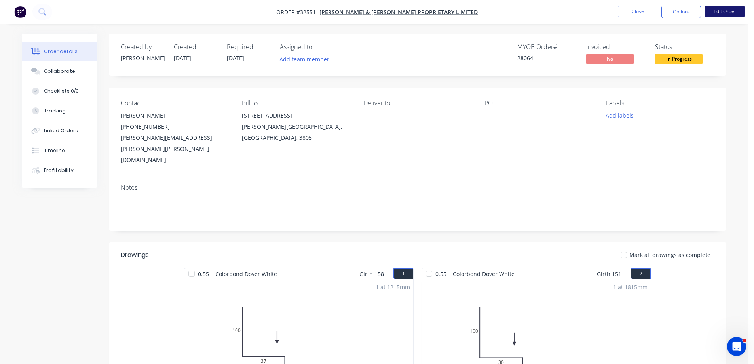
click at [728, 11] on button "Edit Order" at bounding box center [725, 12] width 40 height 12
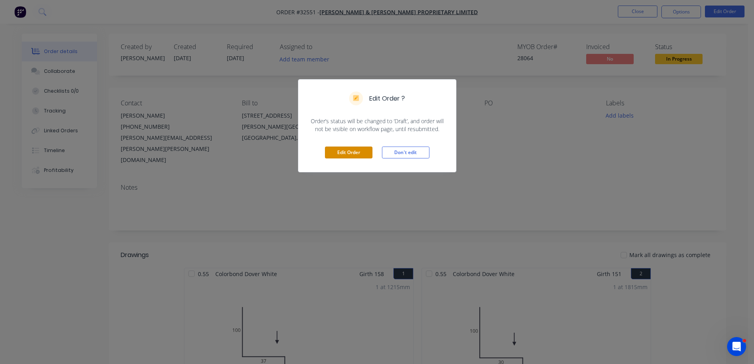
drag, startPoint x: 345, startPoint y: 154, endPoint x: 350, endPoint y: 154, distance: 4.8
click at [346, 154] on button "Edit Order" at bounding box center [349, 152] width 48 height 12
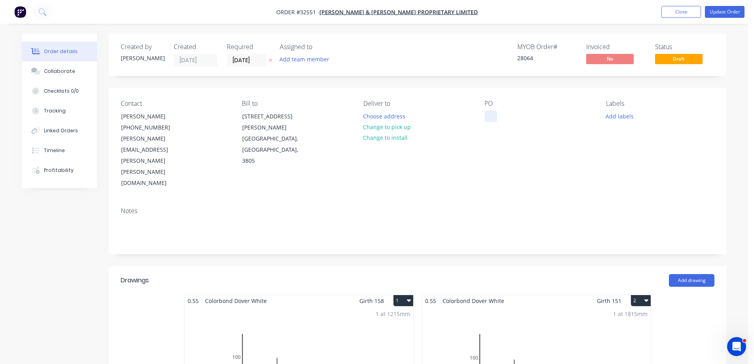
click at [494, 116] on div at bounding box center [491, 115] width 13 height 11
click at [720, 12] on button "Update Order" at bounding box center [725, 12] width 40 height 12
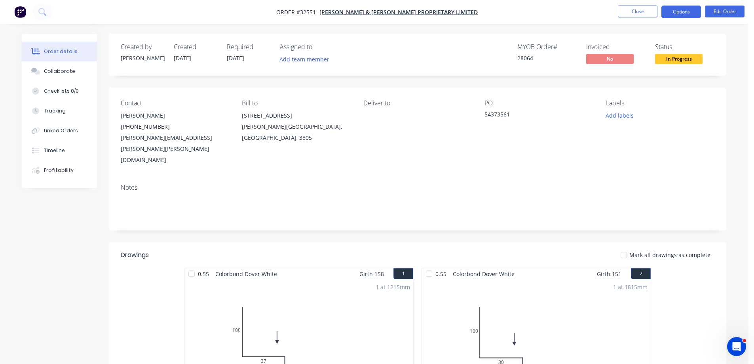
click at [679, 13] on button "Options" at bounding box center [682, 12] width 40 height 13
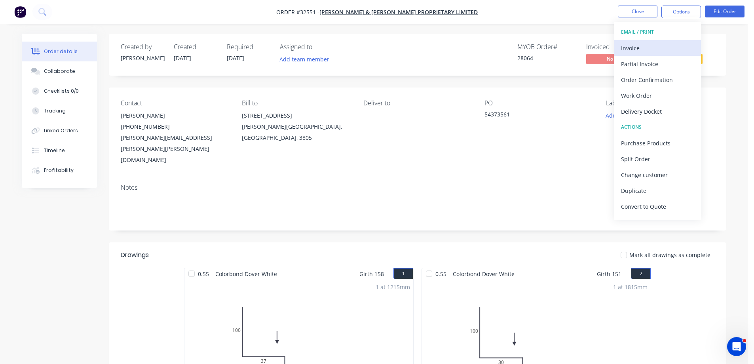
click at [637, 48] on div "Invoice" at bounding box center [657, 47] width 73 height 11
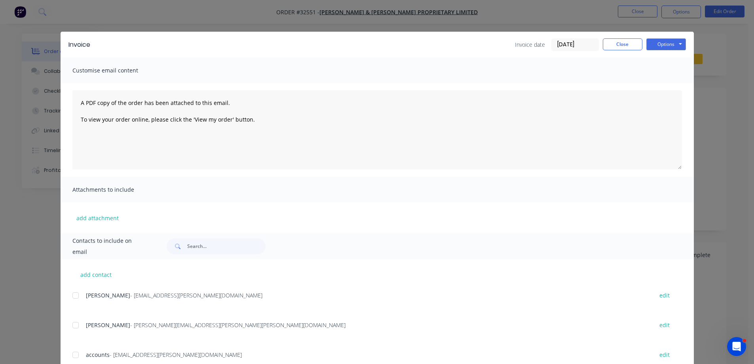
click at [73, 294] on div at bounding box center [76, 295] width 16 height 16
click at [654, 41] on button "Options" at bounding box center [666, 44] width 40 height 12
click at [670, 83] on button "Email" at bounding box center [671, 84] width 51 height 13
click at [616, 45] on button "Close" at bounding box center [623, 44] width 40 height 12
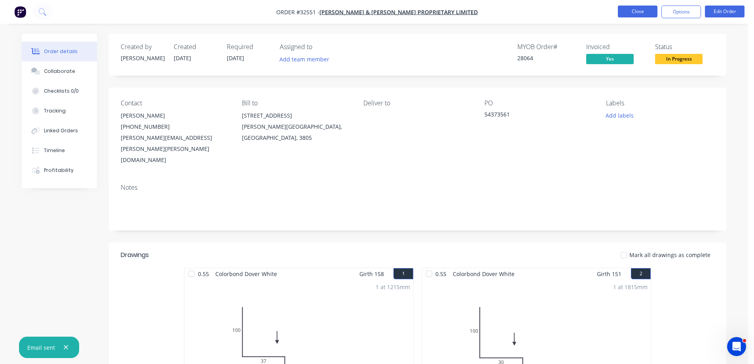
click at [642, 12] on button "Close" at bounding box center [638, 12] width 40 height 12
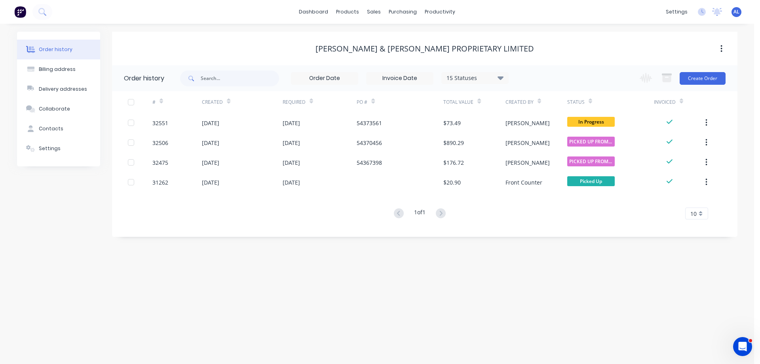
click at [22, 13] on img at bounding box center [20, 12] width 12 height 12
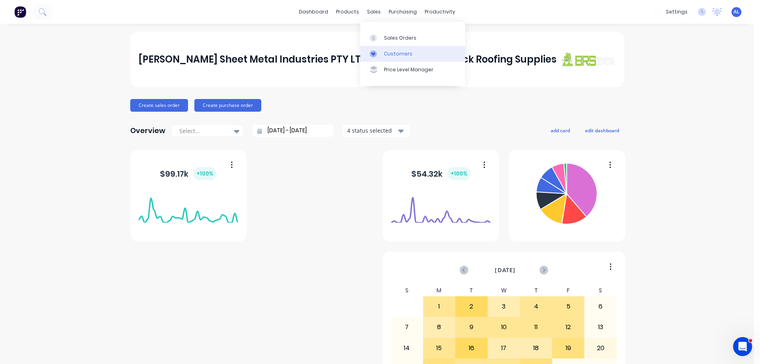
click at [420, 47] on link "Customers" at bounding box center [412, 54] width 105 height 16
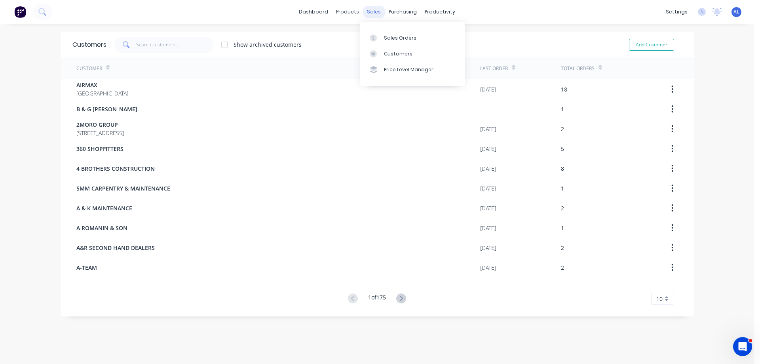
click at [368, 13] on div "sales" at bounding box center [374, 12] width 22 height 12
click at [397, 35] on div "Sales Orders" at bounding box center [400, 37] width 32 height 7
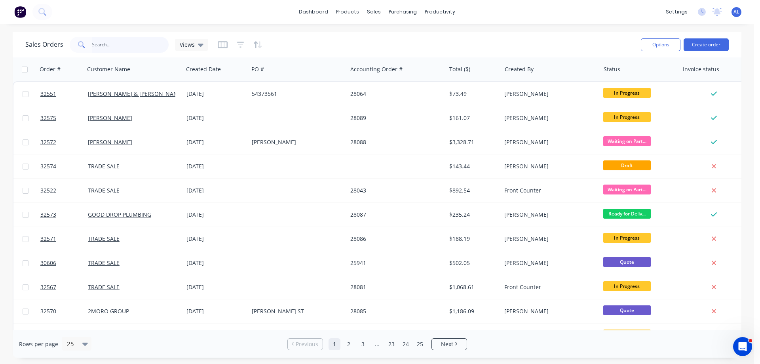
click at [132, 42] on input "text" at bounding box center [130, 45] width 77 height 16
click at [399, 53] on div "Customers" at bounding box center [401, 53] width 29 height 7
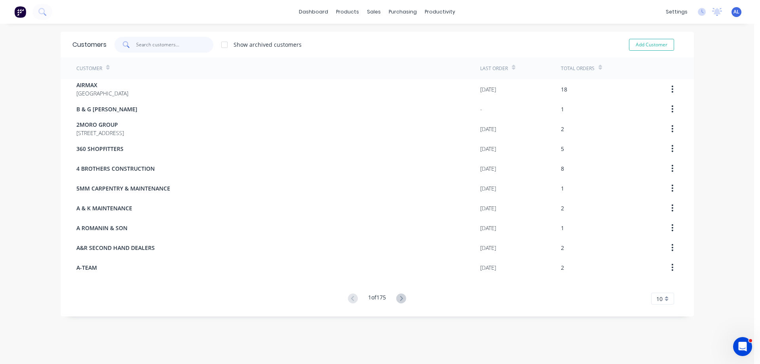
click at [168, 44] on input "text" at bounding box center [174, 45] width 77 height 16
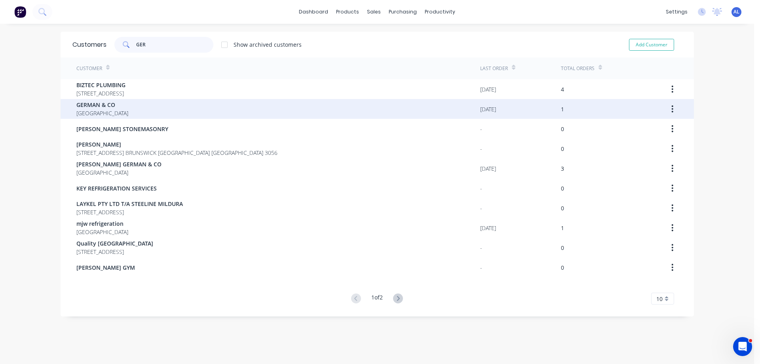
type input "GER"
click at [160, 106] on div "GERMAN & CO Australia" at bounding box center [278, 109] width 404 height 20
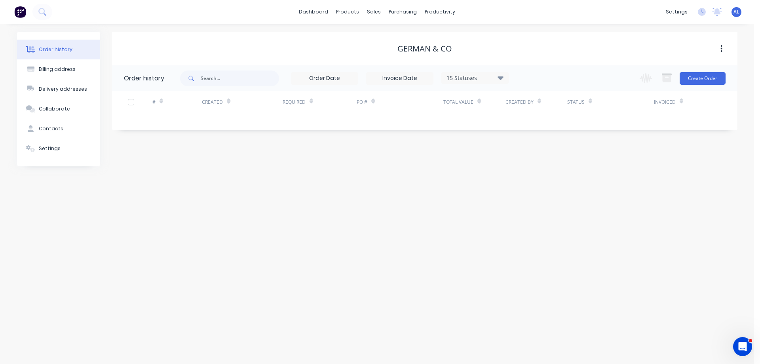
click at [24, 11] on img at bounding box center [20, 12] width 12 height 12
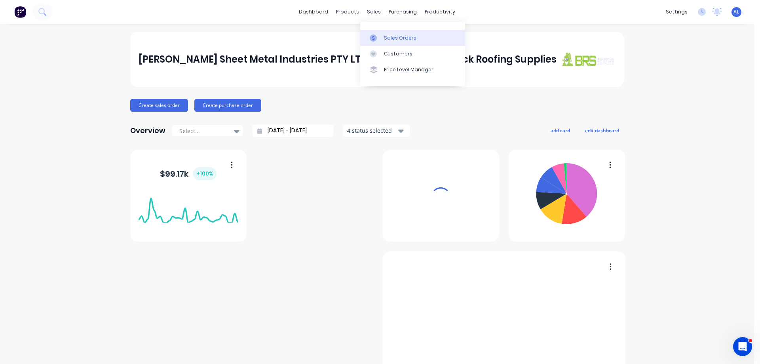
click at [399, 37] on div "Sales Orders" at bounding box center [400, 37] width 32 height 7
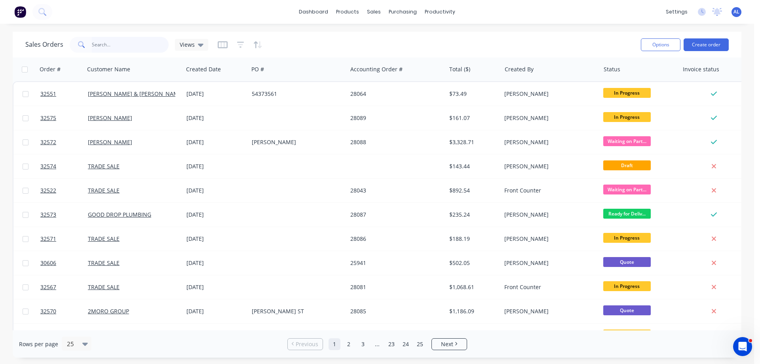
click at [148, 40] on input "text" at bounding box center [130, 45] width 77 height 16
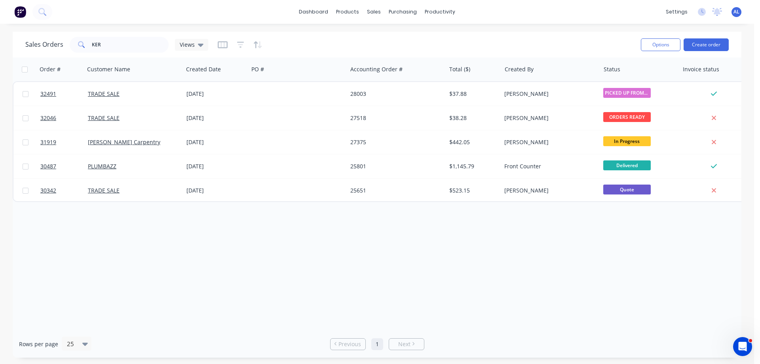
click at [498, 257] on div "Order # Customer Name Created Date PO # Accounting Order # Total ($) Created By…" at bounding box center [377, 193] width 729 height 273
click at [125, 38] on input "KER" at bounding box center [130, 45] width 77 height 16
type input "K"
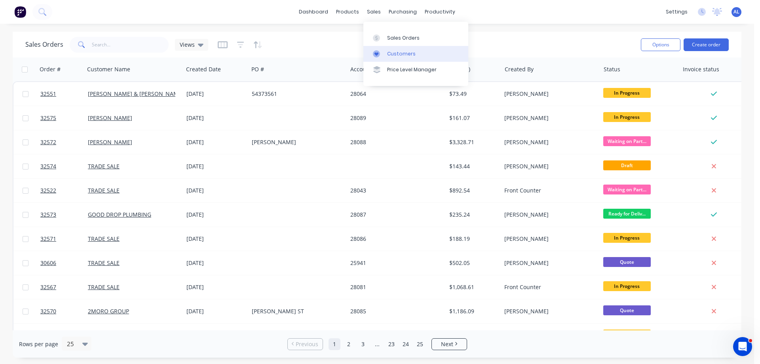
click at [421, 51] on link "Customers" at bounding box center [415, 54] width 105 height 16
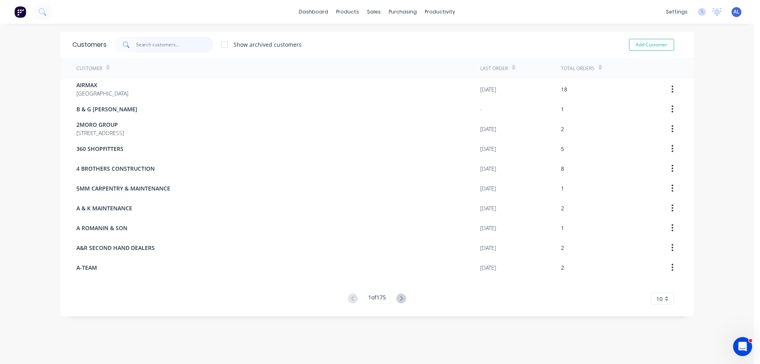
click at [152, 47] on input "text" at bounding box center [174, 45] width 77 height 16
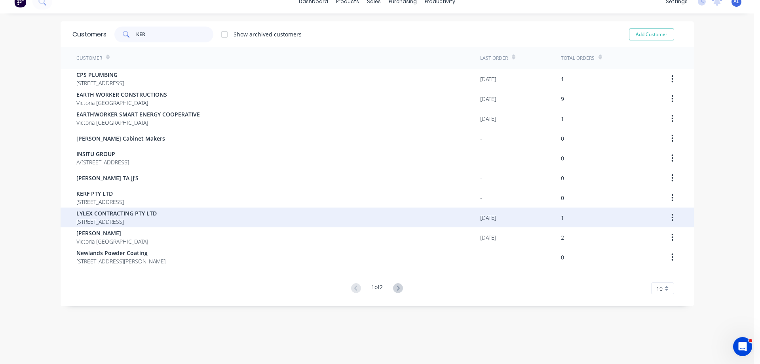
scroll to position [16, 0]
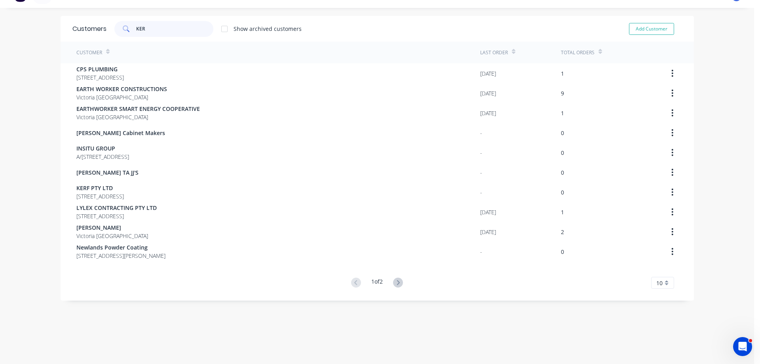
click at [154, 25] on input "KER" at bounding box center [174, 29] width 77 height 16
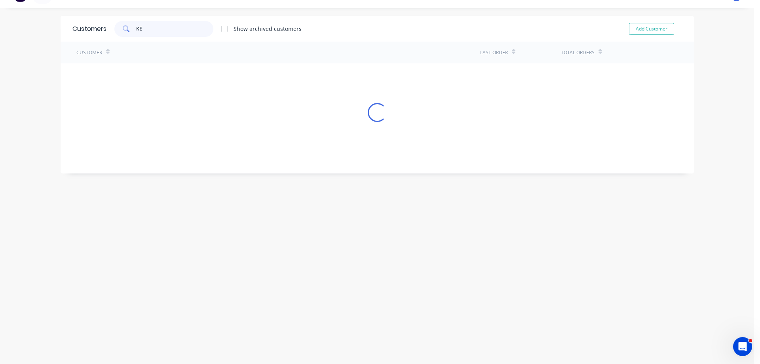
type input "K"
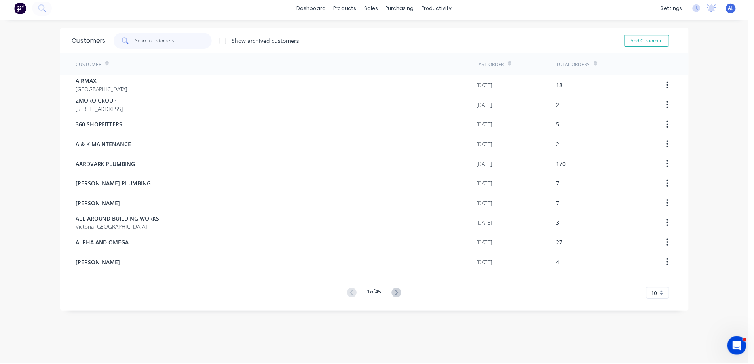
scroll to position [0, 0]
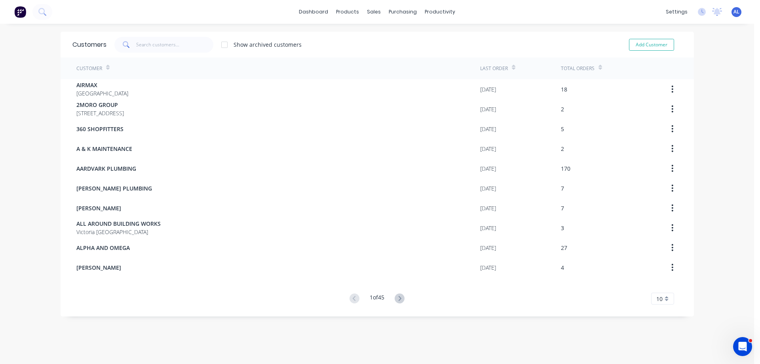
click at [20, 13] on img at bounding box center [20, 12] width 12 height 12
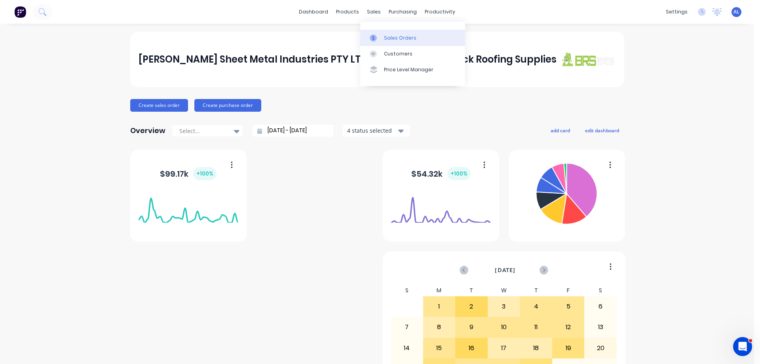
click at [388, 36] on div "Sales Orders" at bounding box center [400, 37] width 32 height 7
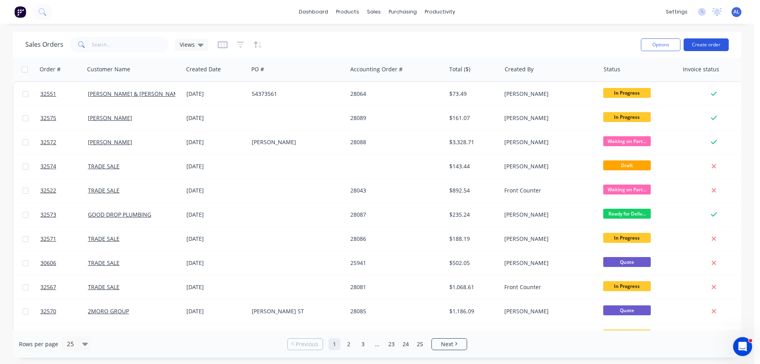
click at [711, 47] on button "Create order" at bounding box center [706, 44] width 45 height 13
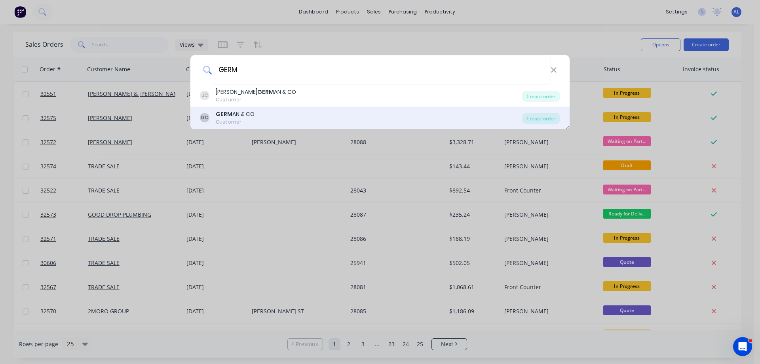
type input "GERM"
click at [272, 123] on div "GC GERM AN & CO Customer" at bounding box center [361, 117] width 322 height 15
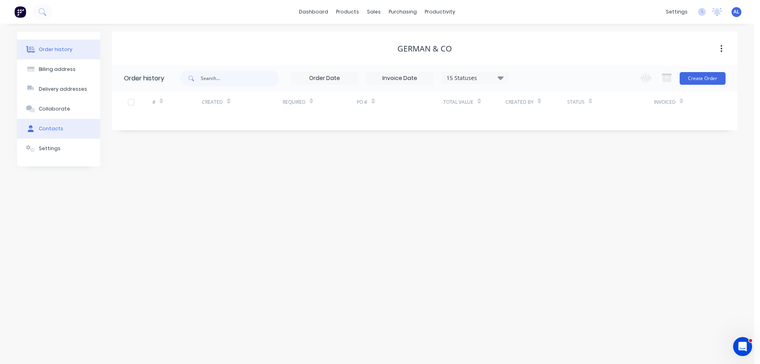
click at [65, 127] on button "Contacts" at bounding box center [58, 129] width 83 height 20
select select "AU"
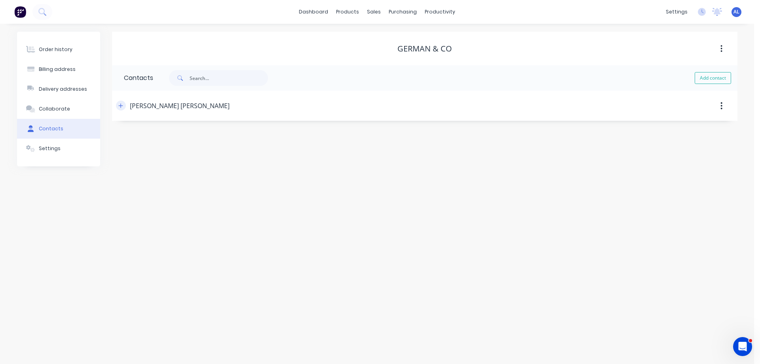
click at [122, 106] on icon "button" at bounding box center [120, 105] width 4 height 4
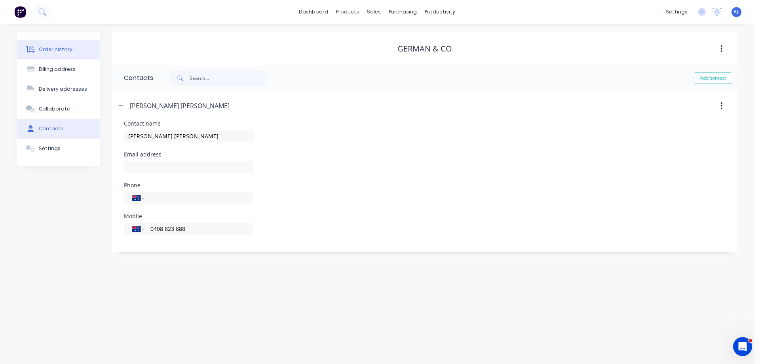
click at [62, 47] on div "Order history" at bounding box center [56, 49] width 34 height 7
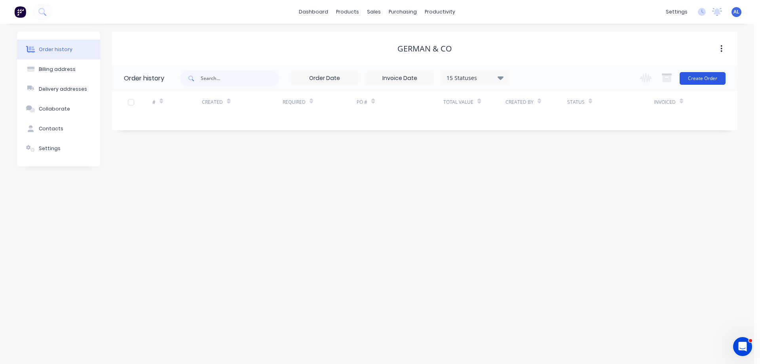
click at [707, 80] on button "Create Order" at bounding box center [703, 78] width 46 height 13
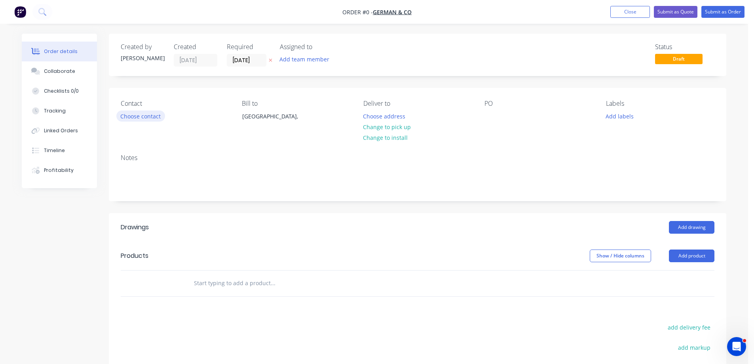
click at [150, 118] on button "Choose contact" at bounding box center [140, 115] width 49 height 11
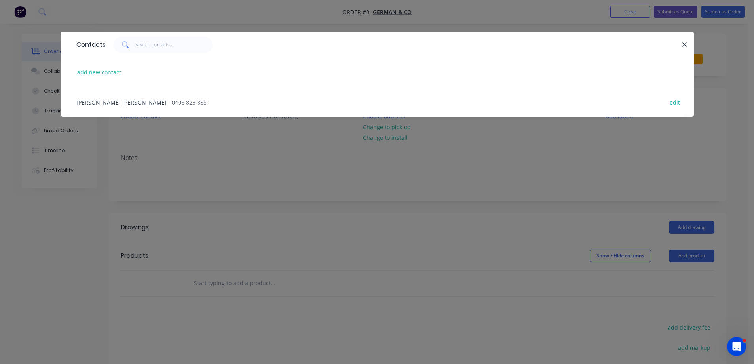
click at [168, 105] on span "- 0408 823 888" at bounding box center [187, 103] width 38 height 8
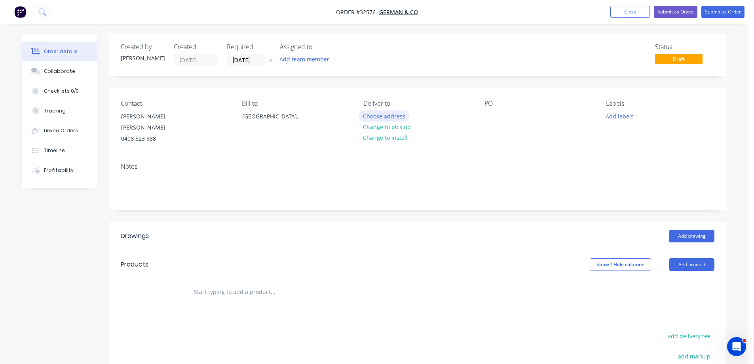
click at [397, 117] on button "Choose address" at bounding box center [384, 115] width 51 height 11
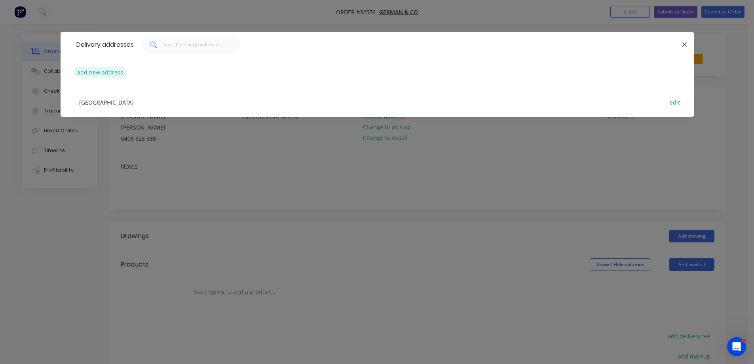
click at [112, 74] on button "add new address" at bounding box center [100, 72] width 54 height 11
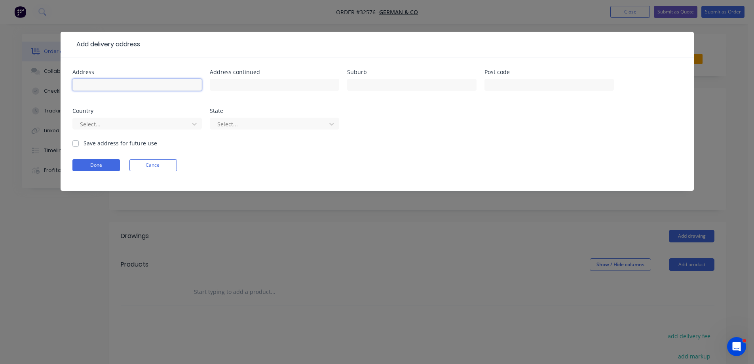
click at [112, 85] on input "text" at bounding box center [136, 85] width 129 height 12
type input "27 PATTERSON STREET"
click at [381, 83] on input "text" at bounding box center [411, 85] width 129 height 12
type input "MOONEE PONDS"
click at [84, 143] on label "Save address for future use" at bounding box center [121, 143] width 74 height 8
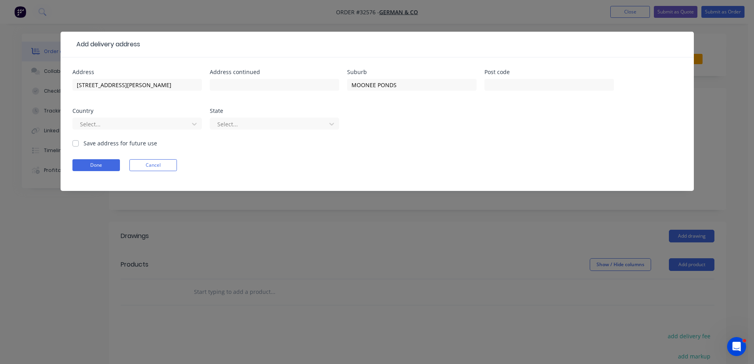
click at [74, 143] on input "Save address for future use" at bounding box center [75, 143] width 6 height 8
checkbox input "true"
click at [107, 166] on button "Done" at bounding box center [96, 165] width 48 height 12
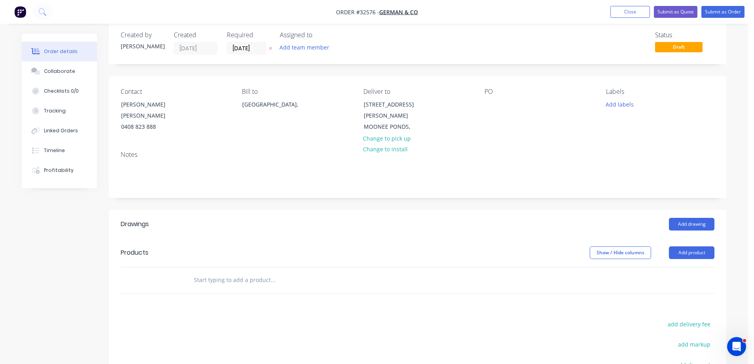
scroll to position [119, 0]
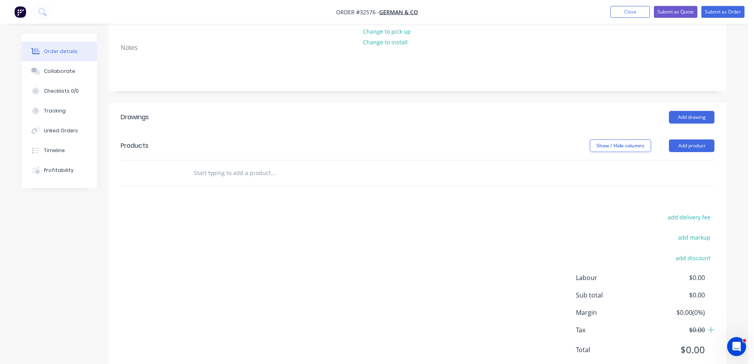
click at [247, 165] on input "text" at bounding box center [273, 173] width 158 height 16
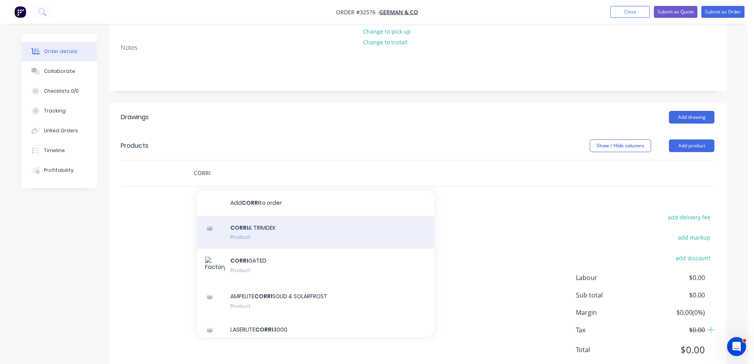
type input "CORRI"
click at [298, 223] on div "CORRI & TRIMDEK Product" at bounding box center [316, 232] width 238 height 33
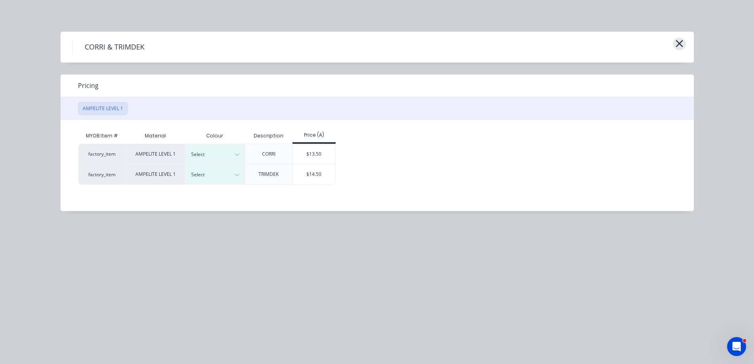
click at [677, 43] on icon "button" at bounding box center [679, 43] width 8 height 11
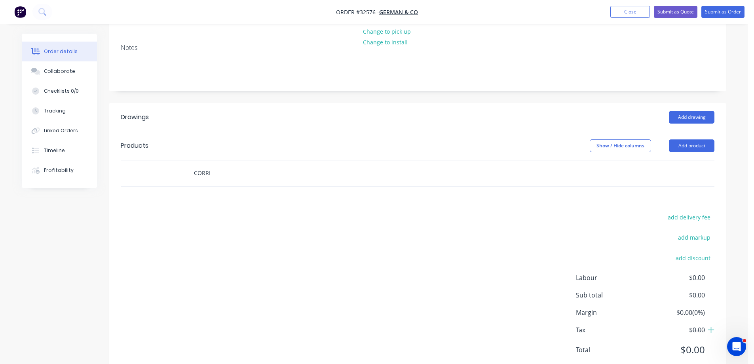
click at [224, 169] on input "CORRI" at bounding box center [273, 173] width 158 height 16
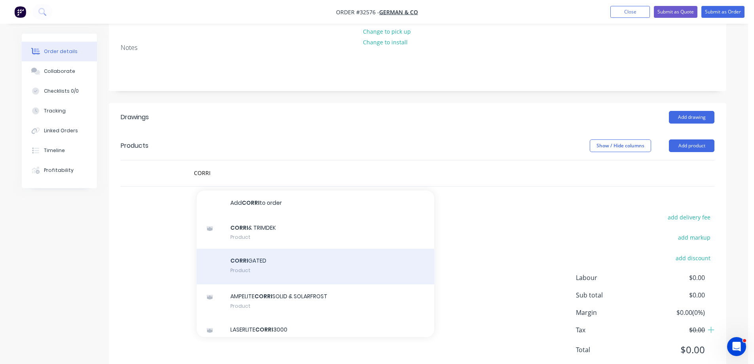
click at [267, 251] on div "CORRI GATED Product" at bounding box center [316, 267] width 238 height 36
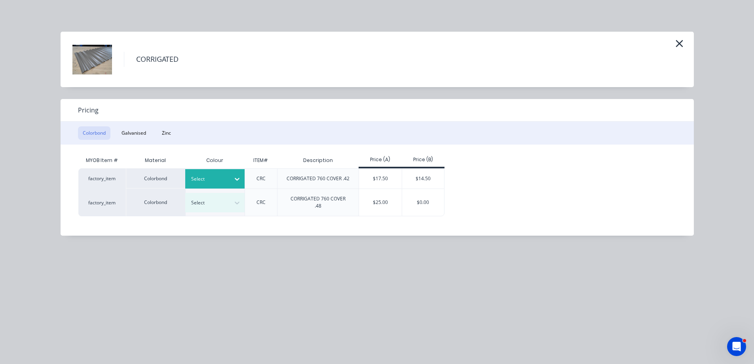
click at [238, 178] on icon at bounding box center [237, 179] width 8 height 8
click at [99, 321] on div "Manor Red" at bounding box center [49, 328] width 99 height 15
click at [433, 181] on div "$14.50" at bounding box center [423, 179] width 42 height 20
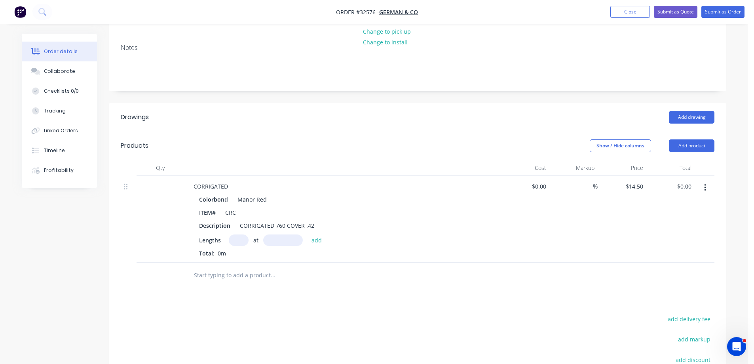
click at [238, 234] on input "text" at bounding box center [239, 239] width 20 height 11
type input "8"
type input "5110"
click at [308, 234] on button "add" at bounding box center [317, 239] width 19 height 11
type input "$592.76"
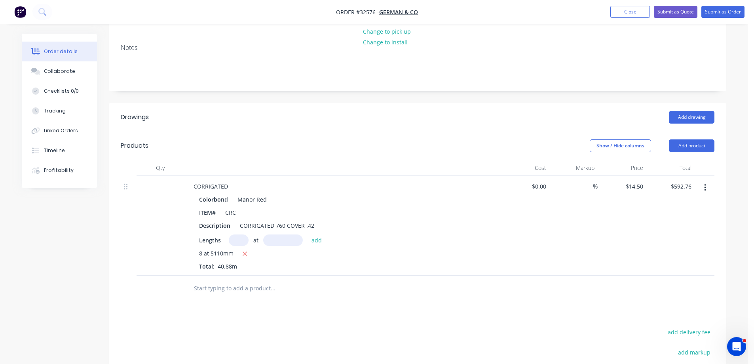
click at [253, 282] on input "text" at bounding box center [273, 288] width 158 height 16
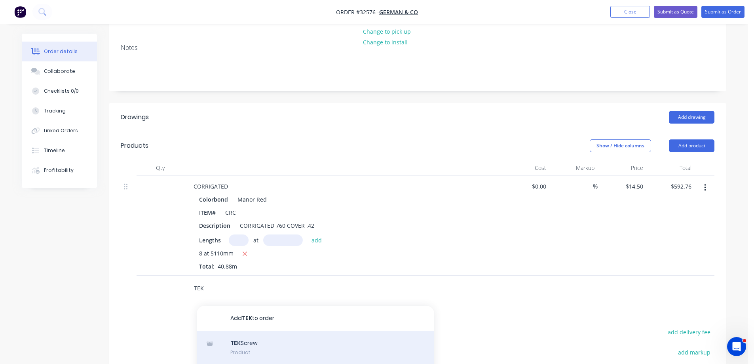
type input "TEK"
click at [276, 331] on div "TEK Screw Product" at bounding box center [316, 347] width 238 height 33
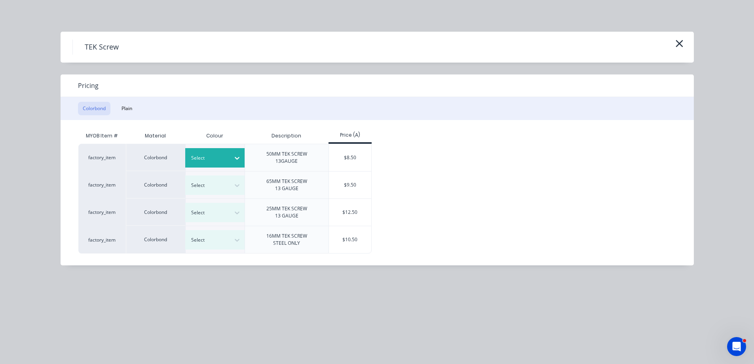
click at [234, 158] on icon at bounding box center [237, 158] width 8 height 8
click at [99, 282] on div "Manor Red" at bounding box center [49, 289] width 99 height 15
click at [355, 158] on div "$8.50" at bounding box center [350, 157] width 42 height 27
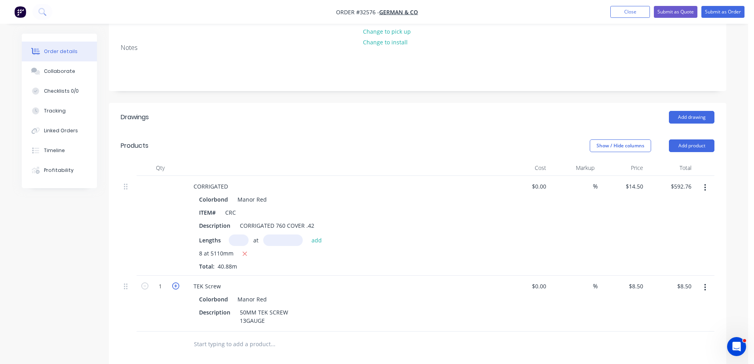
click at [176, 282] on icon "button" at bounding box center [175, 285] width 7 height 7
type input "2"
type input "$17.00"
click at [176, 282] on icon "button" at bounding box center [175, 285] width 7 height 7
type input "3"
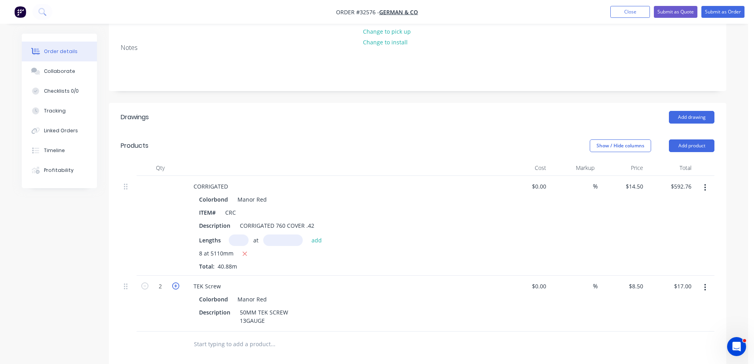
type input "$25.50"
click at [176, 282] on icon "button" at bounding box center [175, 285] width 7 height 7
type input "4"
type input "$34.00"
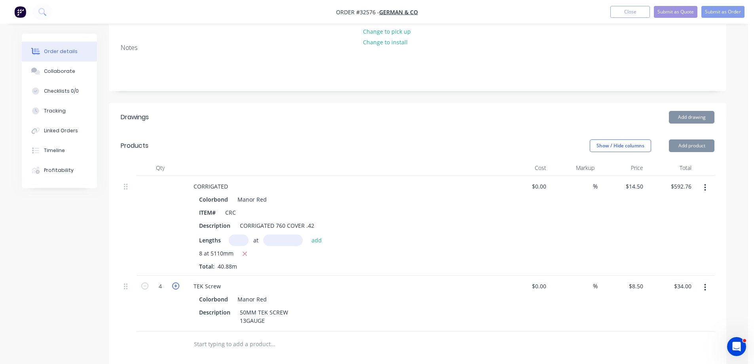
click at [175, 282] on icon "button" at bounding box center [175, 285] width 7 height 7
type input "5"
type input "$42.50"
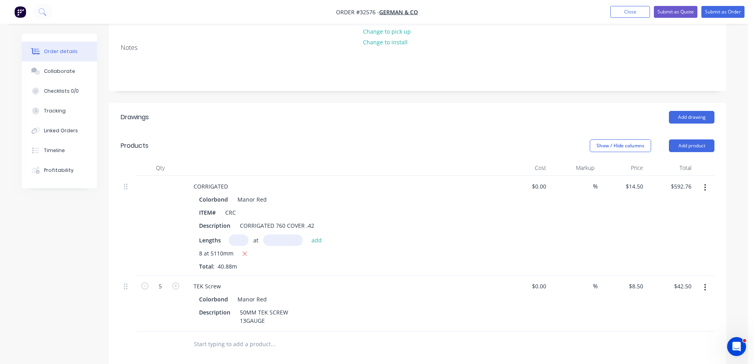
click at [228, 338] on input "text" at bounding box center [273, 344] width 158 height 16
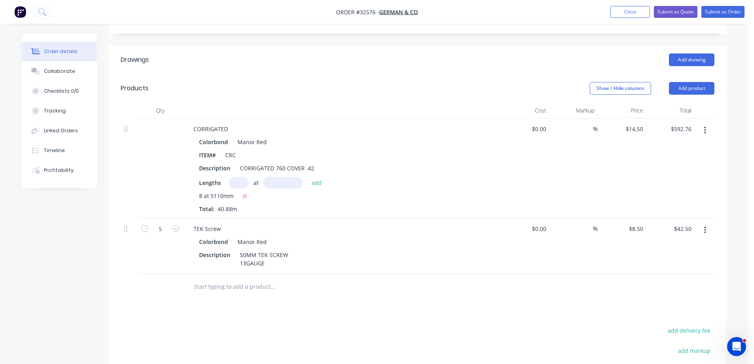
scroll to position [238, 0]
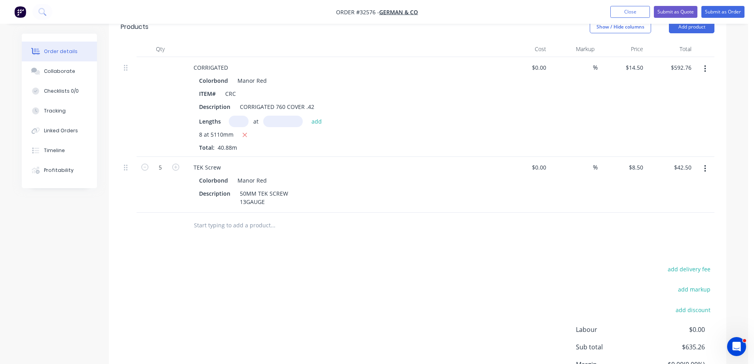
click at [220, 221] on input "text" at bounding box center [273, 225] width 158 height 16
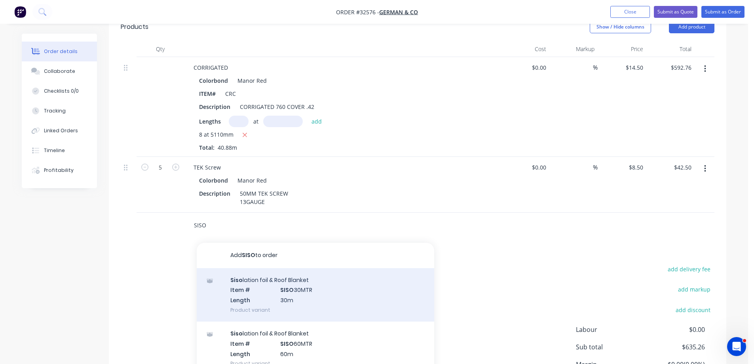
type input "SISO"
click at [302, 285] on div "Siso lation foil & Roof Blanket Item # SISO 30MTR Length 30m Product variant" at bounding box center [316, 294] width 238 height 53
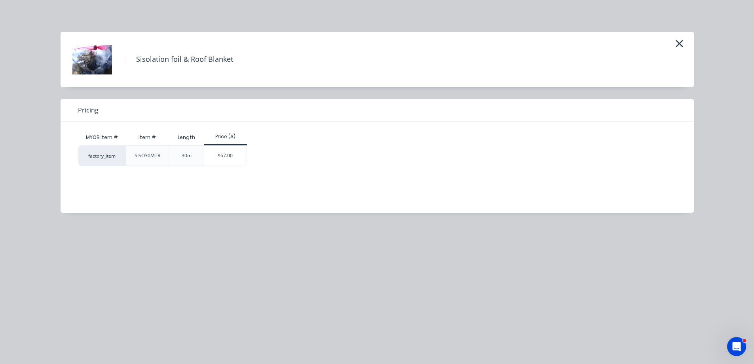
click at [218, 165] on div "$67.00" at bounding box center [225, 156] width 42 height 20
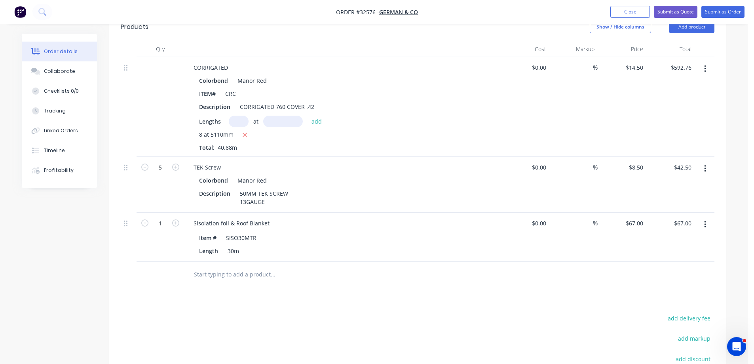
click at [224, 267] on input "text" at bounding box center [273, 274] width 158 height 16
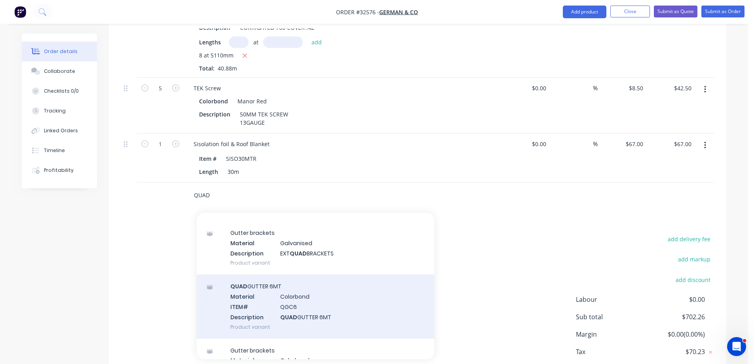
scroll to position [158, 0]
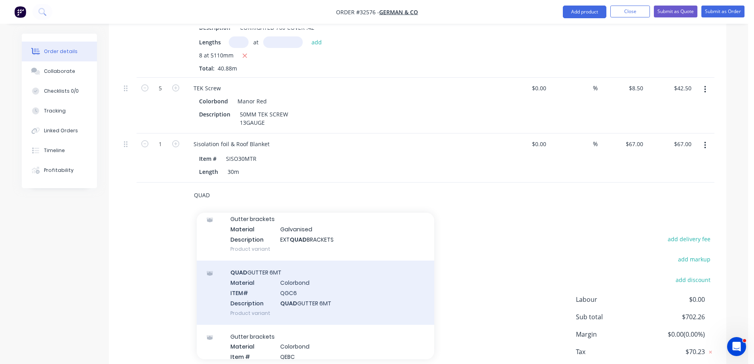
type input "QUAD"
click at [328, 290] on div "QUAD GUTTER 6MT Material Colorbond ITEM# QGC6 Description QUAD GUTTER 6MT Produ…" at bounding box center [316, 292] width 238 height 64
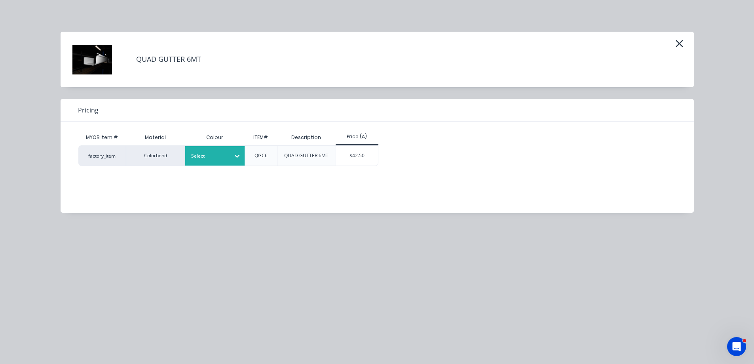
click at [239, 160] on icon at bounding box center [237, 156] width 8 height 8
click at [99, 59] on div "Manor Red" at bounding box center [49, 51] width 99 height 15
click at [360, 151] on div "$42.50" at bounding box center [357, 156] width 42 height 20
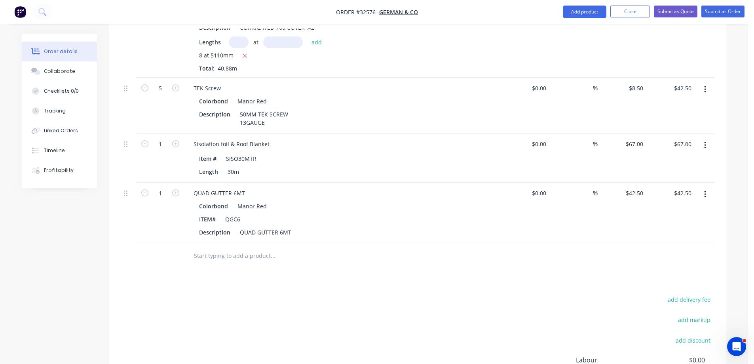
click at [217, 248] on input "text" at bounding box center [273, 256] width 158 height 16
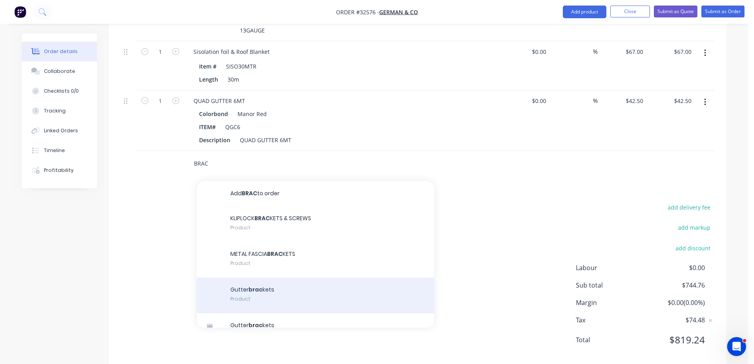
scroll to position [415, 0]
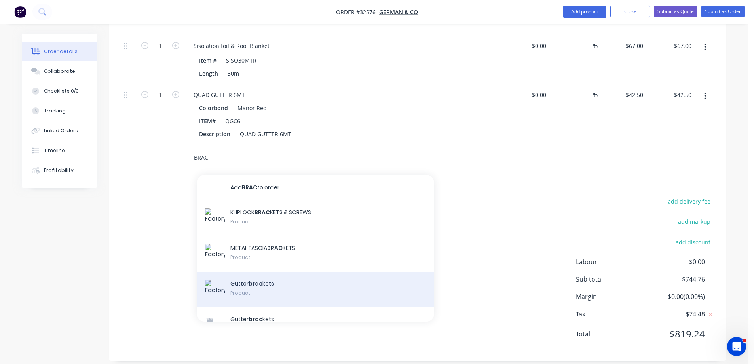
type input "BRAC"
click at [291, 279] on div "Gutter brac kets Product" at bounding box center [316, 290] width 238 height 36
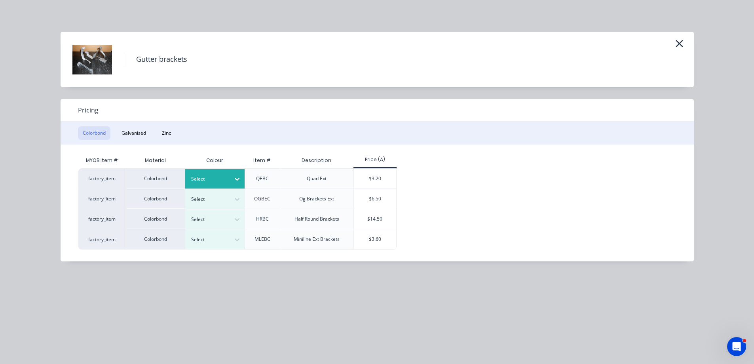
click at [240, 177] on icon at bounding box center [237, 179] width 8 height 8
click at [386, 172] on div "$3.20" at bounding box center [375, 179] width 42 height 20
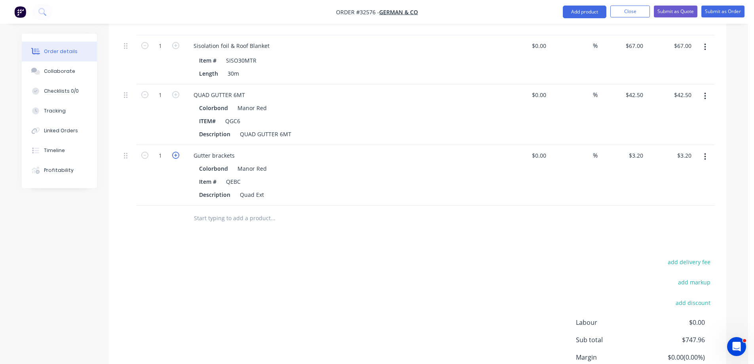
click at [177, 152] on icon "button" at bounding box center [175, 155] width 7 height 7
type input "2"
type input "$6.40"
click at [177, 152] on icon "button" at bounding box center [175, 155] width 7 height 7
type input "3"
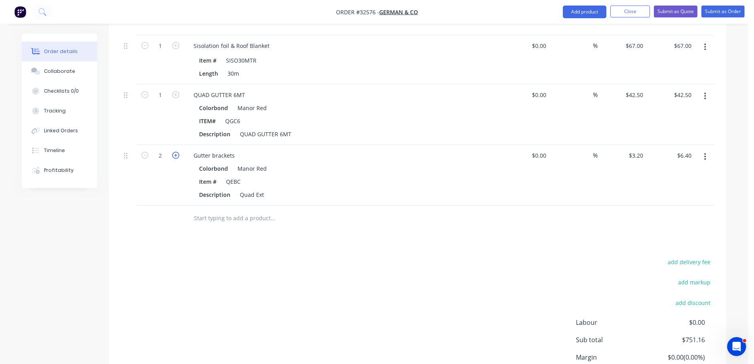
type input "$9.60"
click at [177, 152] on icon "button" at bounding box center [175, 155] width 7 height 7
type input "4"
type input "$12.80"
click at [177, 152] on icon "button" at bounding box center [175, 155] width 7 height 7
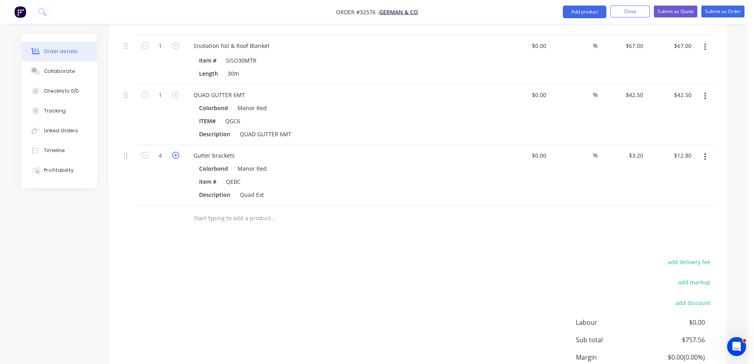
type input "5"
type input "$16.00"
click at [211, 210] on input "text" at bounding box center [273, 218] width 158 height 16
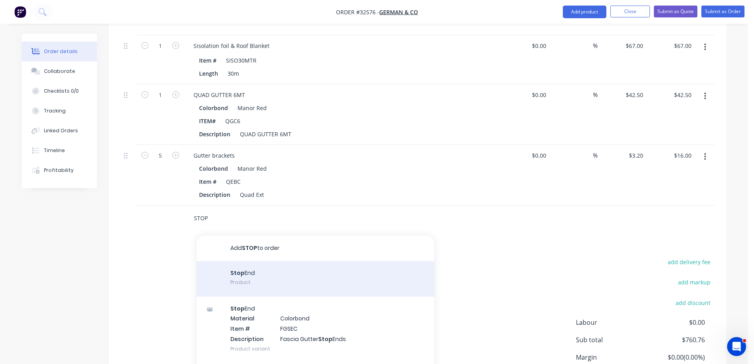
type input "STOP"
click at [257, 274] on div "Stop End Product" at bounding box center [316, 279] width 238 height 36
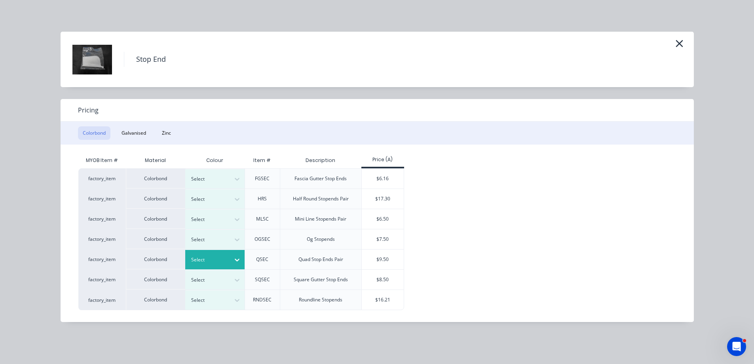
click at [232, 261] on div at bounding box center [237, 259] width 14 height 13
click at [392, 263] on div "$9.50" at bounding box center [383, 259] width 42 height 20
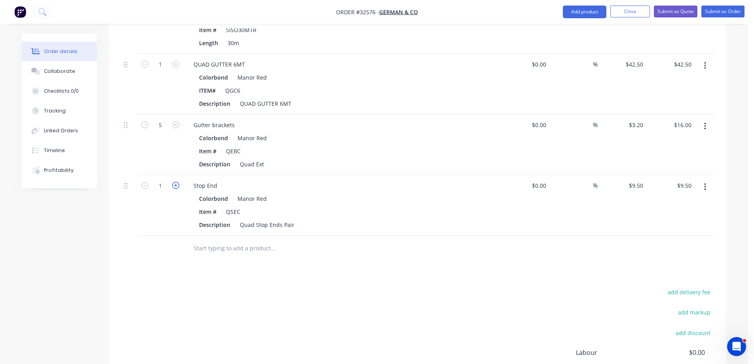
click at [178, 182] on icon "button" at bounding box center [175, 185] width 7 height 7
type input "2"
type input "$19.00"
click at [257, 240] on input "text" at bounding box center [273, 248] width 158 height 16
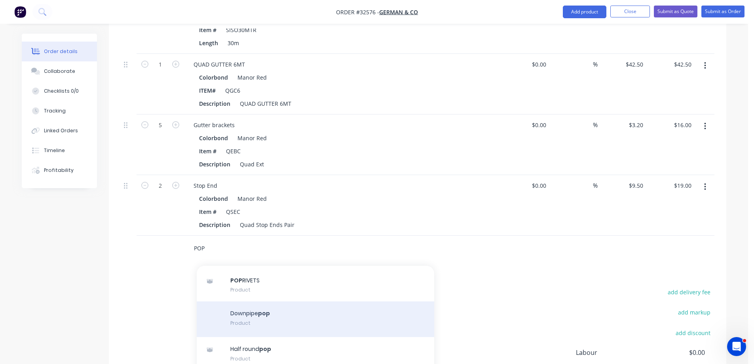
scroll to position [34, 0]
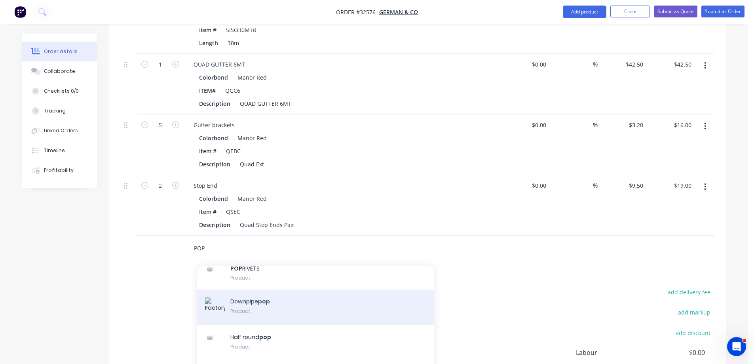
type input "POP"
click at [270, 294] on div "Downpipe pop Product" at bounding box center [316, 307] width 238 height 36
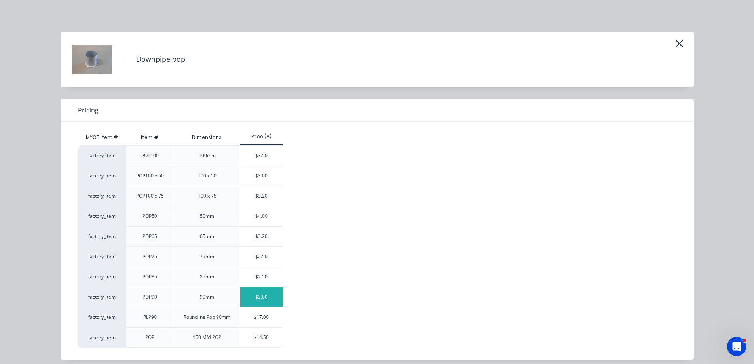
click at [255, 297] on div "$3.00" at bounding box center [261, 297] width 42 height 20
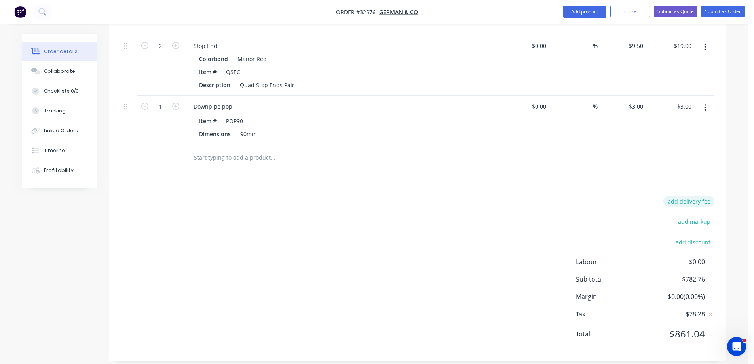
click at [709, 196] on button "add delivery fee" at bounding box center [688, 201] width 51 height 11
type input "80"
click input "submit" at bounding box center [0, 0] width 0 height 0
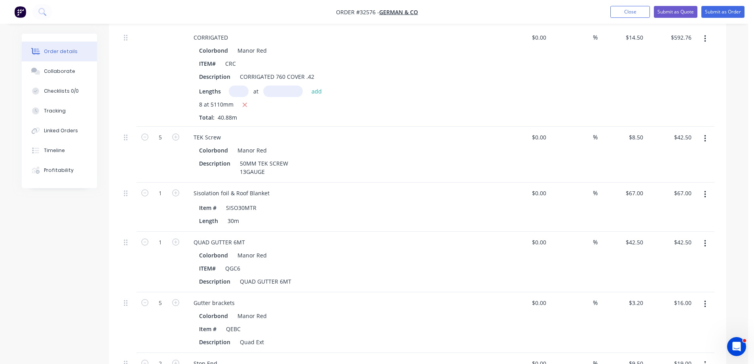
scroll to position [146, 0]
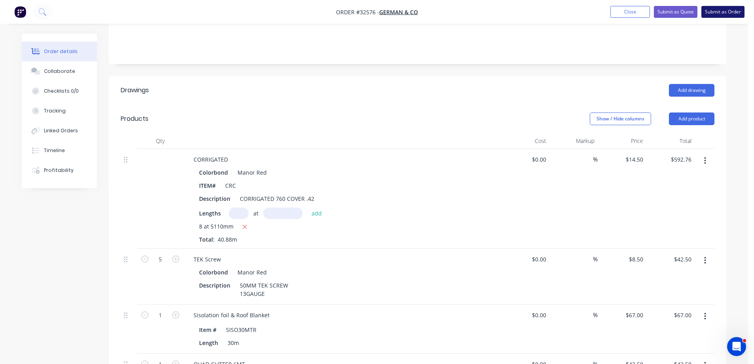
click at [726, 11] on button "Submit as Order" at bounding box center [723, 12] width 43 height 12
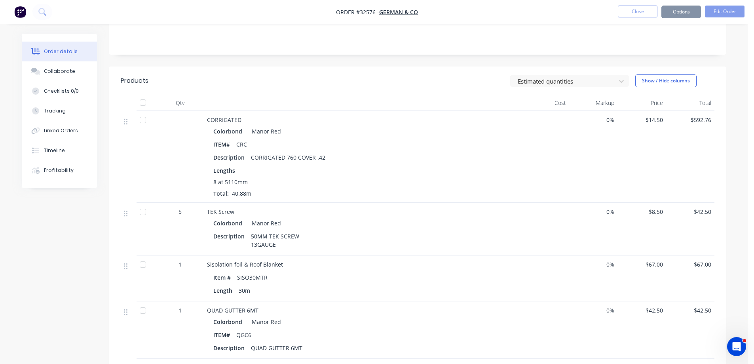
scroll to position [0, 0]
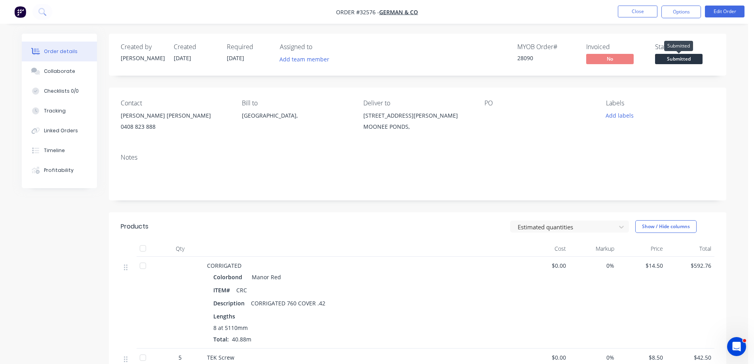
click at [687, 61] on span "Submitted" at bounding box center [679, 59] width 48 height 10
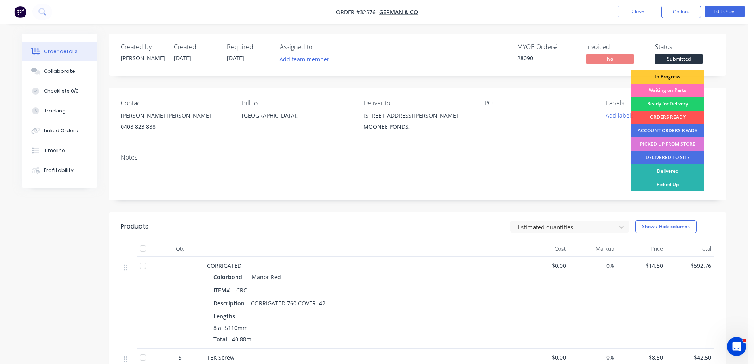
click at [674, 76] on div "In Progress" at bounding box center [667, 76] width 72 height 13
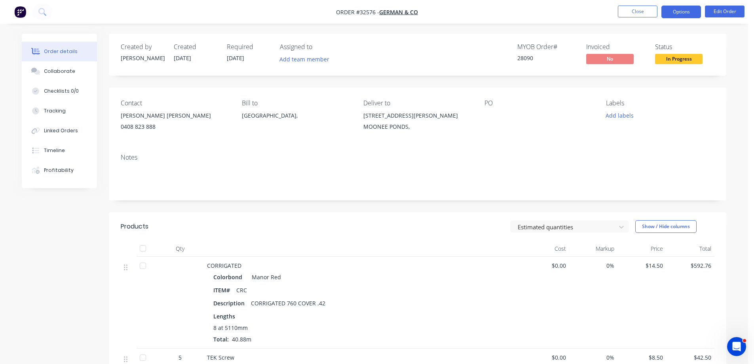
click at [673, 14] on button "Options" at bounding box center [682, 12] width 40 height 13
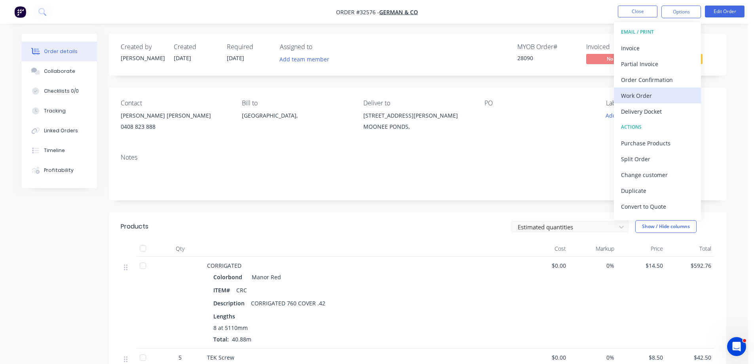
click at [654, 93] on div "Work Order" at bounding box center [657, 95] width 73 height 11
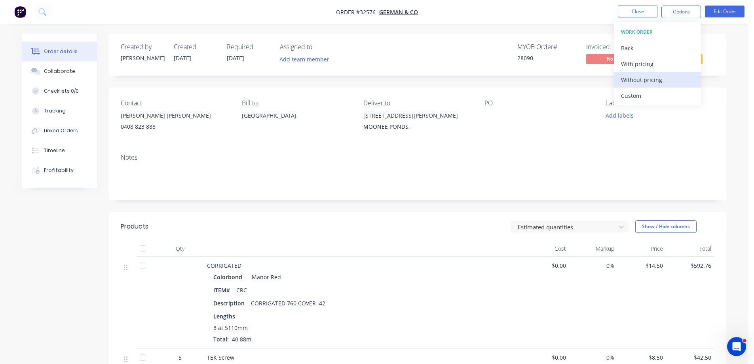
click at [644, 79] on div "Without pricing" at bounding box center [657, 79] width 73 height 11
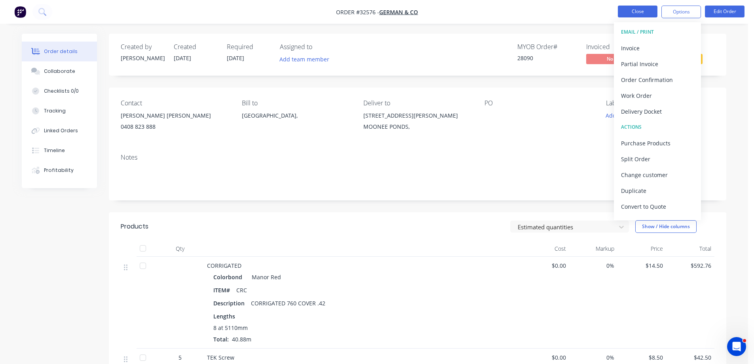
click at [634, 12] on button "Close" at bounding box center [638, 12] width 40 height 12
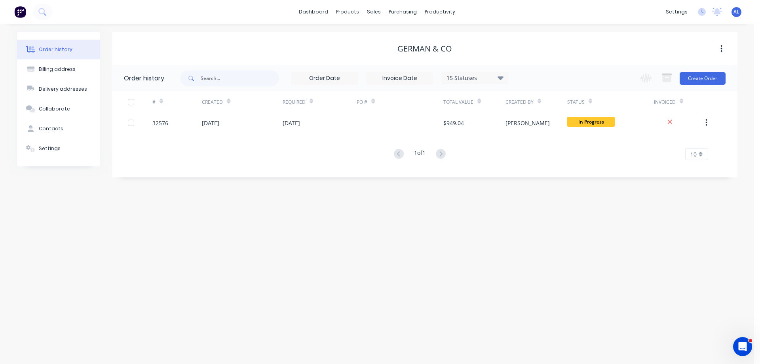
click at [18, 13] on img at bounding box center [20, 12] width 12 height 12
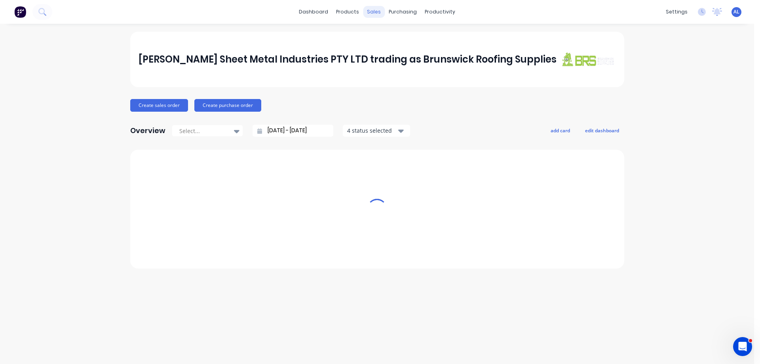
click at [375, 11] on div "sales" at bounding box center [374, 12] width 22 height 12
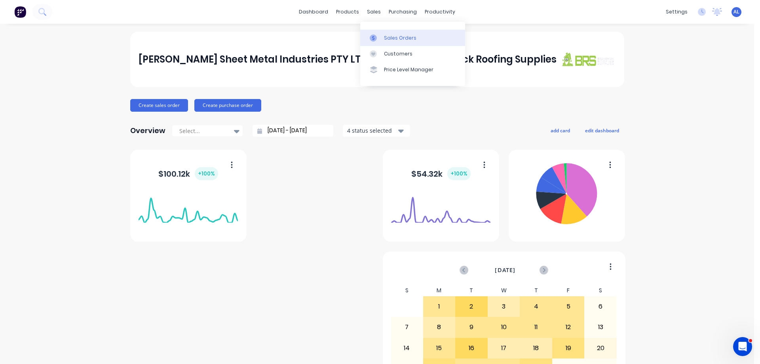
click at [386, 38] on div "Sales Orders" at bounding box center [400, 37] width 32 height 7
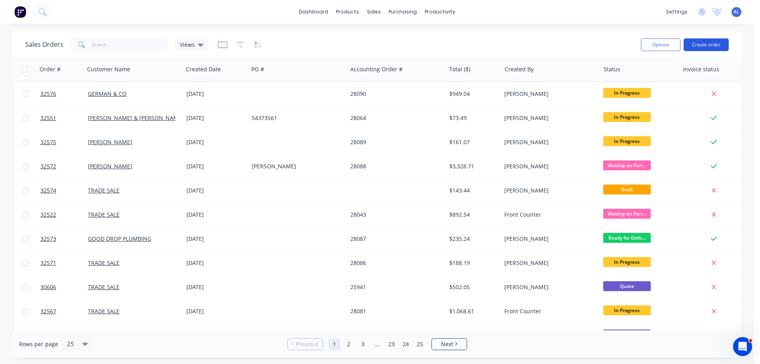
click at [702, 46] on button "Create order" at bounding box center [706, 44] width 45 height 13
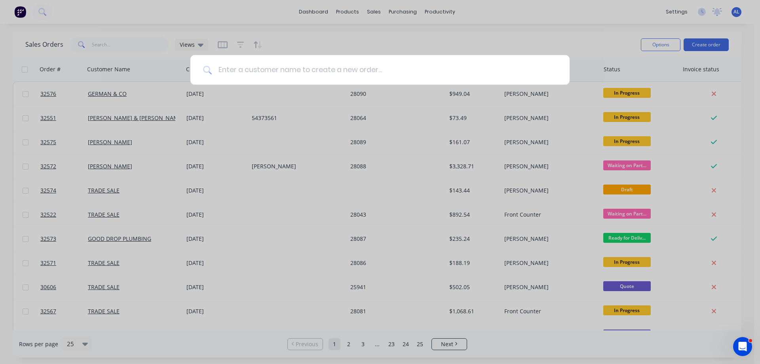
click at [317, 65] on input at bounding box center [384, 70] width 345 height 30
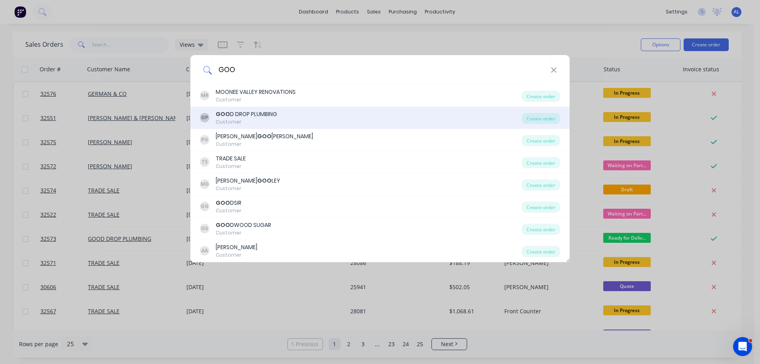
type input "GOO"
click at [262, 119] on div "Customer" at bounding box center [246, 121] width 61 height 7
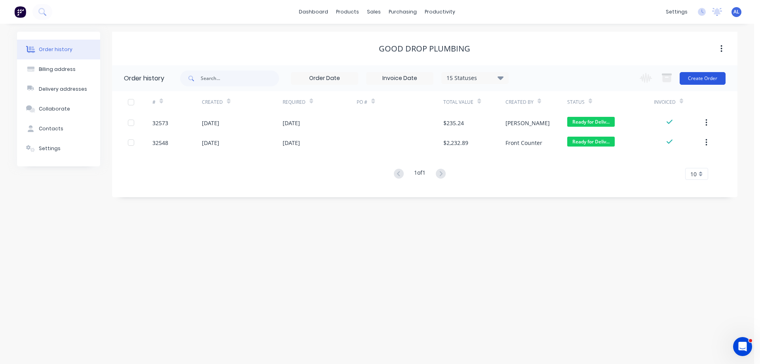
click at [709, 79] on button "Create Order" at bounding box center [703, 78] width 46 height 13
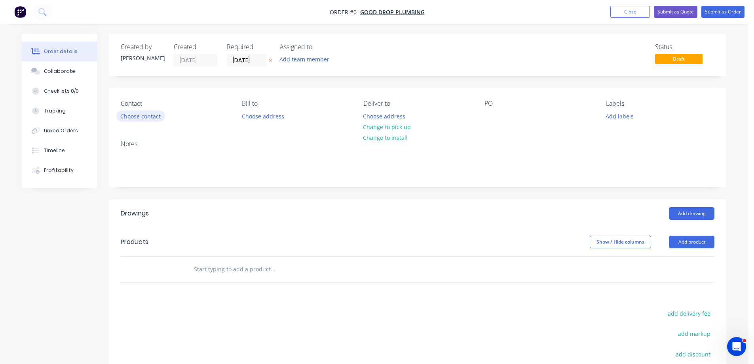
click at [157, 116] on button "Choose contact" at bounding box center [140, 115] width 49 height 11
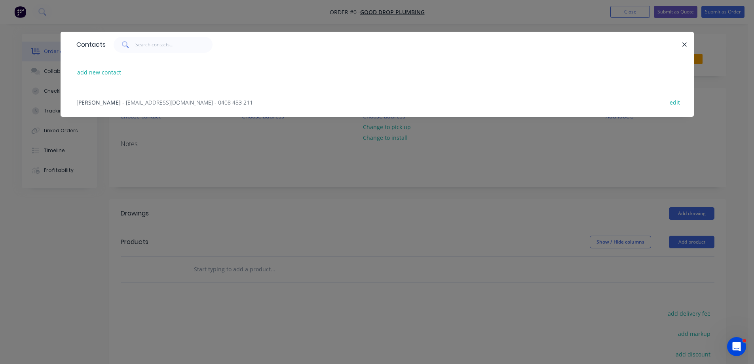
click at [155, 107] on div "Michael Walsh - info@gooddropplumbing.com - 0408 483 211 edit" at bounding box center [377, 102] width 610 height 30
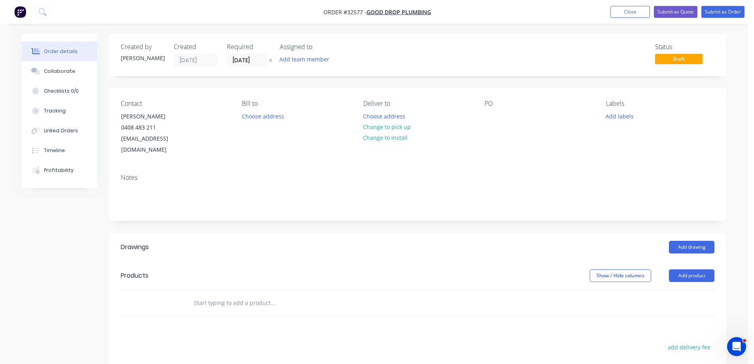
click at [243, 295] on input "text" at bounding box center [273, 303] width 158 height 16
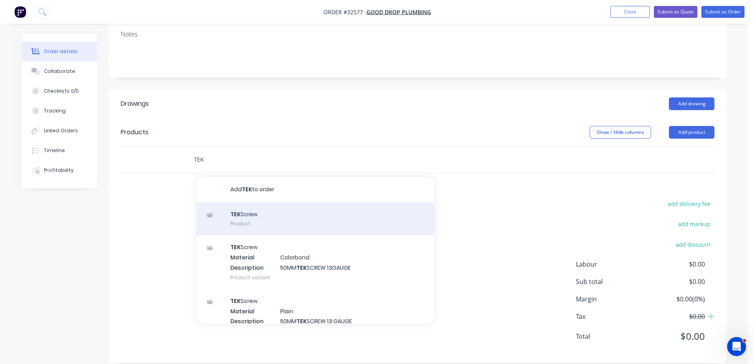
type input "TEK"
click at [301, 215] on div "TEK Screw Product" at bounding box center [316, 218] width 238 height 33
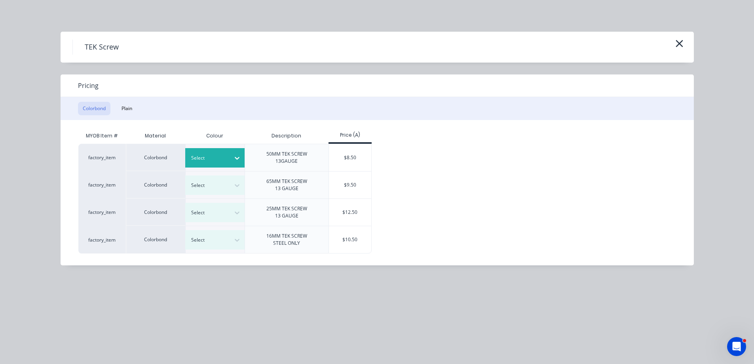
click at [236, 158] on icon at bounding box center [237, 158] width 5 height 3
drag, startPoint x: 418, startPoint y: 175, endPoint x: 295, endPoint y: 198, distance: 124.5
click at [417, 175] on div "factory_item Colorbond Select 50MM TEK SCREW 13GAUGE $8.50 factory_item Colorbo…" at bounding box center [371, 199] width 586 height 110
click at [237, 185] on icon at bounding box center [237, 185] width 8 height 8
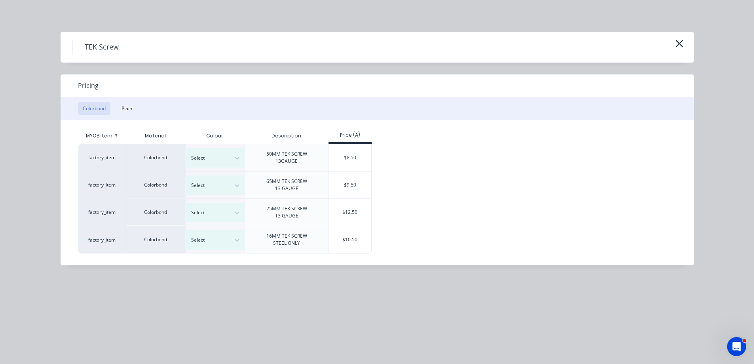
click at [99, 253] on div "[PERSON_NAME]" at bounding box center [49, 260] width 99 height 15
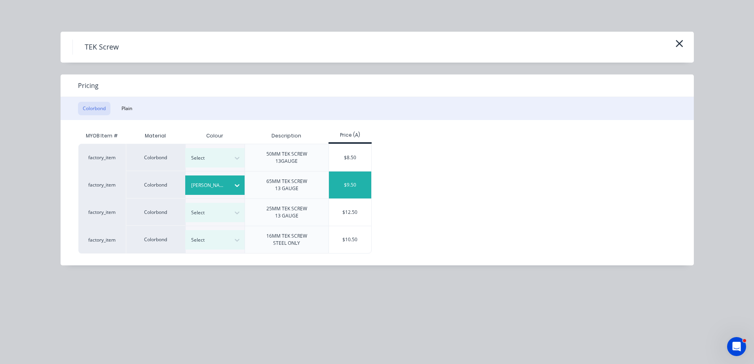
click at [354, 187] on div "$9.50" at bounding box center [350, 184] width 42 height 27
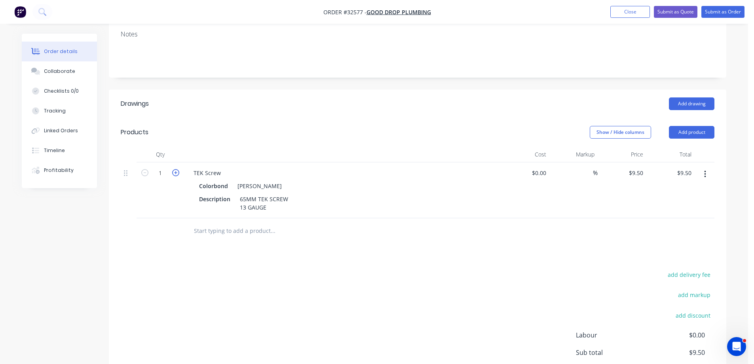
click at [174, 169] on icon "button" at bounding box center [175, 172] width 7 height 7
type input "2"
type input "$19.00"
click at [174, 169] on icon "button" at bounding box center [175, 172] width 7 height 7
type input "3"
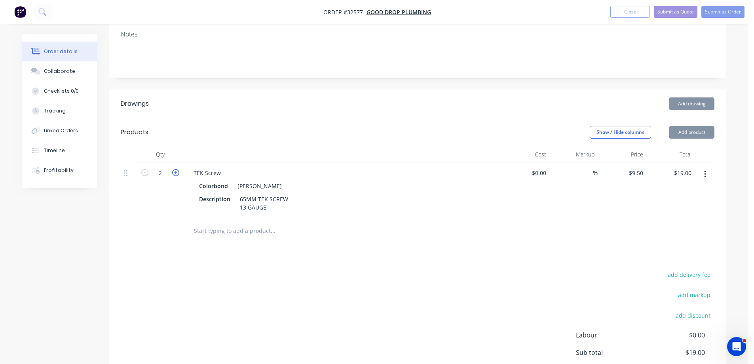
type input "$28.50"
click at [174, 169] on icon "button" at bounding box center [175, 172] width 7 height 7
type input "4"
type input "$38.00"
click at [174, 169] on icon "button" at bounding box center [175, 172] width 7 height 7
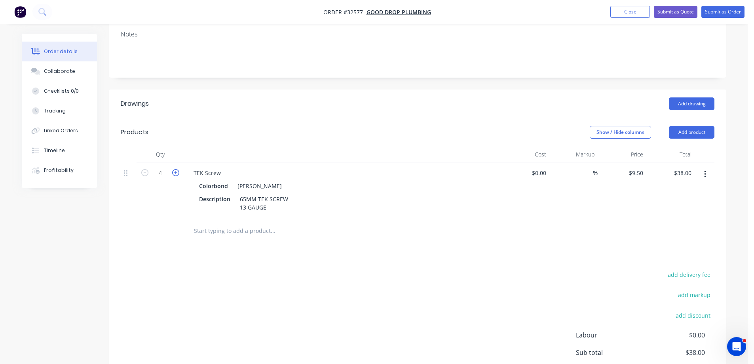
type input "5"
type input "$47.50"
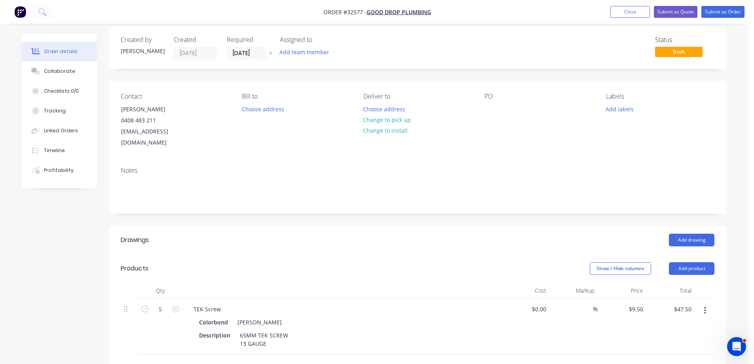
scroll to position [0, 0]
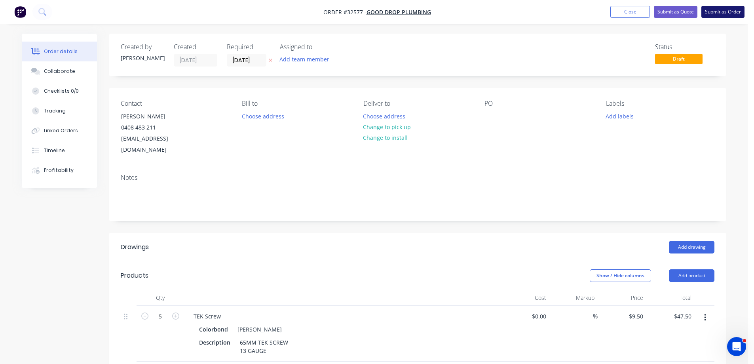
click at [718, 12] on button "Submit as Order" at bounding box center [723, 12] width 43 height 12
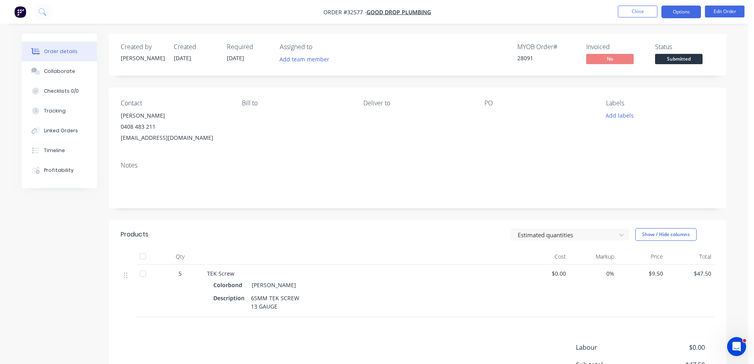
click at [676, 11] on button "Options" at bounding box center [682, 12] width 40 height 13
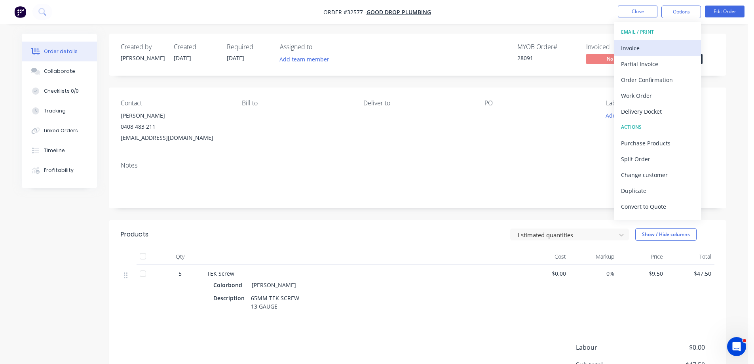
click at [657, 42] on button "Invoice" at bounding box center [657, 48] width 87 height 16
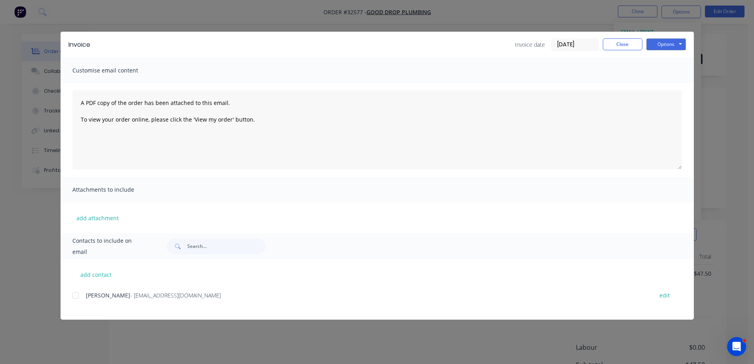
click at [676, 37] on div "Invoice Invoice date 29/09/25 Close Options Preview Print Email" at bounding box center [377, 45] width 633 height 26
click at [675, 44] on button "Options" at bounding box center [666, 44] width 40 height 12
click at [672, 72] on button "Print" at bounding box center [671, 71] width 51 height 13
click at [627, 44] on button "Close" at bounding box center [623, 44] width 40 height 12
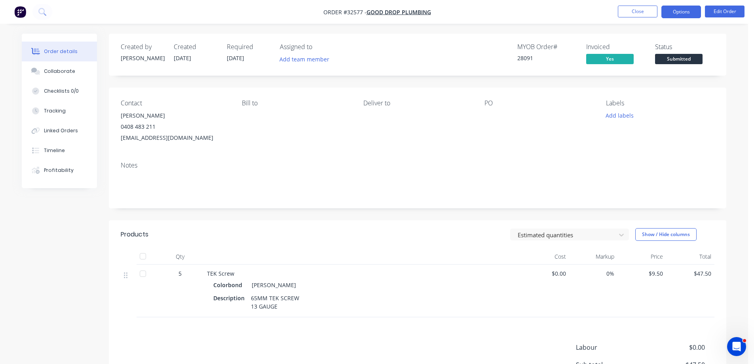
click at [675, 10] on button "Options" at bounding box center [682, 12] width 40 height 13
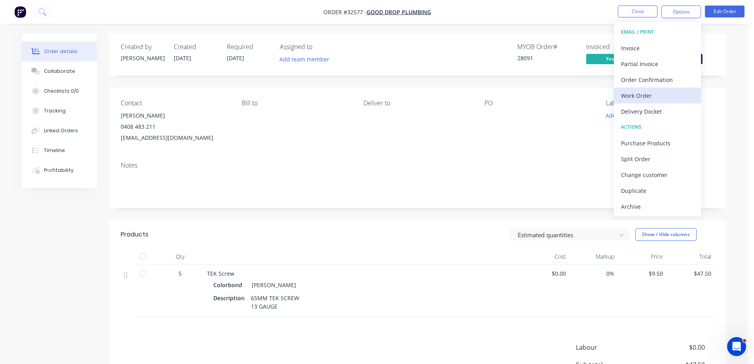
click at [662, 94] on div "Work Order" at bounding box center [657, 95] width 73 height 11
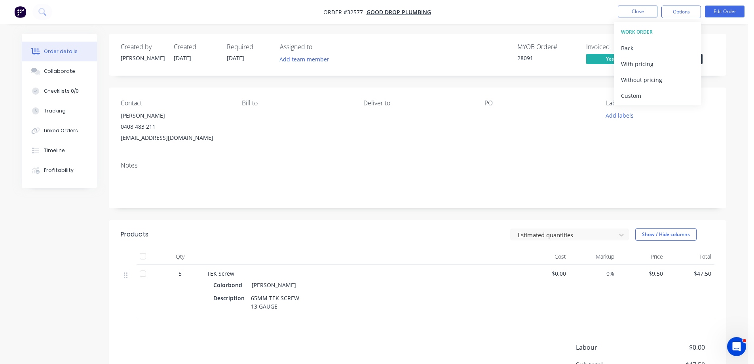
drag, startPoint x: 433, startPoint y: 140, endPoint x: 443, endPoint y: 131, distance: 13.2
click at [438, 136] on div "Deliver to" at bounding box center [417, 121] width 108 height 44
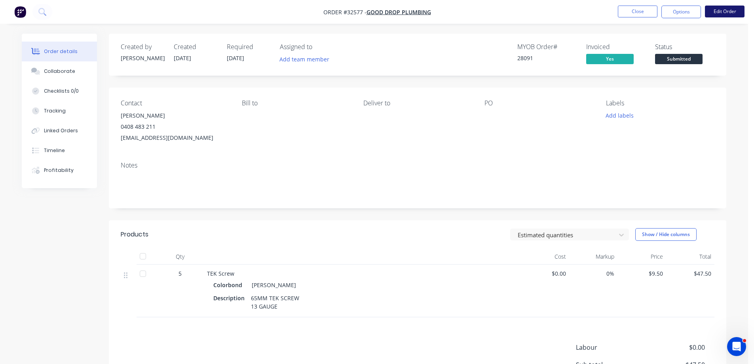
click at [725, 12] on button "Edit Order" at bounding box center [725, 12] width 40 height 12
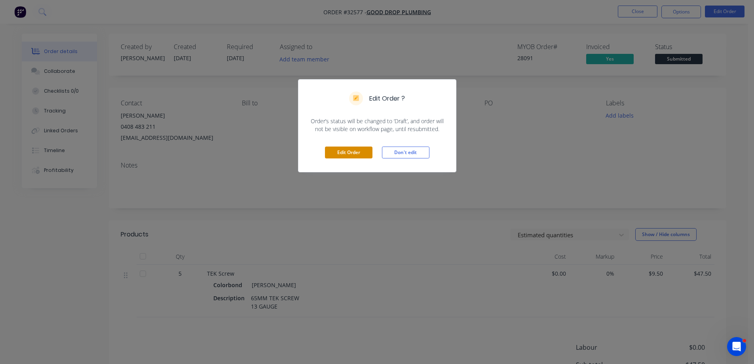
click at [347, 150] on button "Edit Order" at bounding box center [349, 152] width 48 height 12
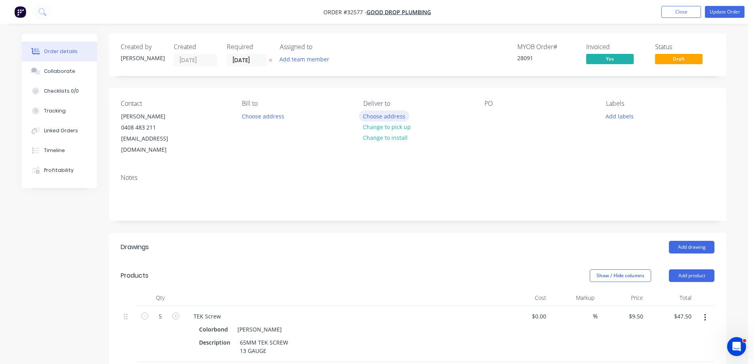
click at [371, 112] on button "Choose address" at bounding box center [384, 115] width 51 height 11
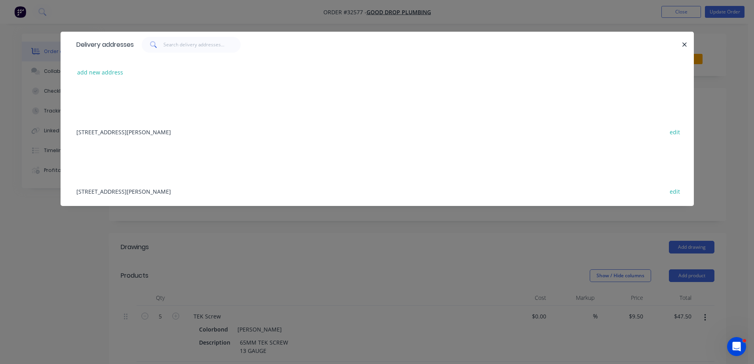
click at [110, 131] on div "108 COLLINS STREET, THORNBURY edit" at bounding box center [377, 132] width 610 height 30
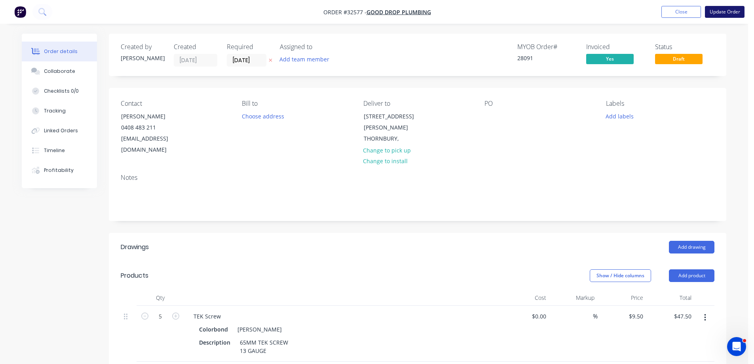
click at [712, 11] on button "Update Order" at bounding box center [725, 12] width 40 height 12
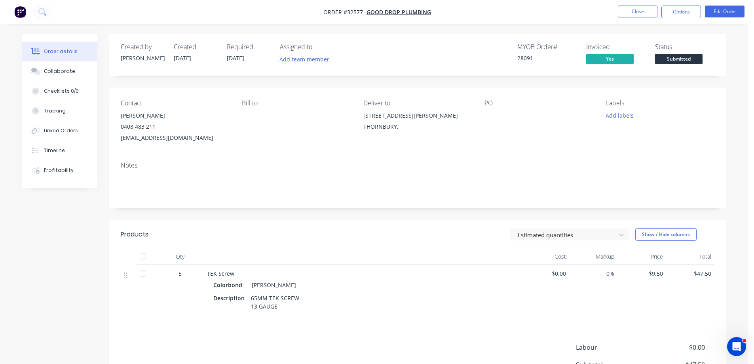
click at [686, 15] on button "Options" at bounding box center [682, 12] width 40 height 13
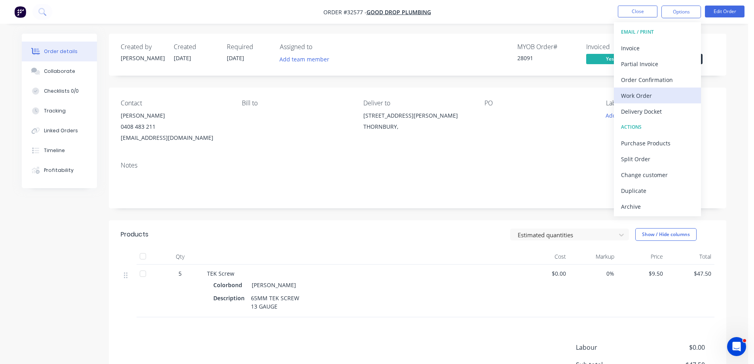
click at [645, 96] on div "Work Order" at bounding box center [657, 95] width 73 height 11
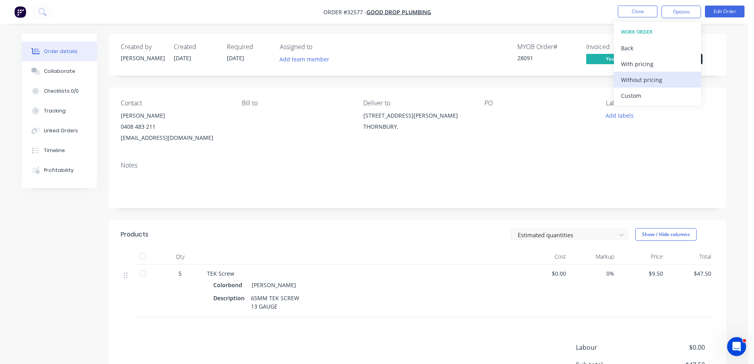
click at [651, 76] on div "Without pricing" at bounding box center [657, 79] width 73 height 11
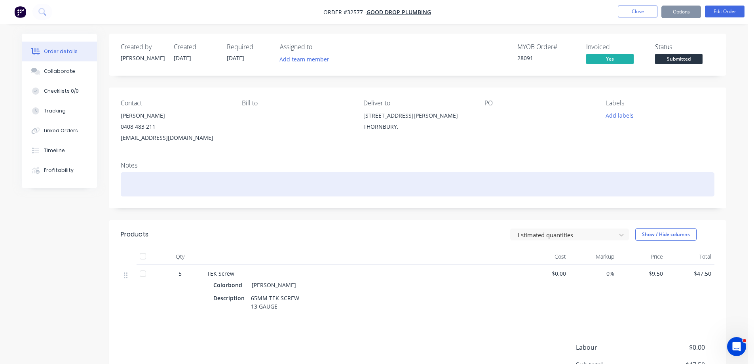
click at [618, 177] on div at bounding box center [418, 184] width 594 height 24
